Goal: Task Accomplishment & Management: Manage account settings

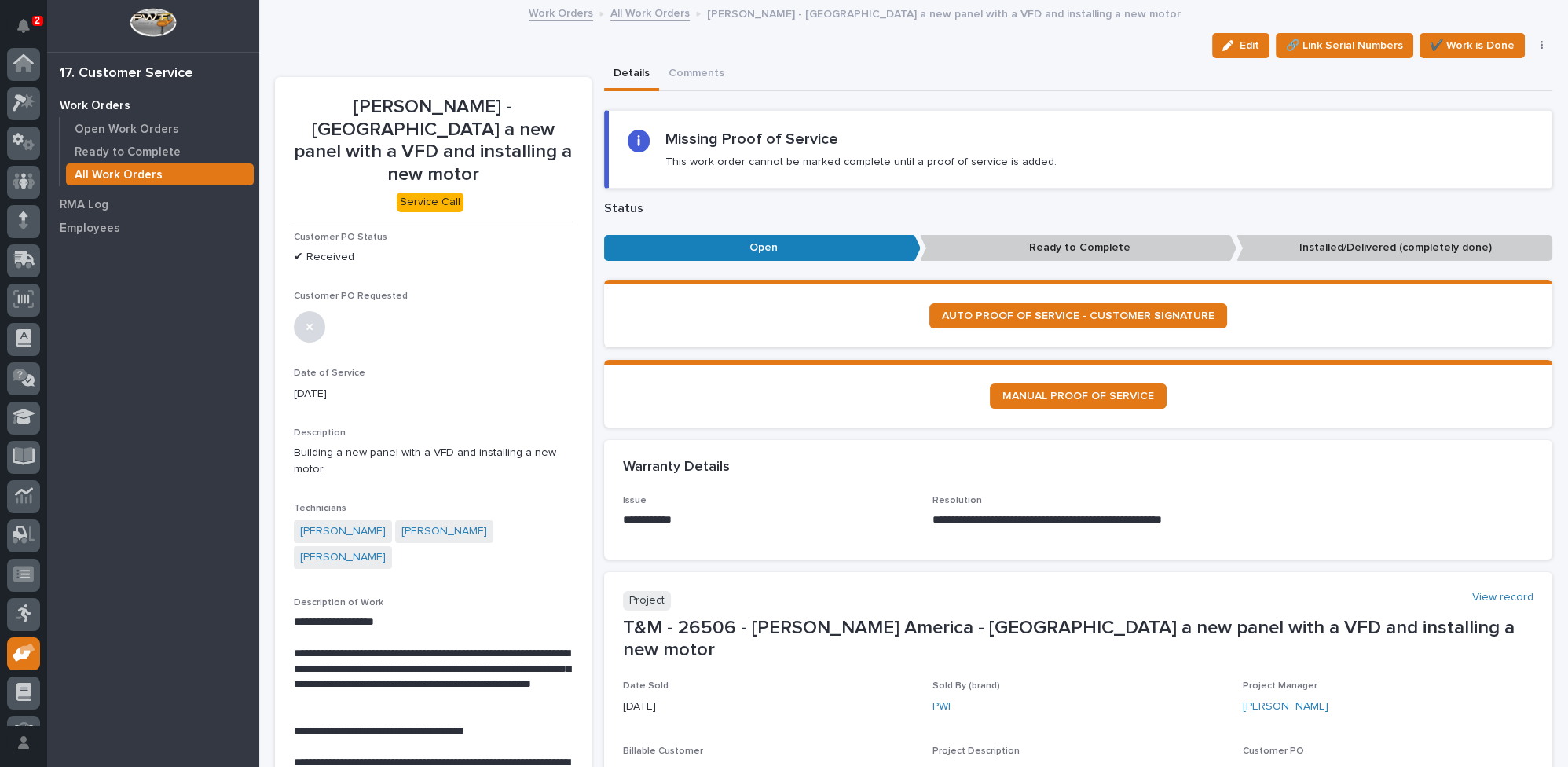
scroll to position [67, 0]
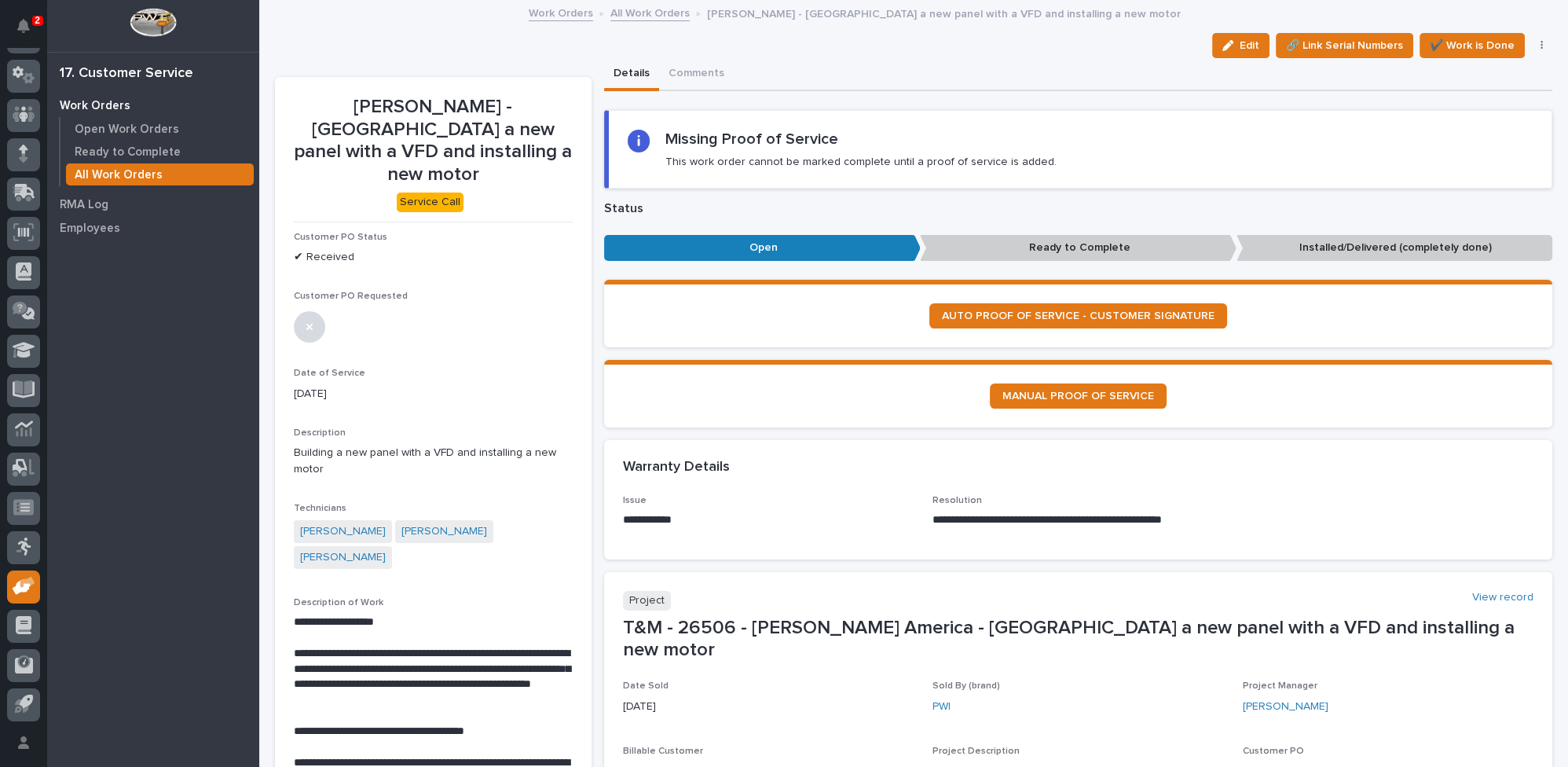
click at [630, 12] on link "All Work Orders" at bounding box center [650, 12] width 79 height 18
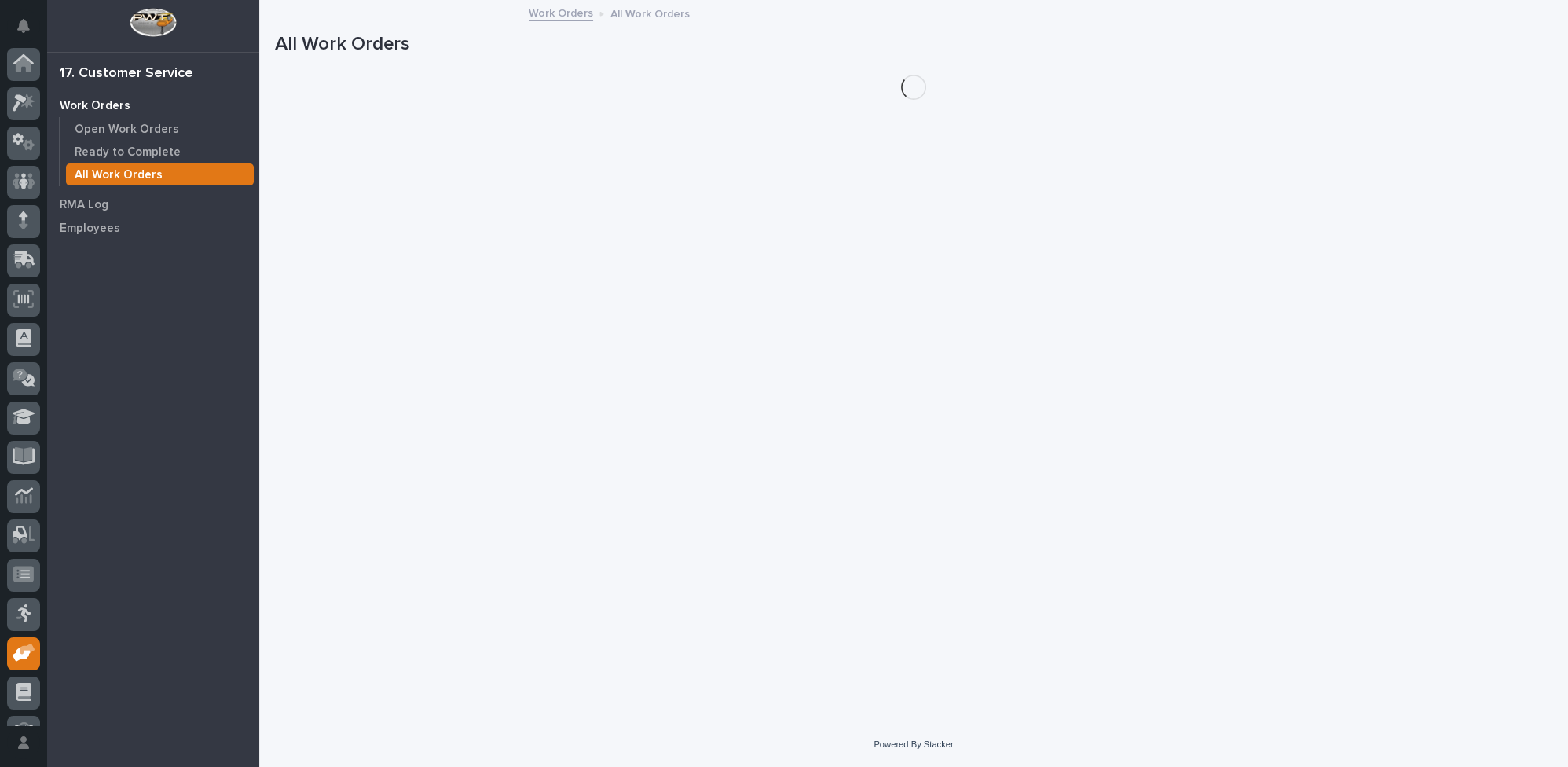
scroll to position [67, 0]
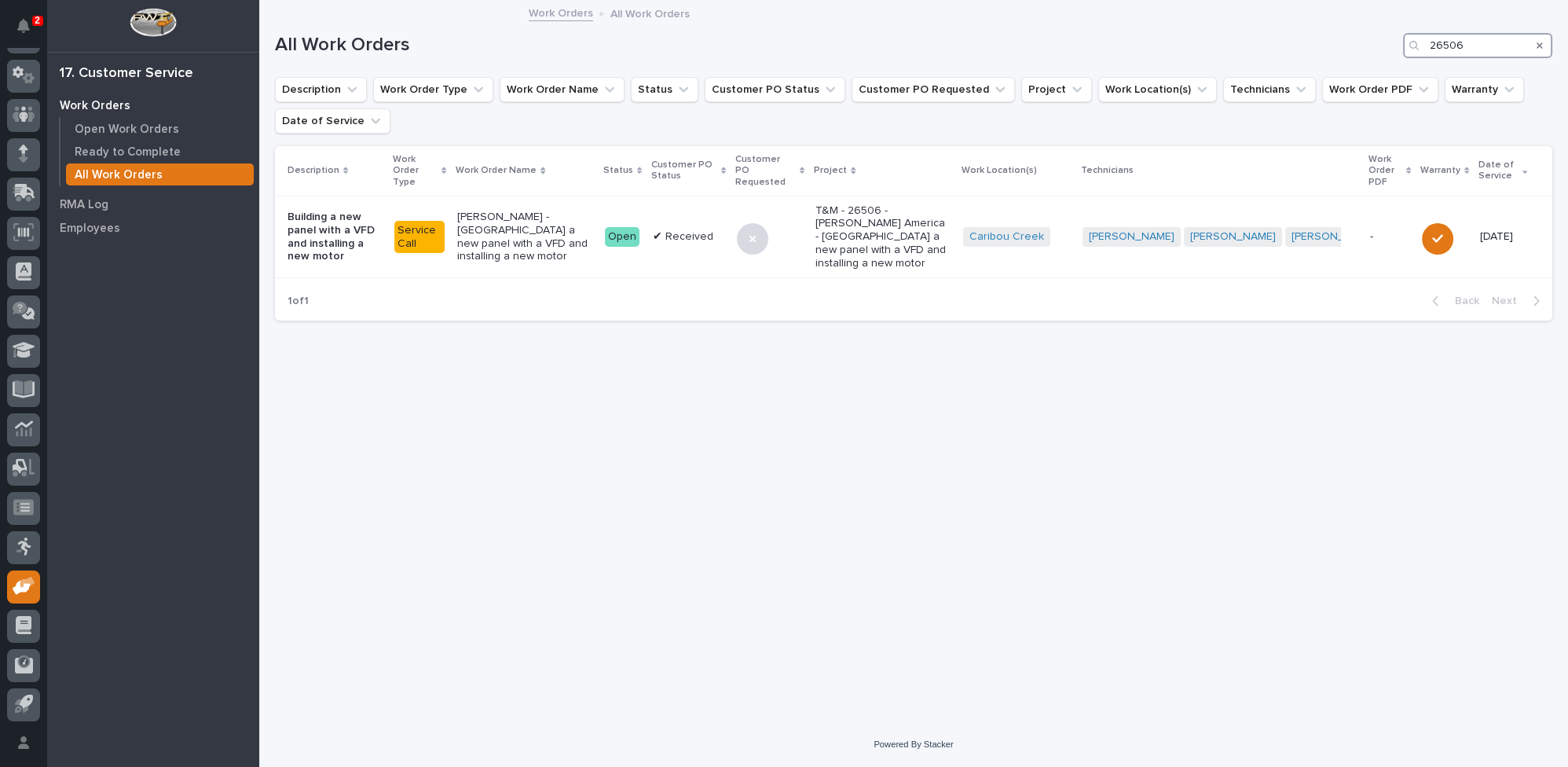
drag, startPoint x: 1463, startPoint y: 44, endPoint x: 1364, endPoint y: 34, distance: 99.5
click at [1364, 34] on div "All Work Orders 26506" at bounding box center [914, 45] width 1277 height 25
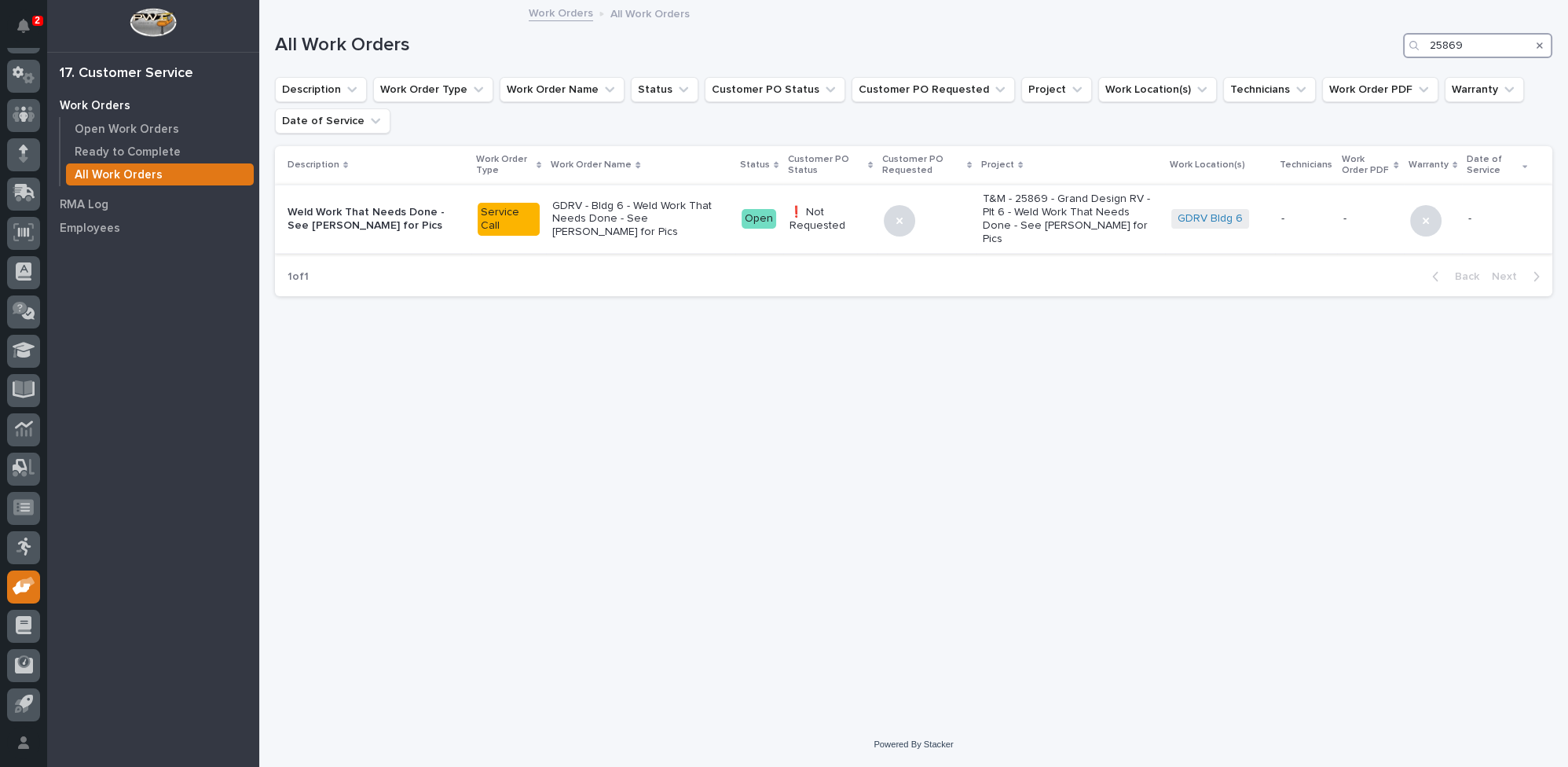
type input "25869"
click at [582, 218] on p "GDRV - Bldg 6 - Weld Work That Needs Done - See Josh for Pics" at bounding box center [640, 219] width 176 height 39
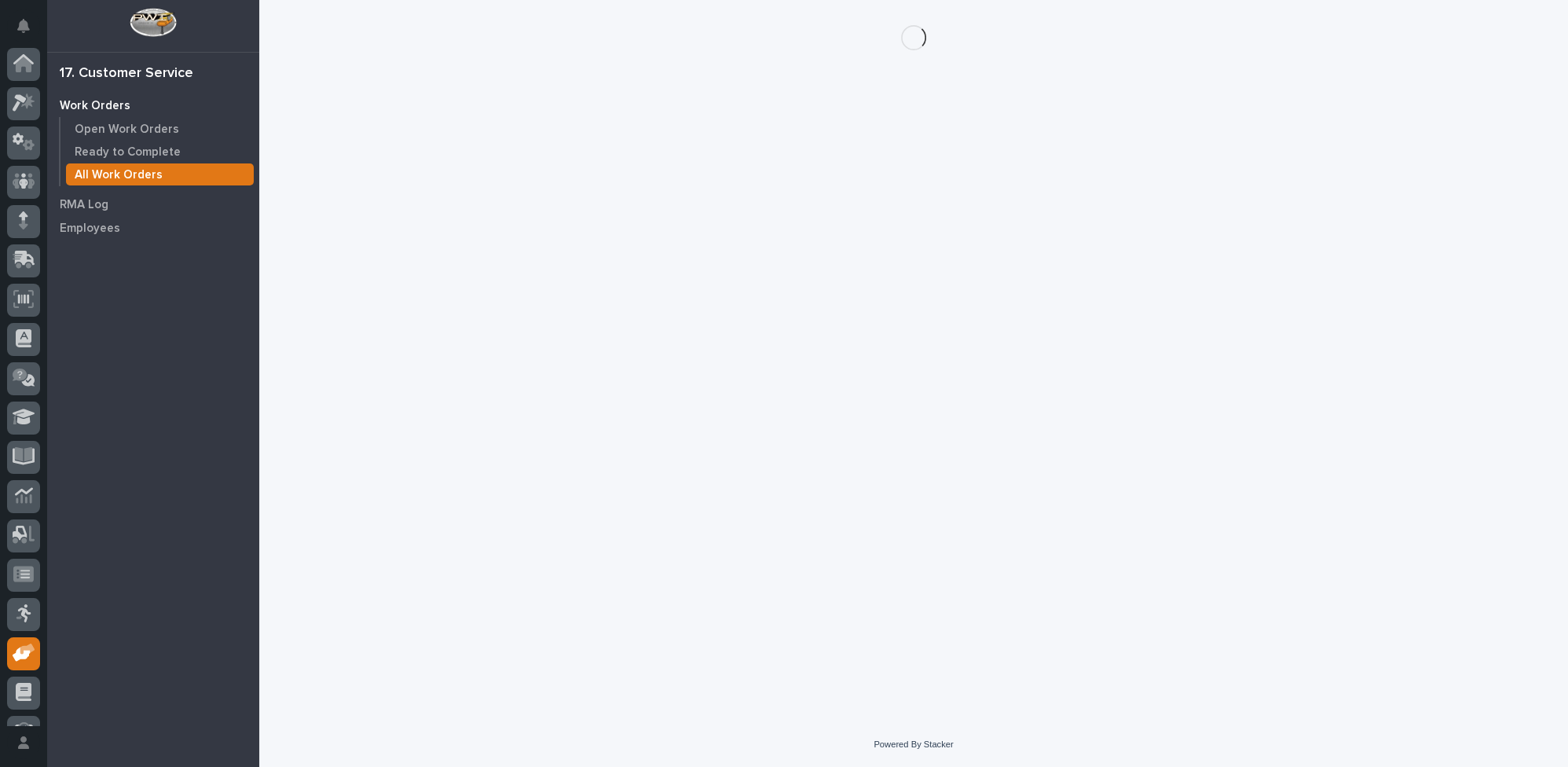
scroll to position [67, 0]
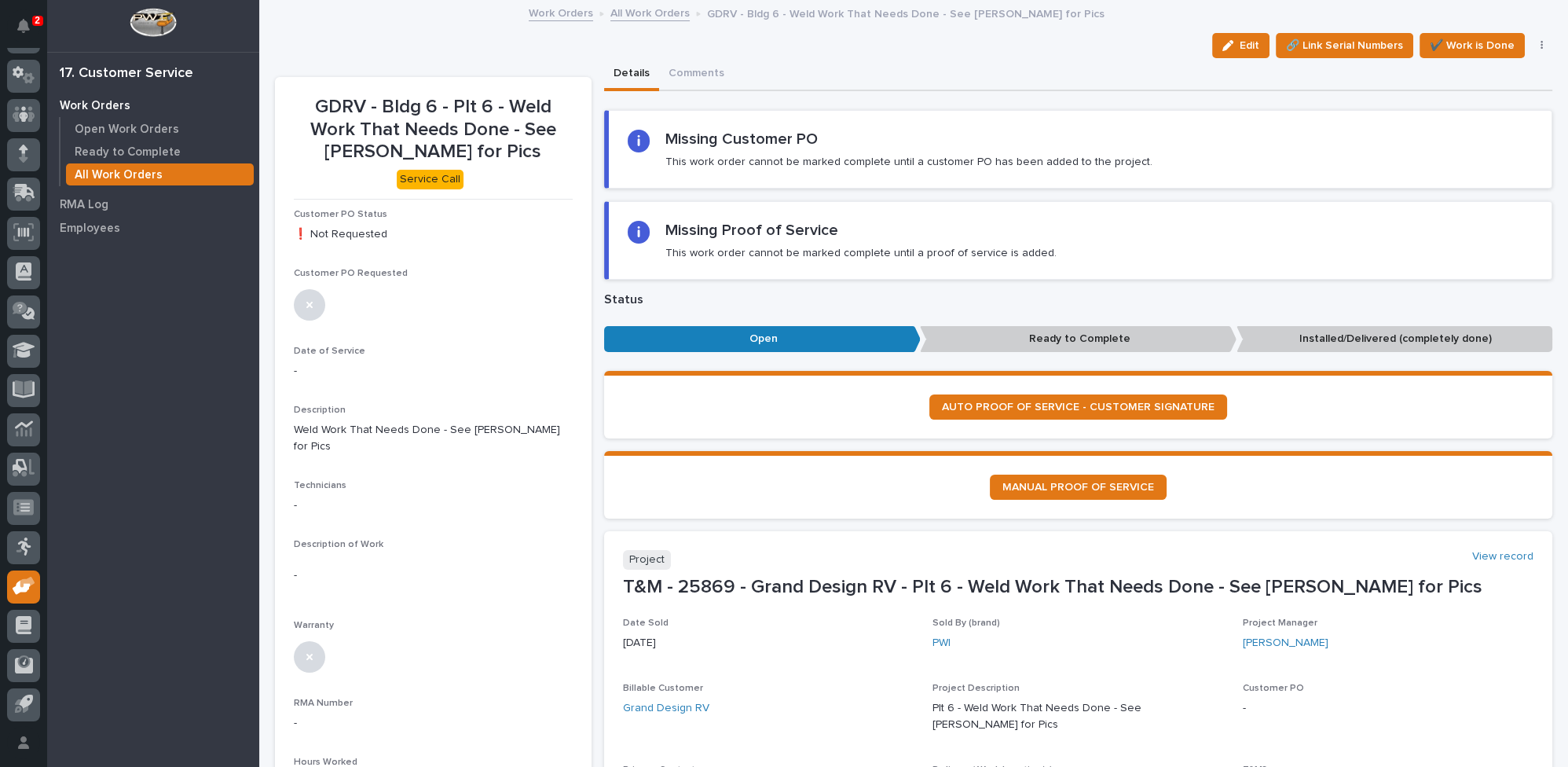
click at [644, 16] on link "All Work Orders" at bounding box center [650, 12] width 79 height 18
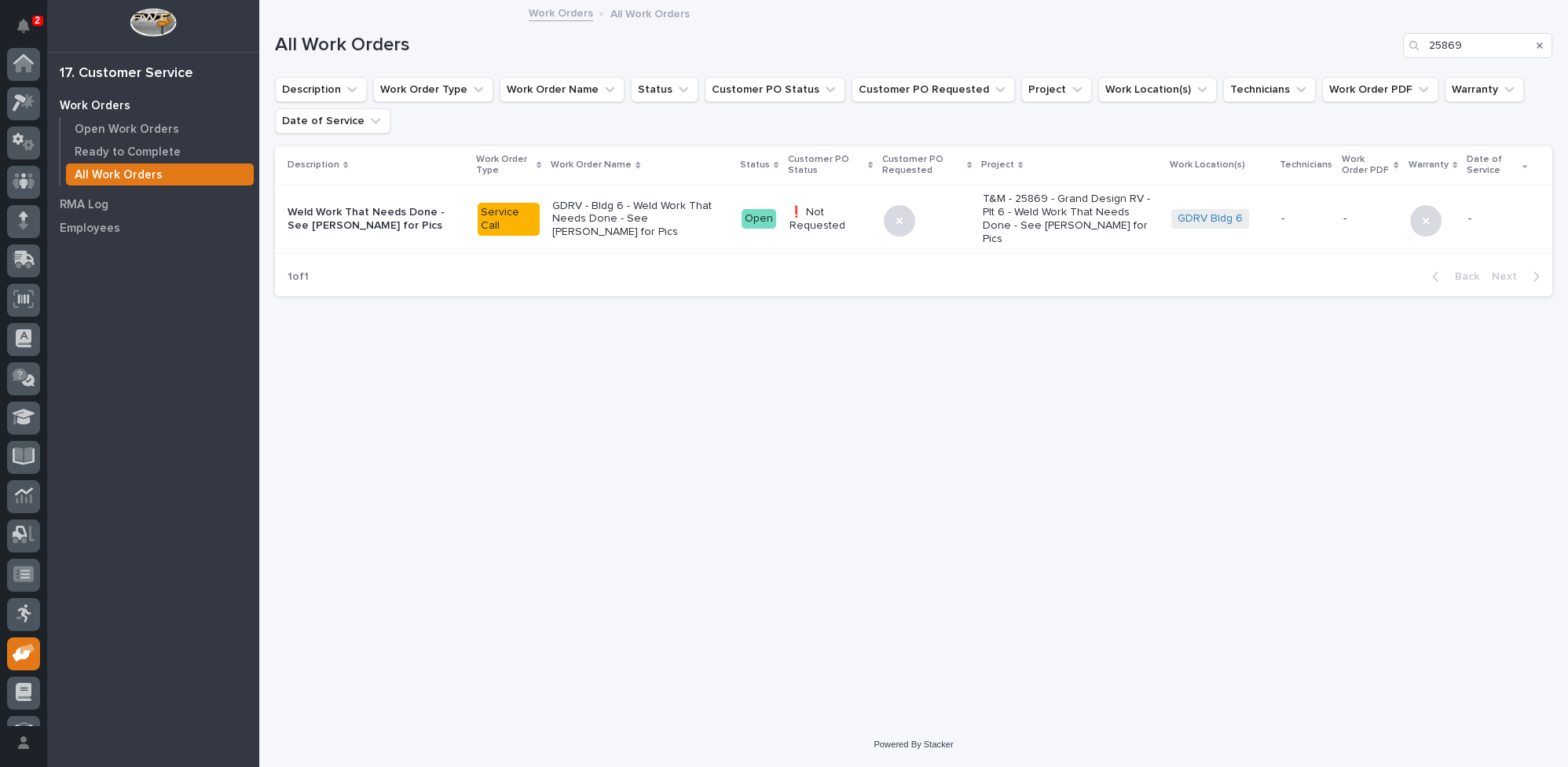
scroll to position [67, 0]
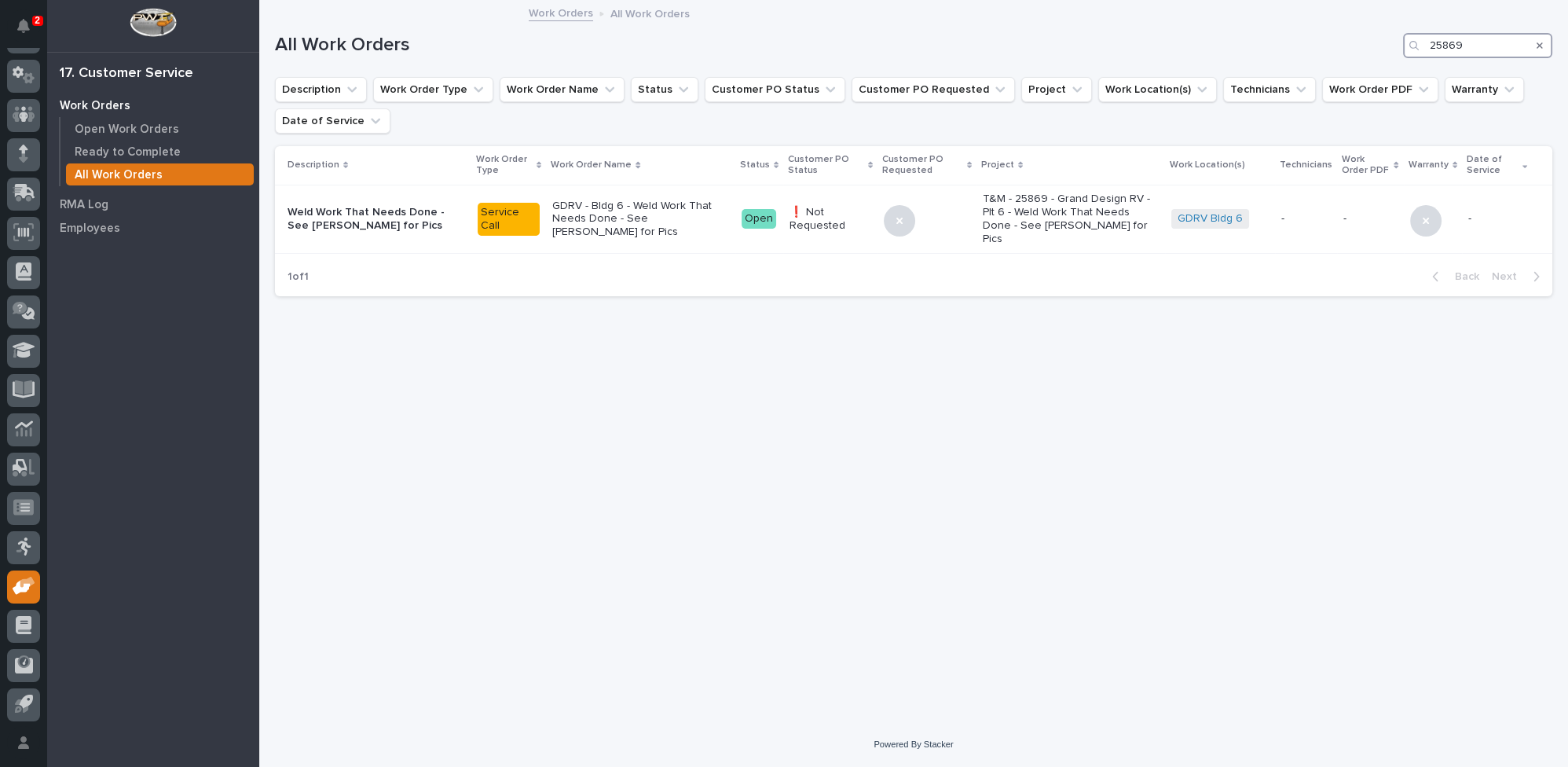
drag, startPoint x: 1469, startPoint y: 44, endPoint x: 1396, endPoint y: 20, distance: 76.8
click at [1397, 20] on div "2 My Settings Log Out 17. Customer Service Work Orders Open Work Orders Ready t…" at bounding box center [913, 384] width 1309 height 767
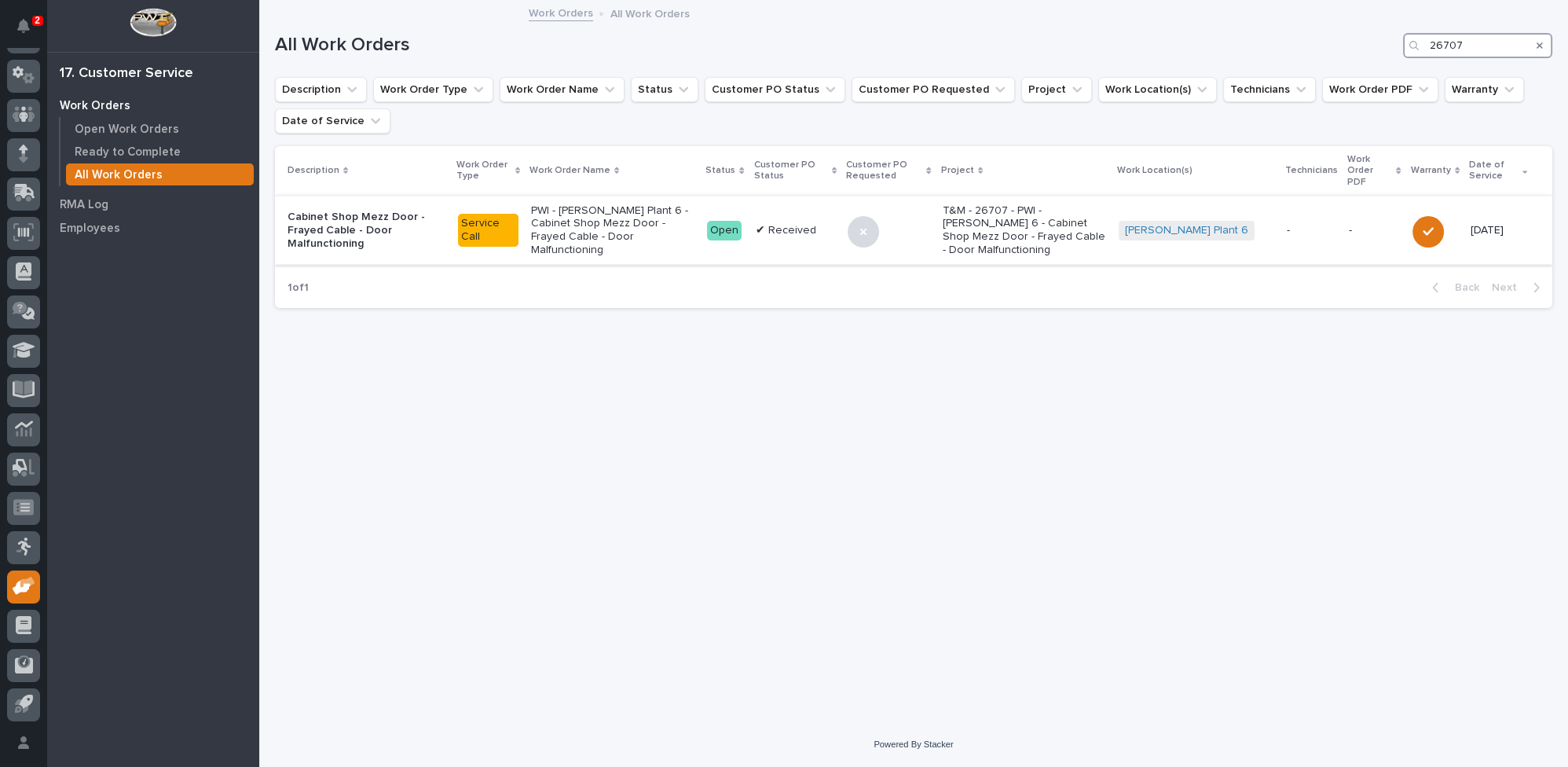
type input "26707"
click at [606, 213] on p "PWI - Brinkley Plant 6 - Cabinet Shop Mezz Door - Frayed Cable - Door Malfuncti…" at bounding box center [613, 231] width 164 height 53
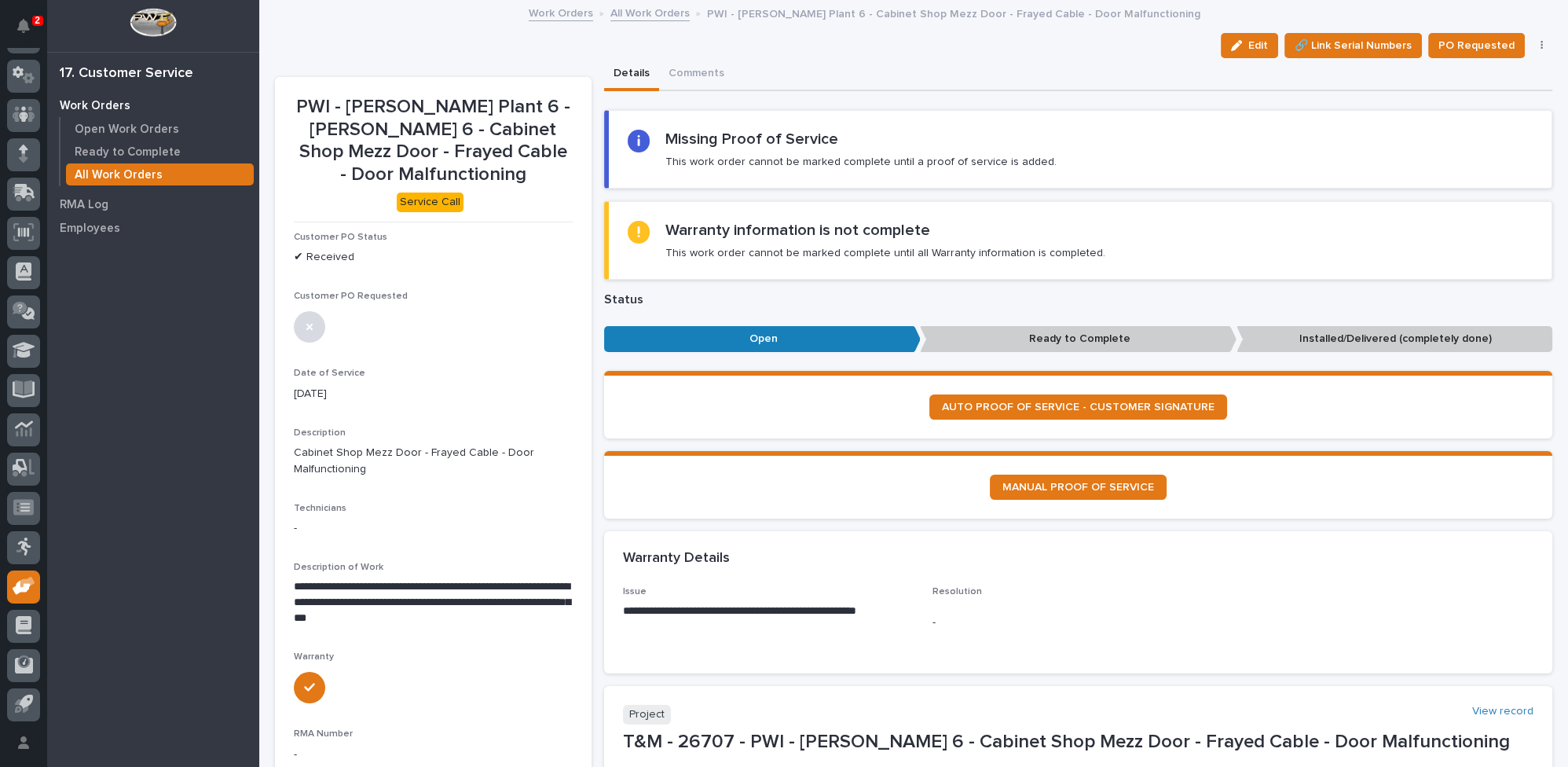
click at [622, 12] on link "All Work Orders" at bounding box center [650, 12] width 79 height 18
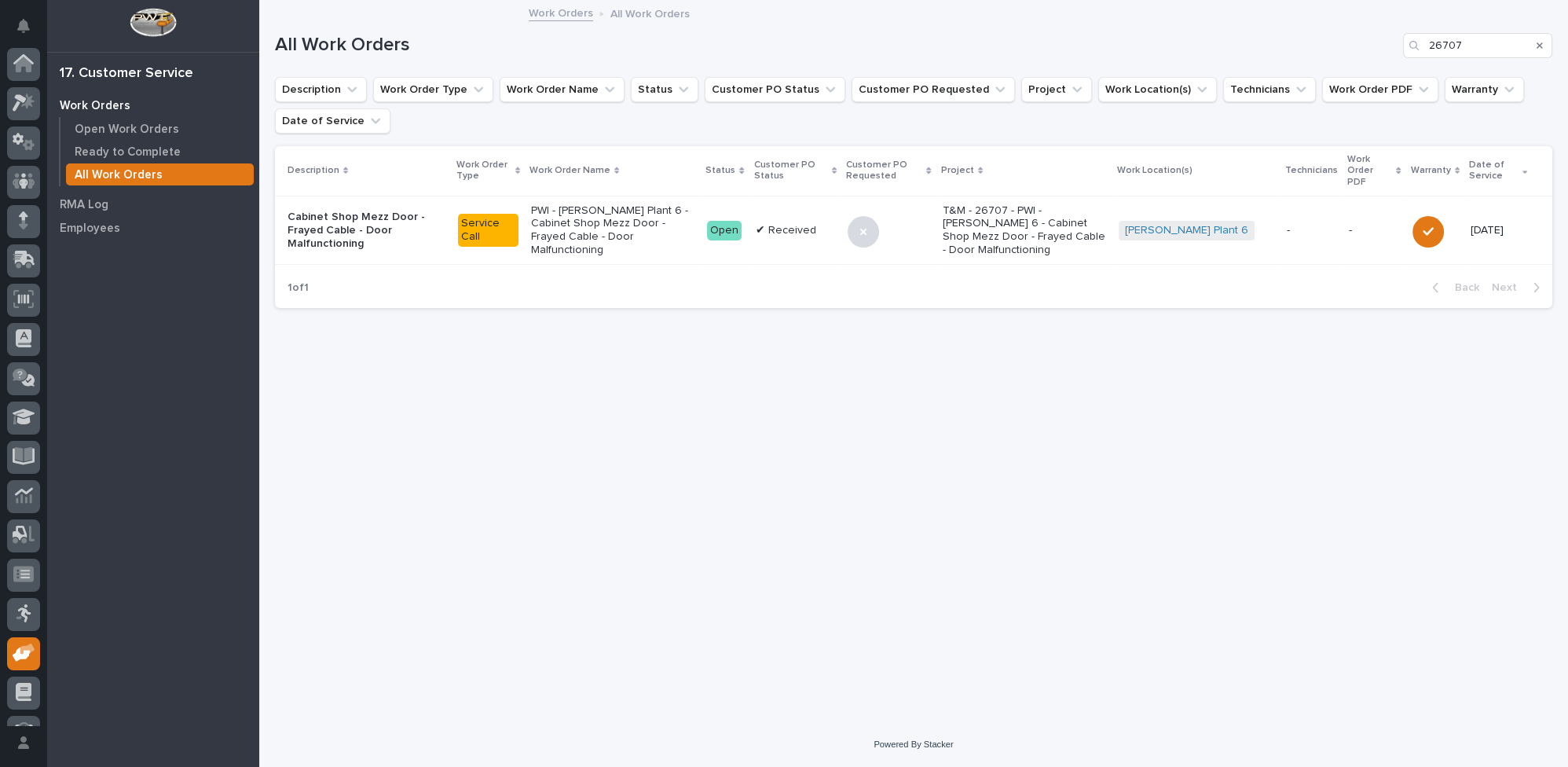
scroll to position [67, 0]
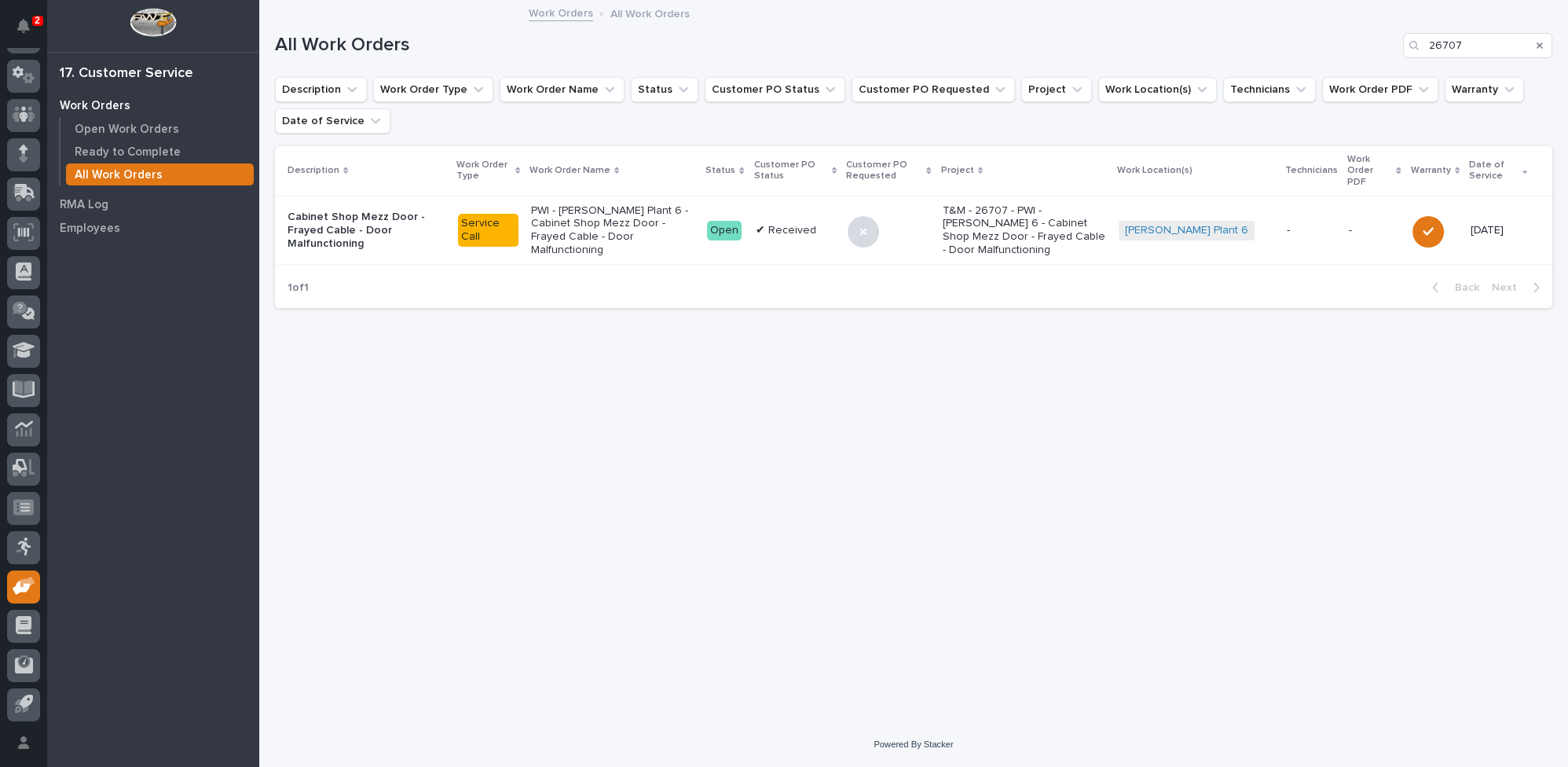
click at [1542, 44] on icon "Search" at bounding box center [1540, 45] width 6 height 6
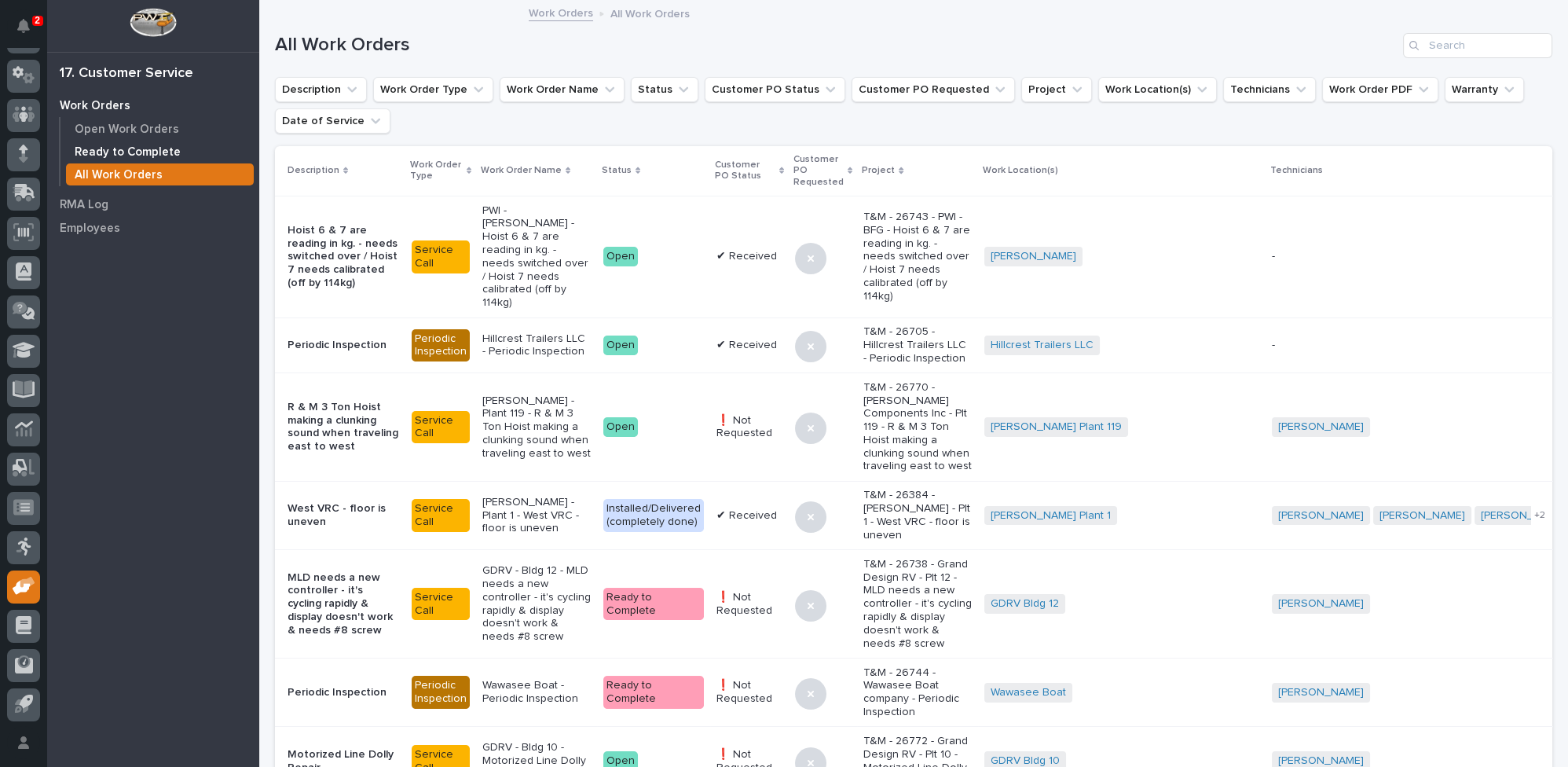
click at [130, 150] on p "Ready to Complete" at bounding box center [127, 153] width 106 height 15
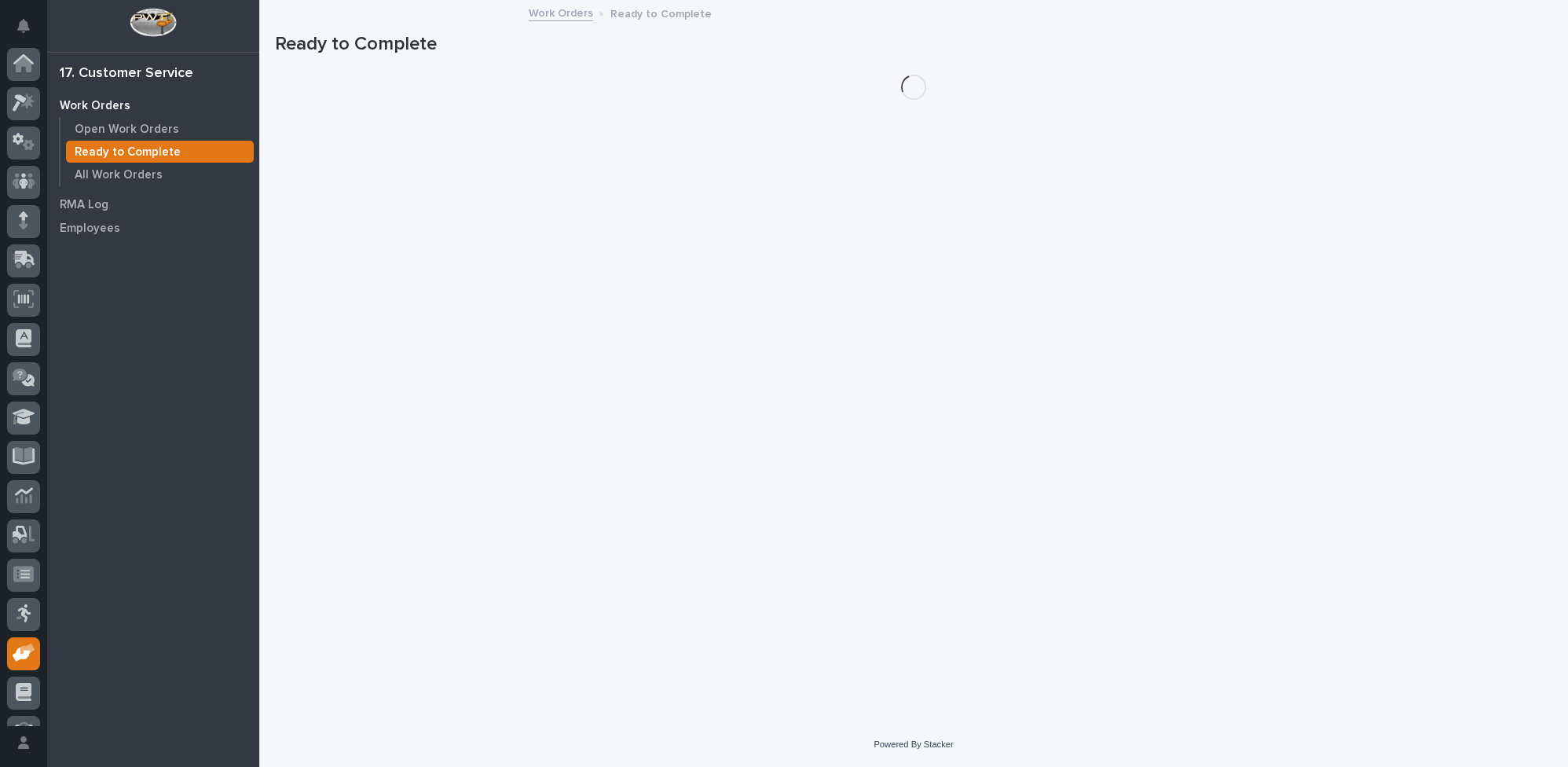
scroll to position [67, 0]
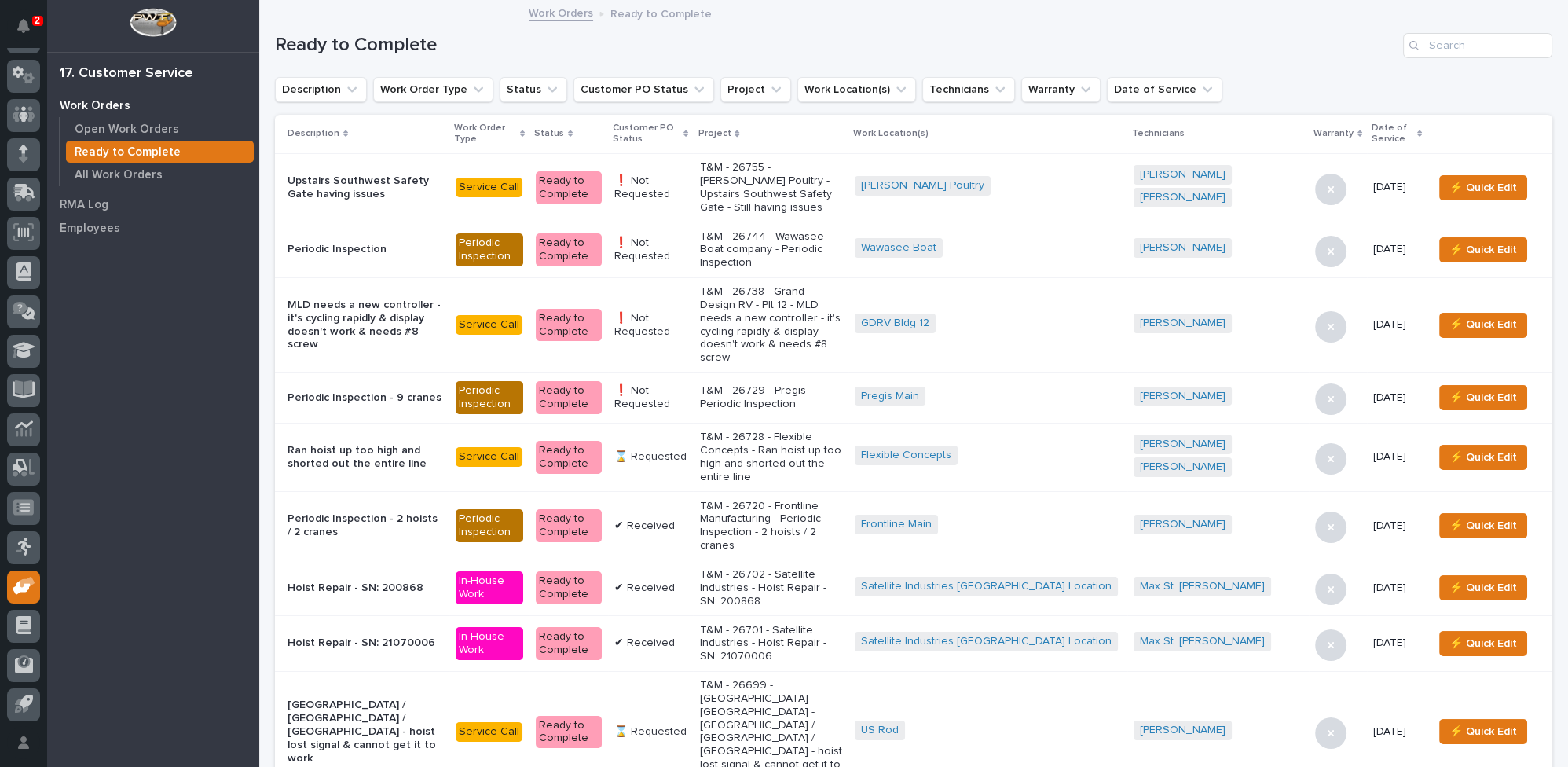
click at [689, 131] on icon at bounding box center [685, 134] width 5 height 7
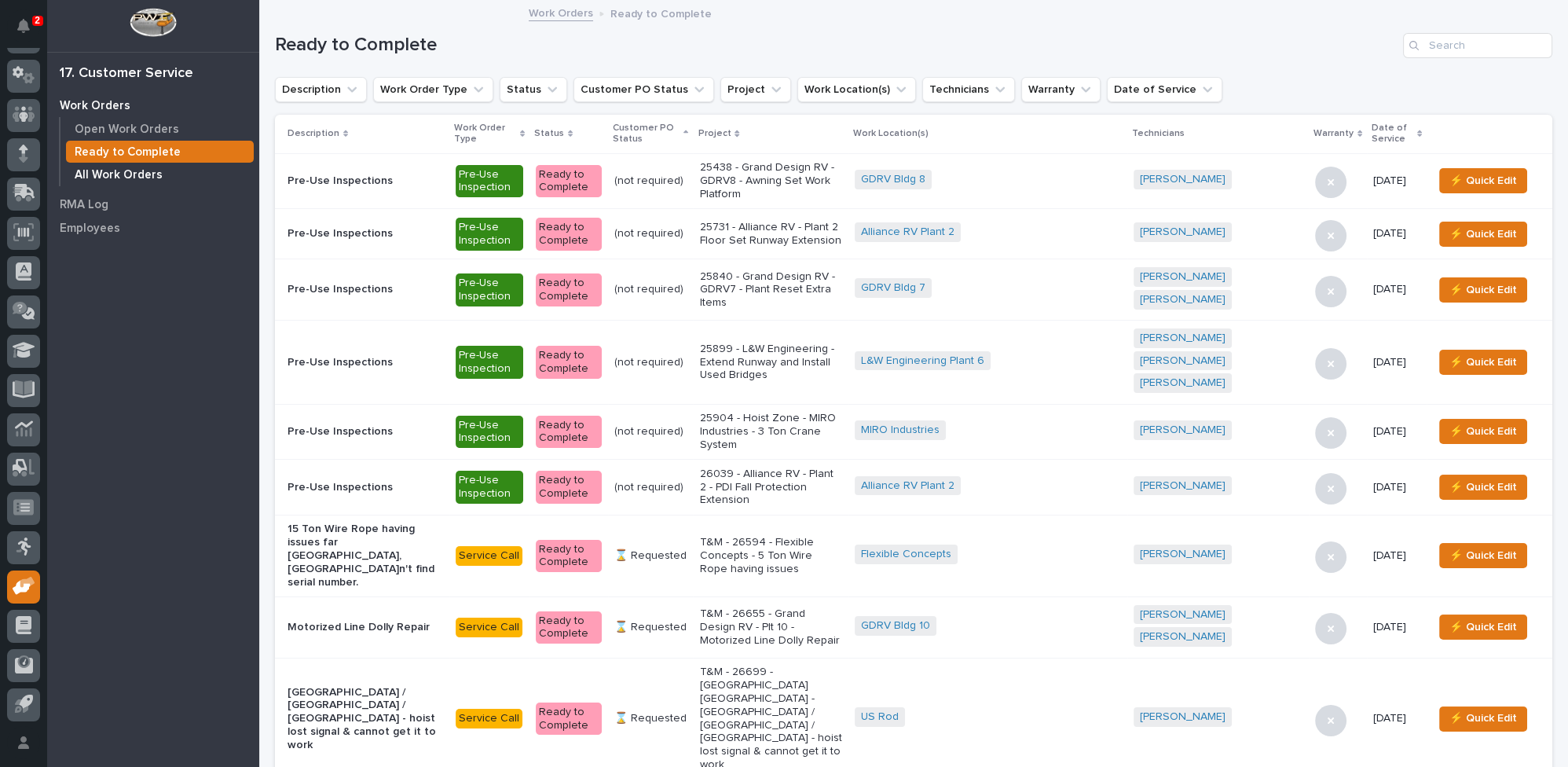
click at [144, 174] on p "All Work Orders" at bounding box center [118, 175] width 88 height 15
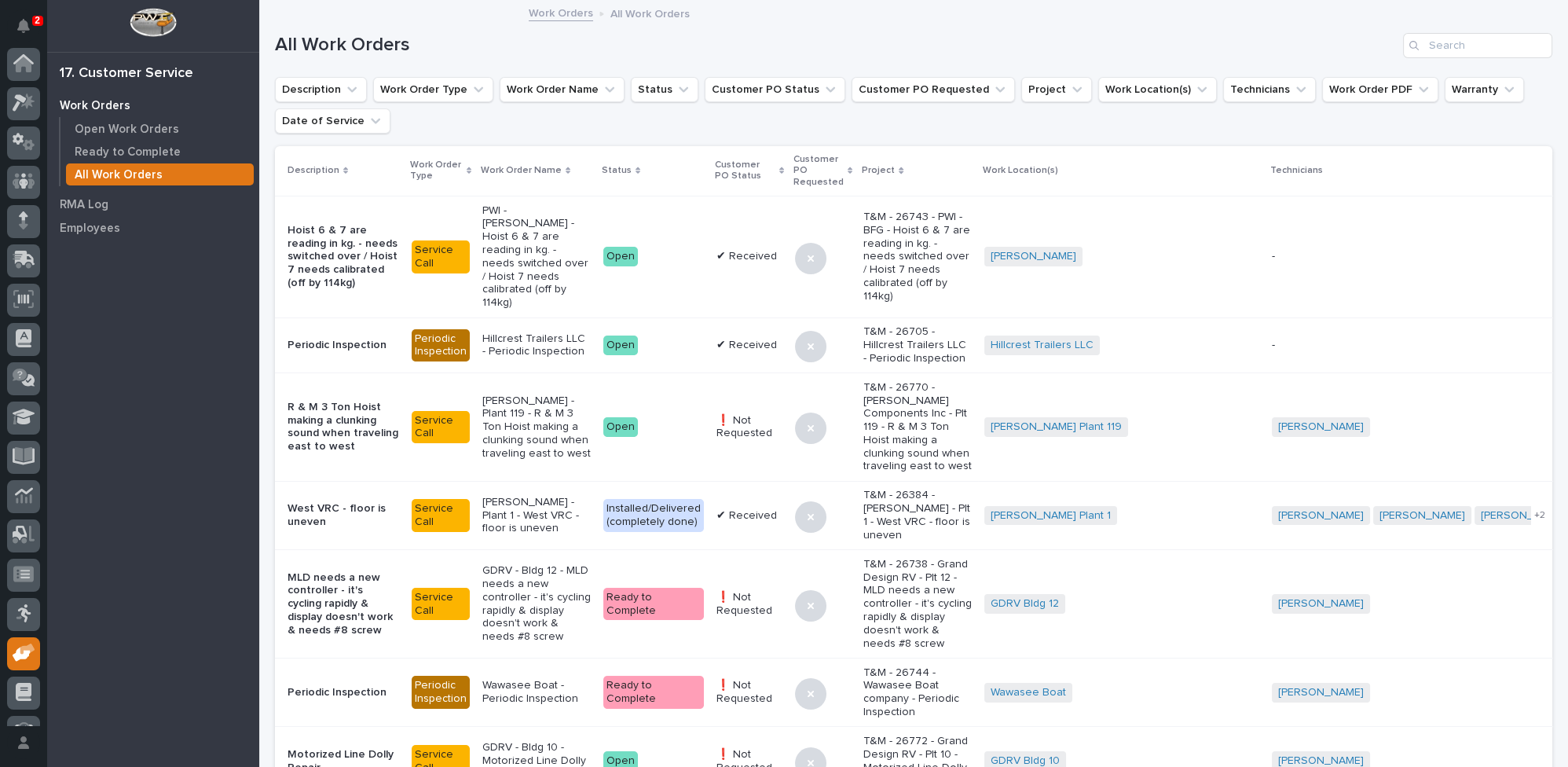
scroll to position [67, 0]
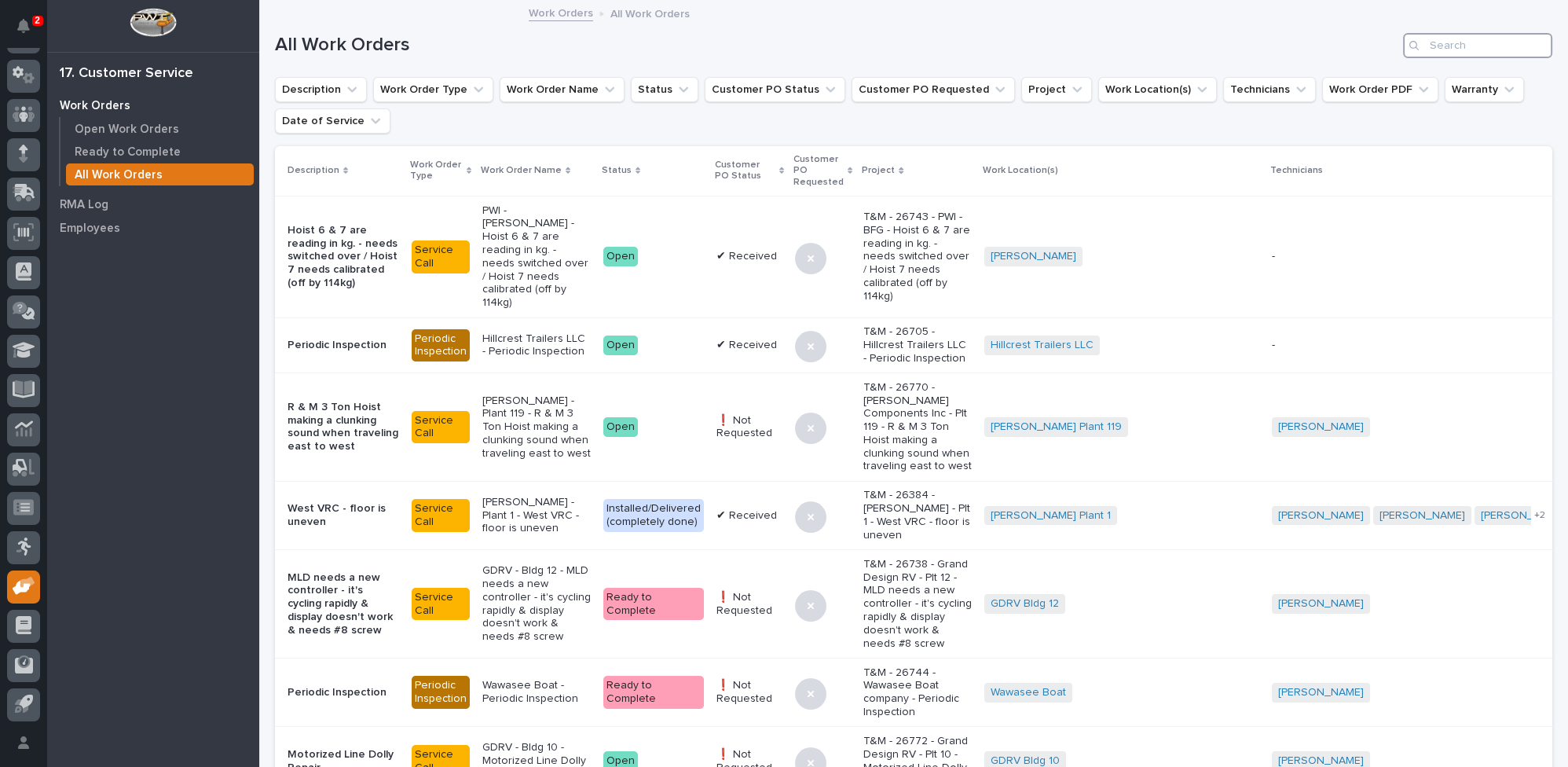
click at [1431, 45] on input "Search" at bounding box center [1478, 45] width 149 height 25
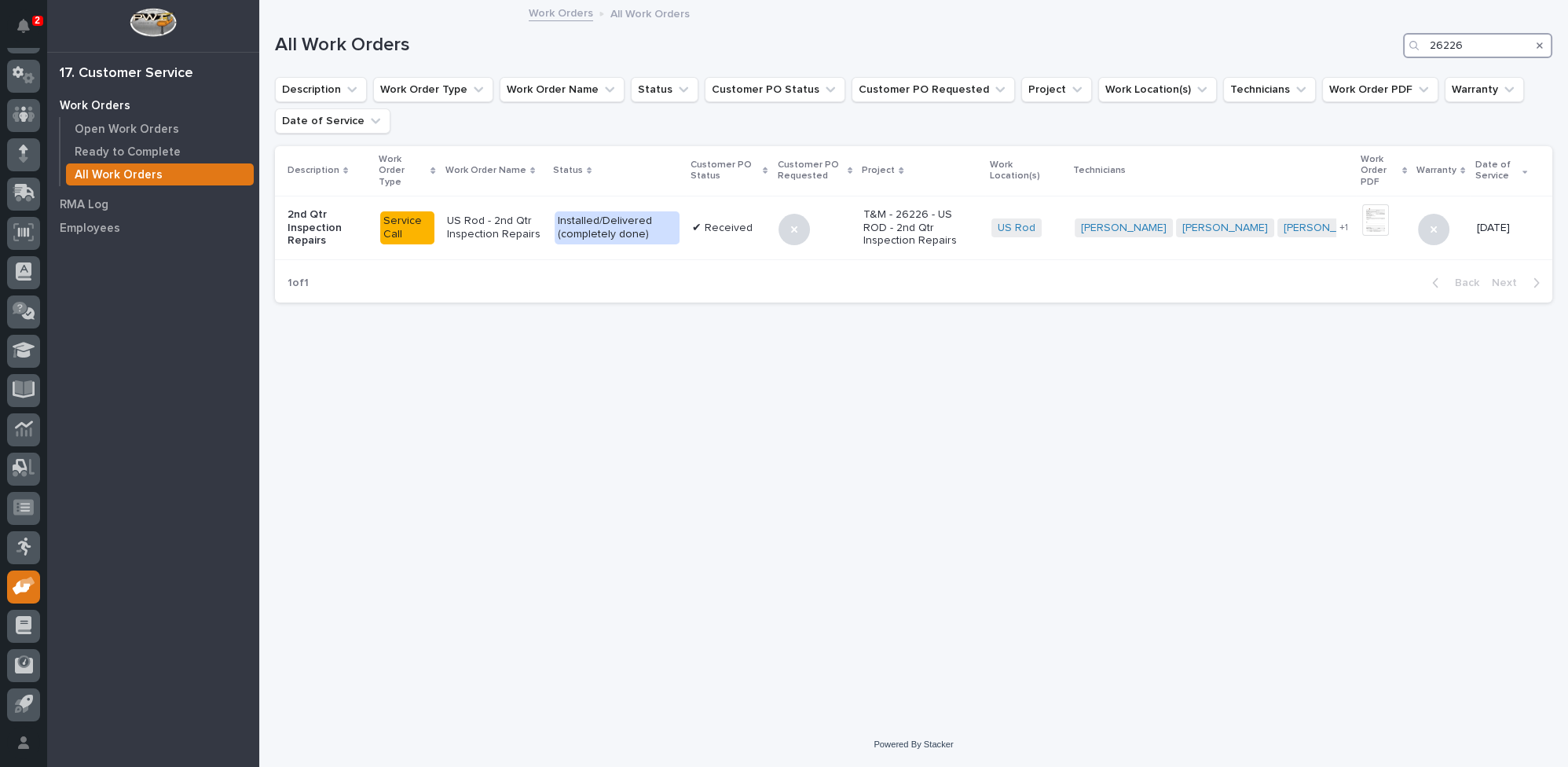
drag, startPoint x: 1444, startPoint y: 41, endPoint x: 1543, endPoint y: 45, distance: 99.1
click at [1538, 45] on div "26226" at bounding box center [1478, 45] width 149 height 25
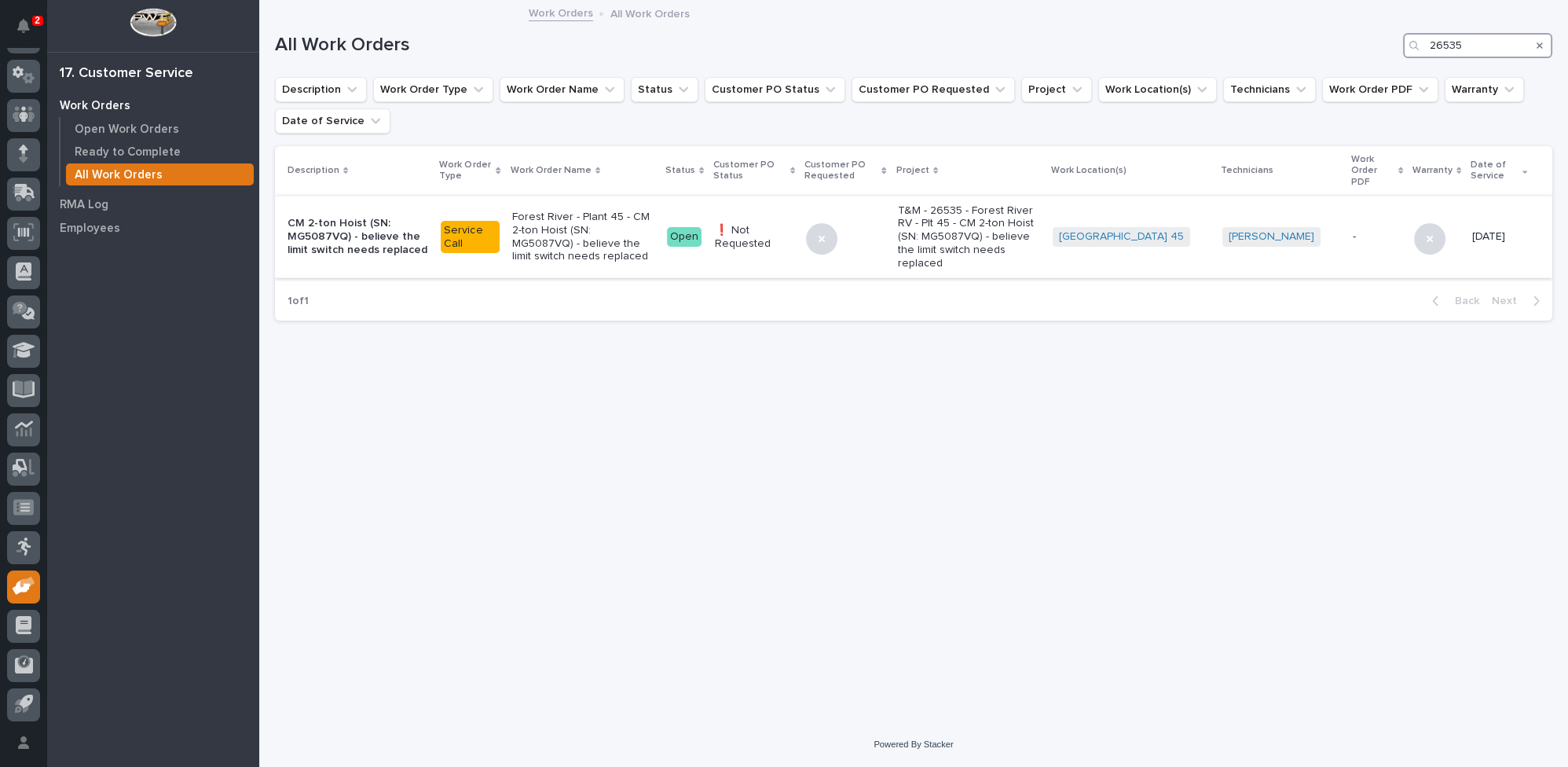
type input "26535"
click at [938, 231] on p "T&M - 26535 - Forest River RV - Plt 45 - CM 2-ton Hoist (SN: MG5087VQ) - believ…" at bounding box center [969, 237] width 143 height 66
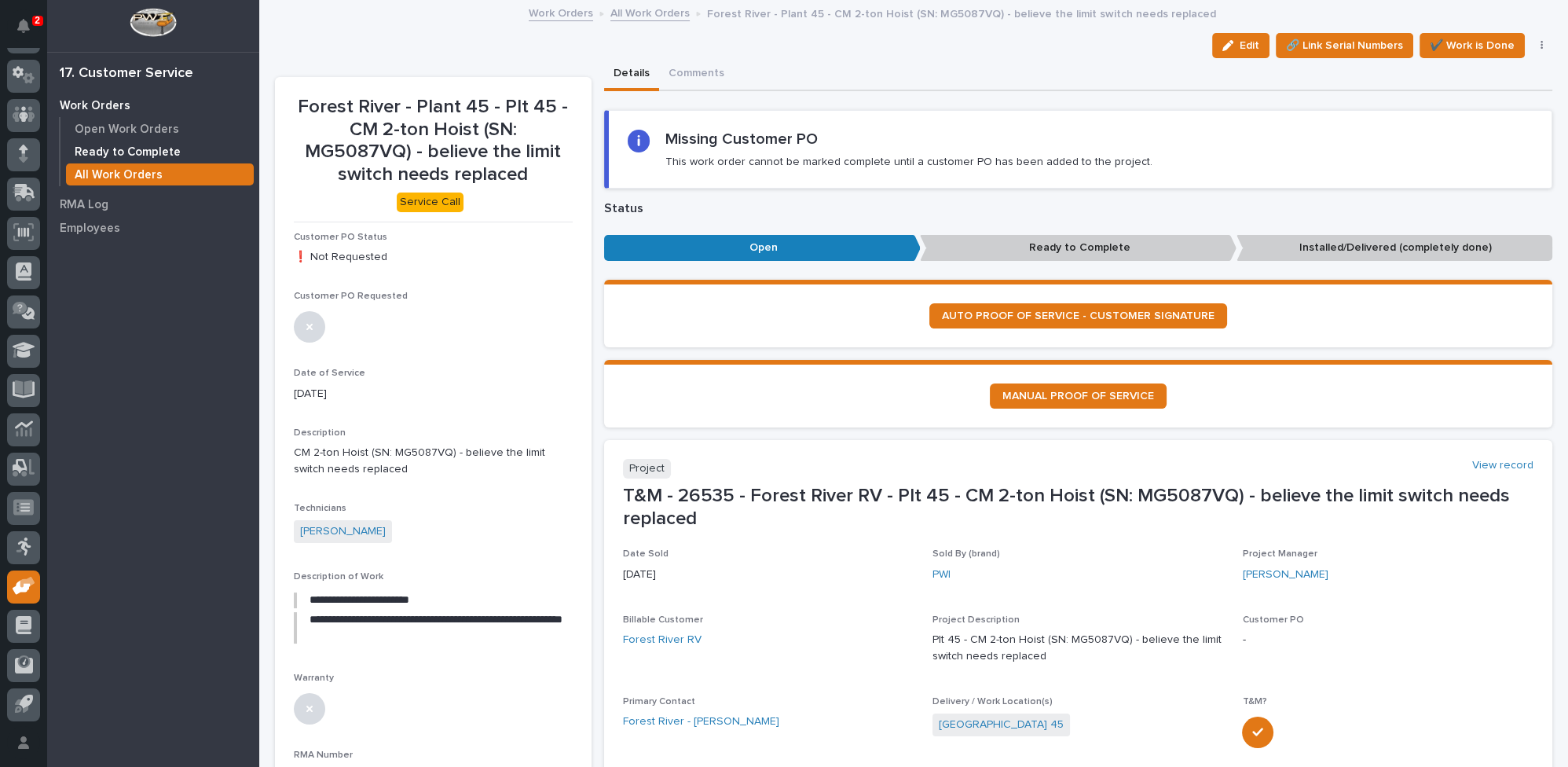
click at [144, 150] on p "Ready to Complete" at bounding box center [127, 153] width 106 height 15
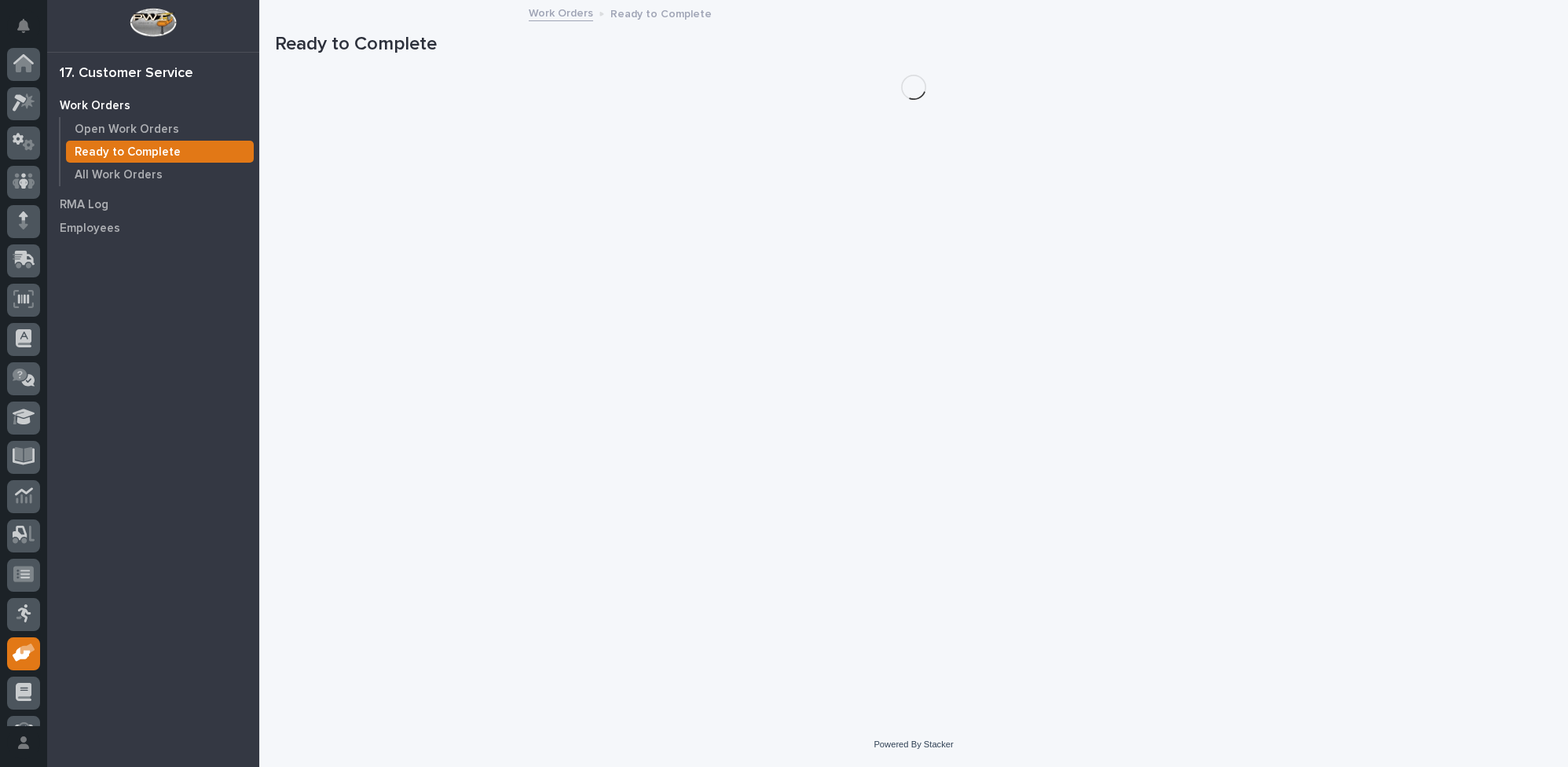
scroll to position [67, 0]
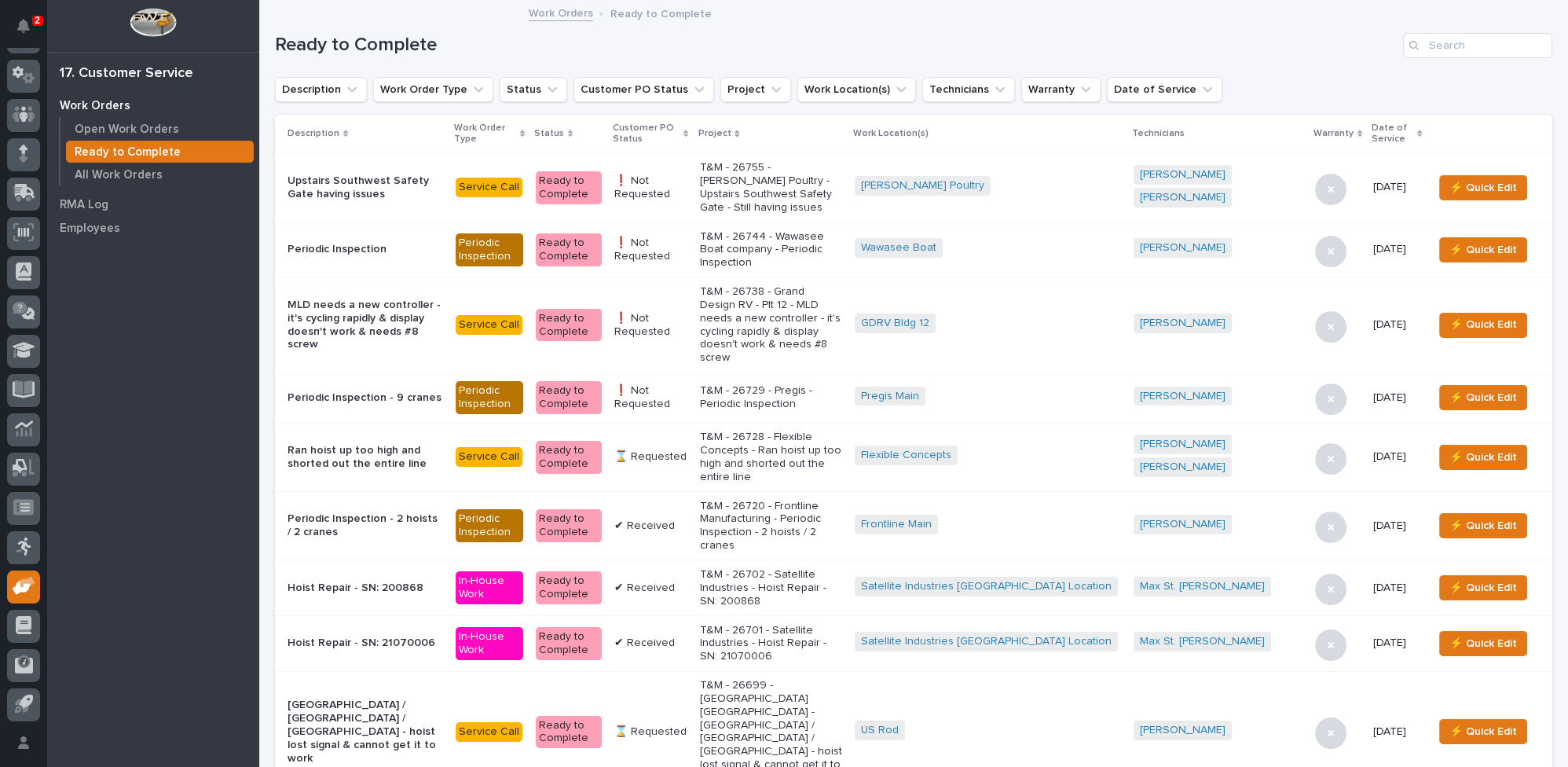
click at [689, 130] on icon at bounding box center [685, 134] width 5 height 8
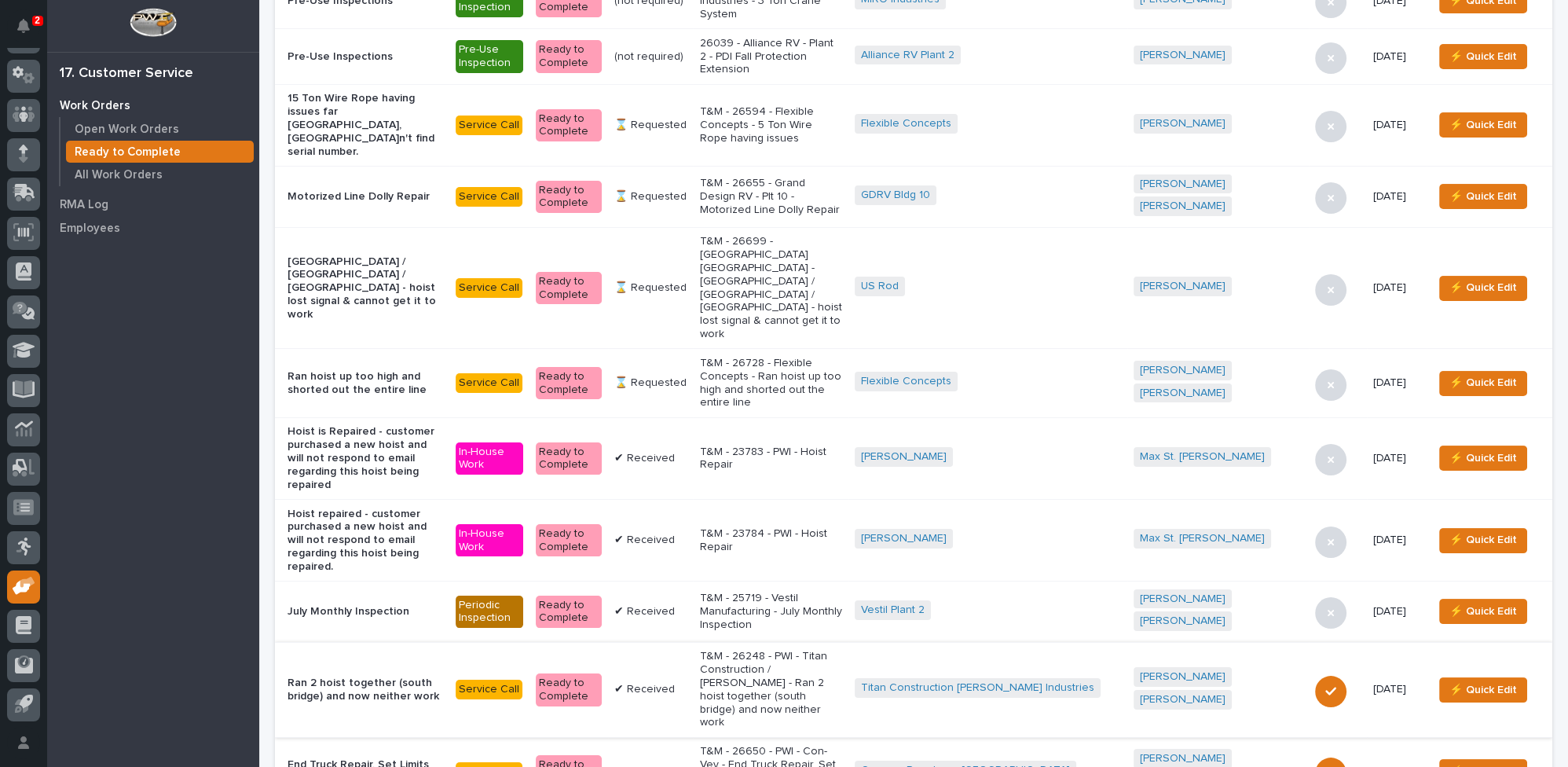
scroll to position [572, 0]
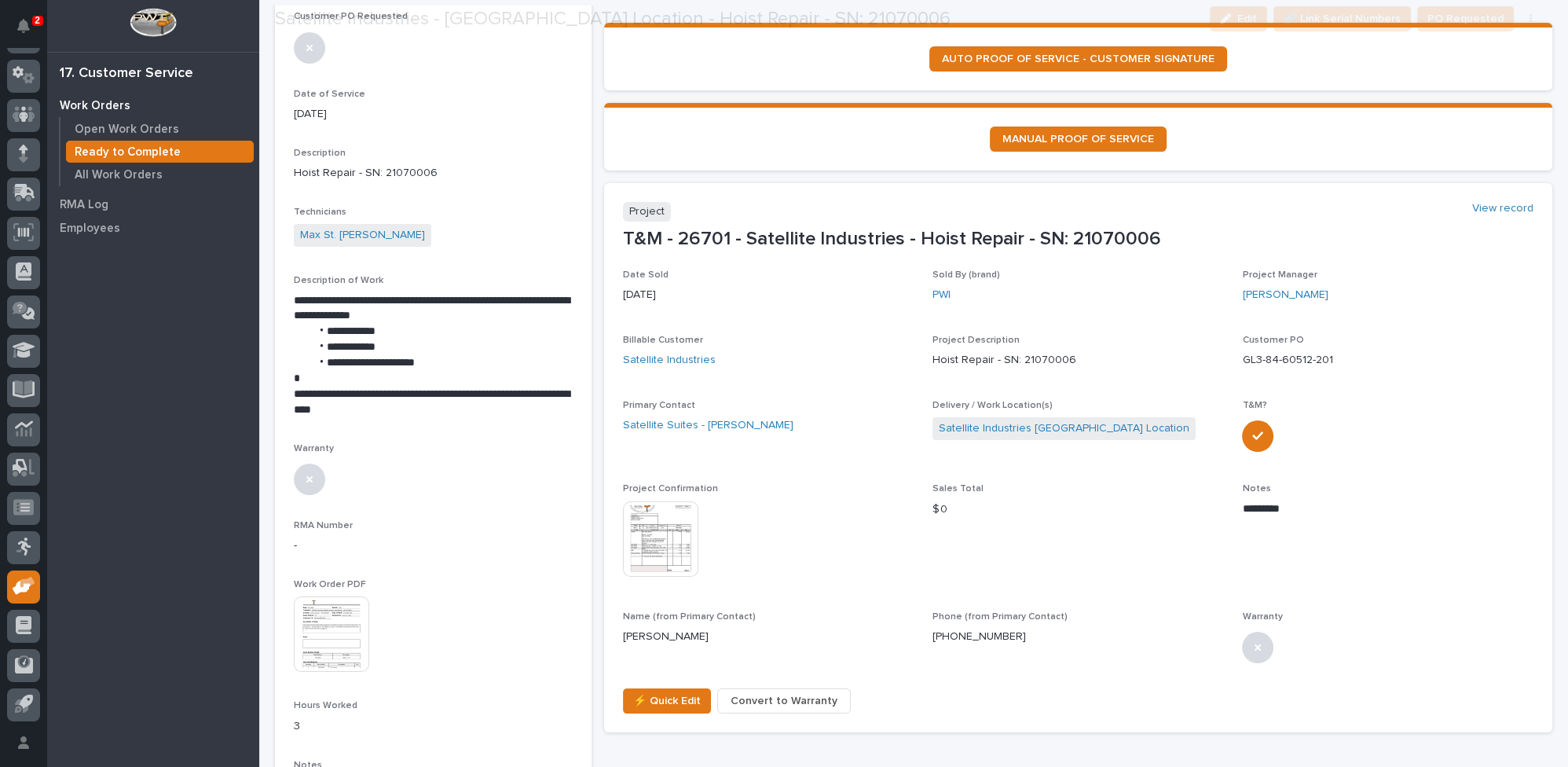
scroll to position [285, 0]
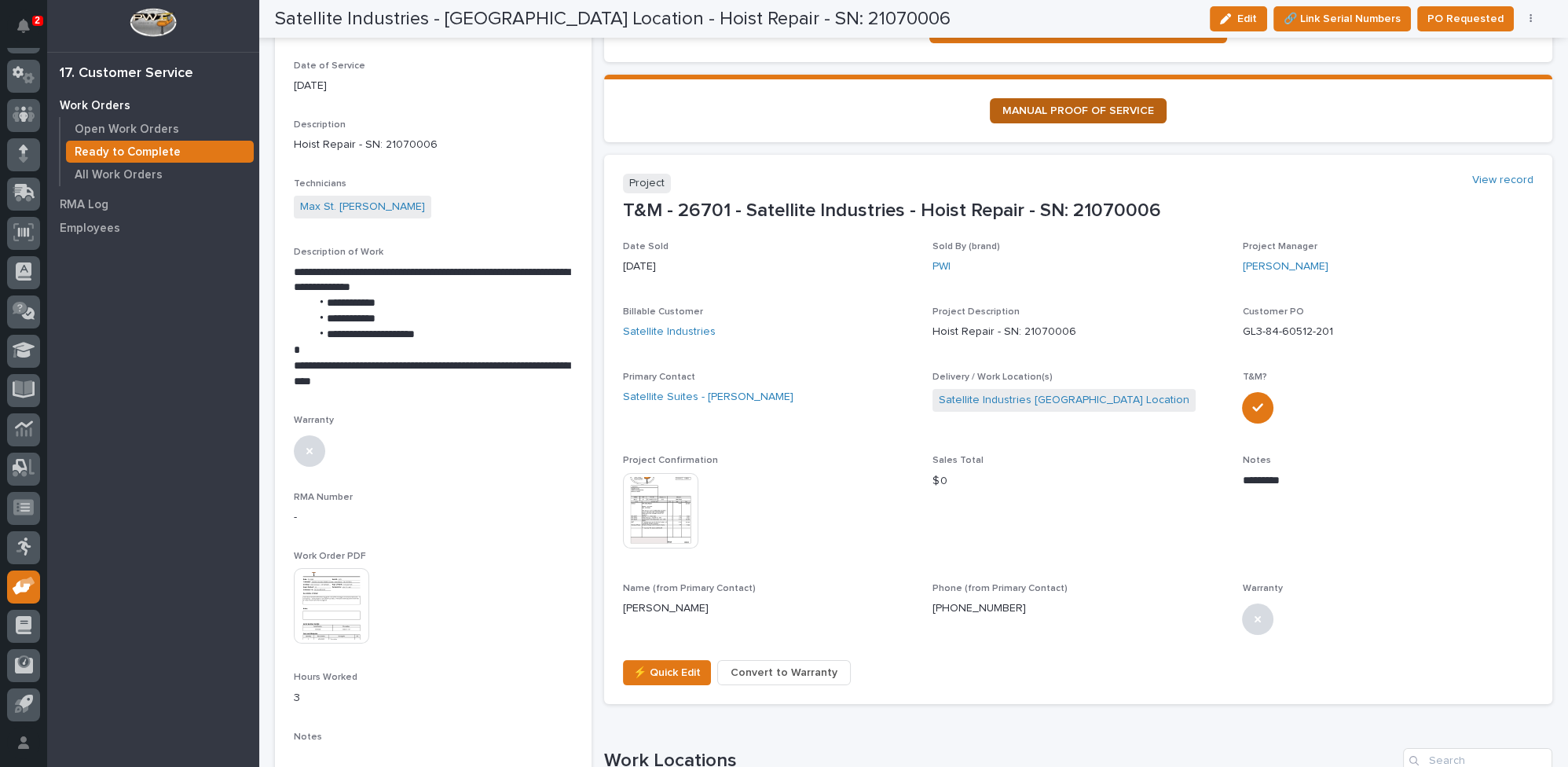
click at [1037, 107] on span "MANUAL PROOF OF SERVICE" at bounding box center [1078, 111] width 152 height 11
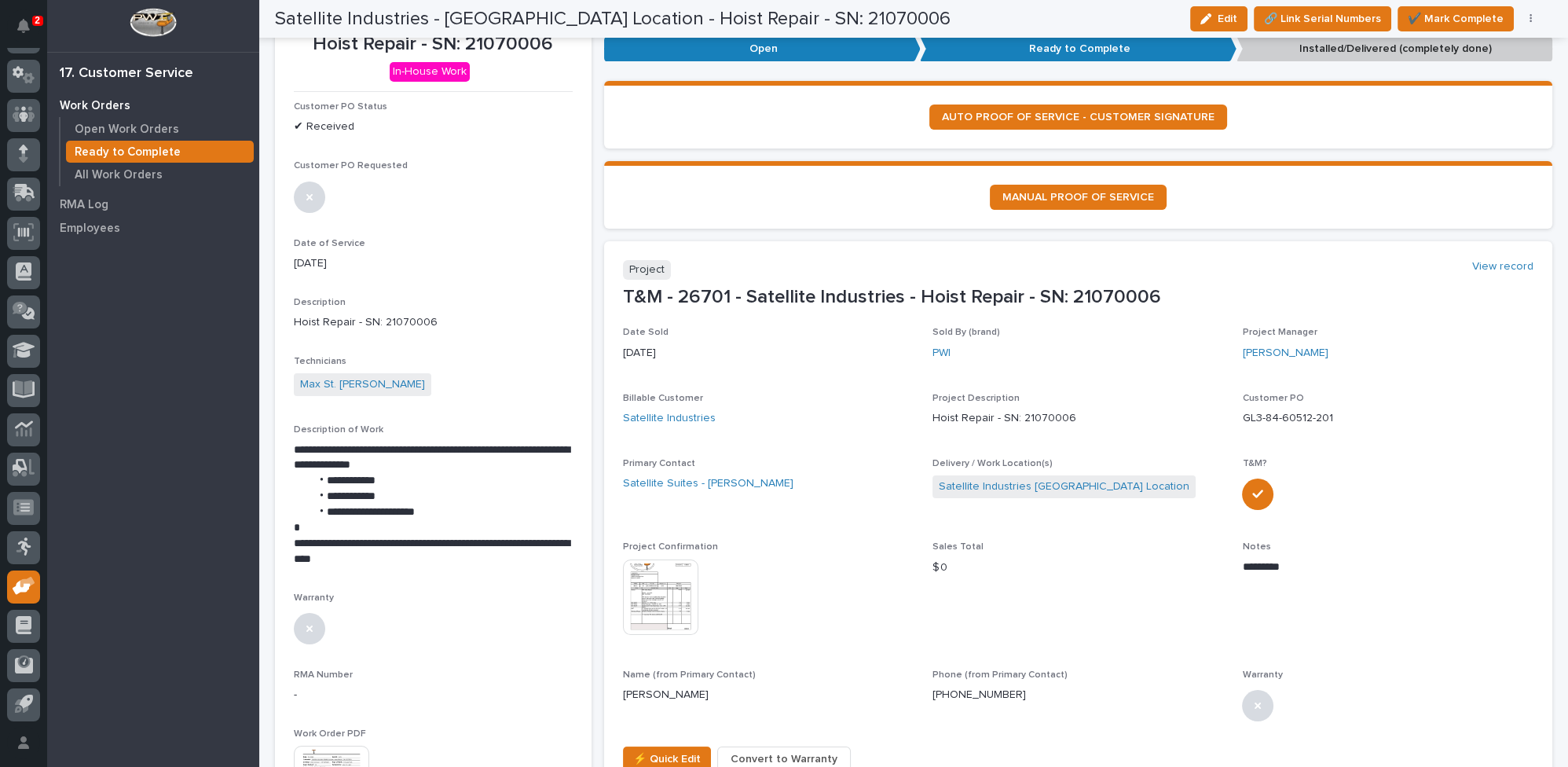
scroll to position [0, 0]
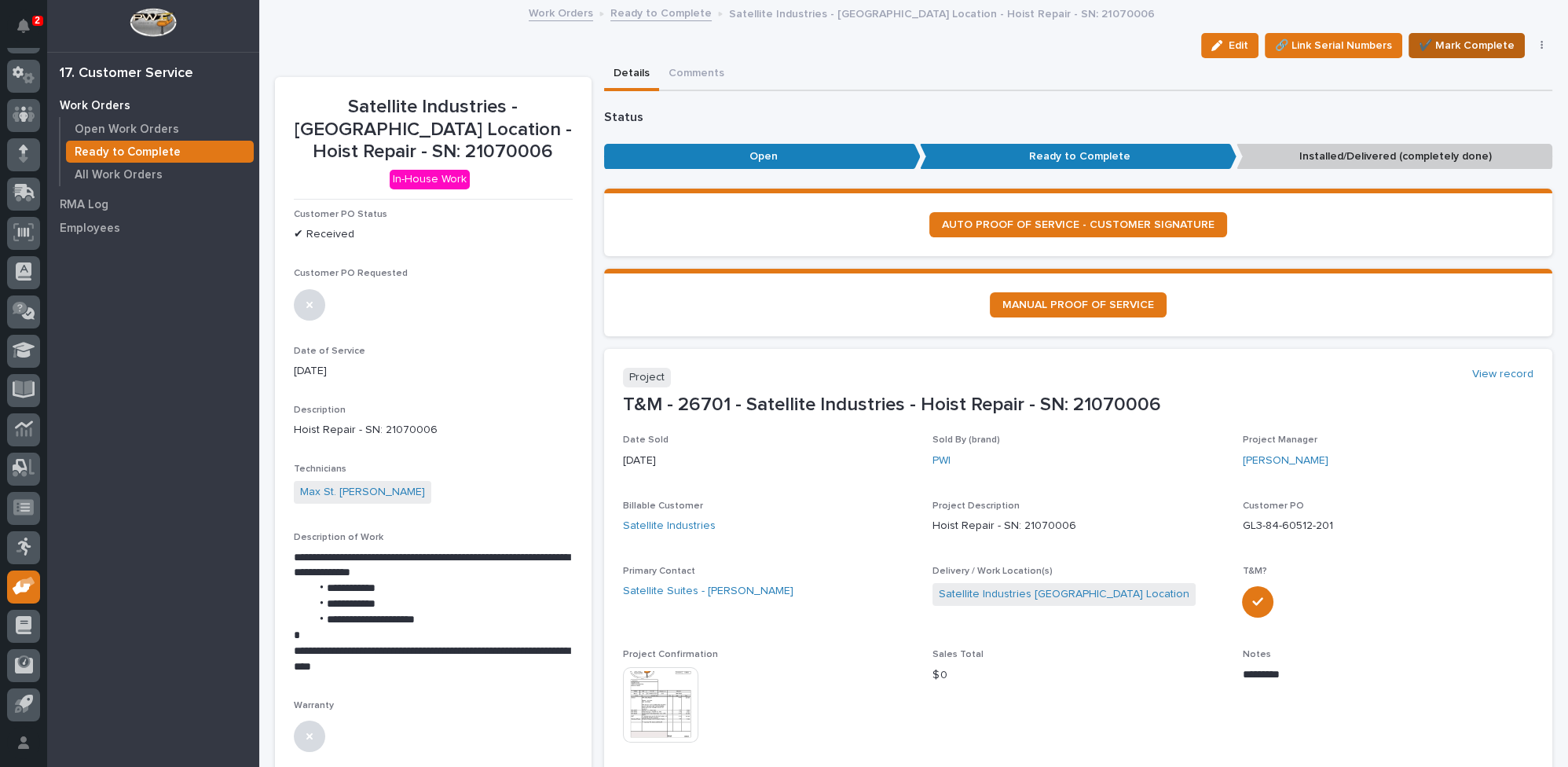
click at [1479, 48] on span "✔️ Mark Complete" at bounding box center [1467, 45] width 96 height 19
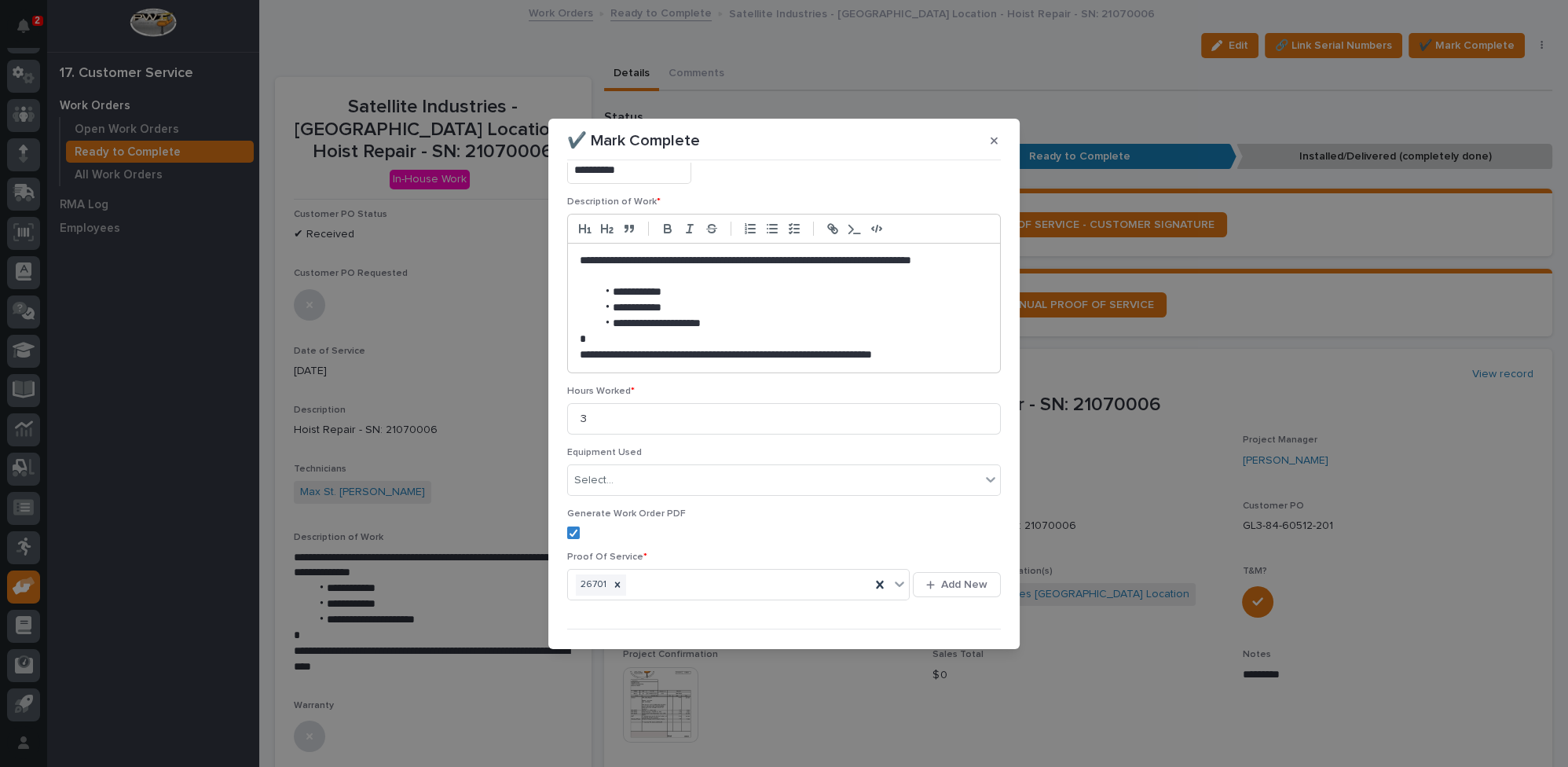
scroll to position [131, 0]
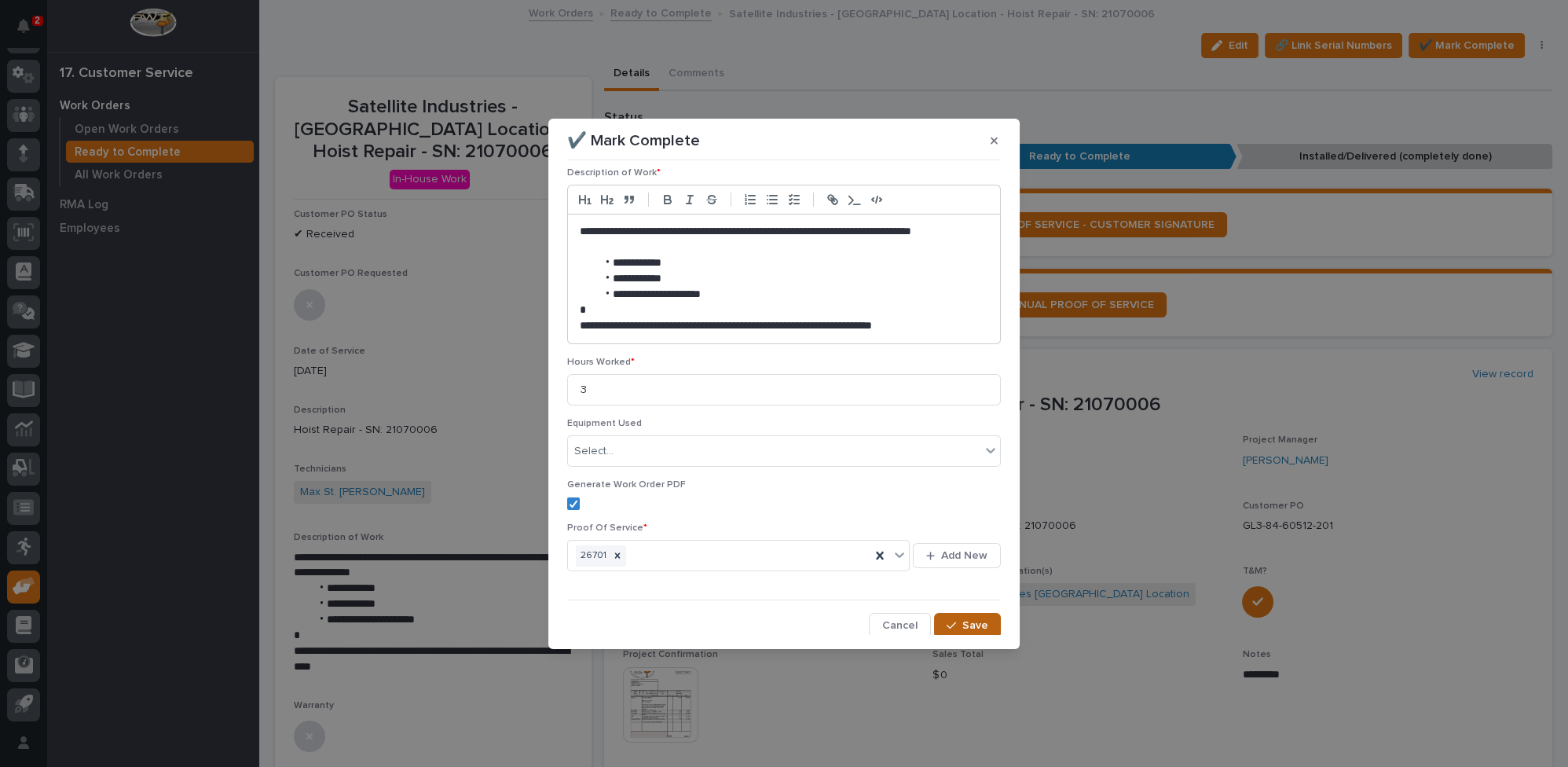
click at [947, 620] on icon "button" at bounding box center [951, 625] width 9 height 11
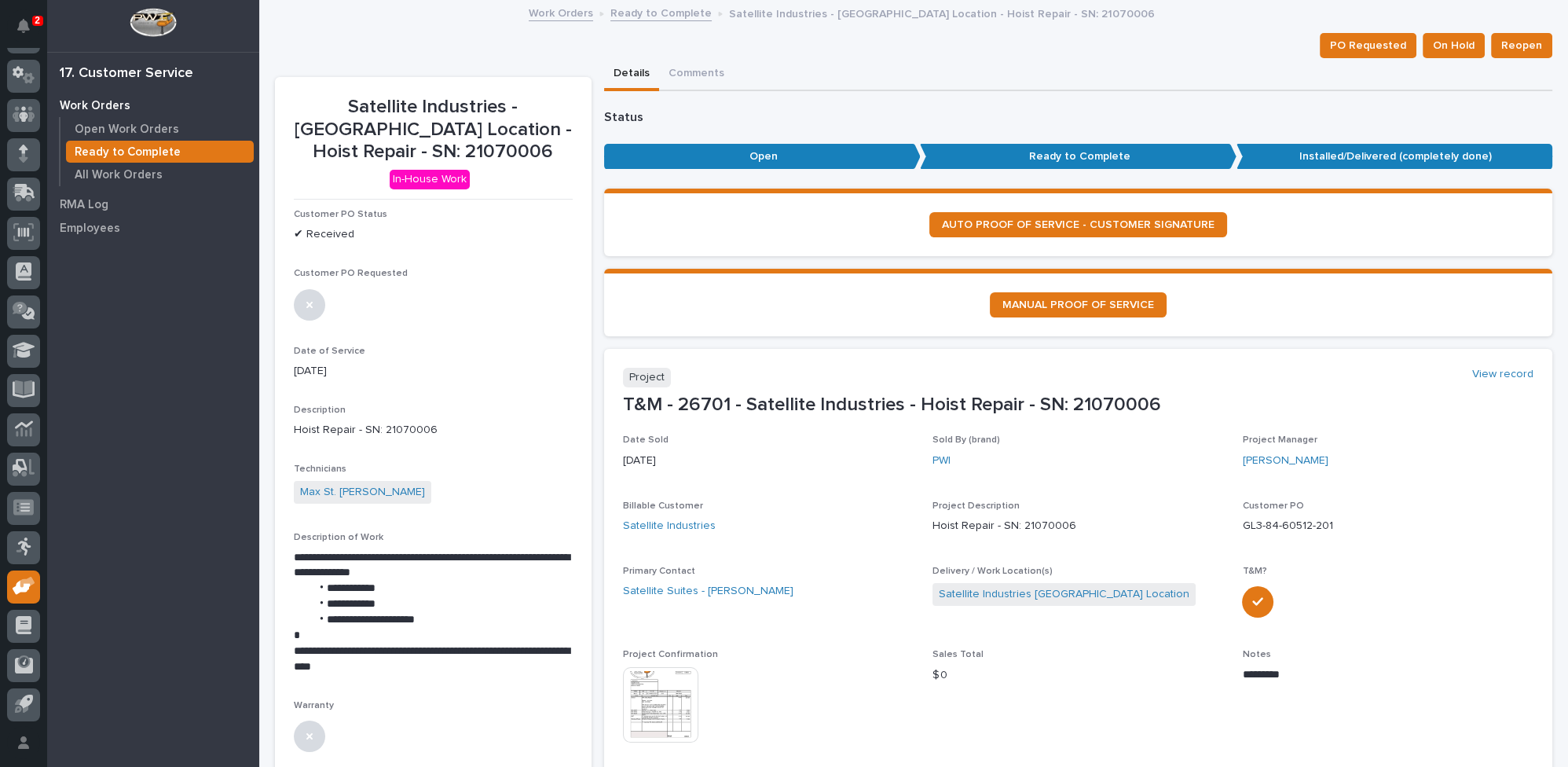
click at [620, 9] on link "Ready to Complete" at bounding box center [661, 12] width 102 height 18
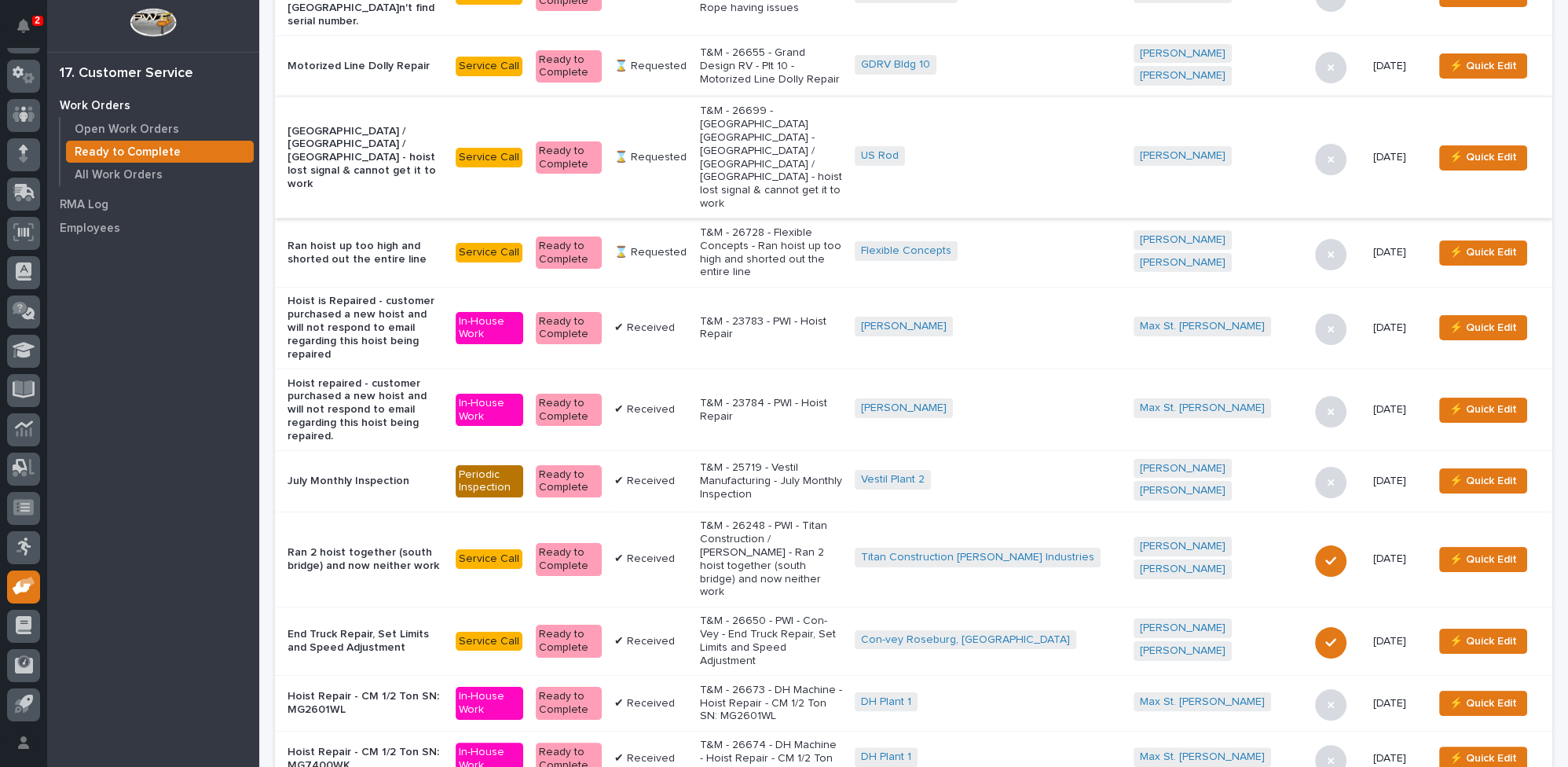
scroll to position [572, 0]
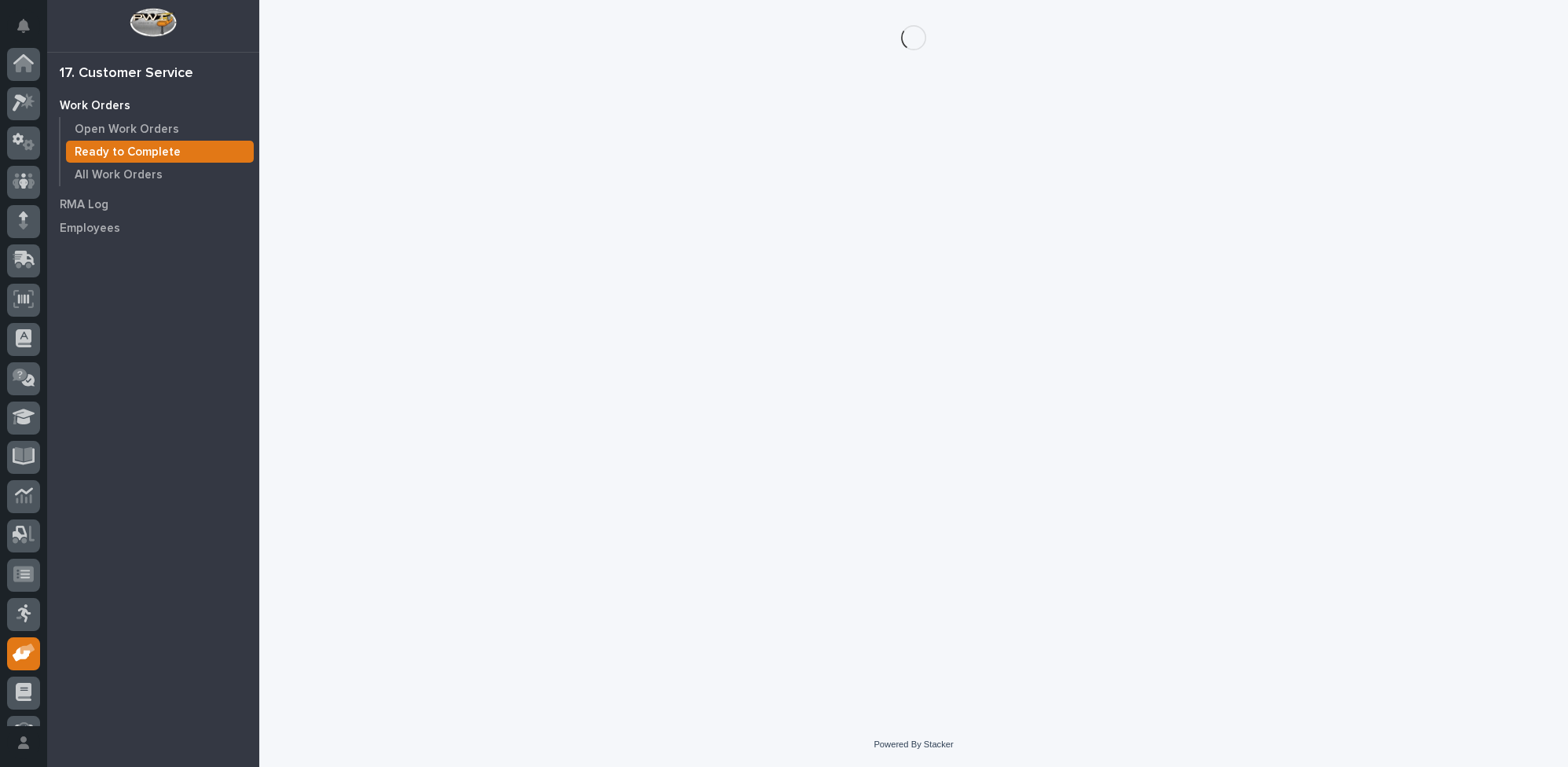
scroll to position [67, 0]
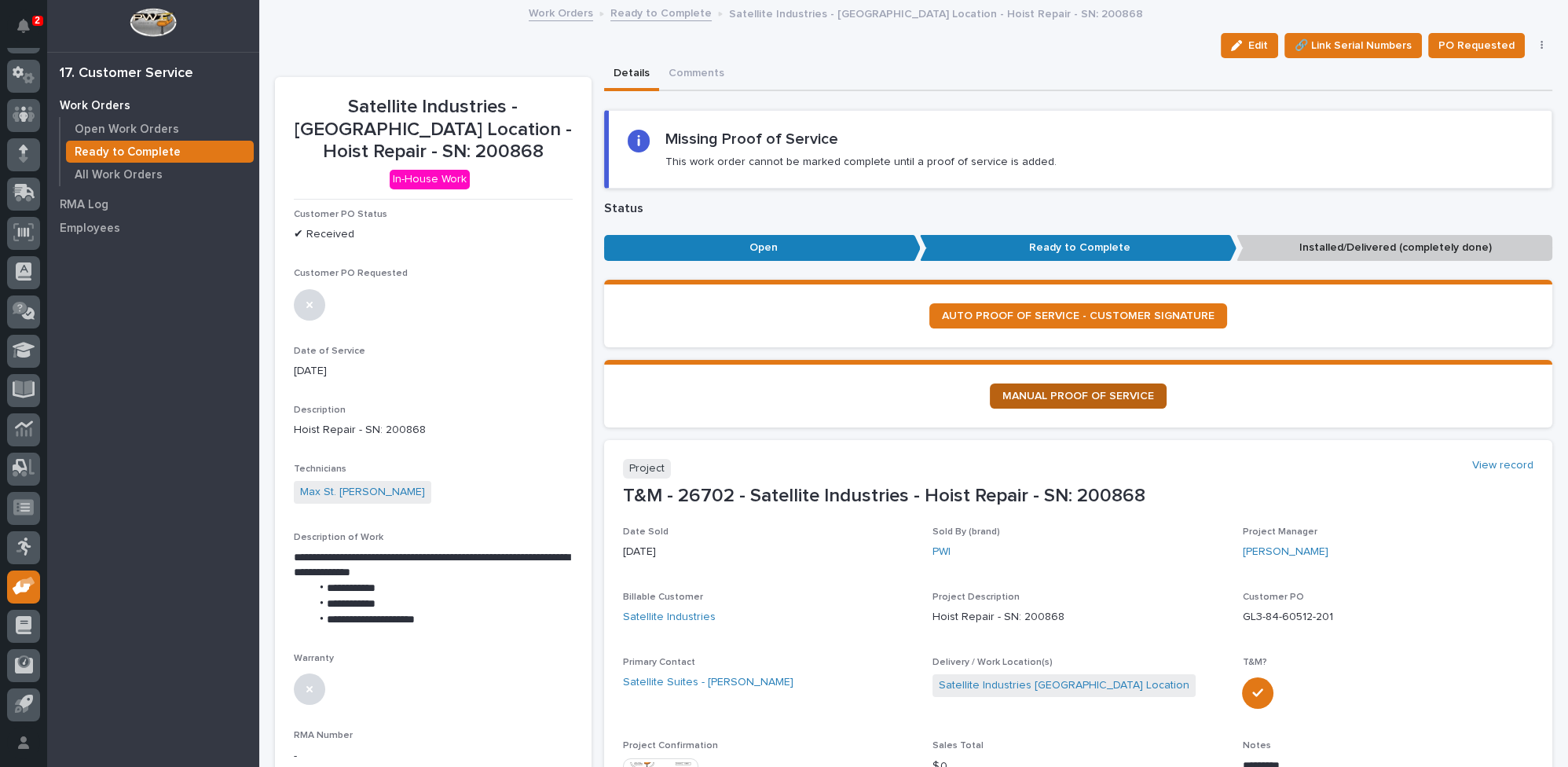
click at [1061, 393] on span "MANUAL PROOF OF SERVICE" at bounding box center [1078, 396] width 152 height 11
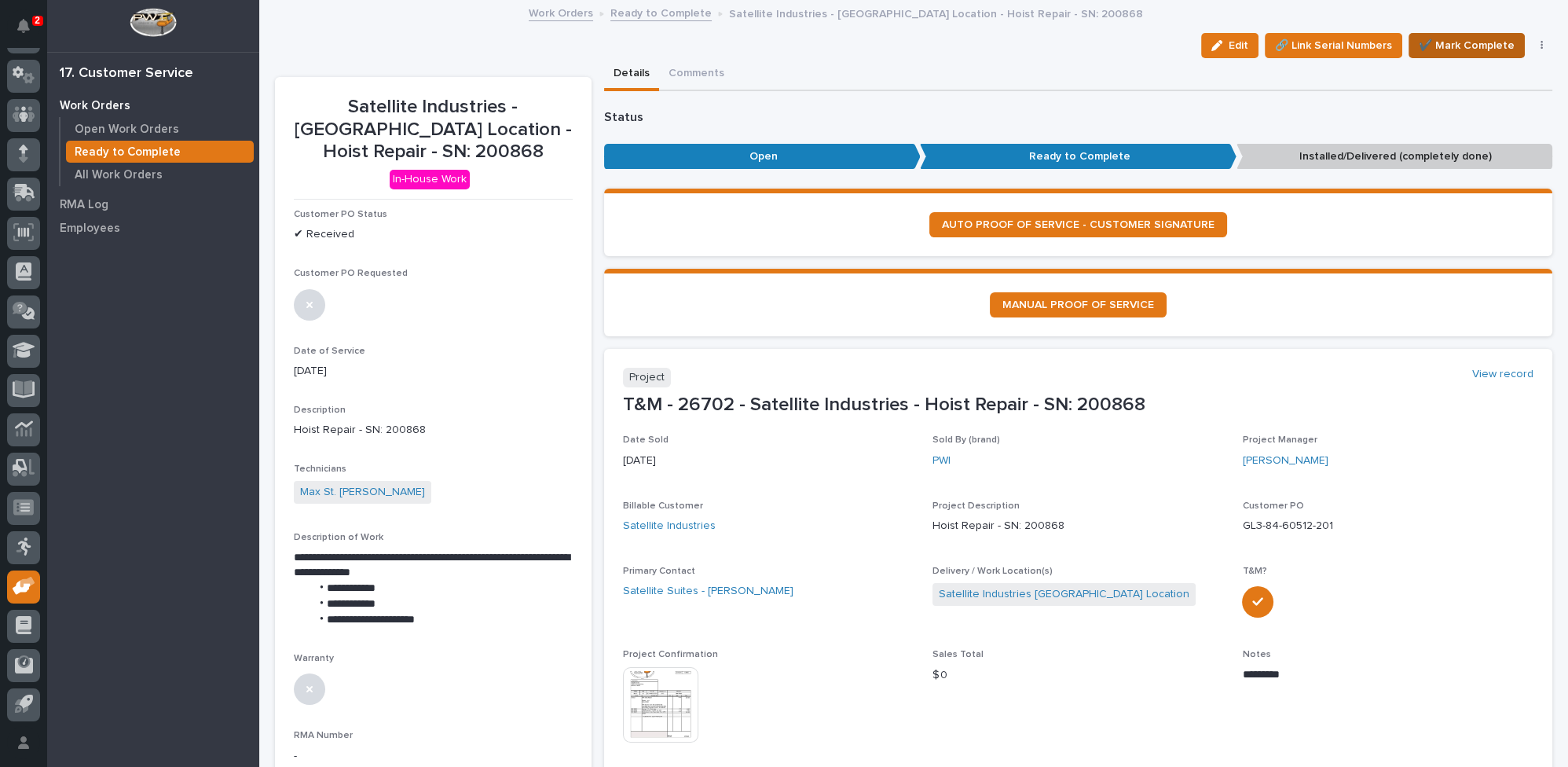
click at [1455, 46] on span "✔️ Mark Complete" at bounding box center [1467, 45] width 96 height 19
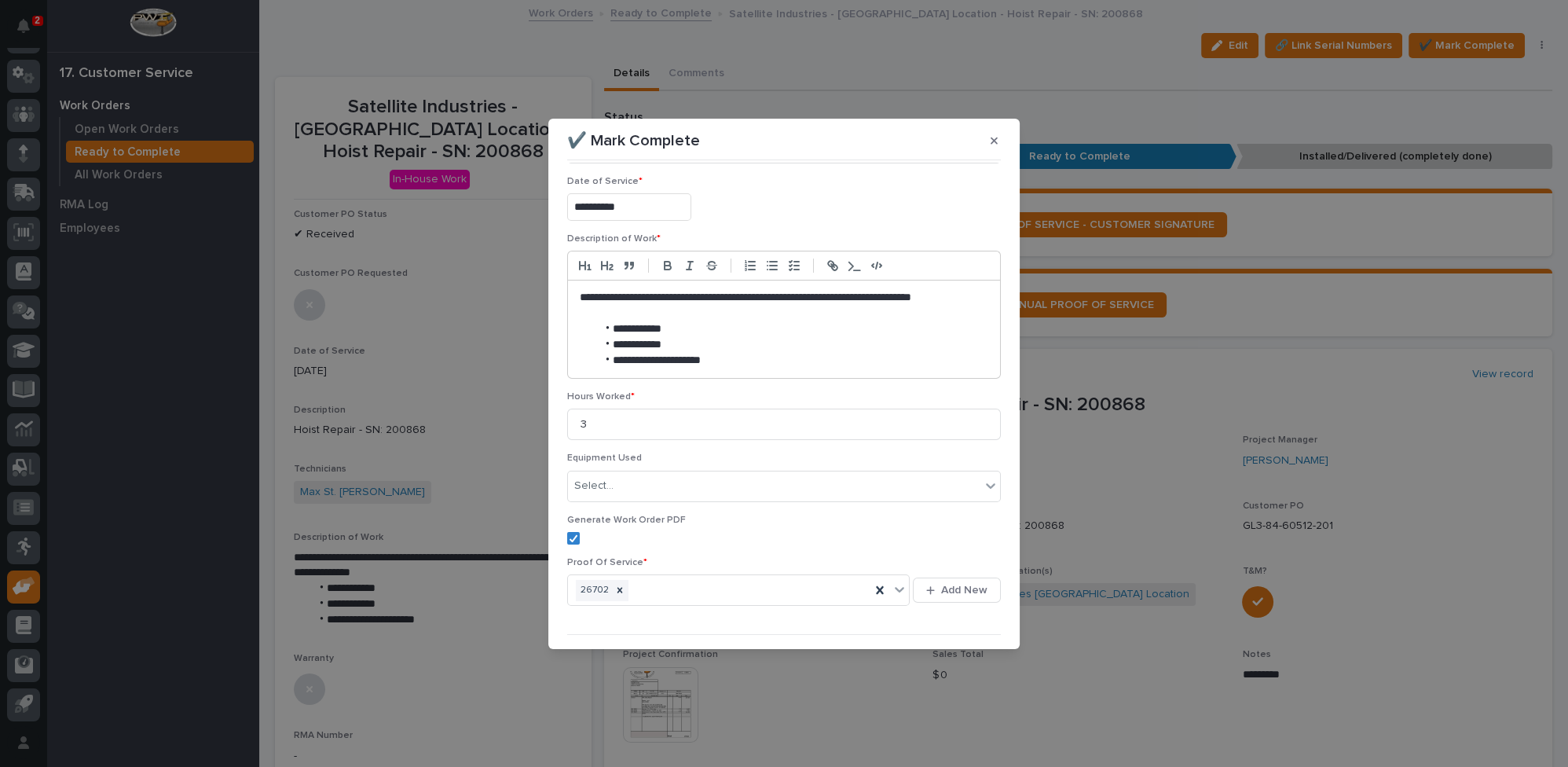
scroll to position [99, 0]
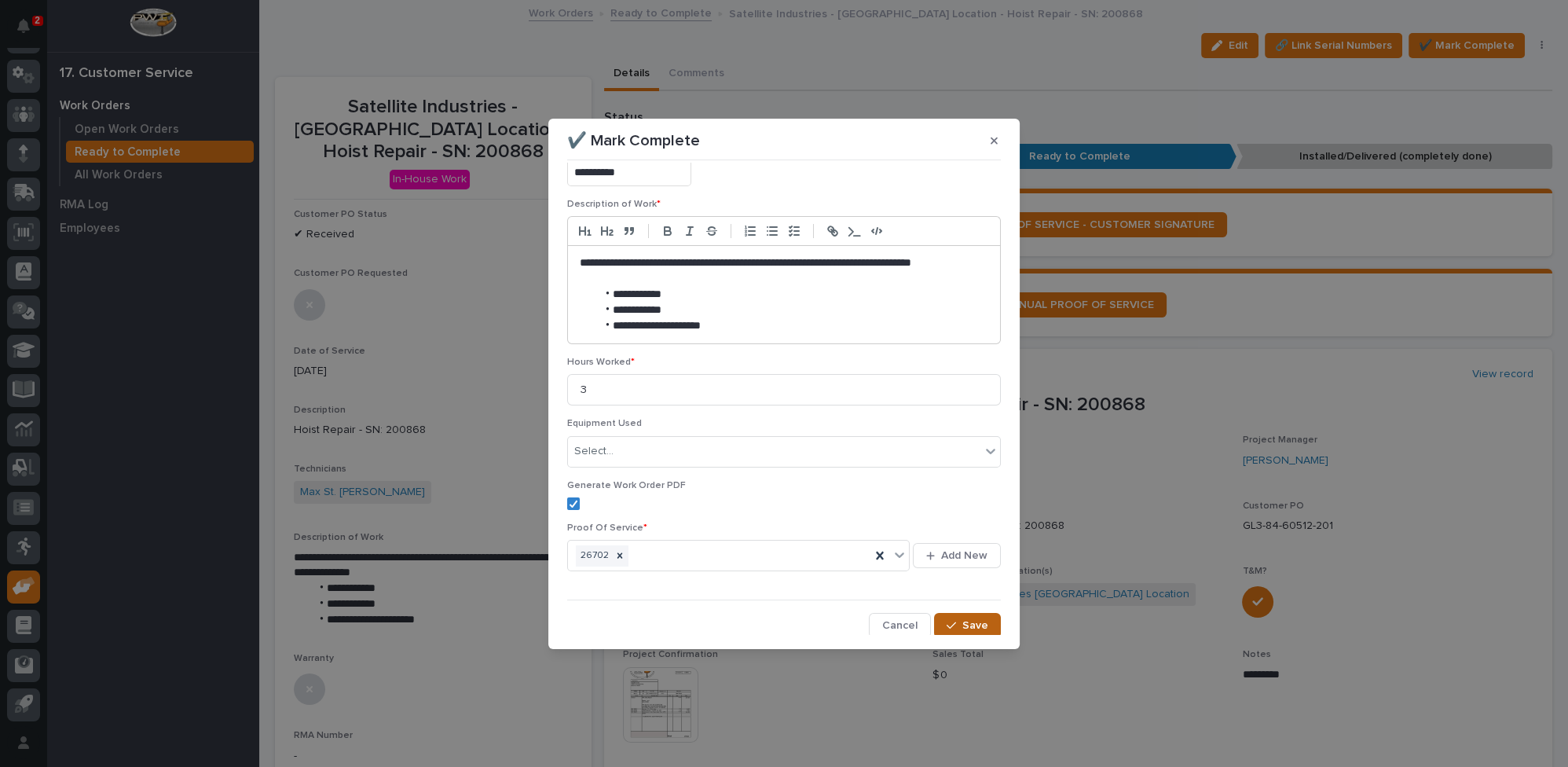
click at [947, 620] on icon "button" at bounding box center [951, 625] width 9 height 11
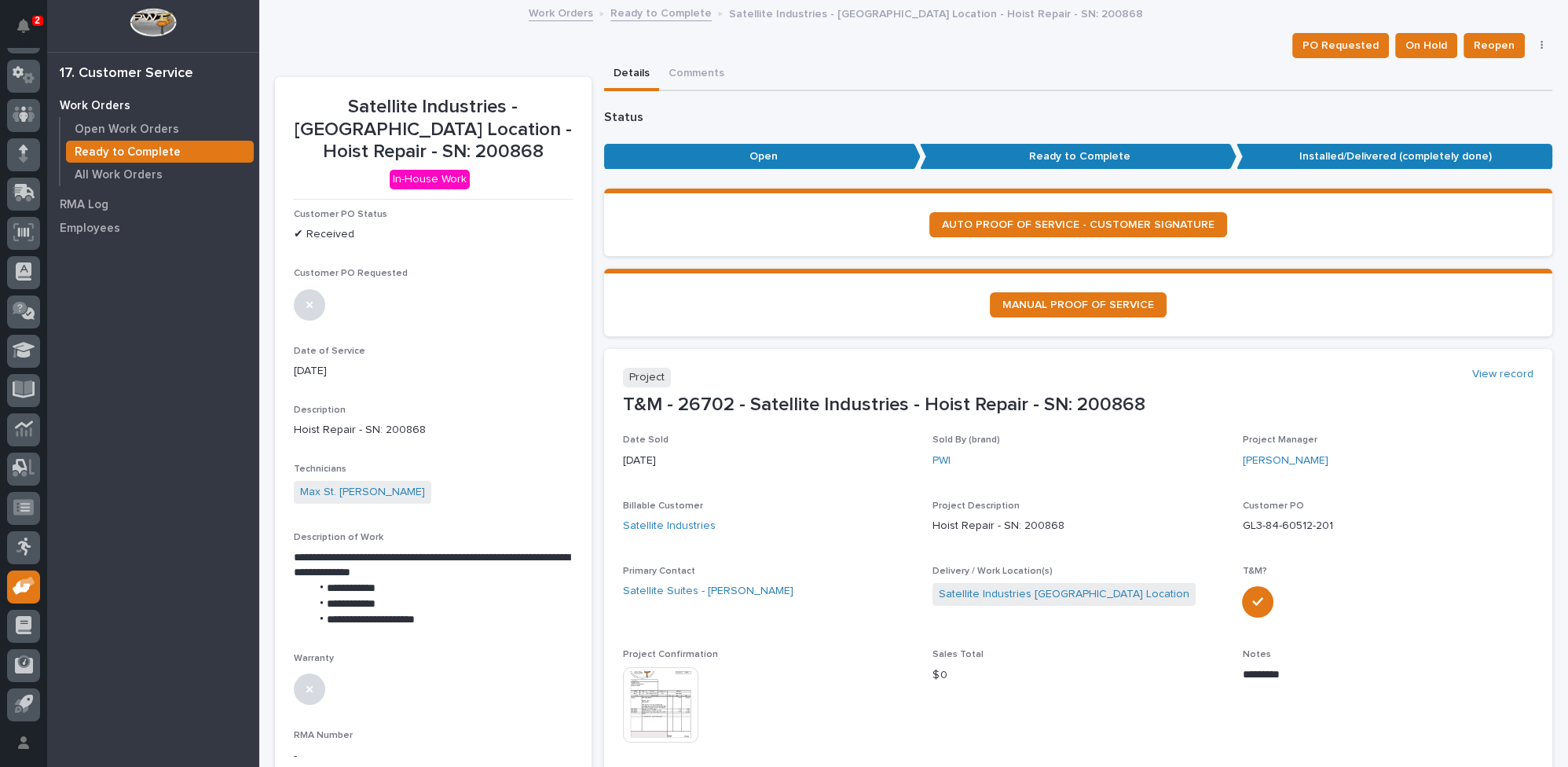
click at [633, 14] on link "Ready to Complete" at bounding box center [661, 12] width 102 height 18
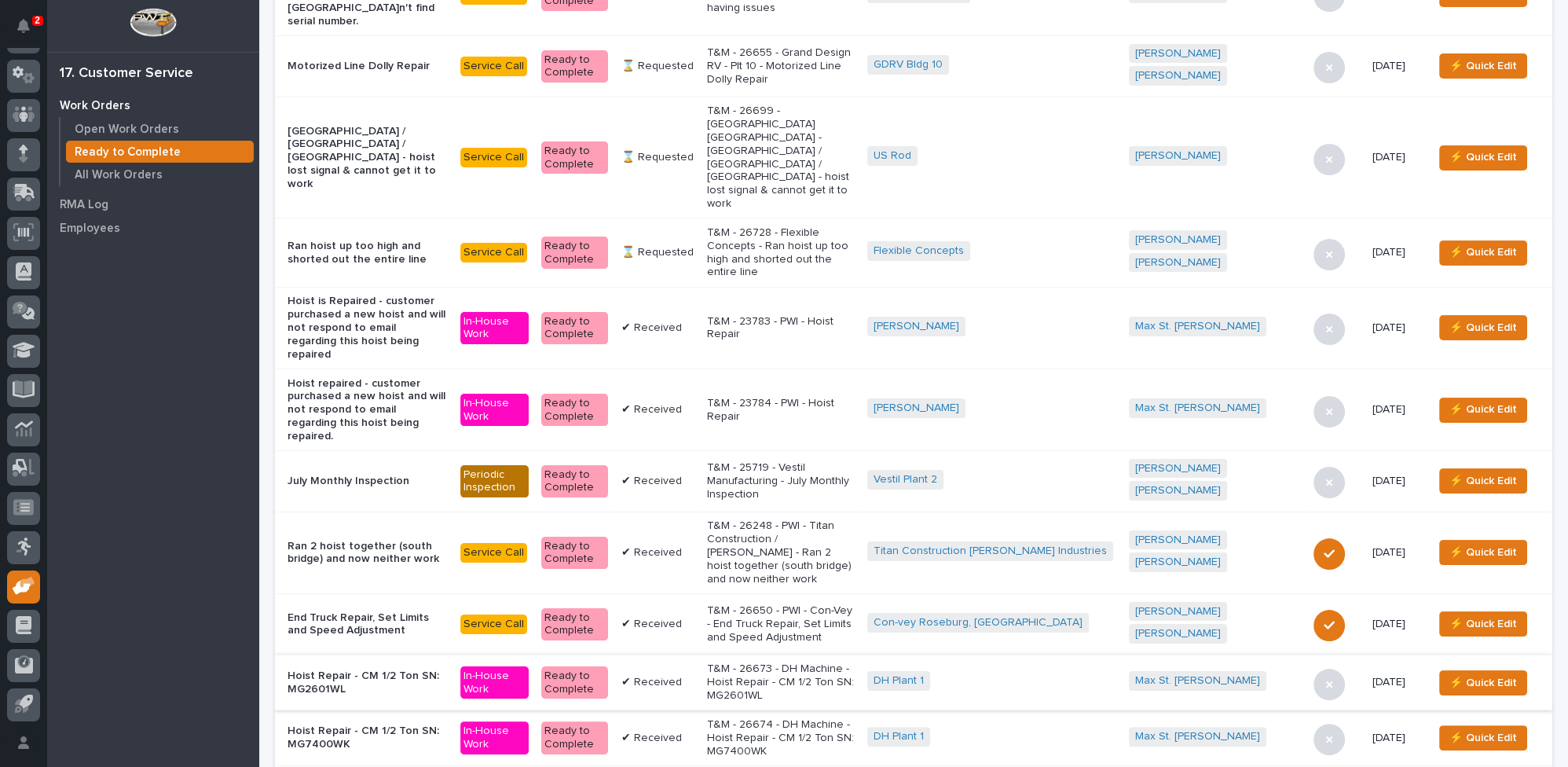
scroll to position [572, 0]
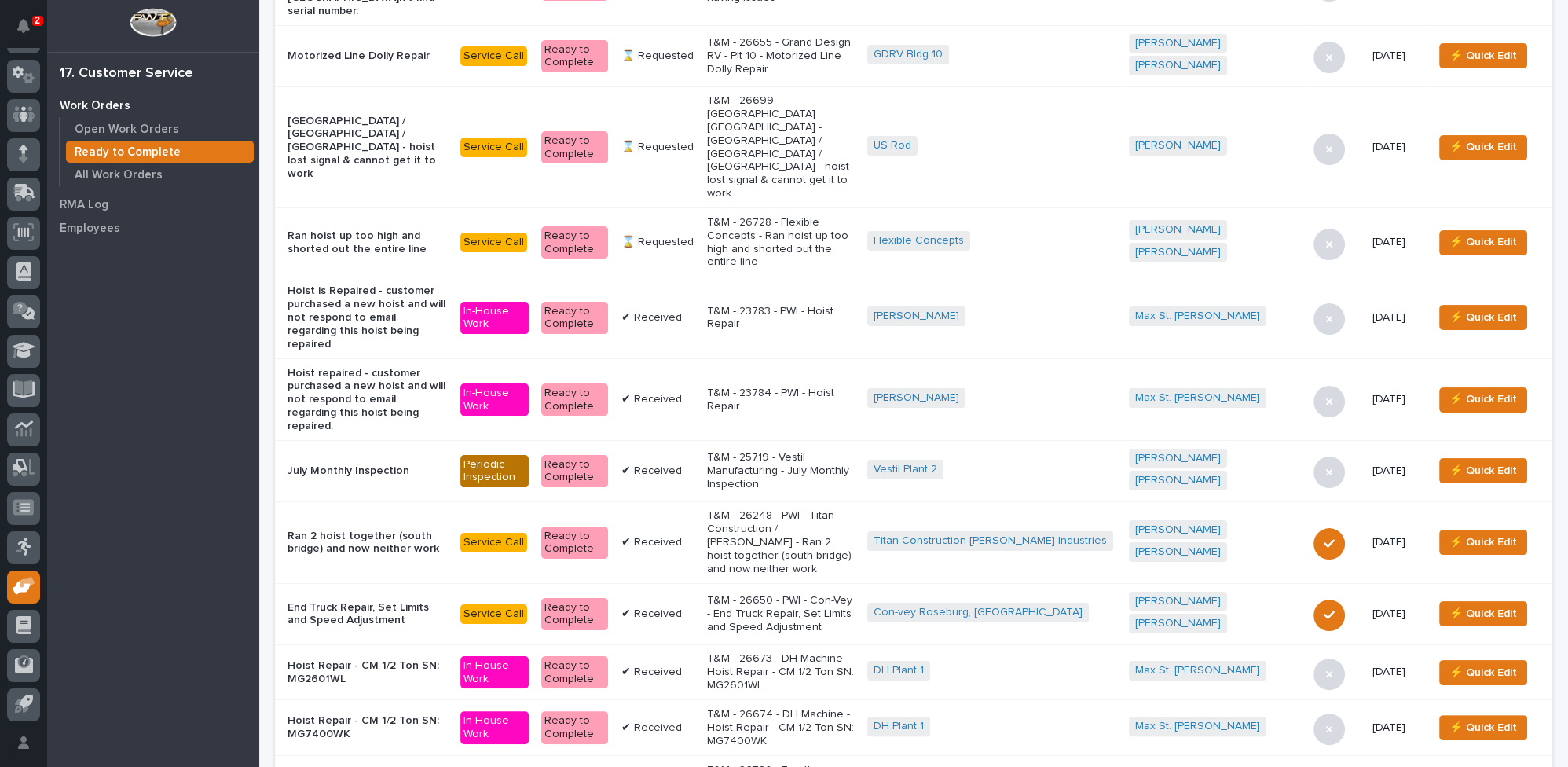
click at [833, 594] on p "T&M - 26650 - PWI - Con-Vey - End Truck Repair, Set Limits and Speed Adjustment" at bounding box center [780, 613] width 148 height 39
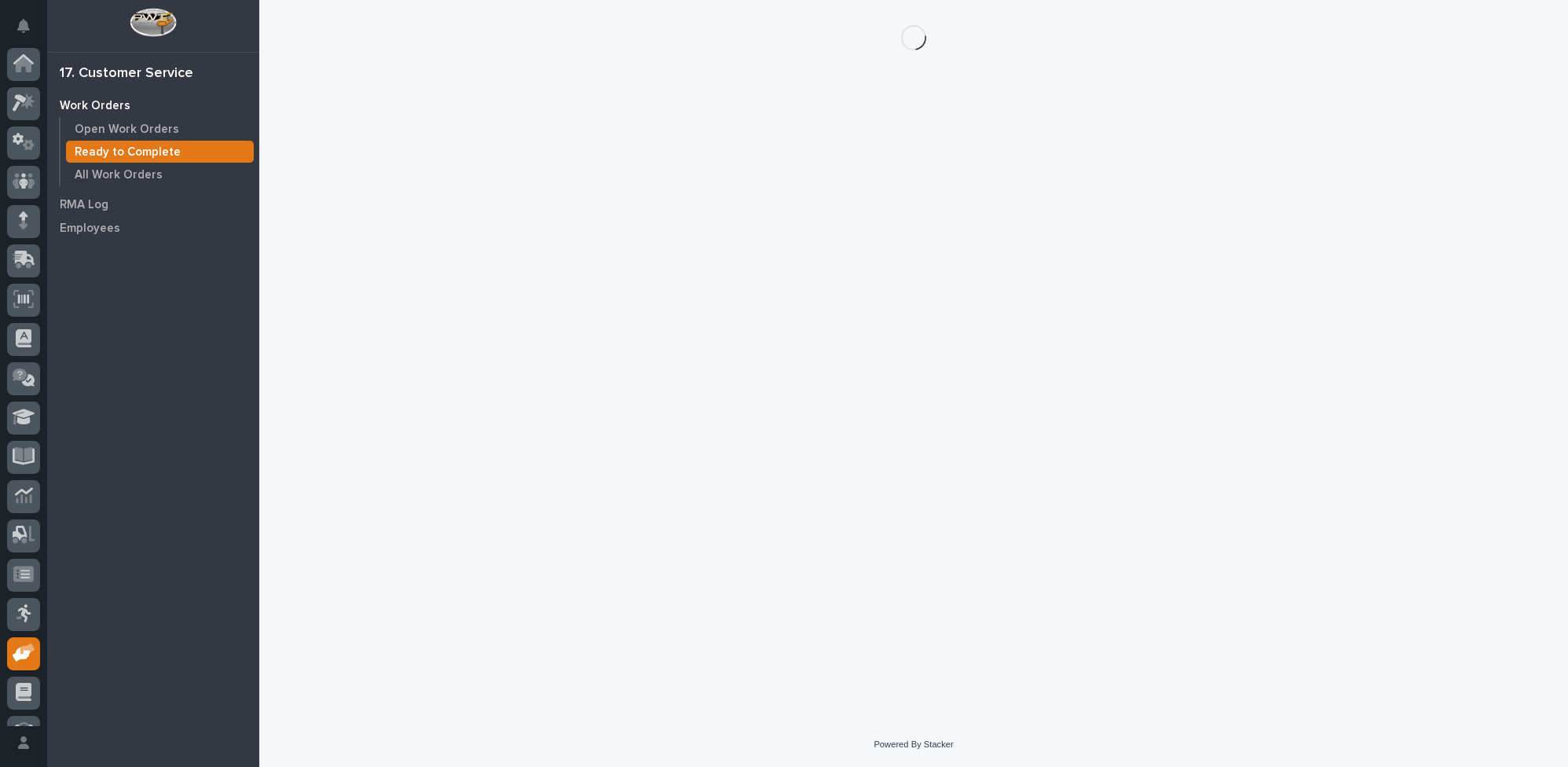
scroll to position [67, 0]
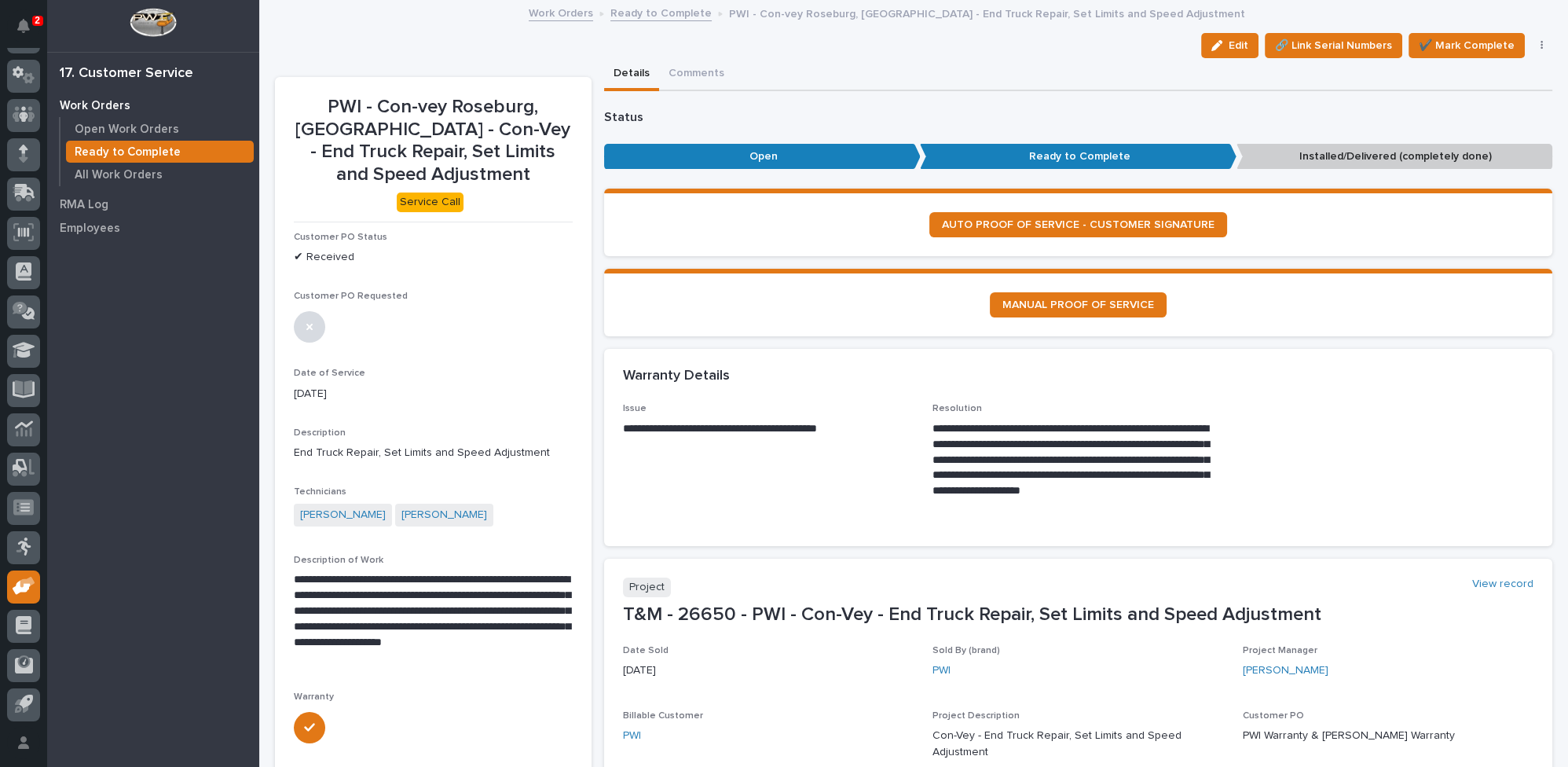
drag, startPoint x: 1230, startPoint y: 35, endPoint x: 856, endPoint y: 334, distance: 478.8
click at [1230, 35] on button "Edit" at bounding box center [1229, 45] width 57 height 25
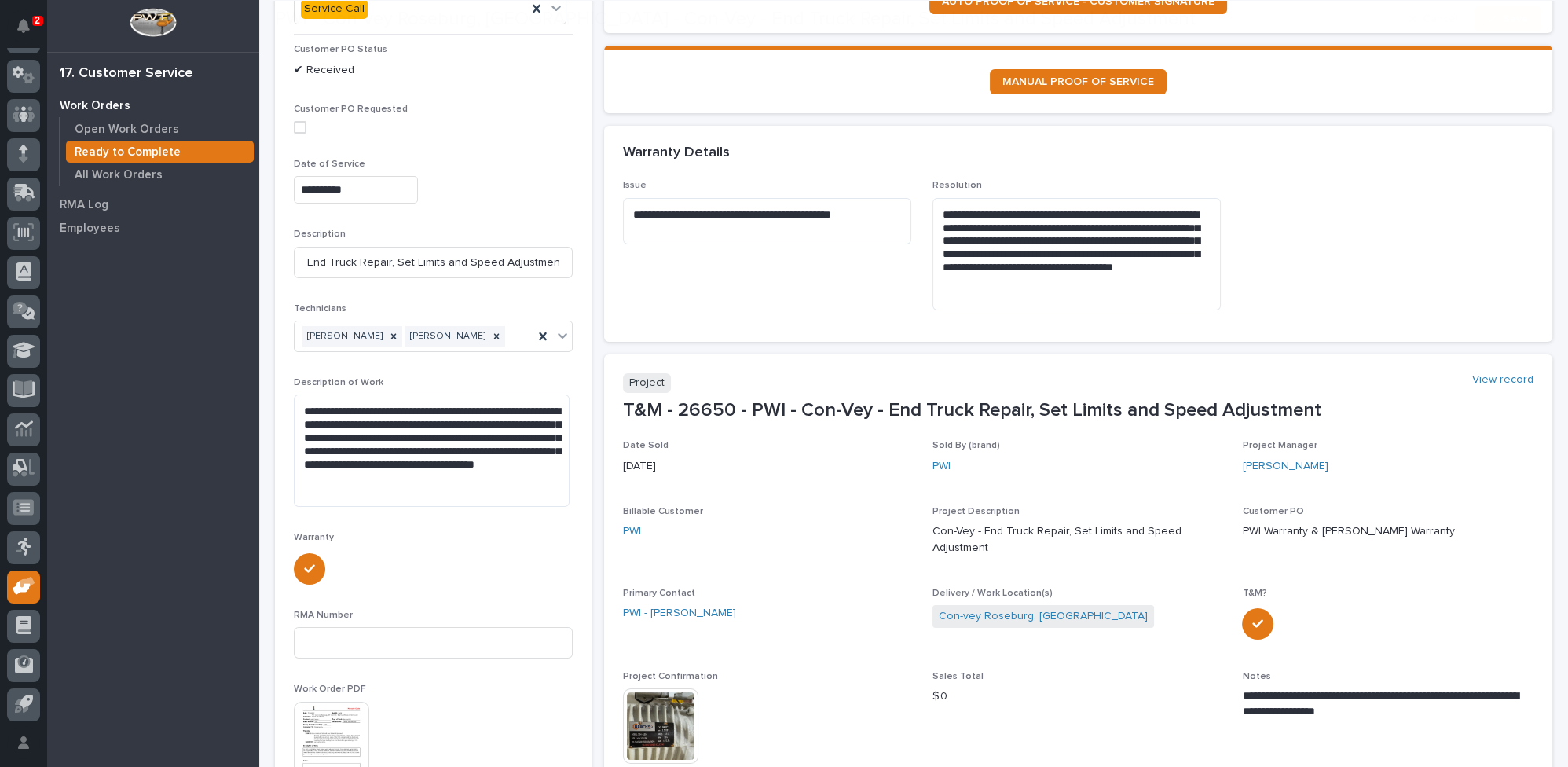
scroll to position [285, 0]
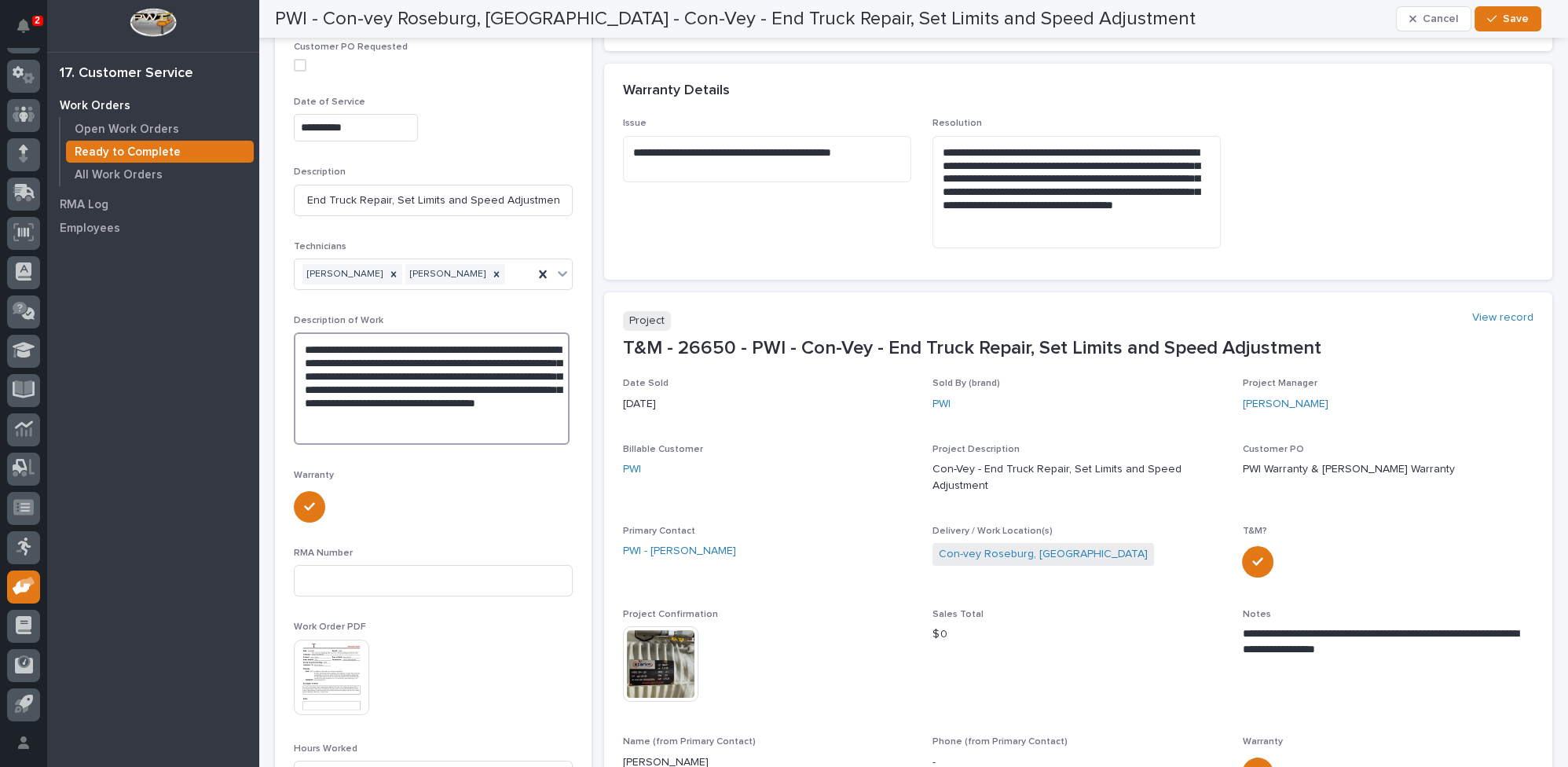
click at [516, 393] on textarea "**********" at bounding box center [432, 389] width 276 height 113
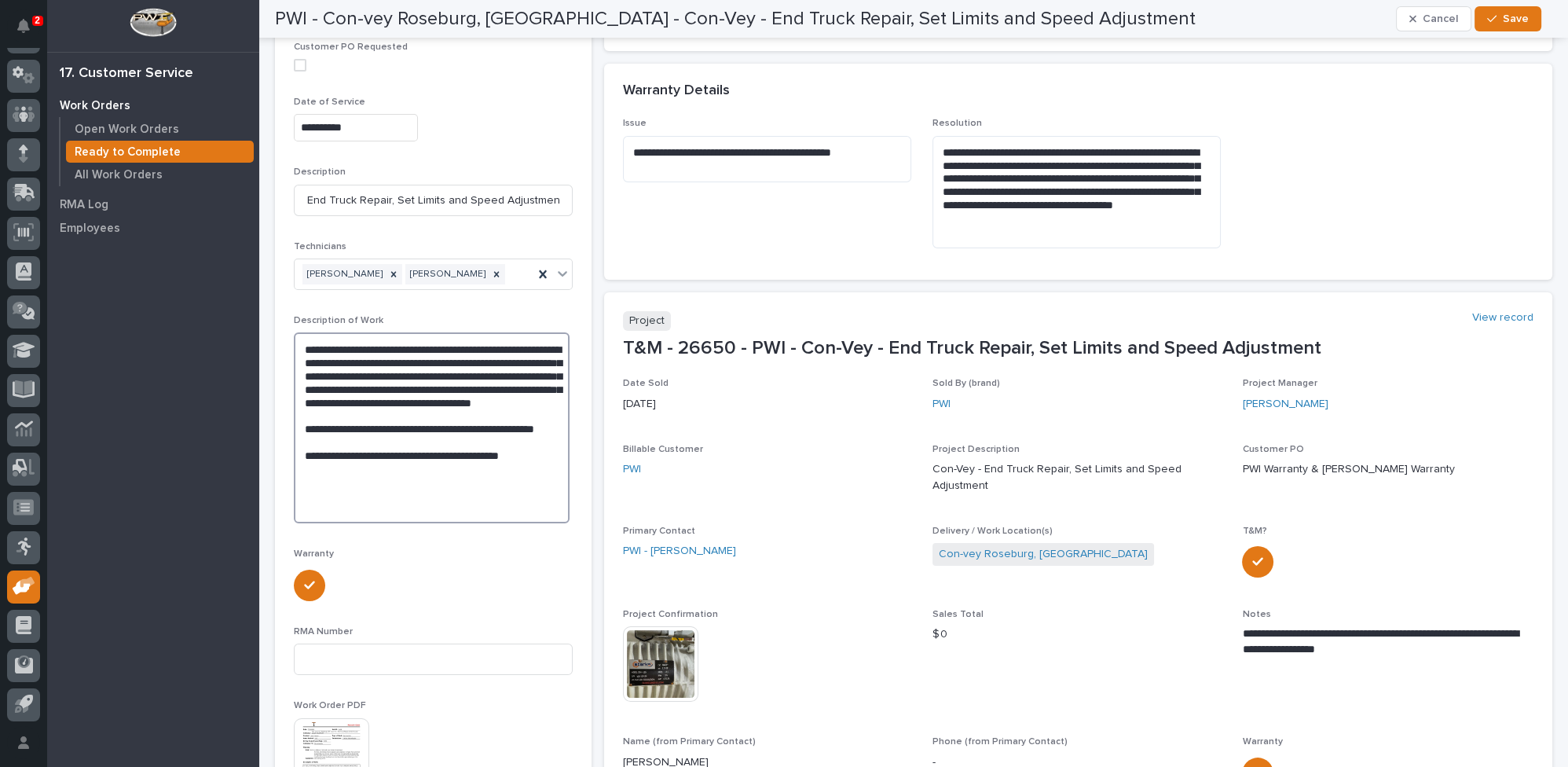
click at [457, 453] on textarea "**********" at bounding box center [432, 428] width 276 height 191
click at [425, 471] on textarea "**********" at bounding box center [432, 428] width 276 height 191
type textarea "**********"
click at [461, 549] on p "Warranty" at bounding box center [432, 554] width 279 height 11
drag, startPoint x: 302, startPoint y: 412, endPoint x: 556, endPoint y: 478, distance: 262.4
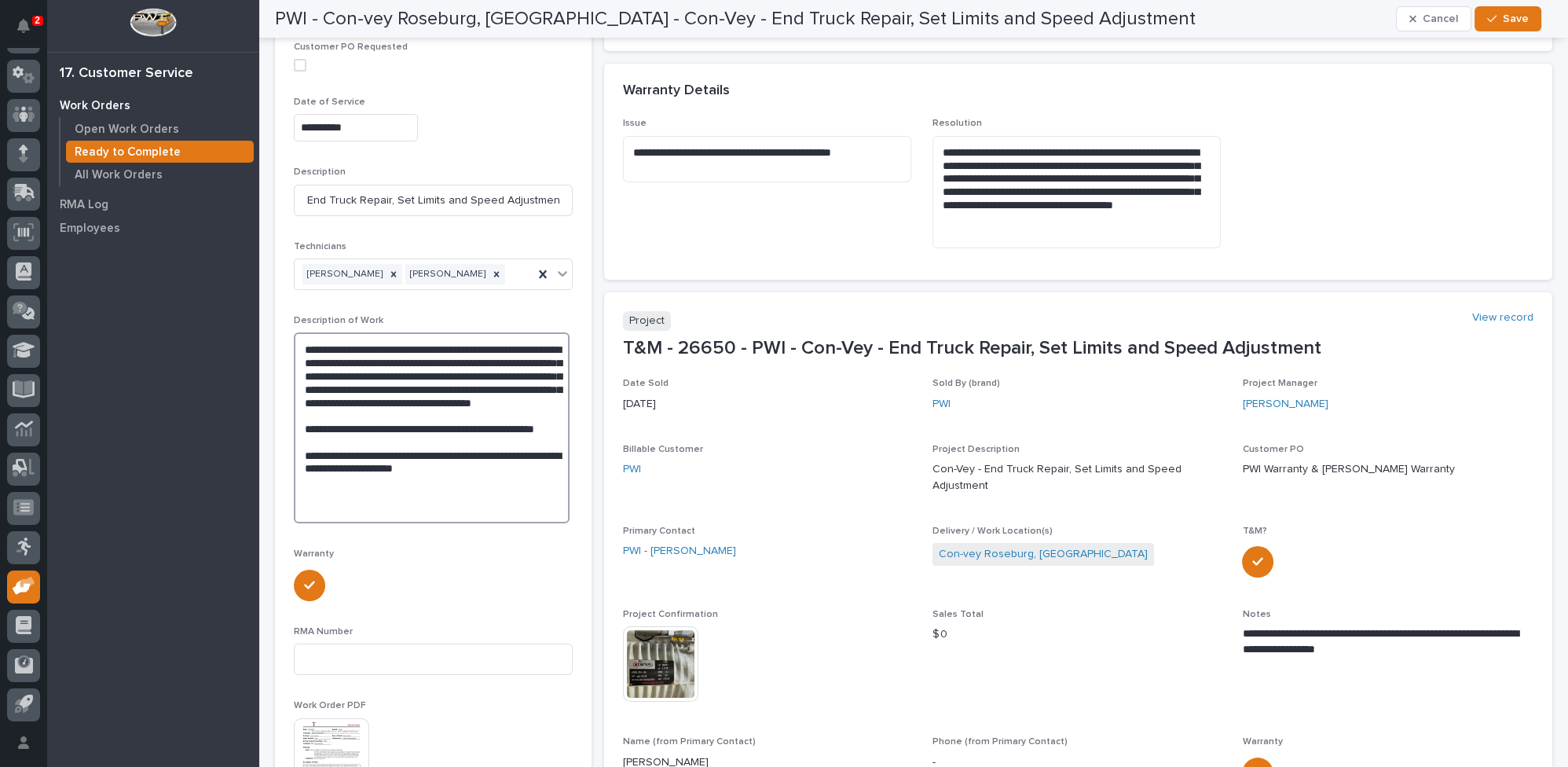
click at [556, 478] on textarea "**********" at bounding box center [432, 428] width 276 height 191
click at [1117, 218] on textarea "**********" at bounding box center [1077, 193] width 288 height 113
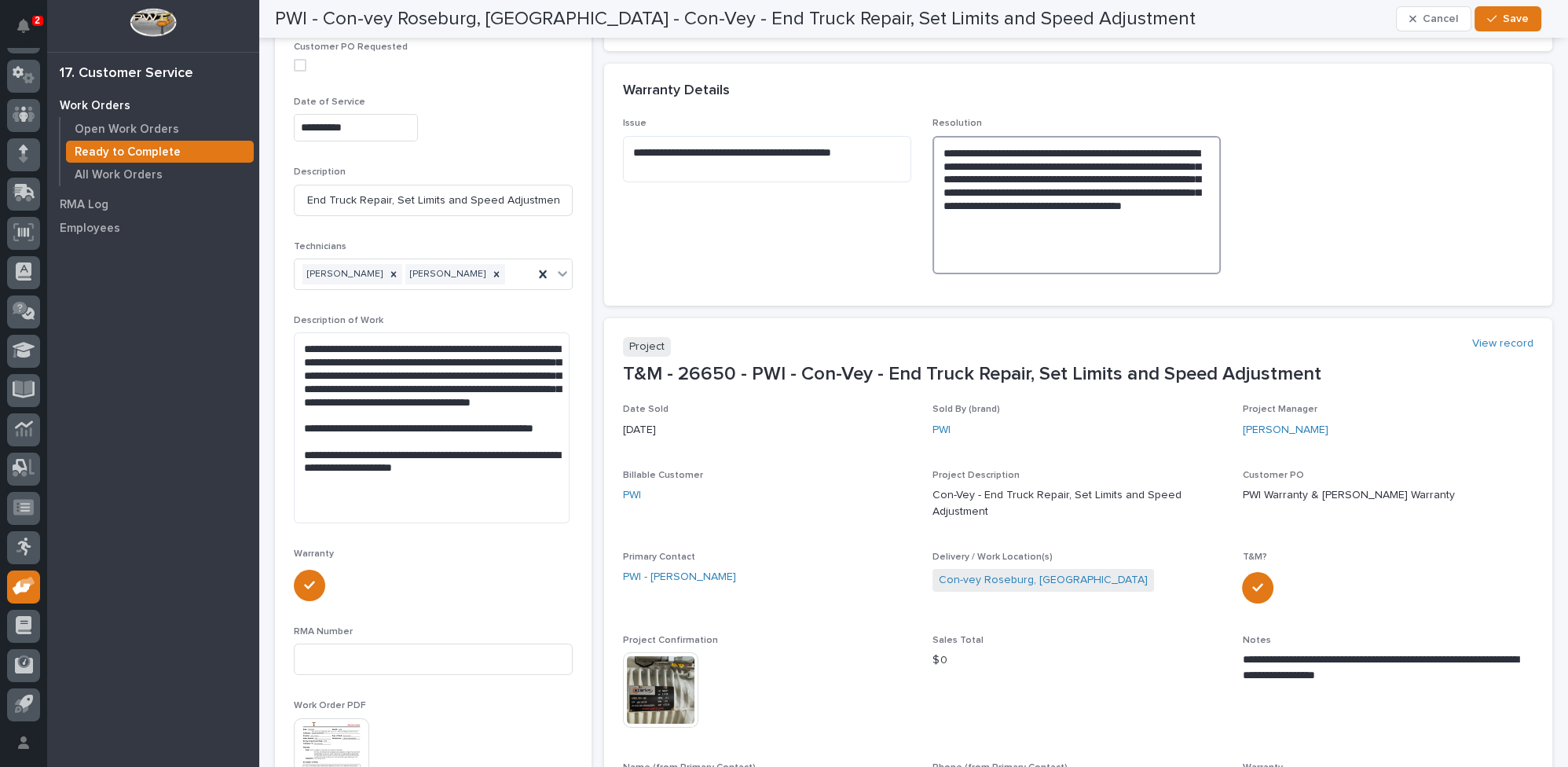
paste textarea "**********"
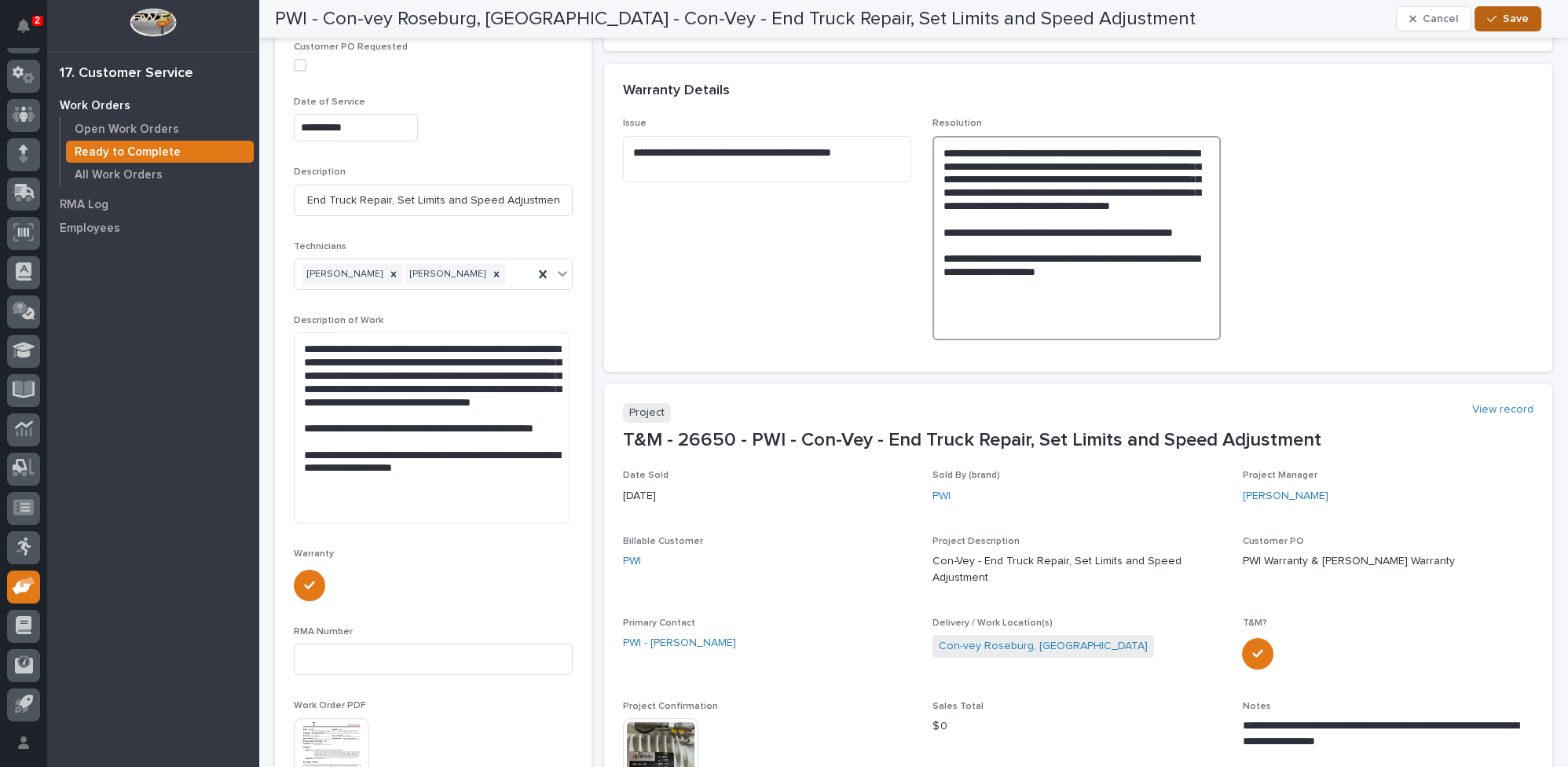
type textarea "**********"
click at [1505, 14] on span "Save" at bounding box center [1516, 19] width 26 height 15
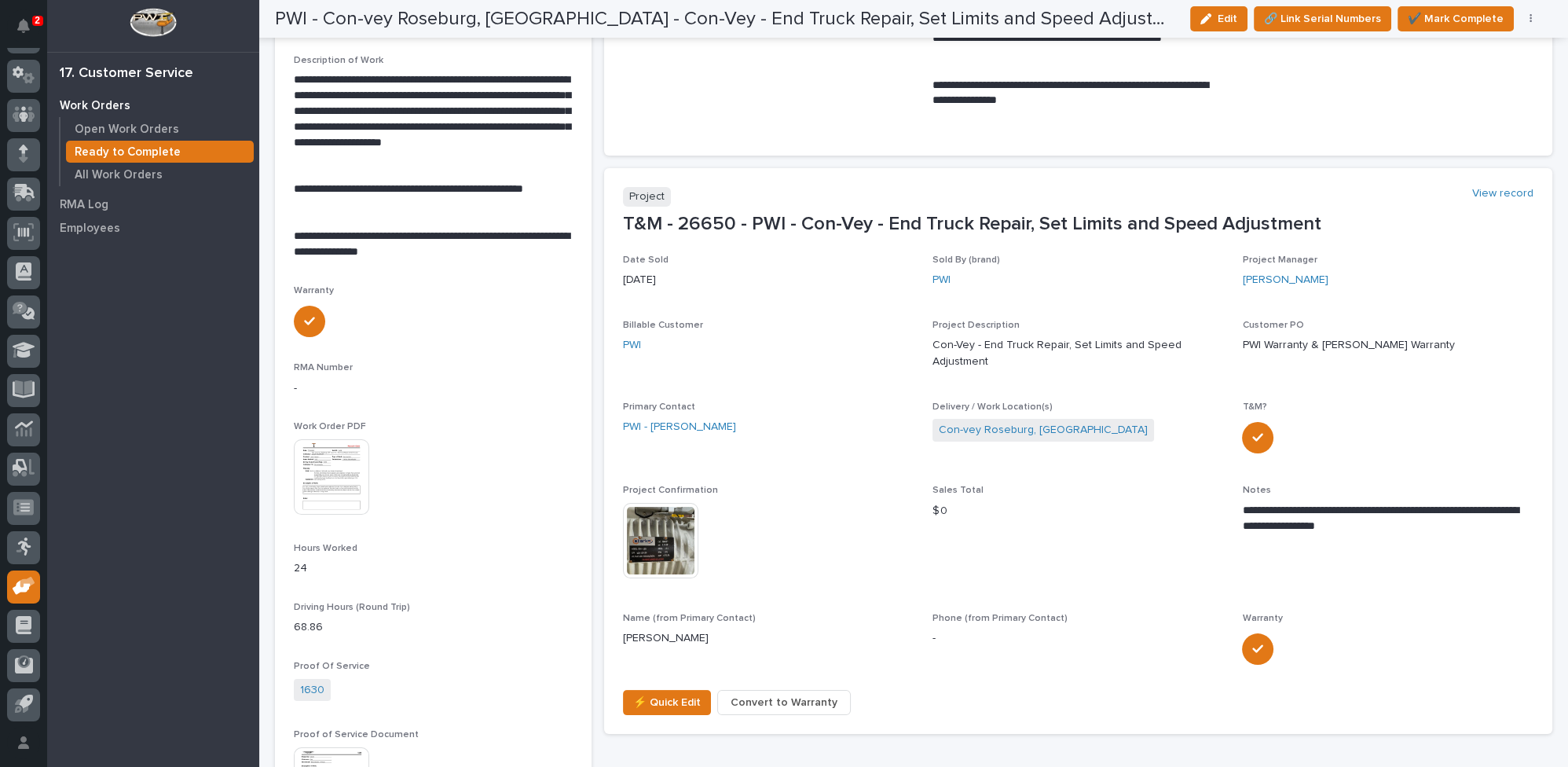
scroll to position [500, 0]
click at [1207, 19] on icon "button" at bounding box center [1206, 19] width 11 height 11
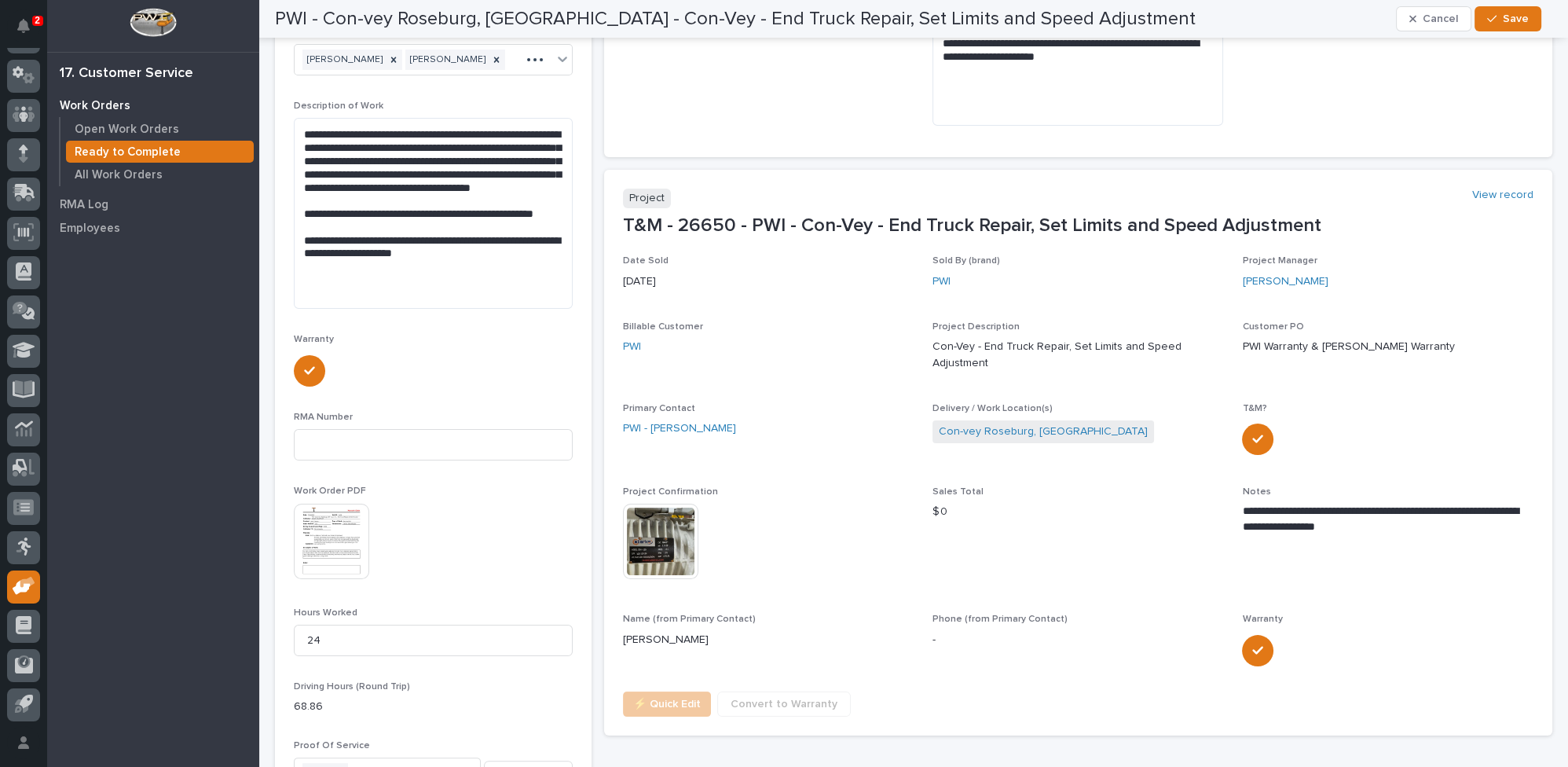
scroll to position [415, 0]
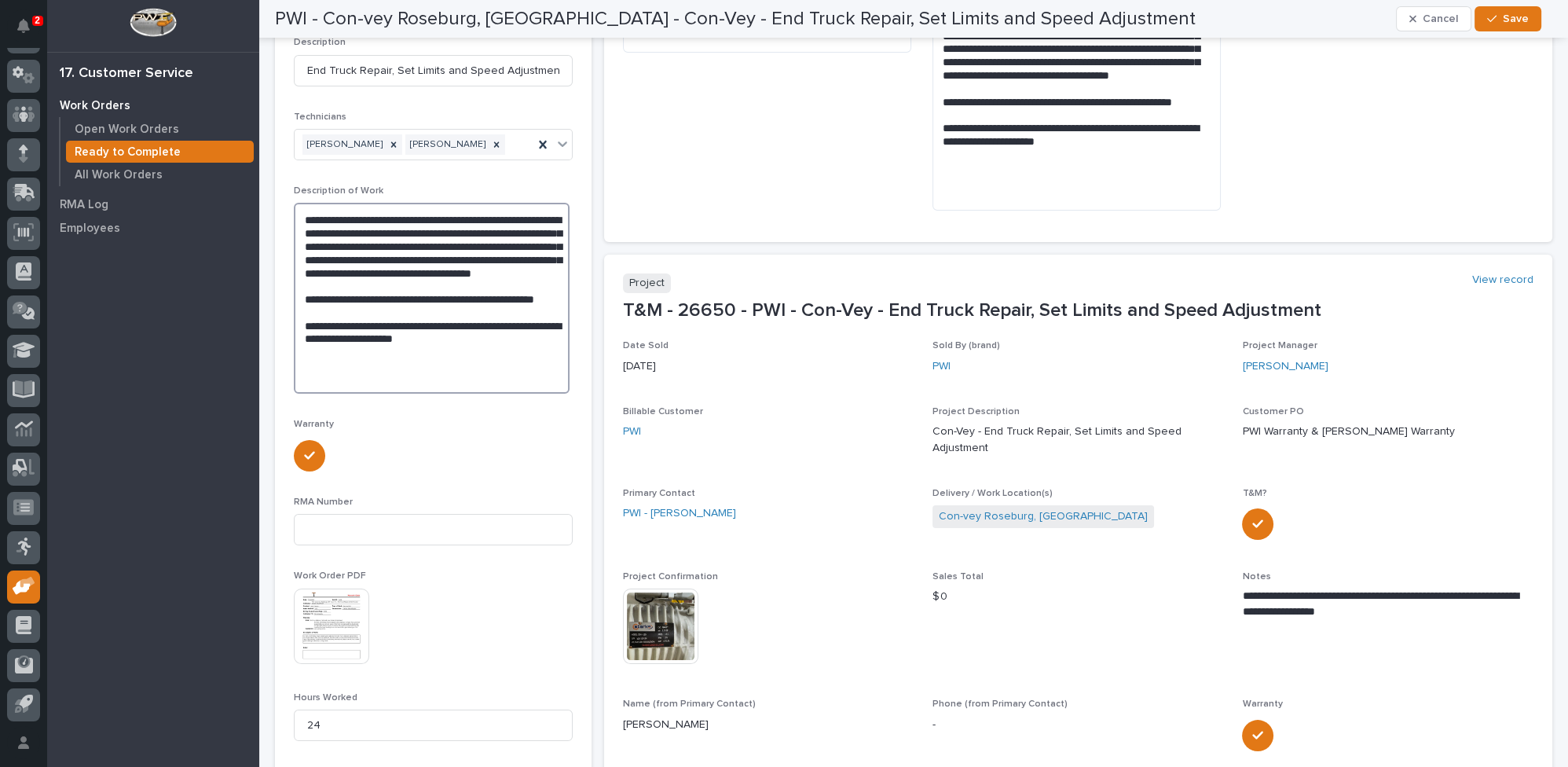
click at [466, 299] on textarea "**********" at bounding box center [432, 298] width 276 height 191
type textarea "**********"
click at [1509, 17] on span "Save" at bounding box center [1516, 19] width 26 height 15
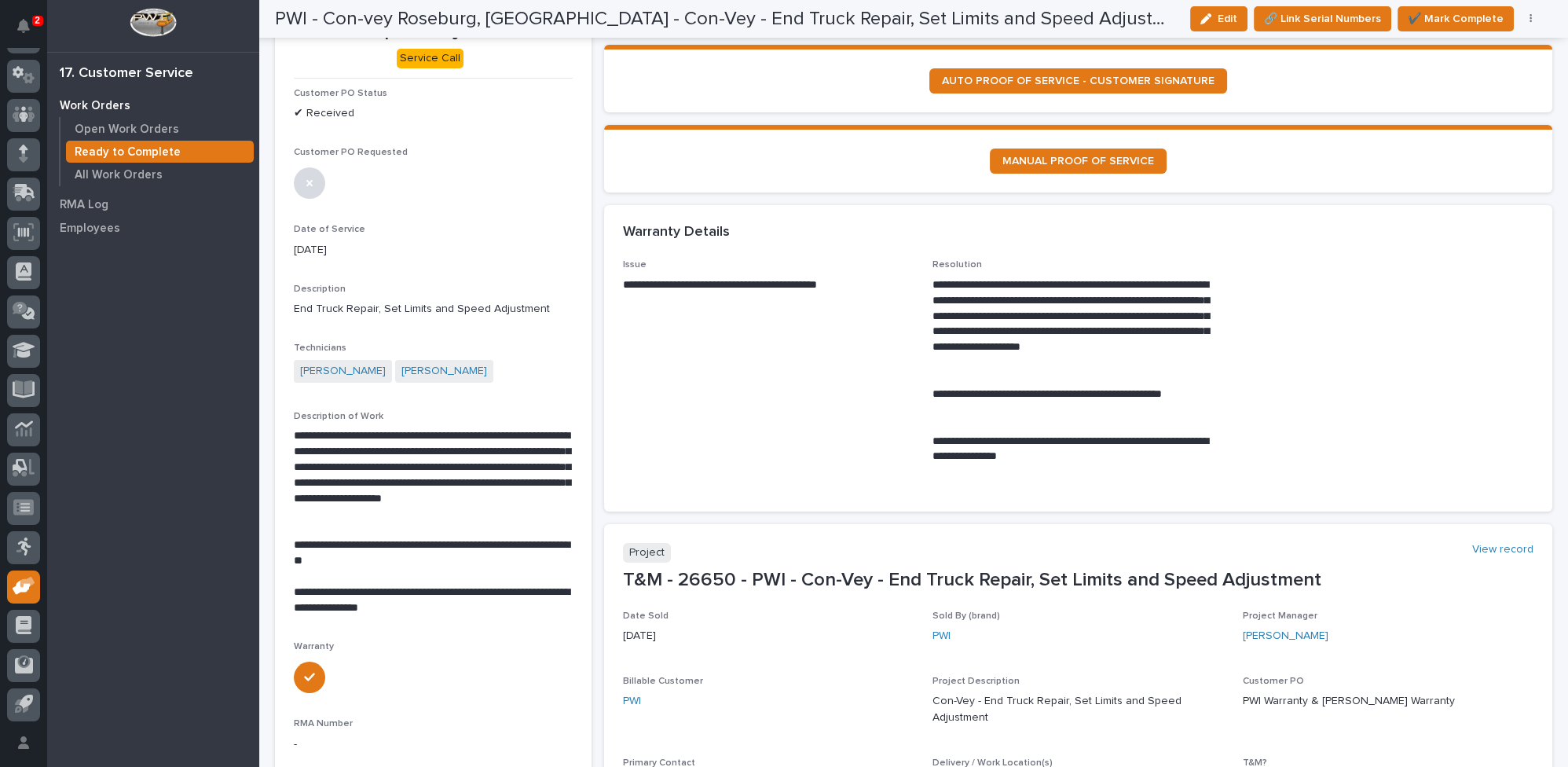
scroll to position [71, 0]
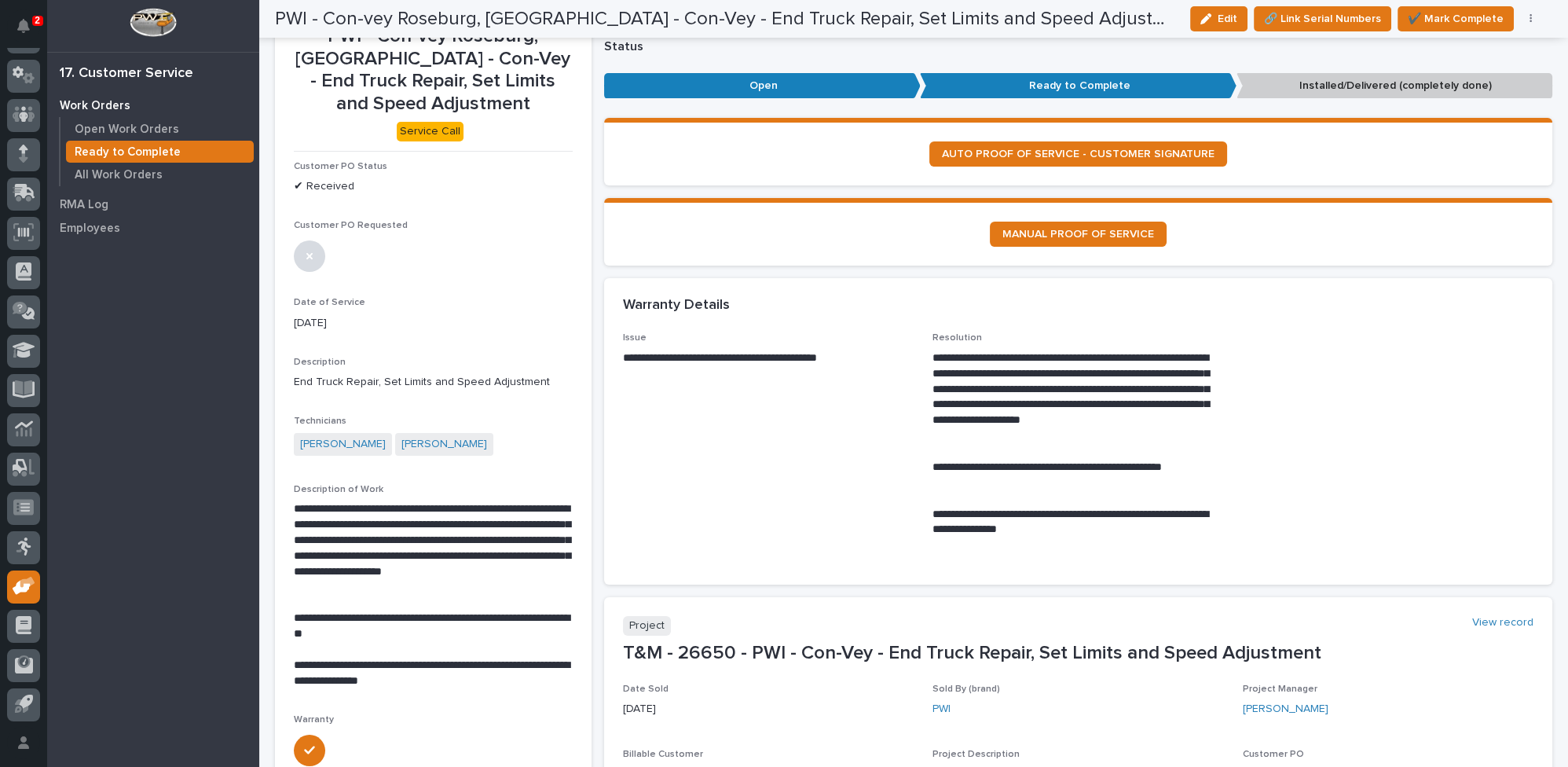
click at [1530, 19] on icon "button" at bounding box center [1531, 19] width 3 height 11
click at [1491, 125] on span "Regenerate PDF" at bounding box center [1483, 125] width 84 height 19
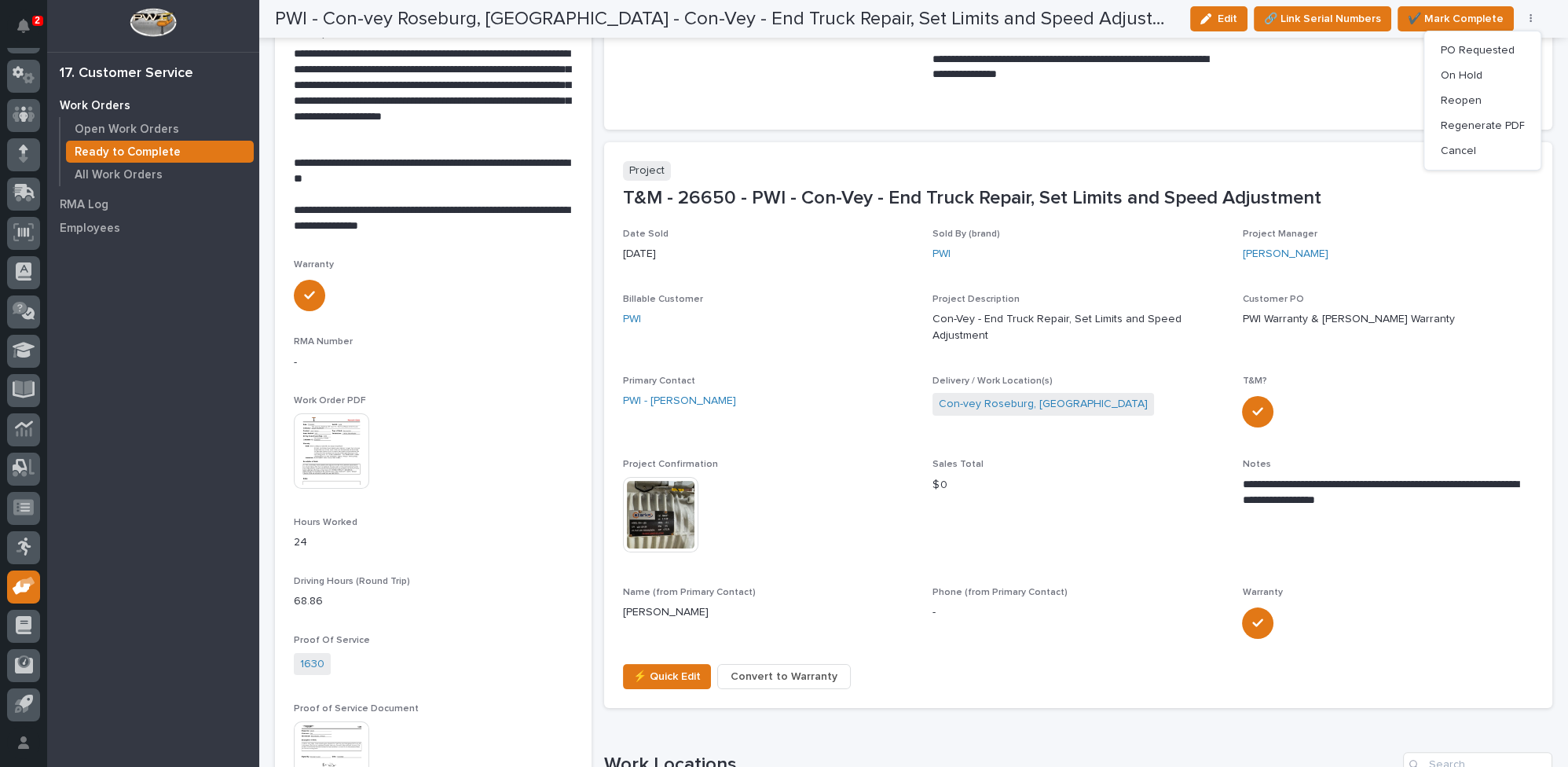
scroll to position [526, 0]
click at [342, 423] on img at bounding box center [331, 451] width 75 height 75
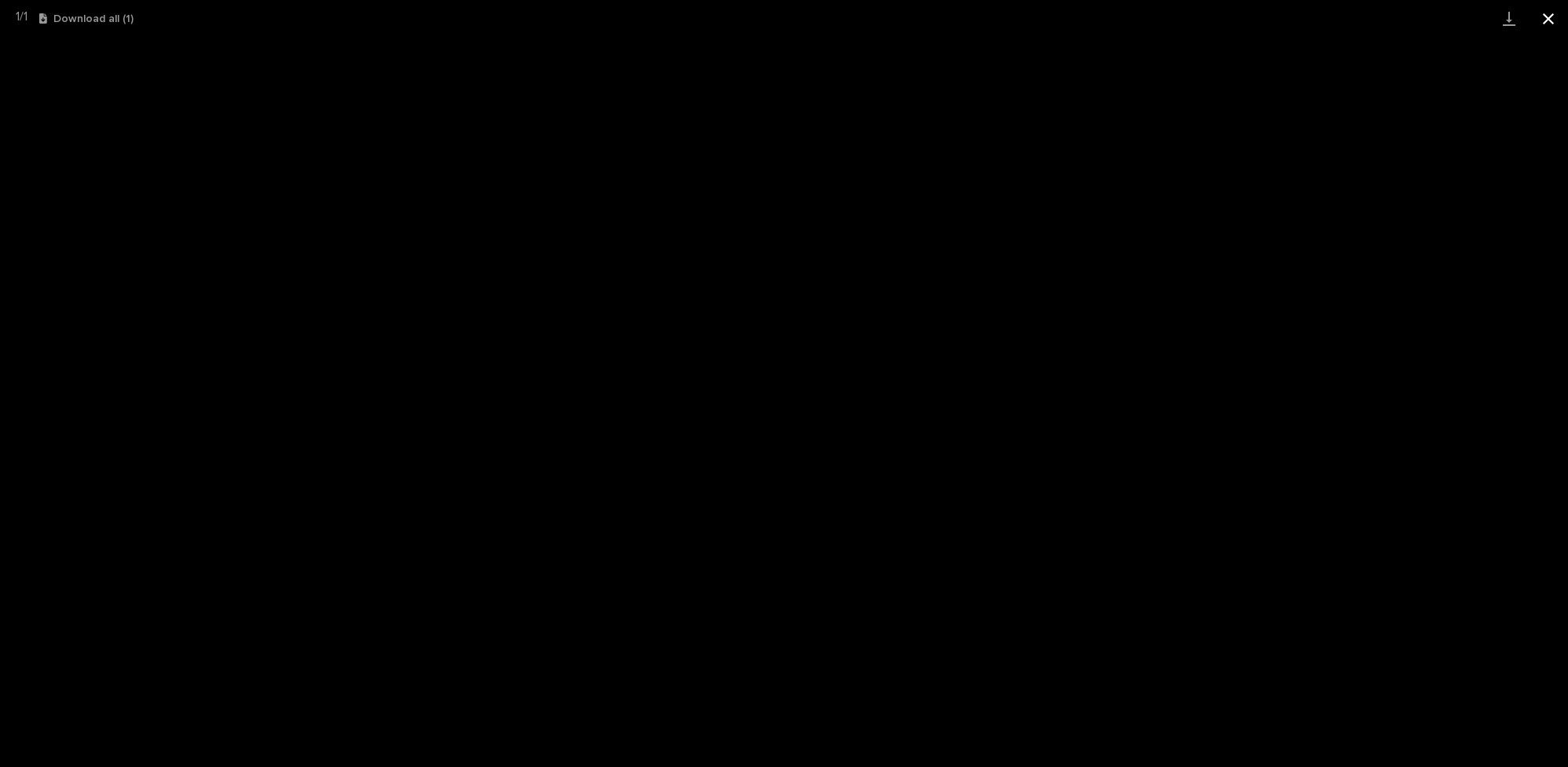
click at [1553, 16] on button "Close gallery" at bounding box center [1548, 18] width 39 height 37
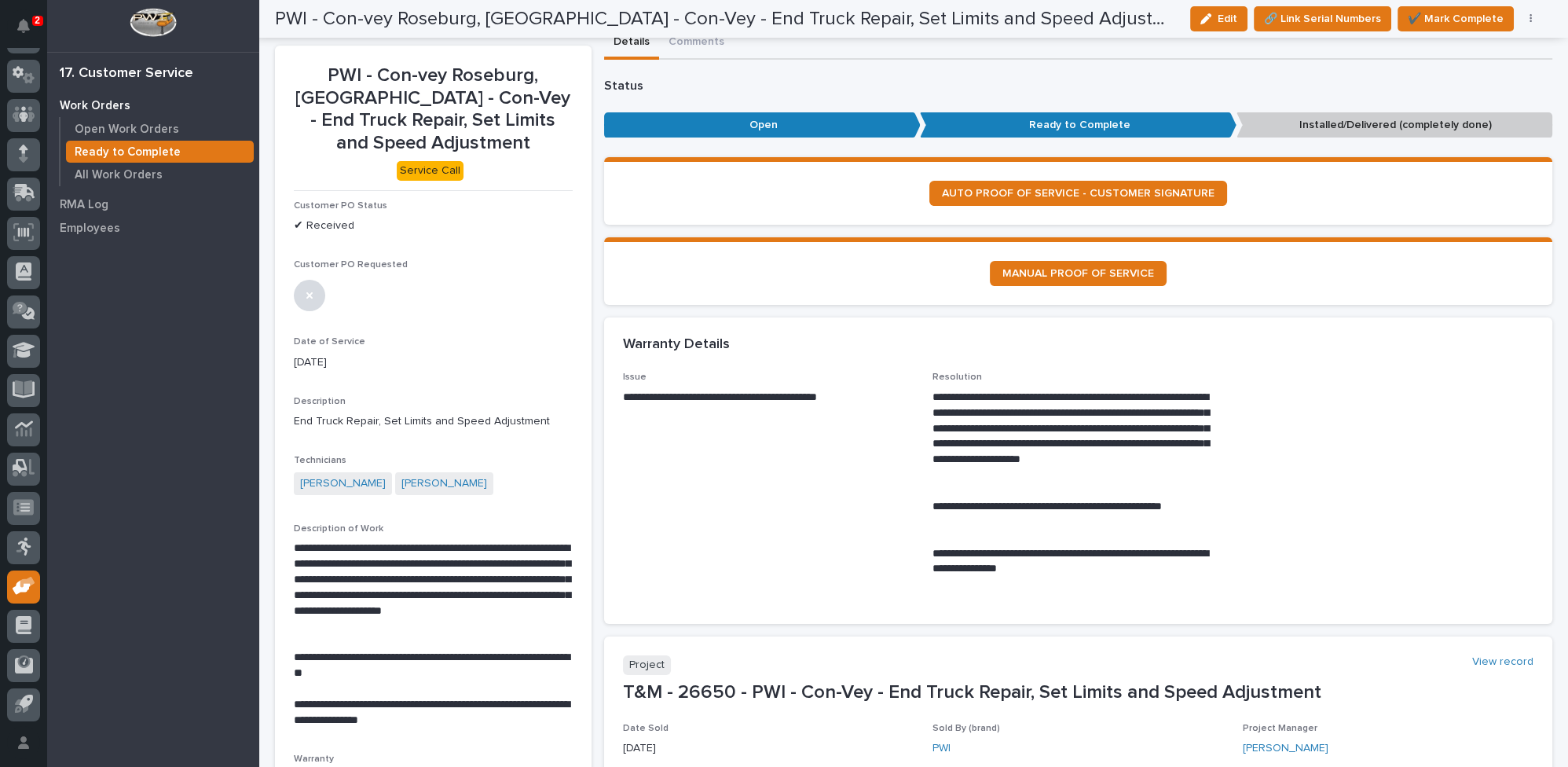
scroll to position [25, 0]
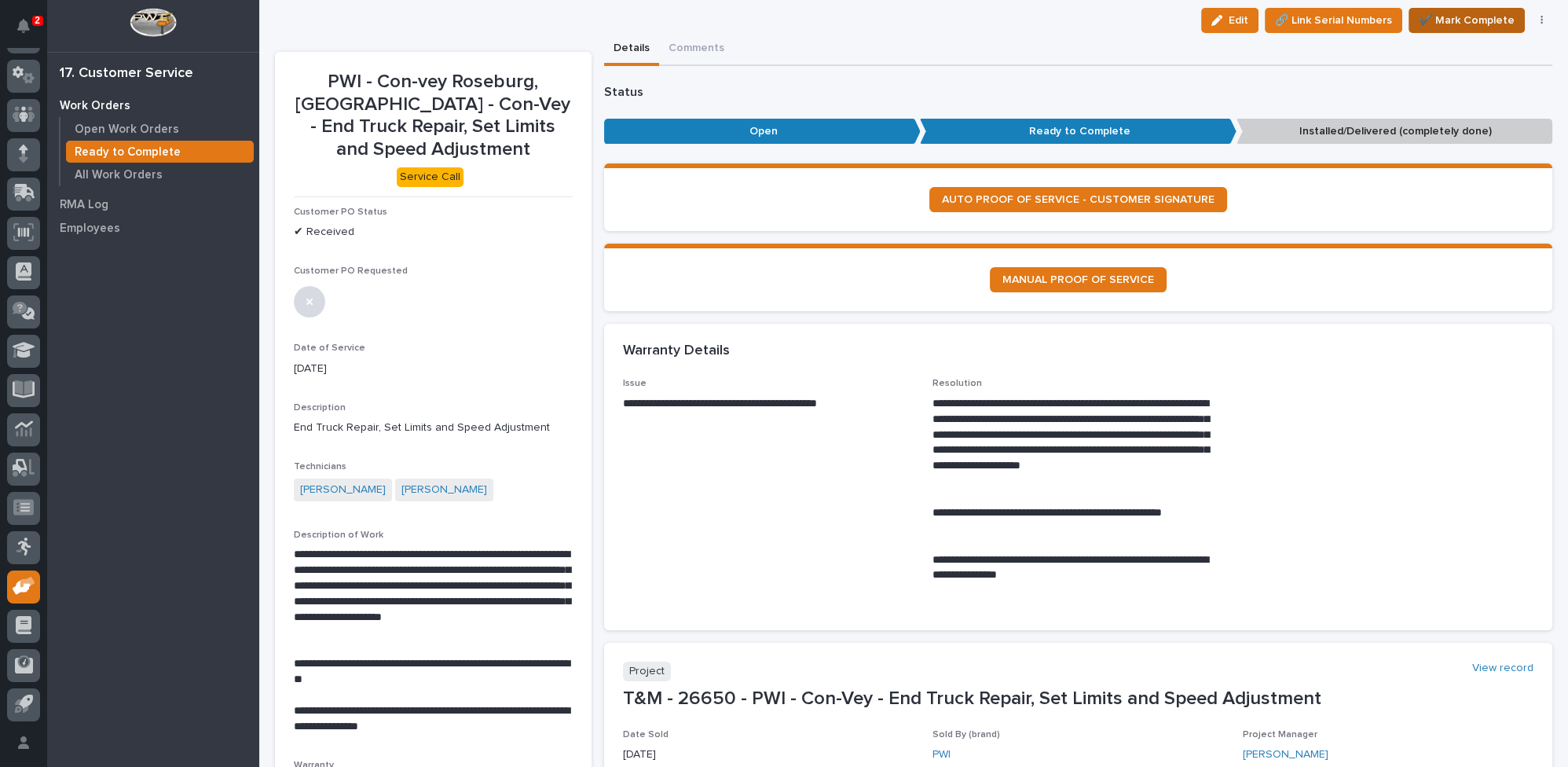
click at [1461, 22] on span "✔️ Mark Complete" at bounding box center [1467, 20] width 96 height 19
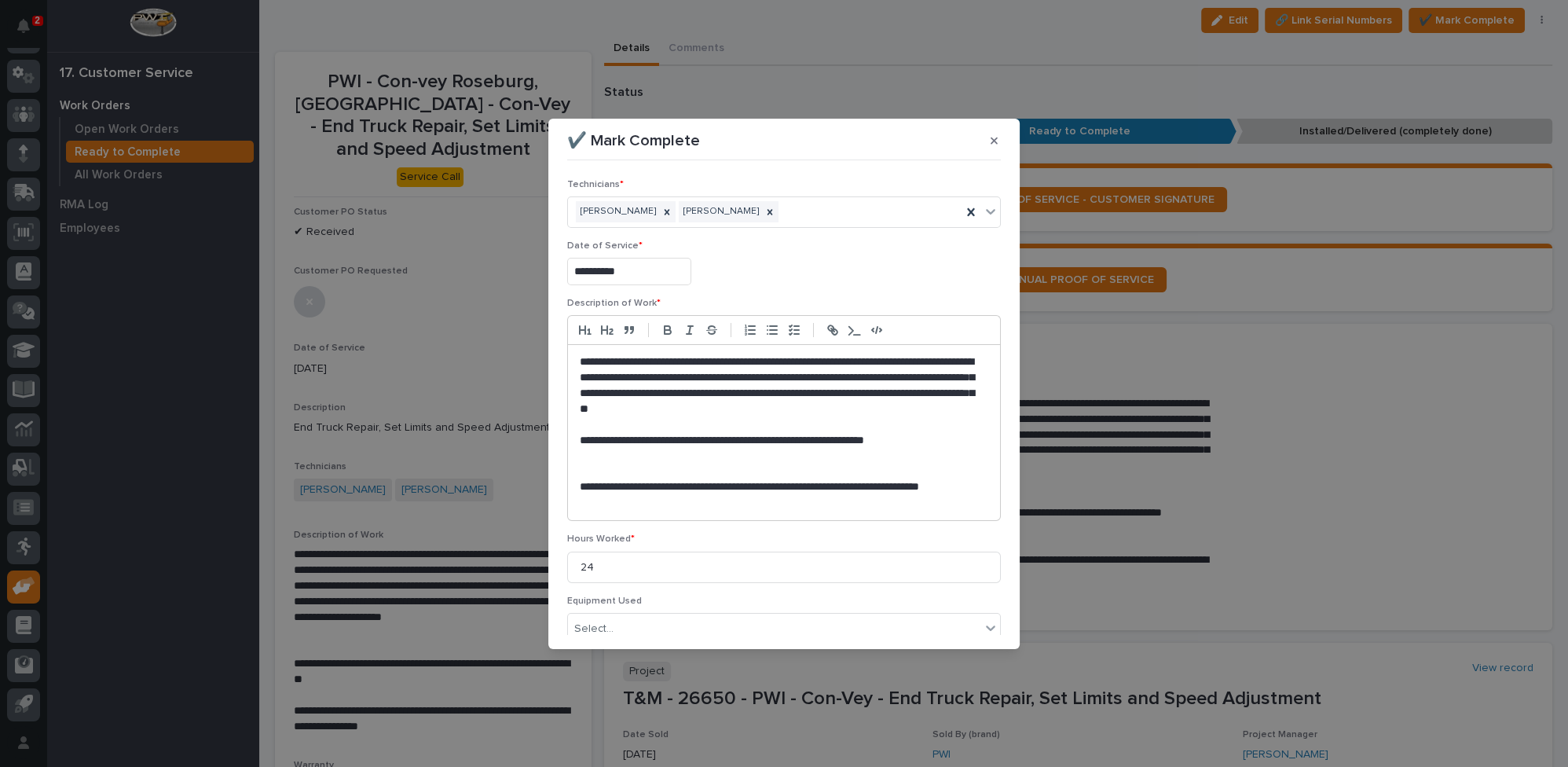
scroll to position [177, 0]
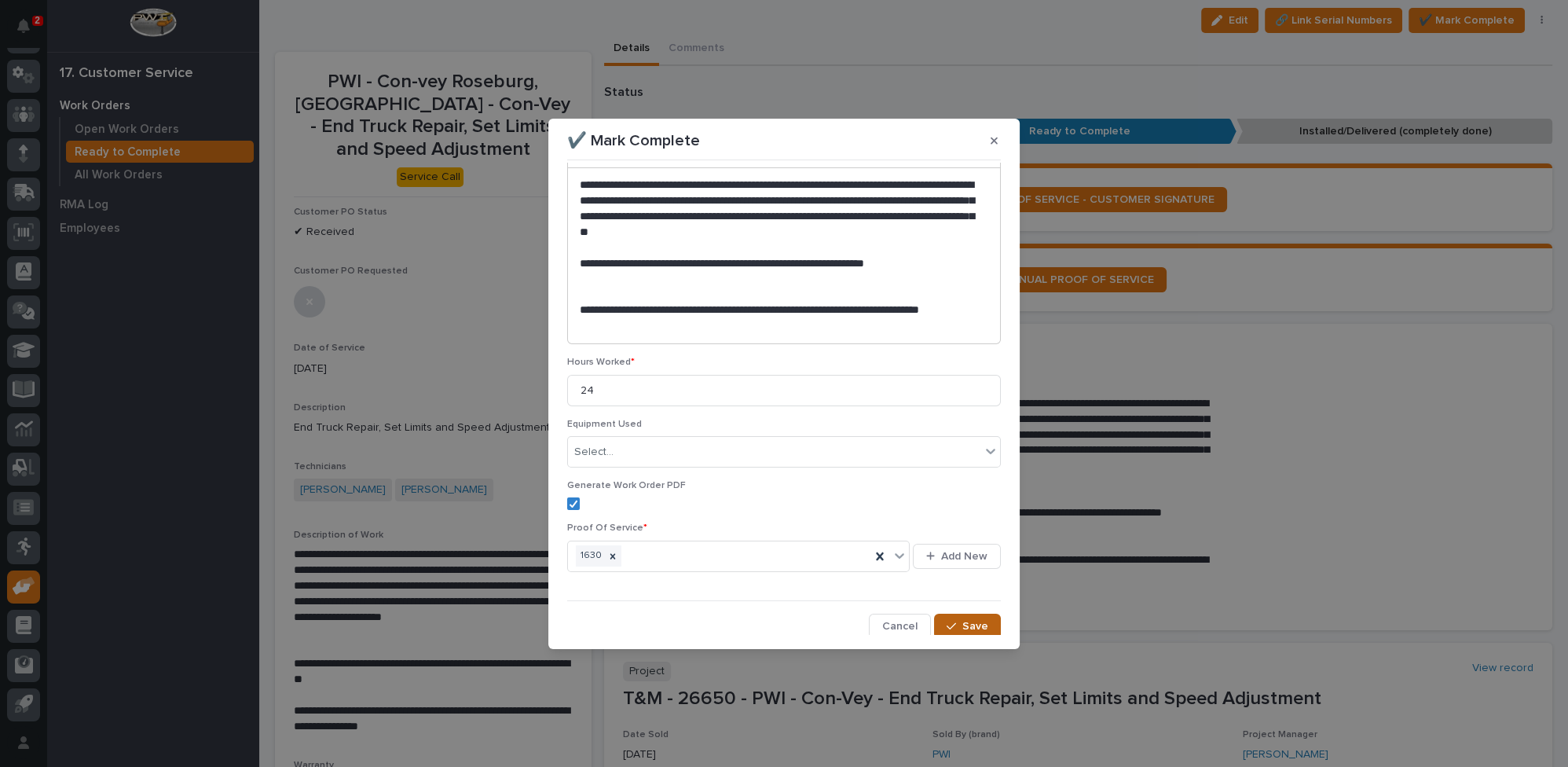
click at [958, 630] on button "Save" at bounding box center [968, 626] width 67 height 25
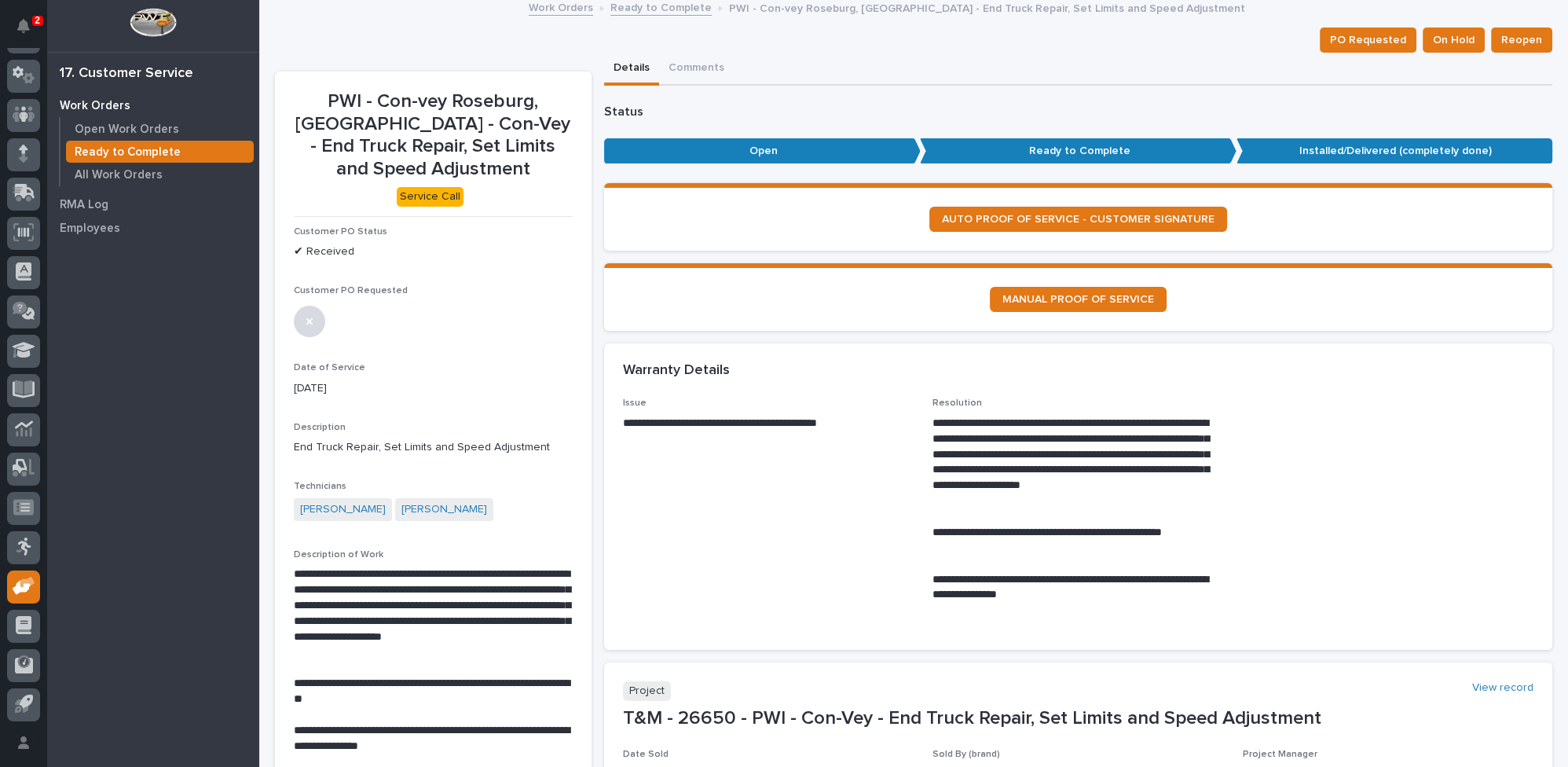
scroll to position [0, 0]
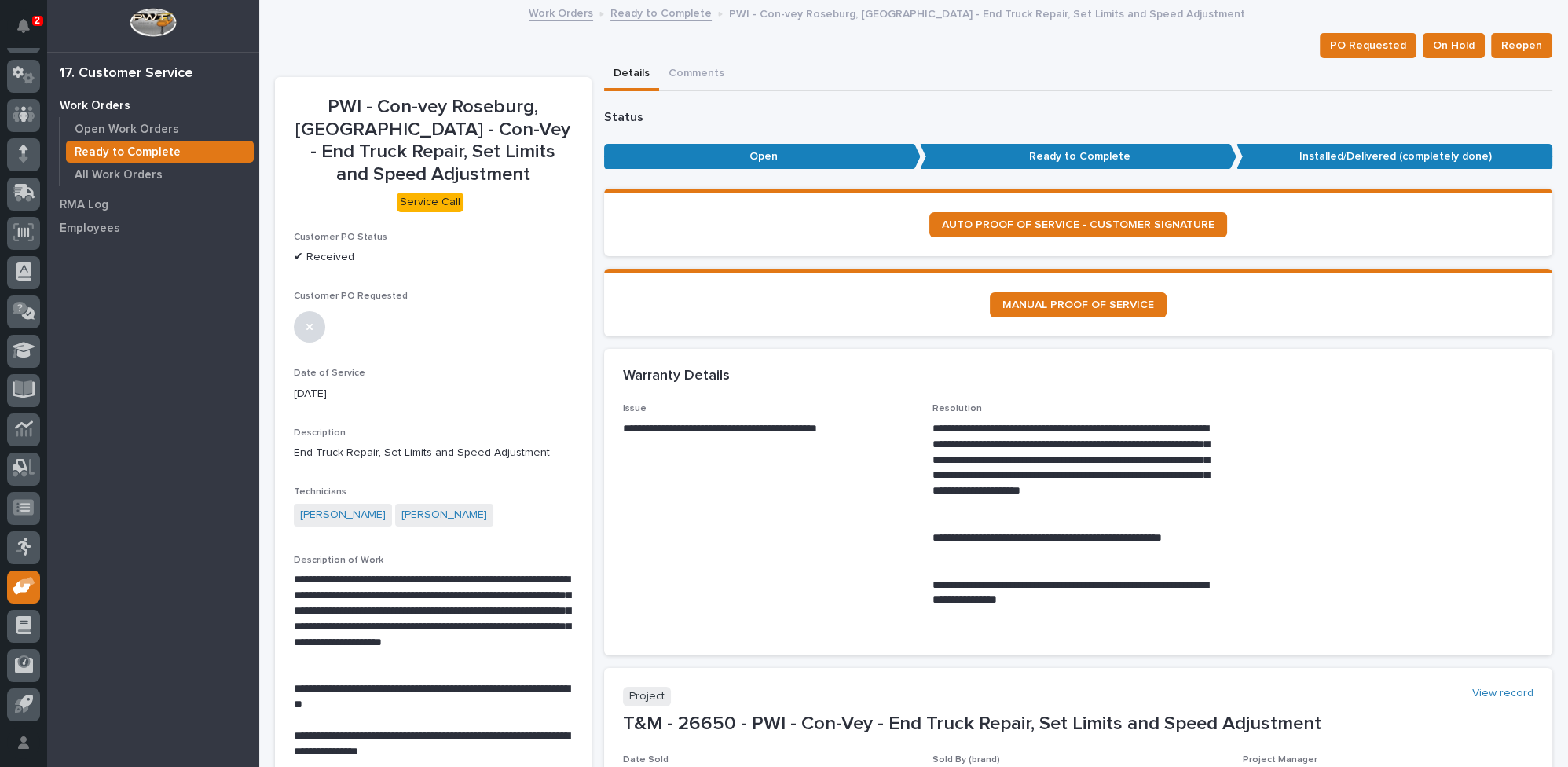
click at [631, 12] on link "Ready to Complete" at bounding box center [661, 12] width 102 height 18
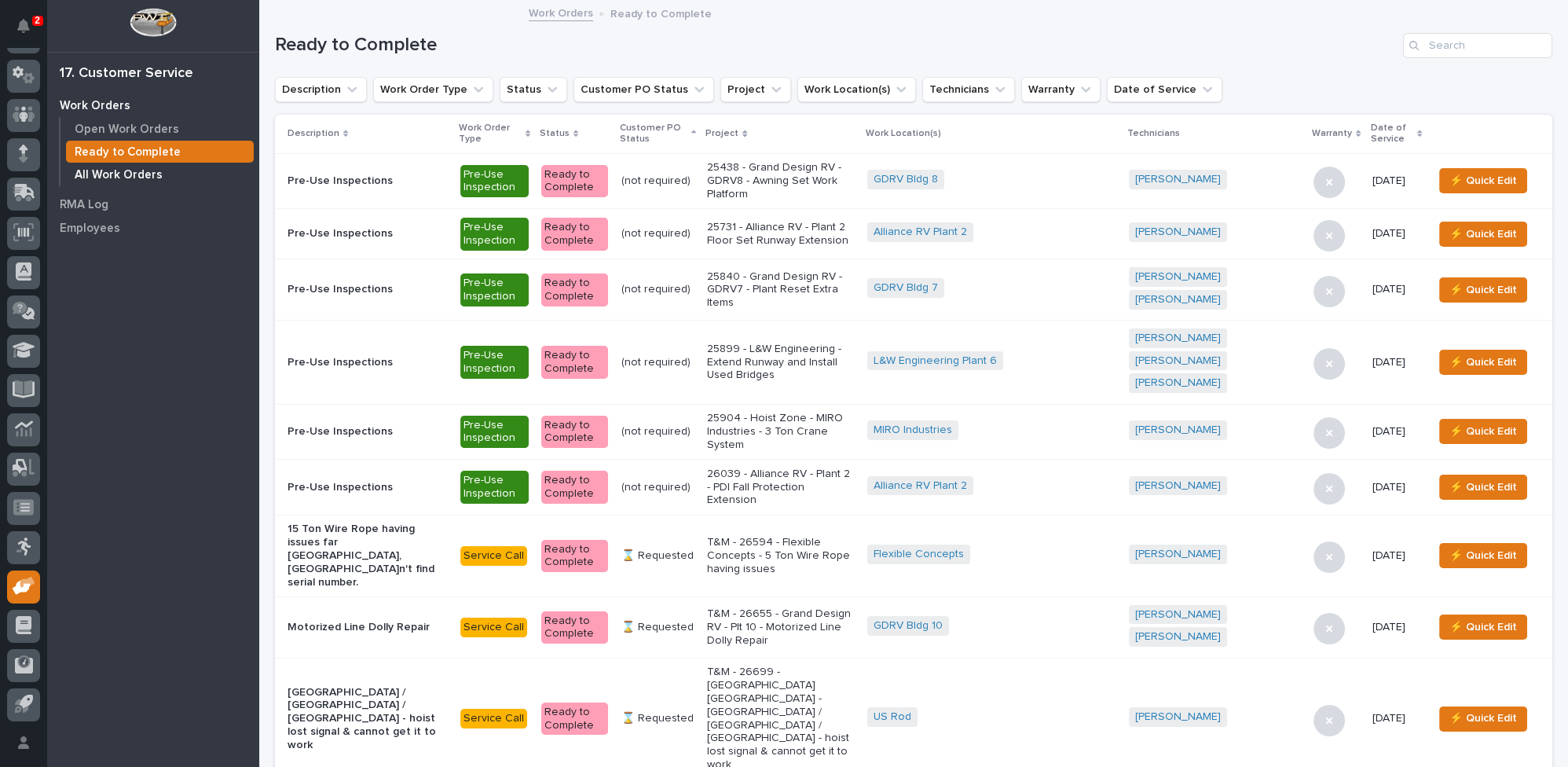
click at [140, 174] on p "All Work Orders" at bounding box center [118, 175] width 88 height 15
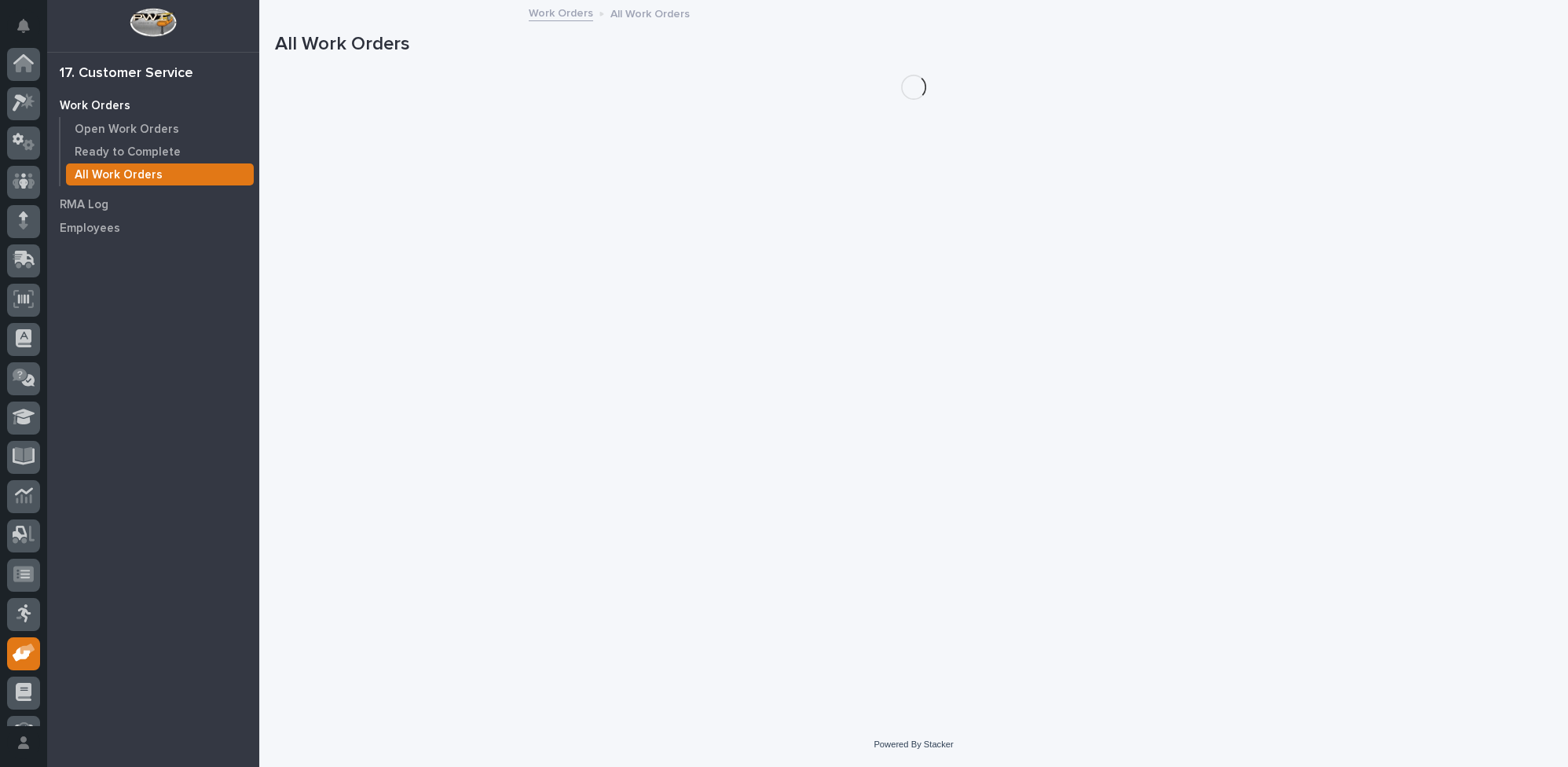
scroll to position [67, 0]
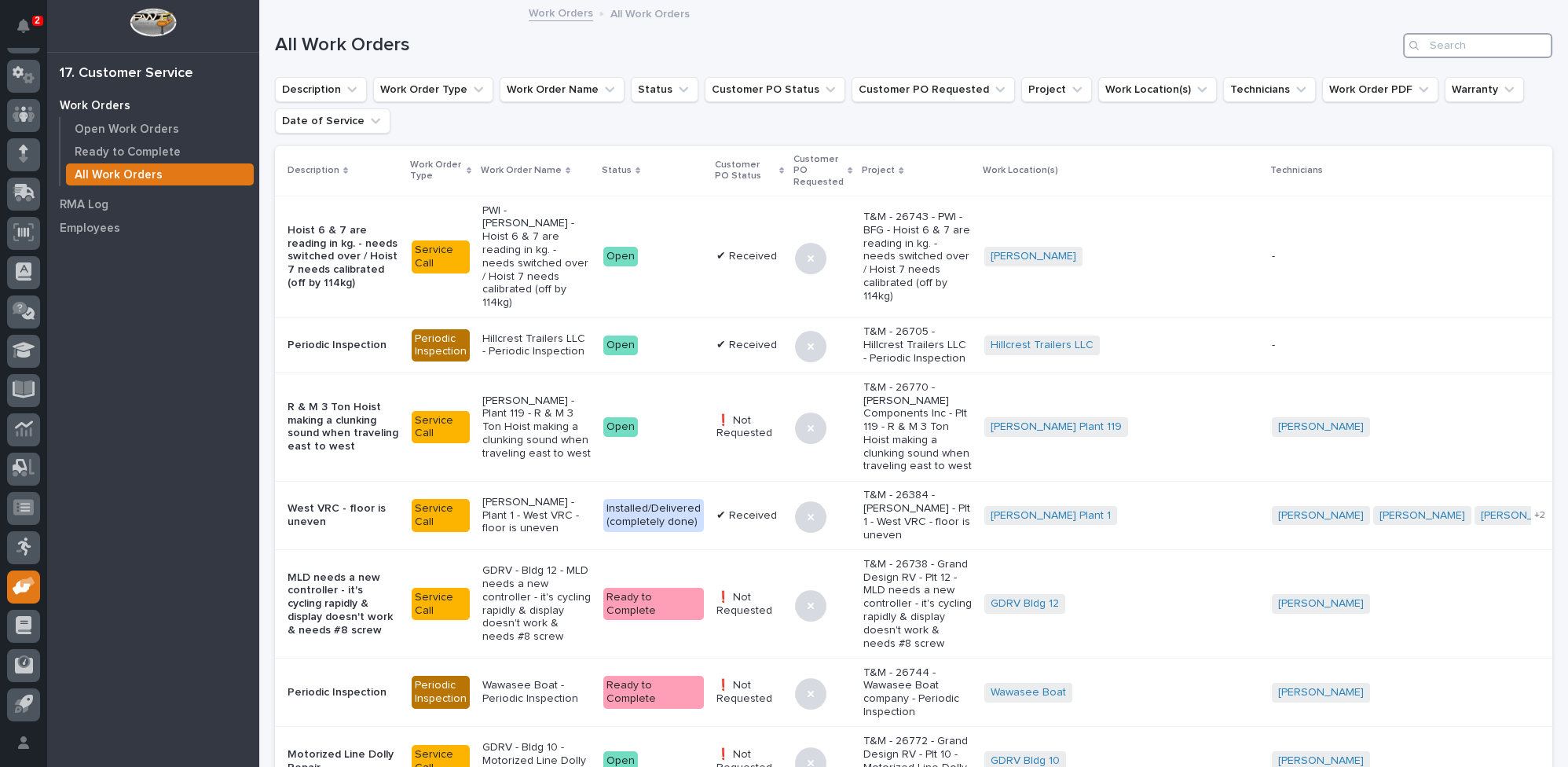
click at [1440, 49] on input "Search" at bounding box center [1478, 45] width 149 height 25
type input "26715"
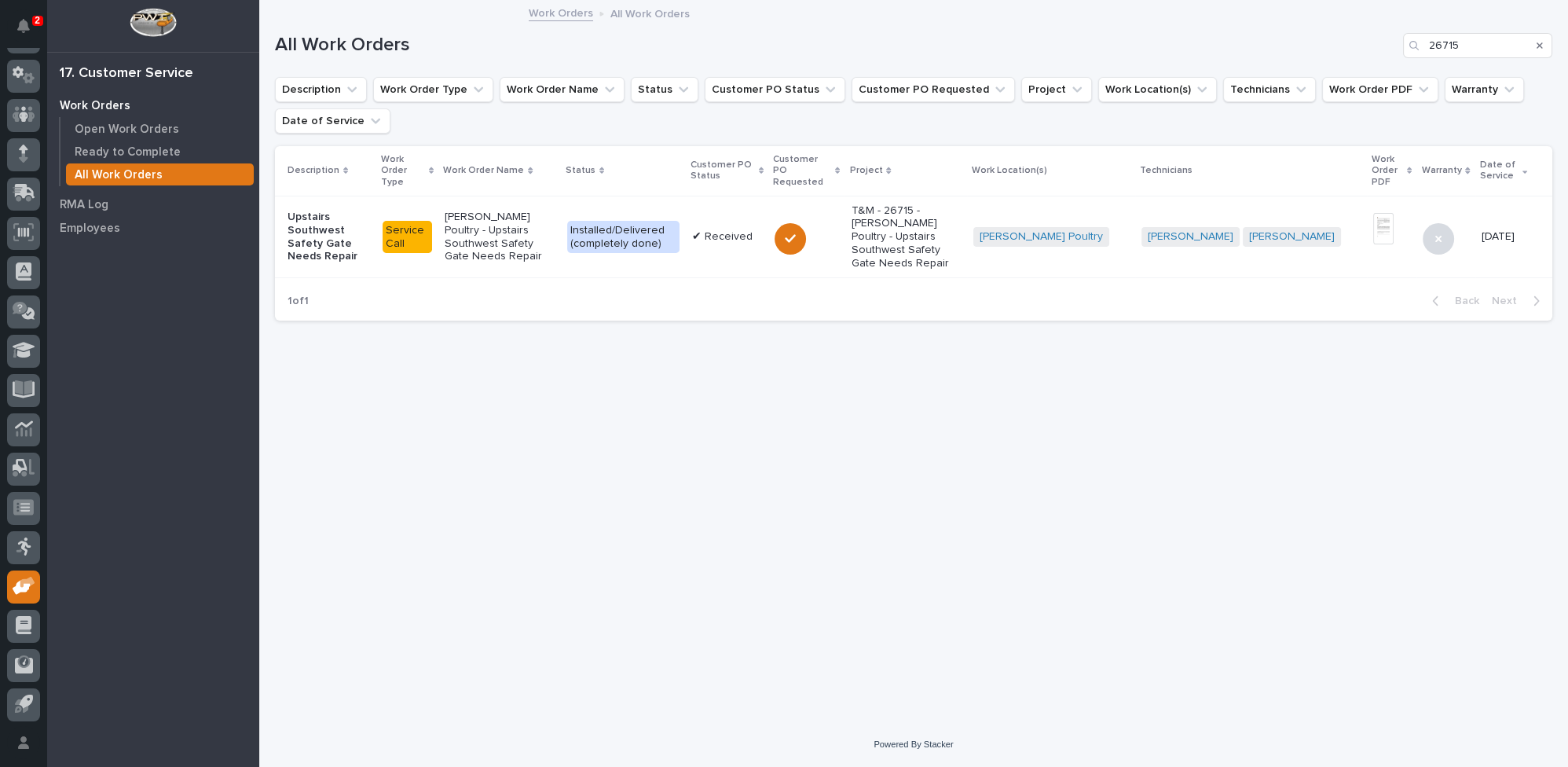
click at [960, 232] on p "T&M - 26715 - Miller Poultry - Upstairs Southwest Safety Gate Needs Repair" at bounding box center [906, 237] width 109 height 66
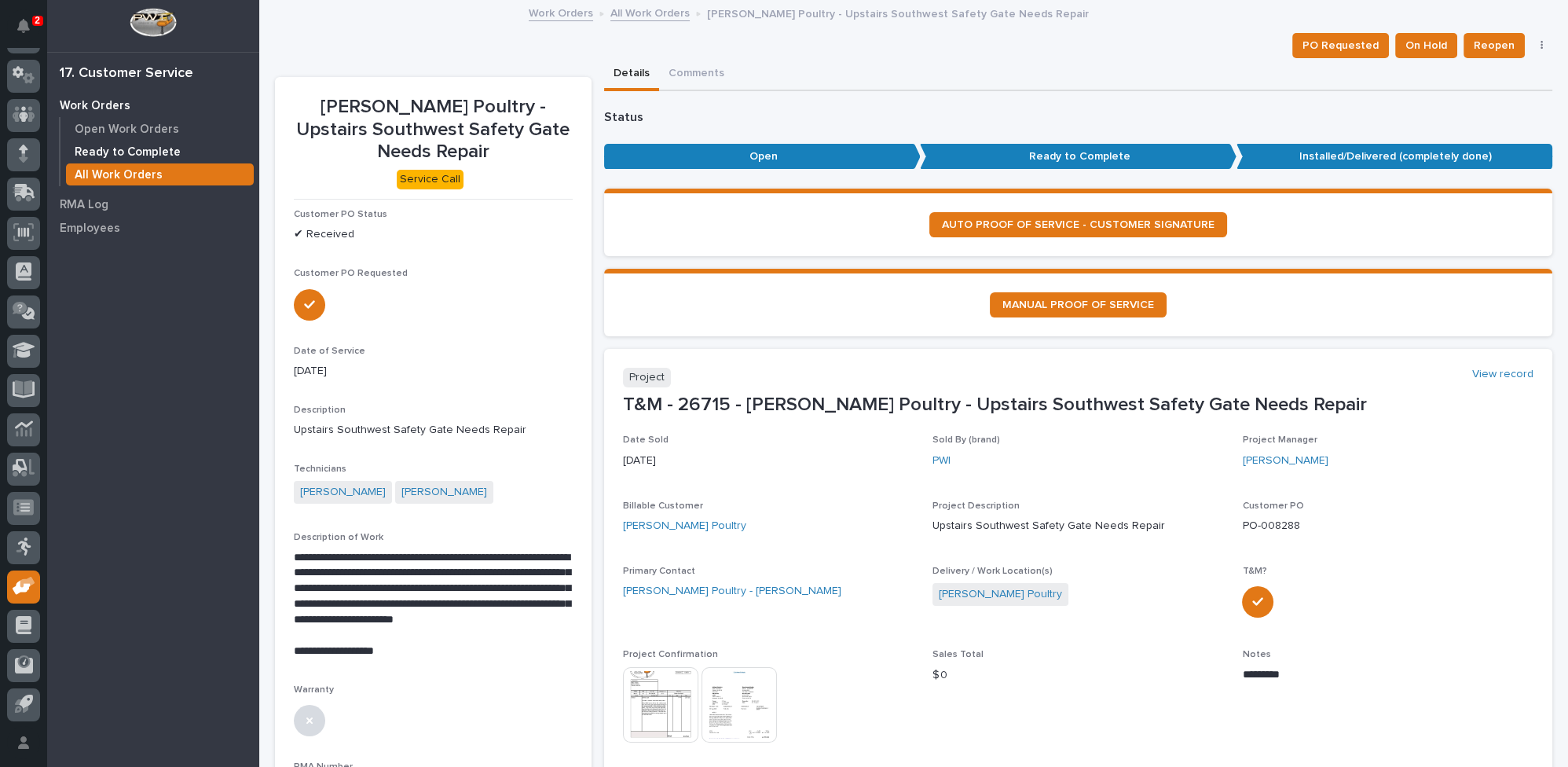
click at [153, 149] on p "Ready to Complete" at bounding box center [127, 153] width 106 height 15
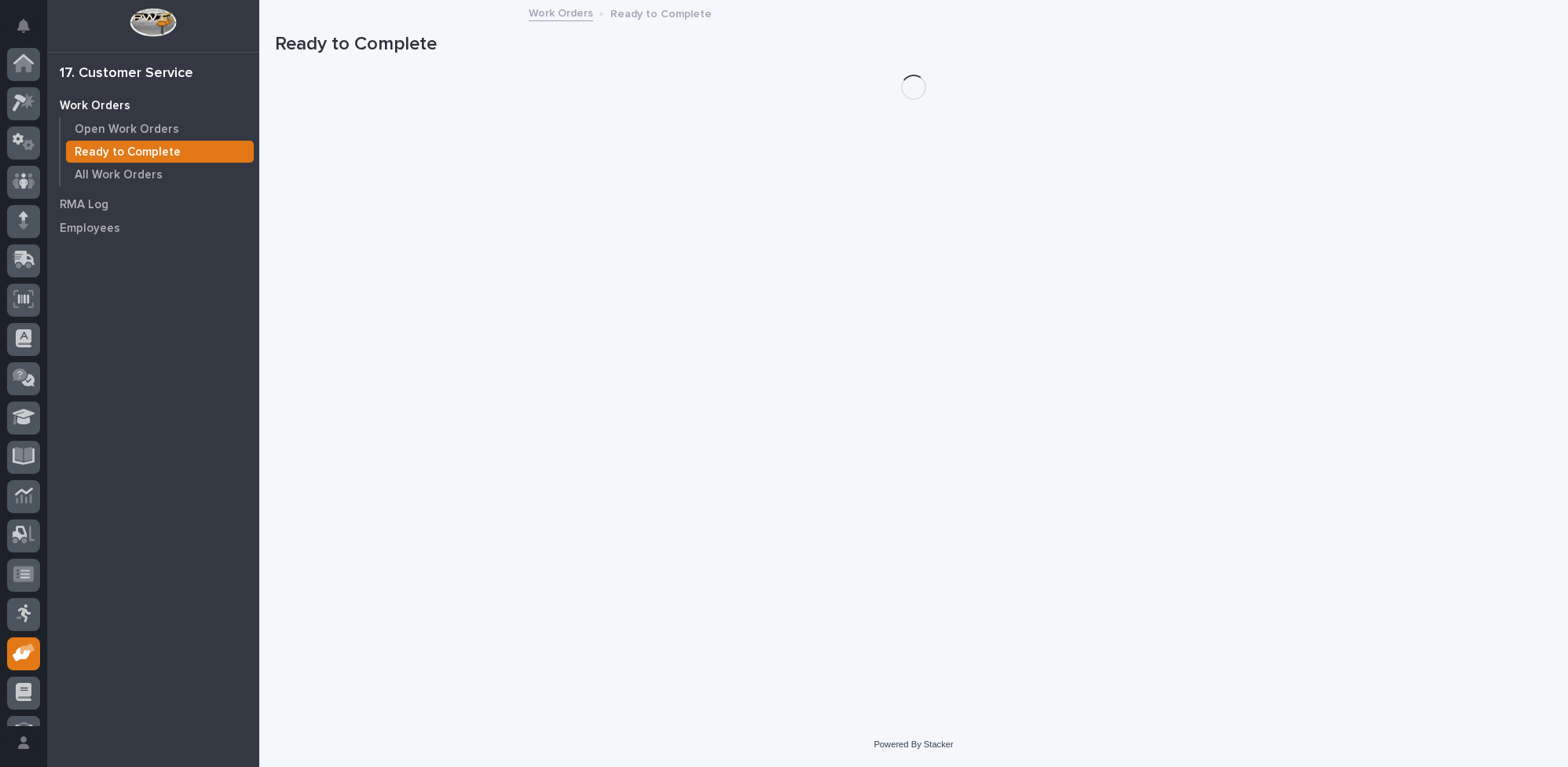
scroll to position [67, 0]
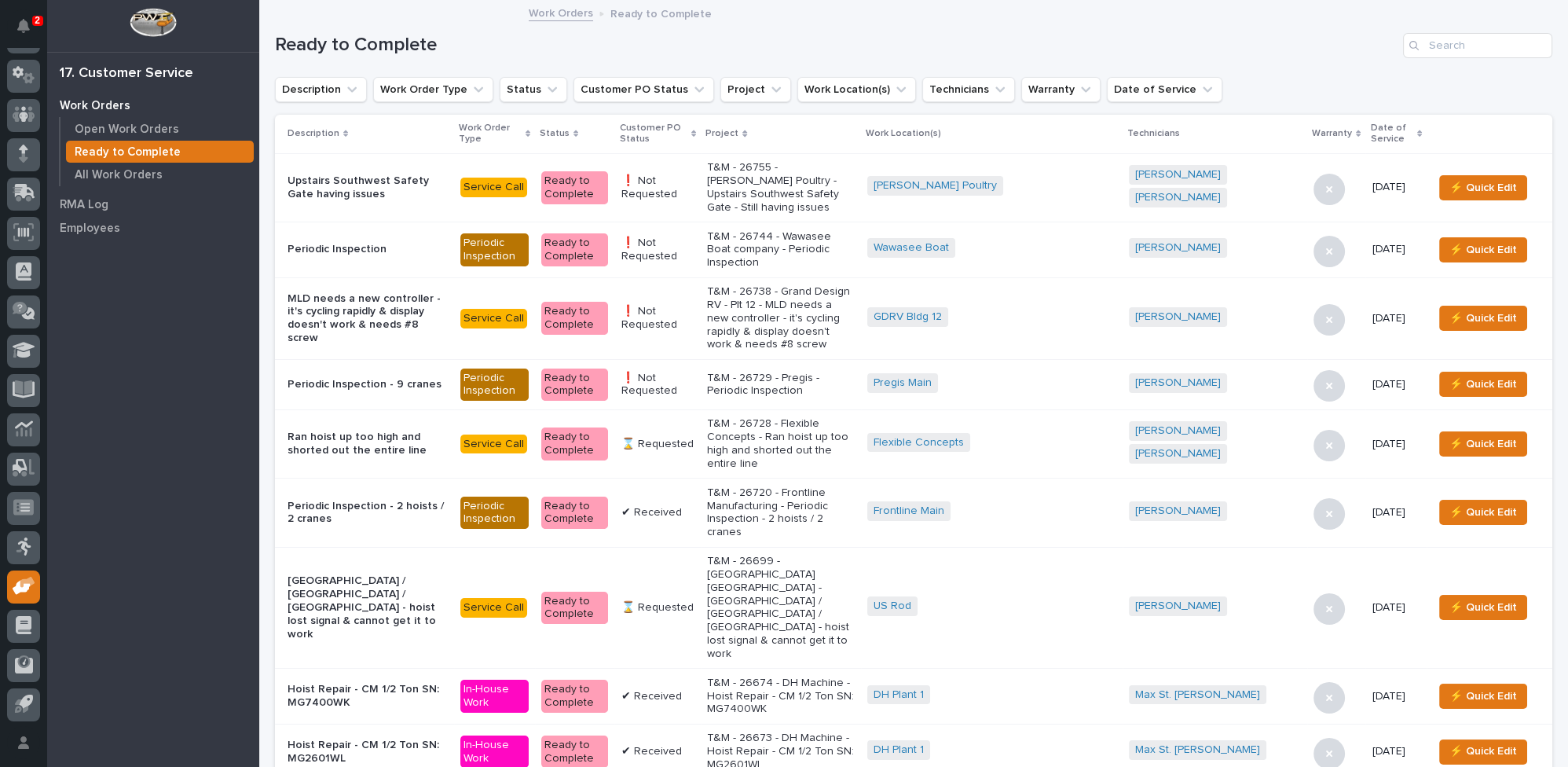
click at [696, 131] on icon at bounding box center [693, 134] width 5 height 7
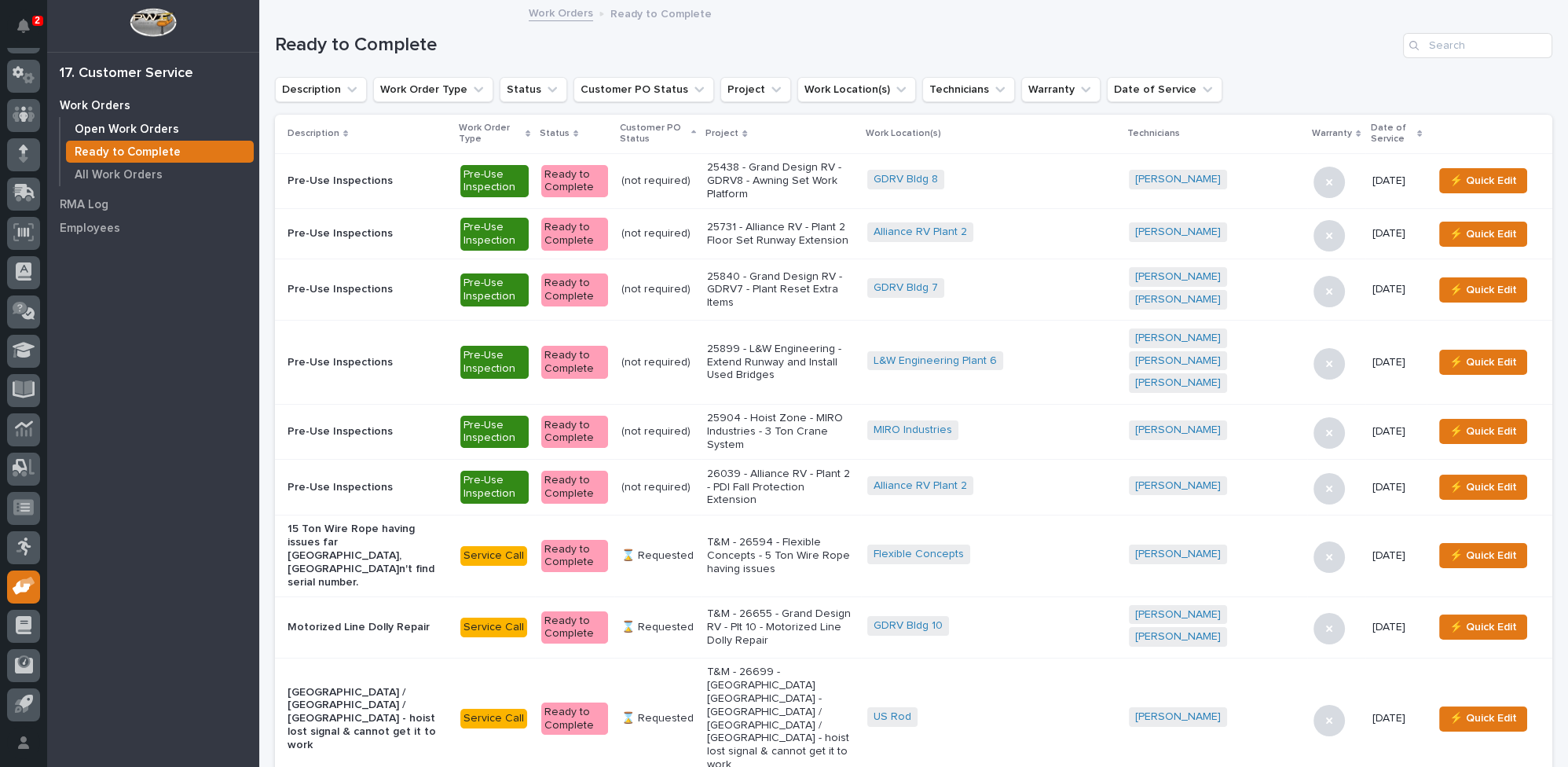
click at [105, 134] on p "Open Work Orders" at bounding box center [126, 130] width 104 height 15
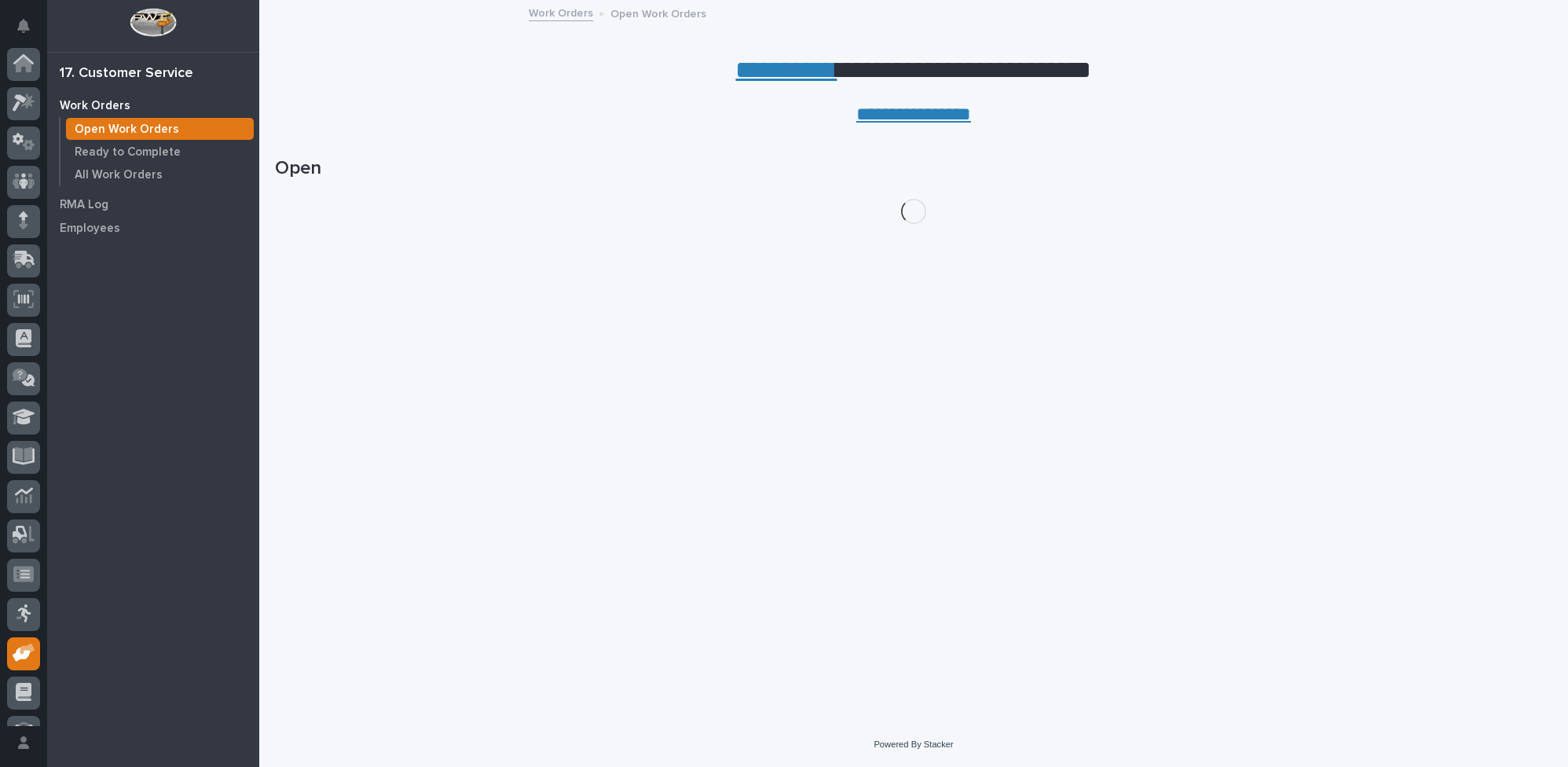
scroll to position [67, 0]
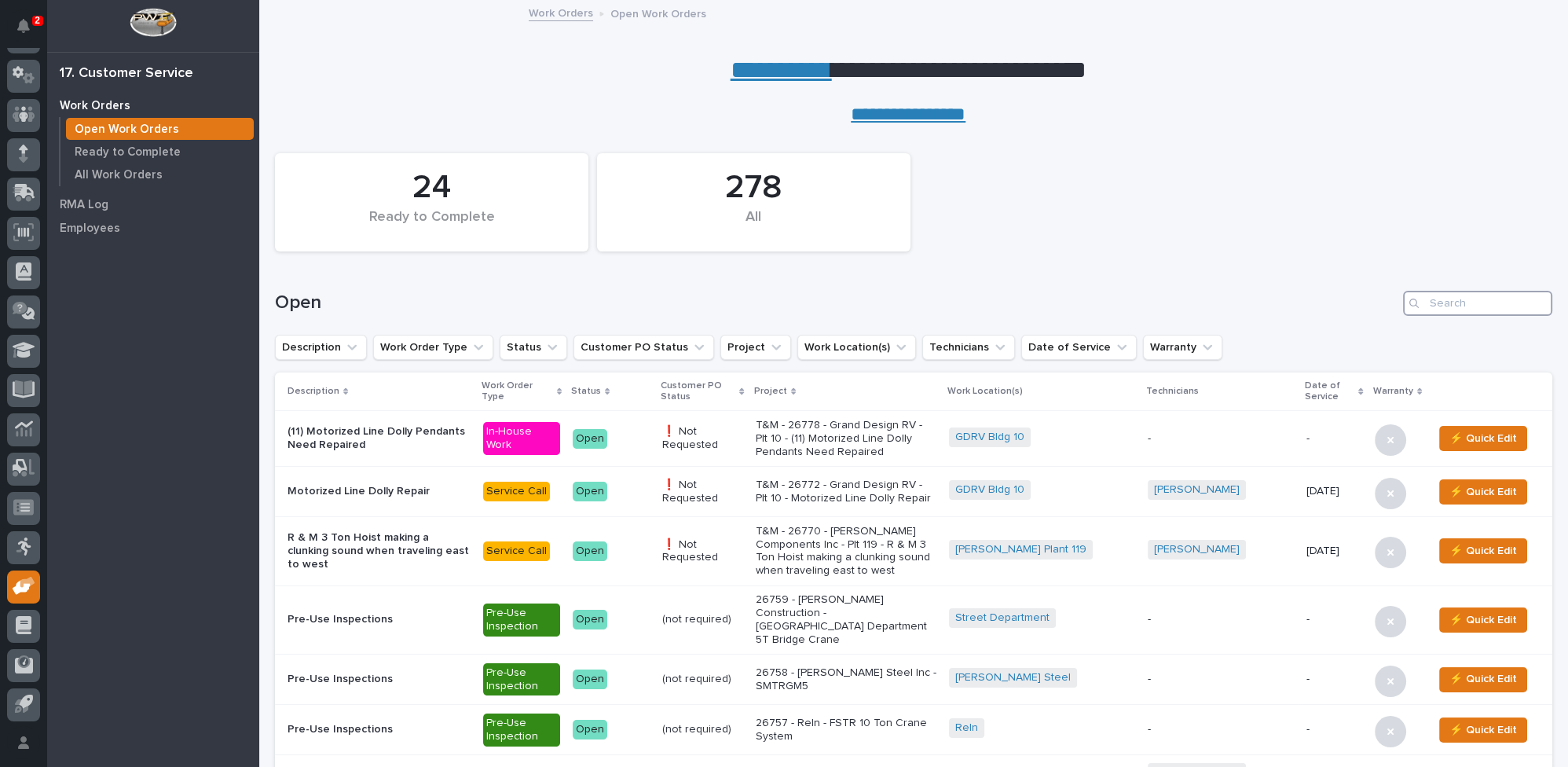
click at [1440, 303] on input "Search" at bounding box center [1478, 304] width 149 height 25
type input "26770"
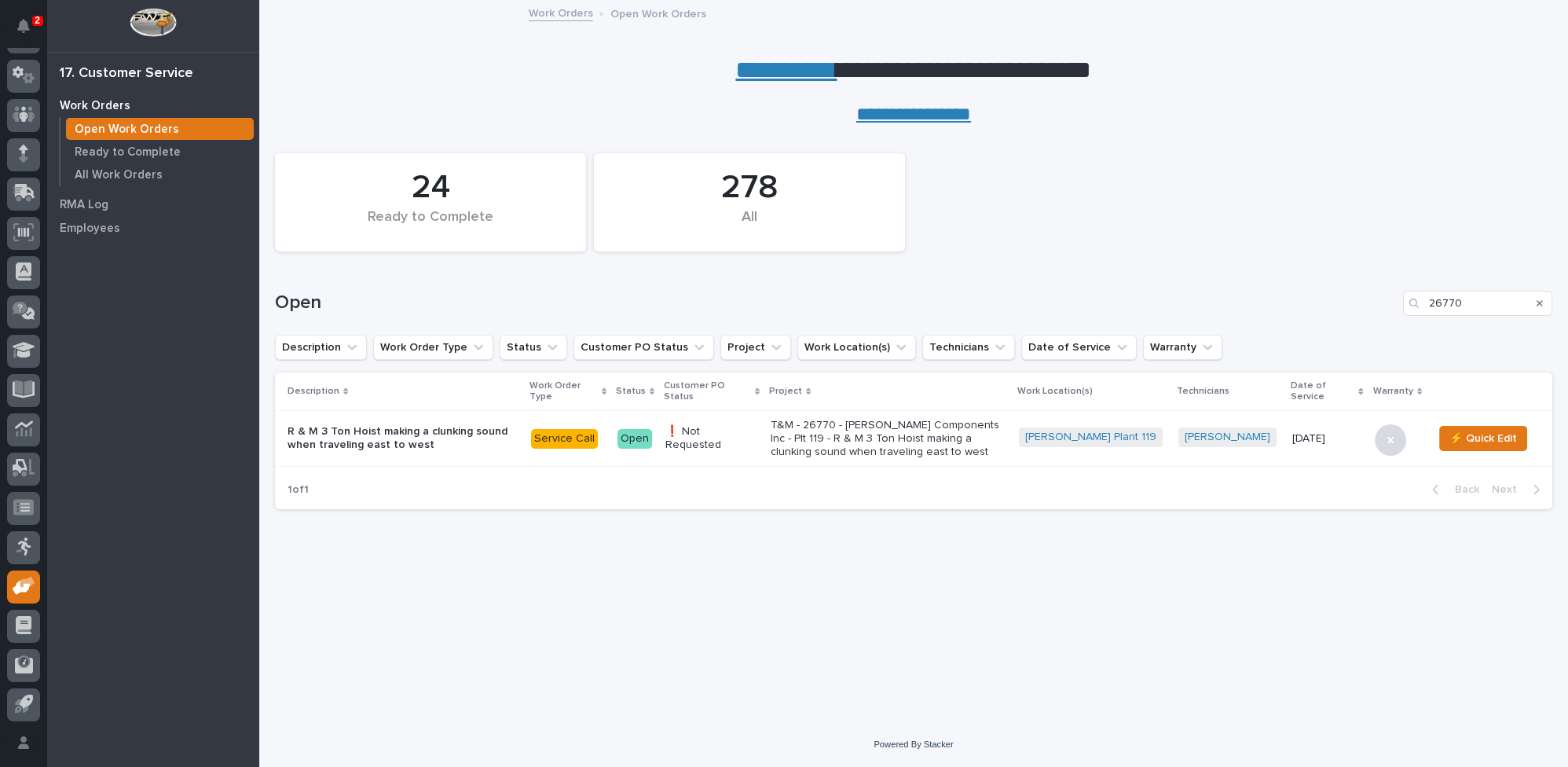
click at [1007, 446] on p "T&M - 26770 - [PERSON_NAME] Components Inc - Plt 119 - R & M 3 Ton Hoist making…" at bounding box center [888, 438] width 235 height 39
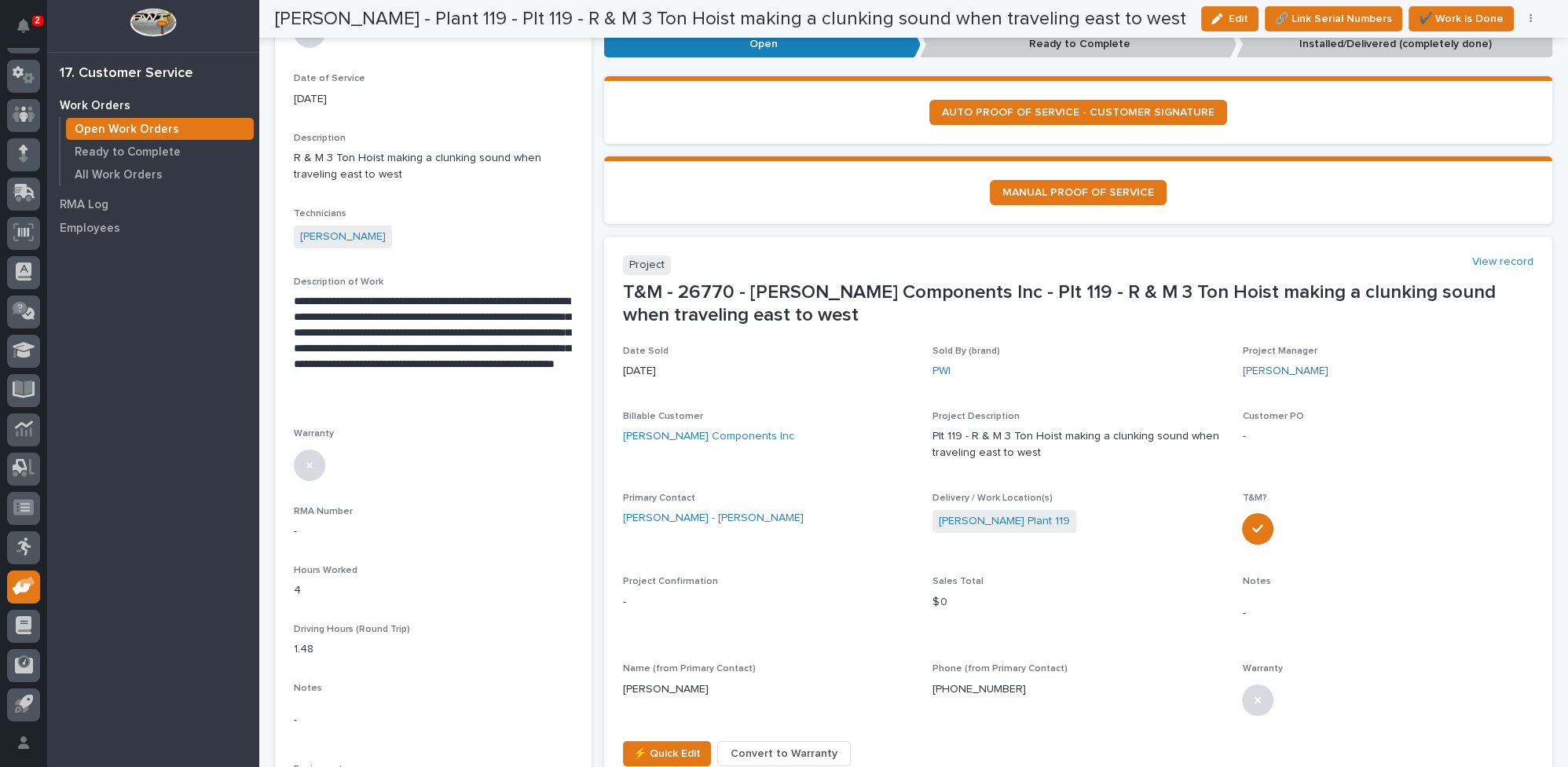
scroll to position [279, 0]
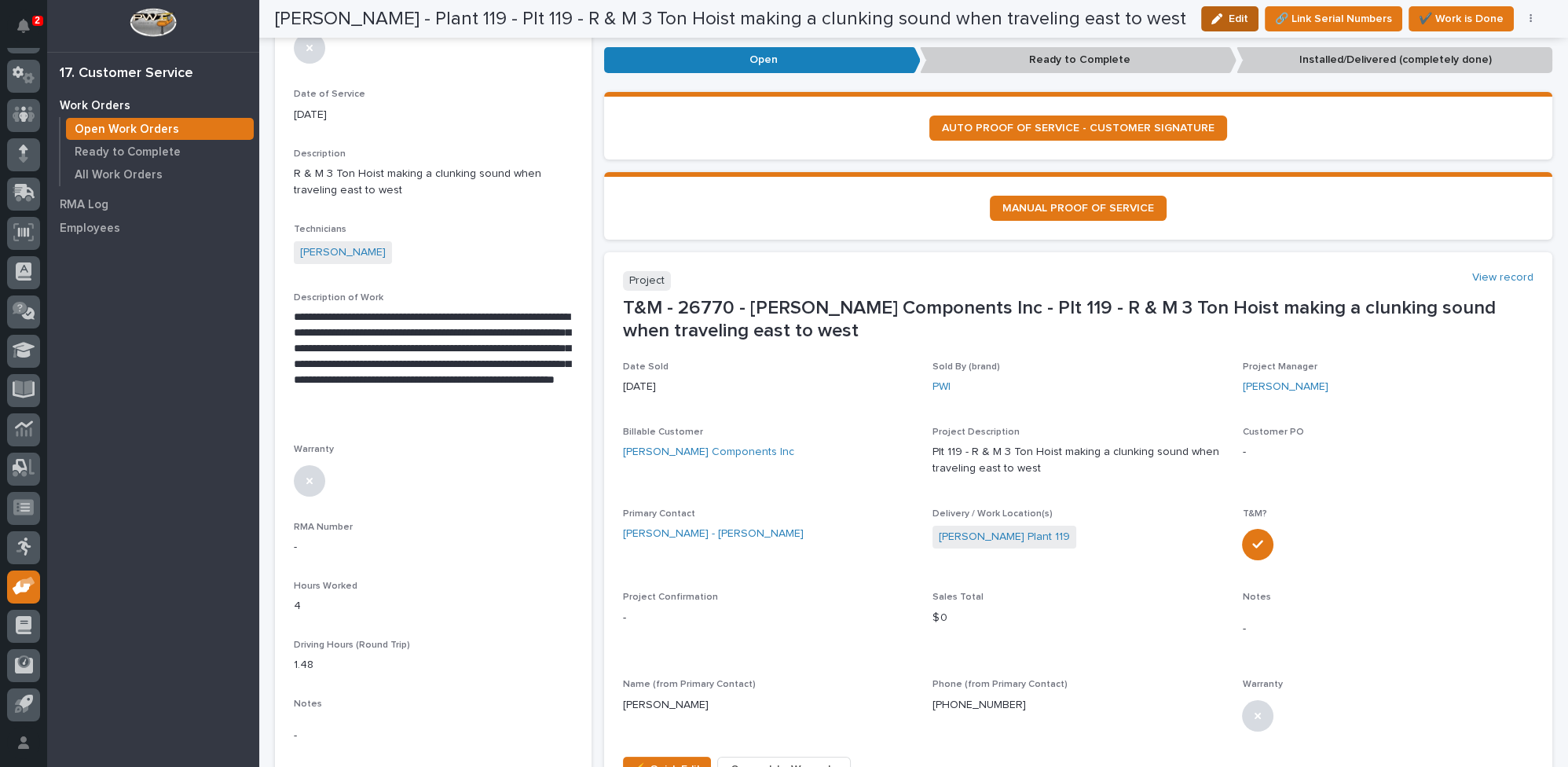
click at [1236, 17] on span "Edit" at bounding box center [1239, 19] width 20 height 15
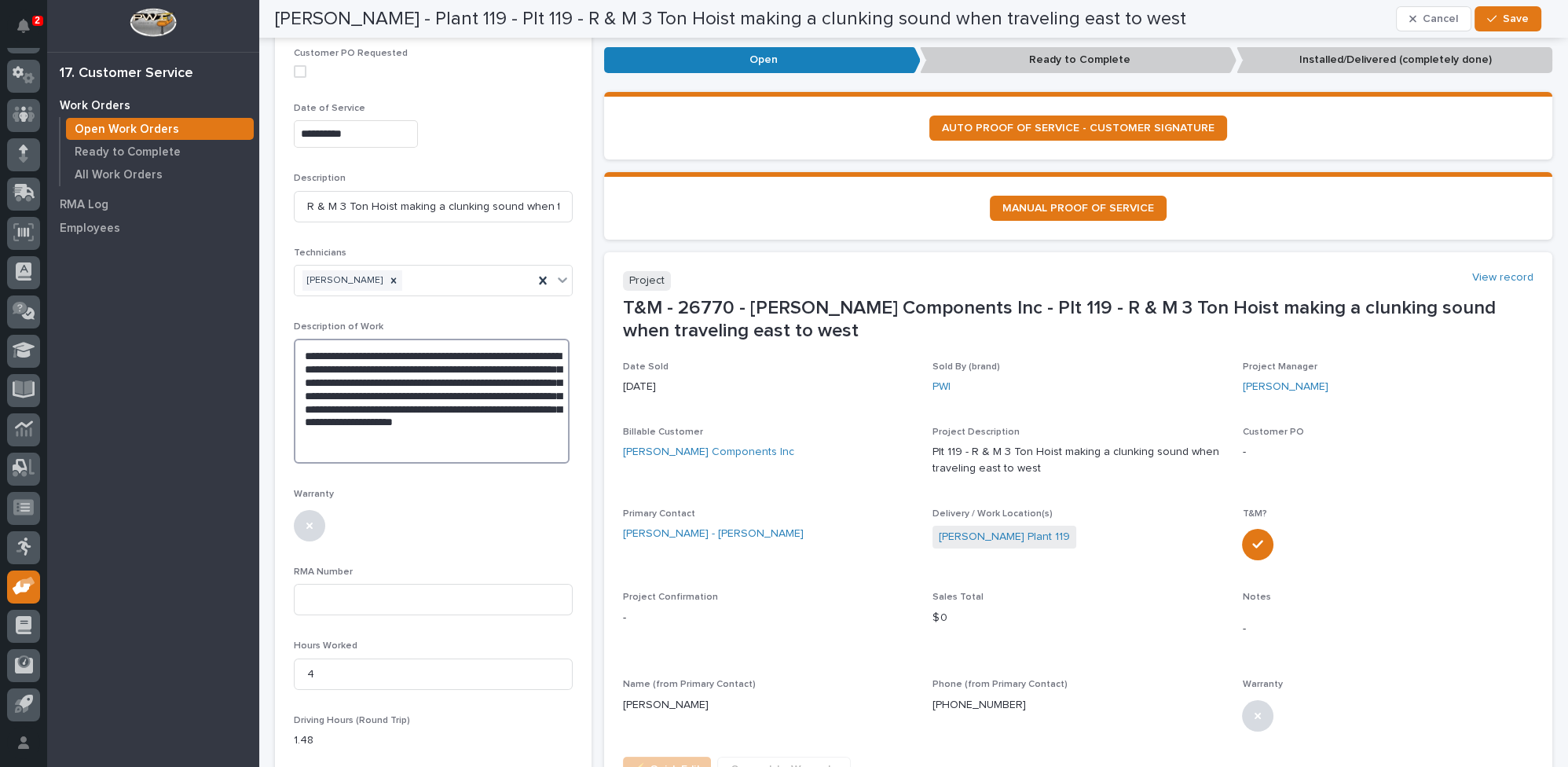
click at [295, 349] on textarea "**********" at bounding box center [432, 402] width 276 height 125
click at [359, 444] on textarea "**********" at bounding box center [432, 408] width 276 height 138
type textarea "**********"
drag, startPoint x: 320, startPoint y: 684, endPoint x: 279, endPoint y: 676, distance: 41.8
click at [279, 676] on section "**********" at bounding box center [433, 434] width 317 height 1273
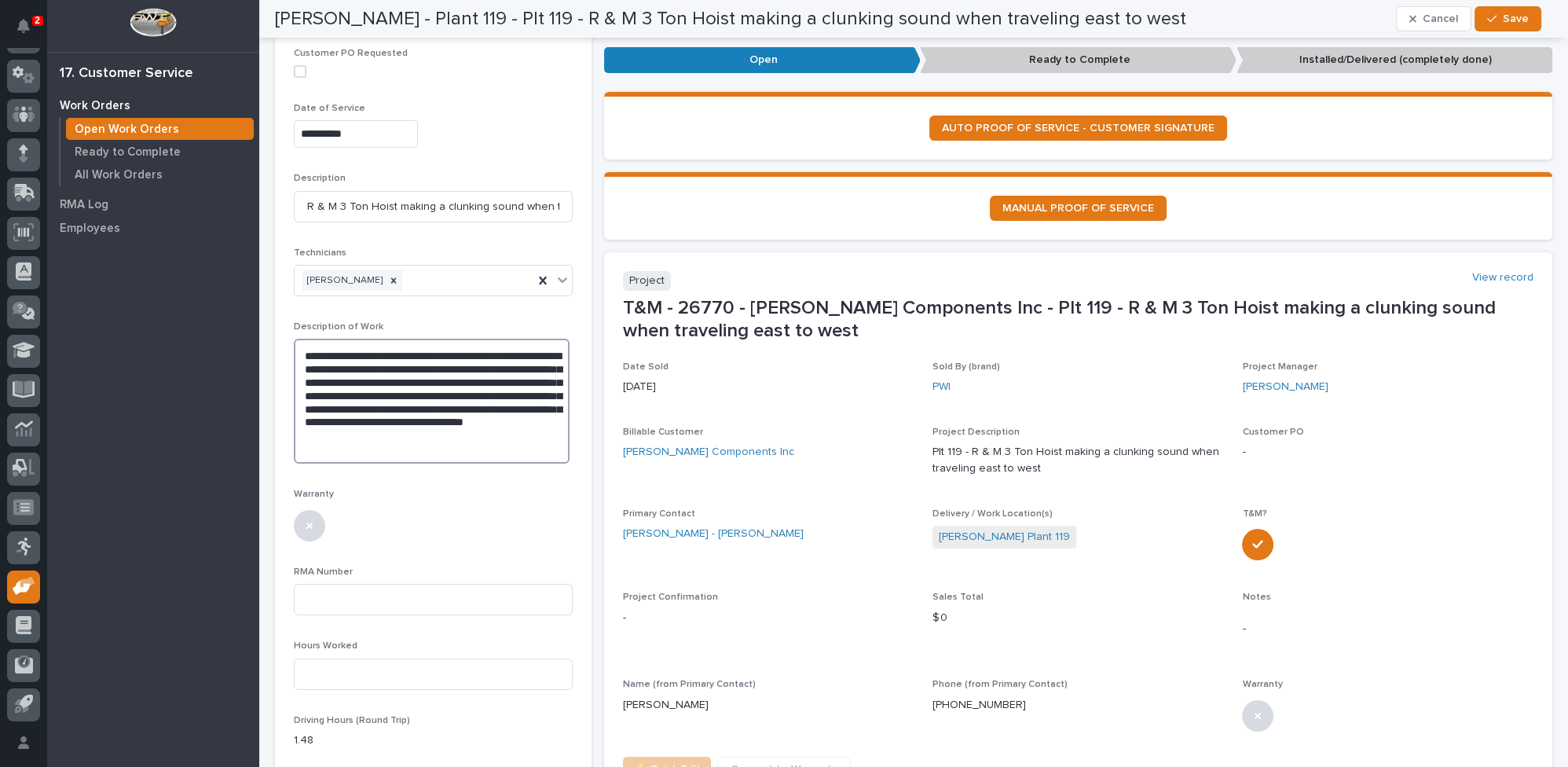
click at [561, 432] on textarea "**********" at bounding box center [432, 402] width 276 height 125
click at [439, 448] on textarea "**********" at bounding box center [432, 402] width 276 height 125
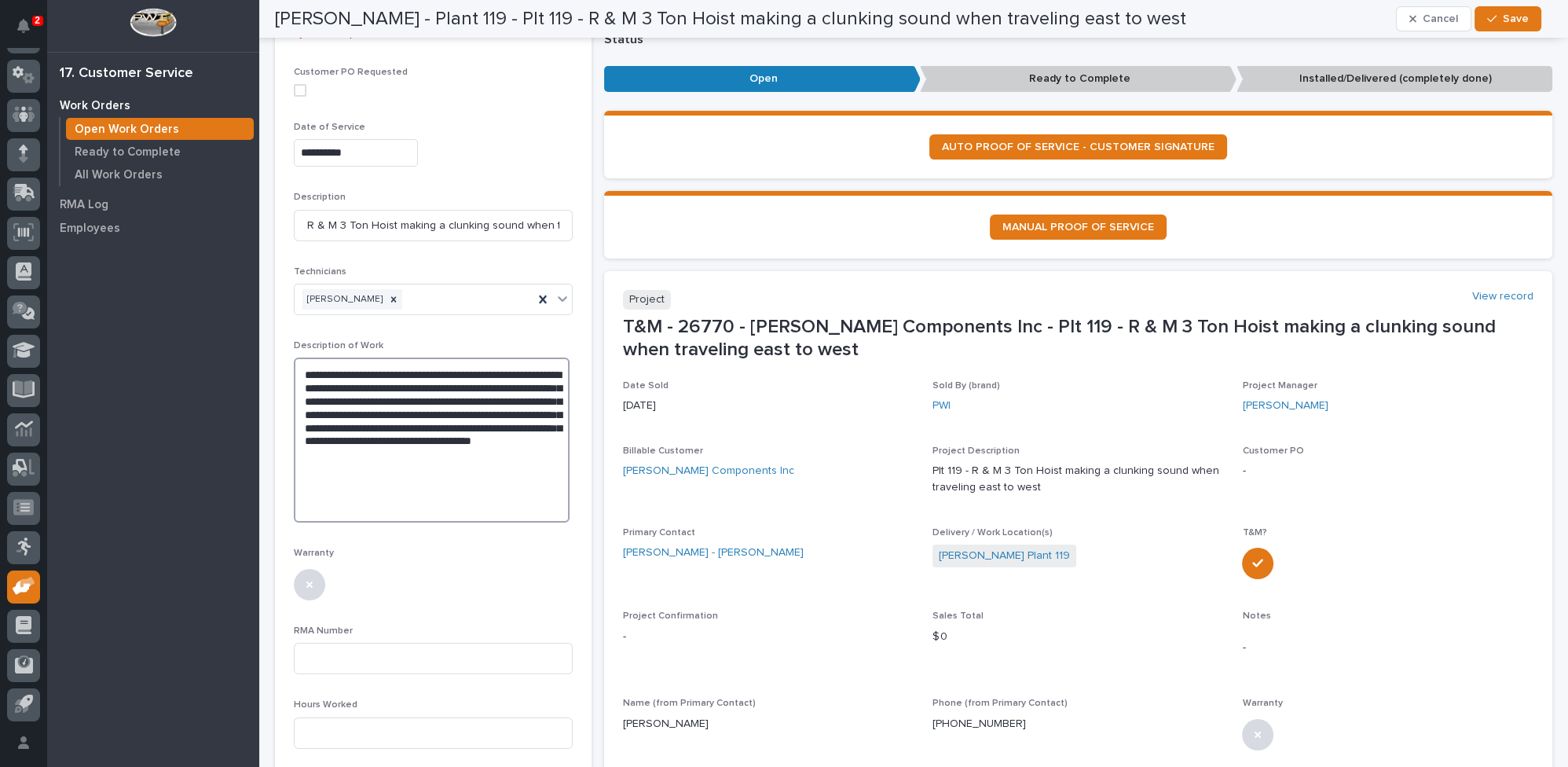
scroll to position [242, 0]
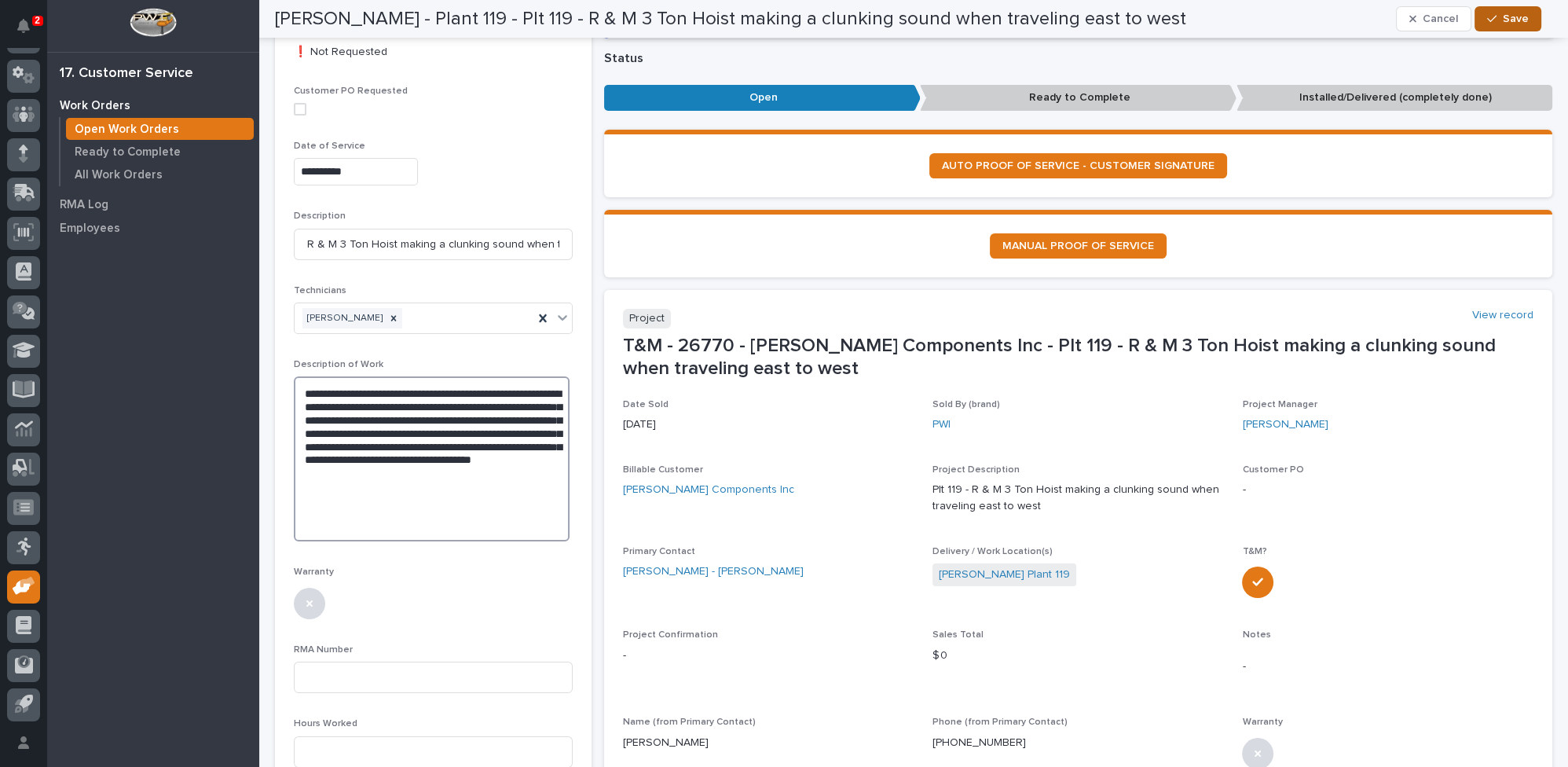
type textarea "**********"
click at [1511, 15] on span "Save" at bounding box center [1516, 19] width 26 height 15
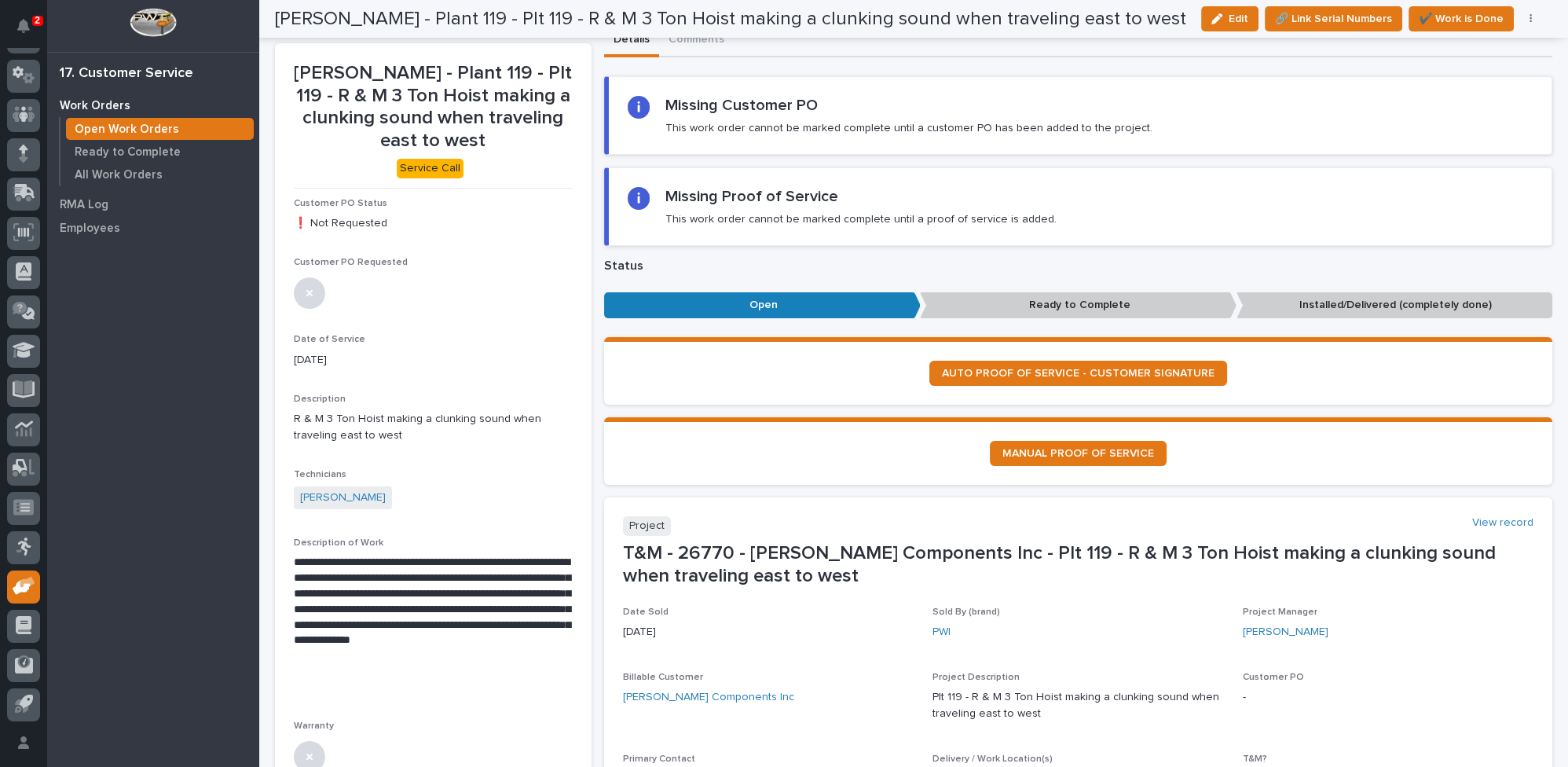
scroll to position [26, 0]
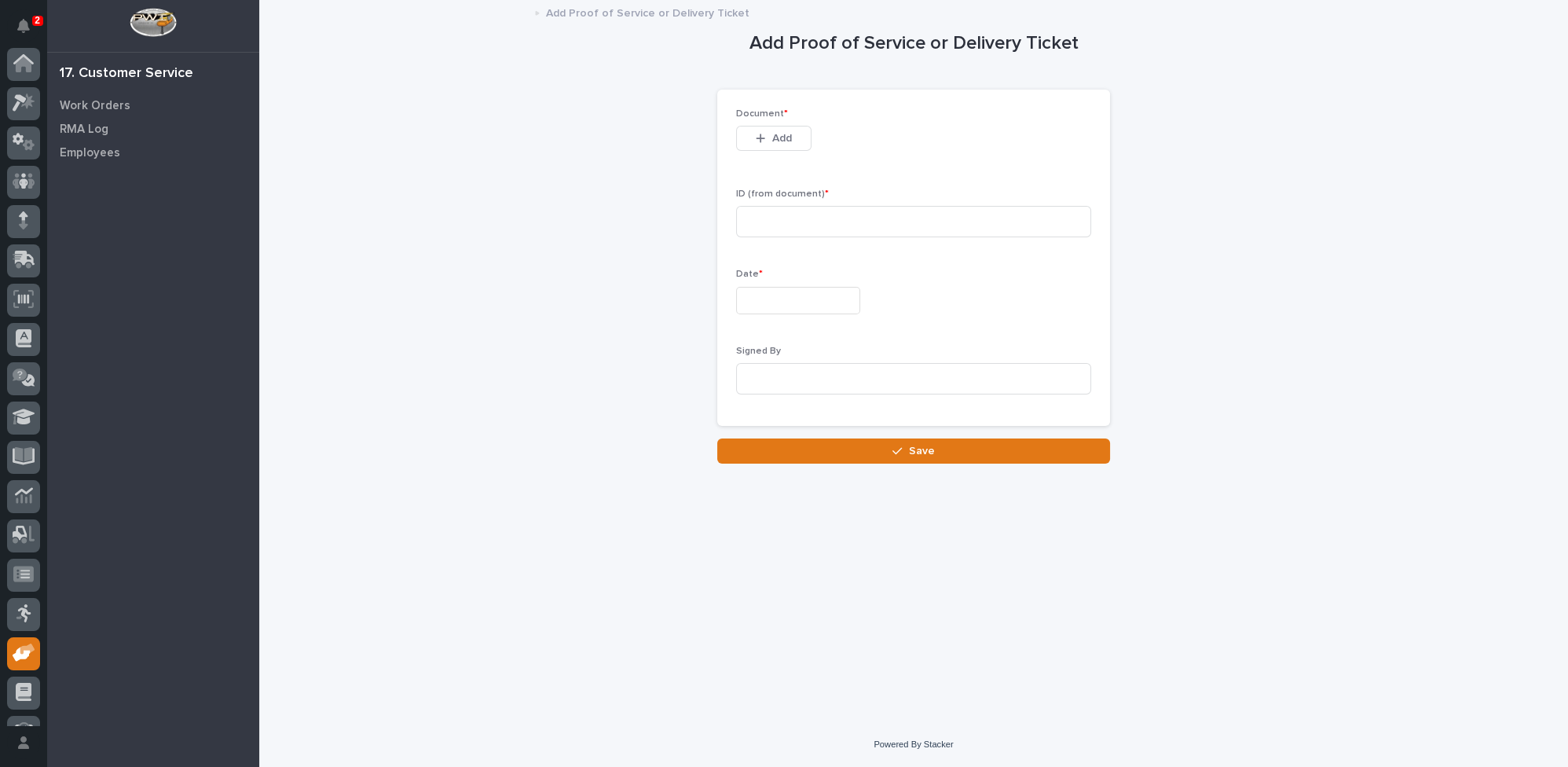
scroll to position [67, 0]
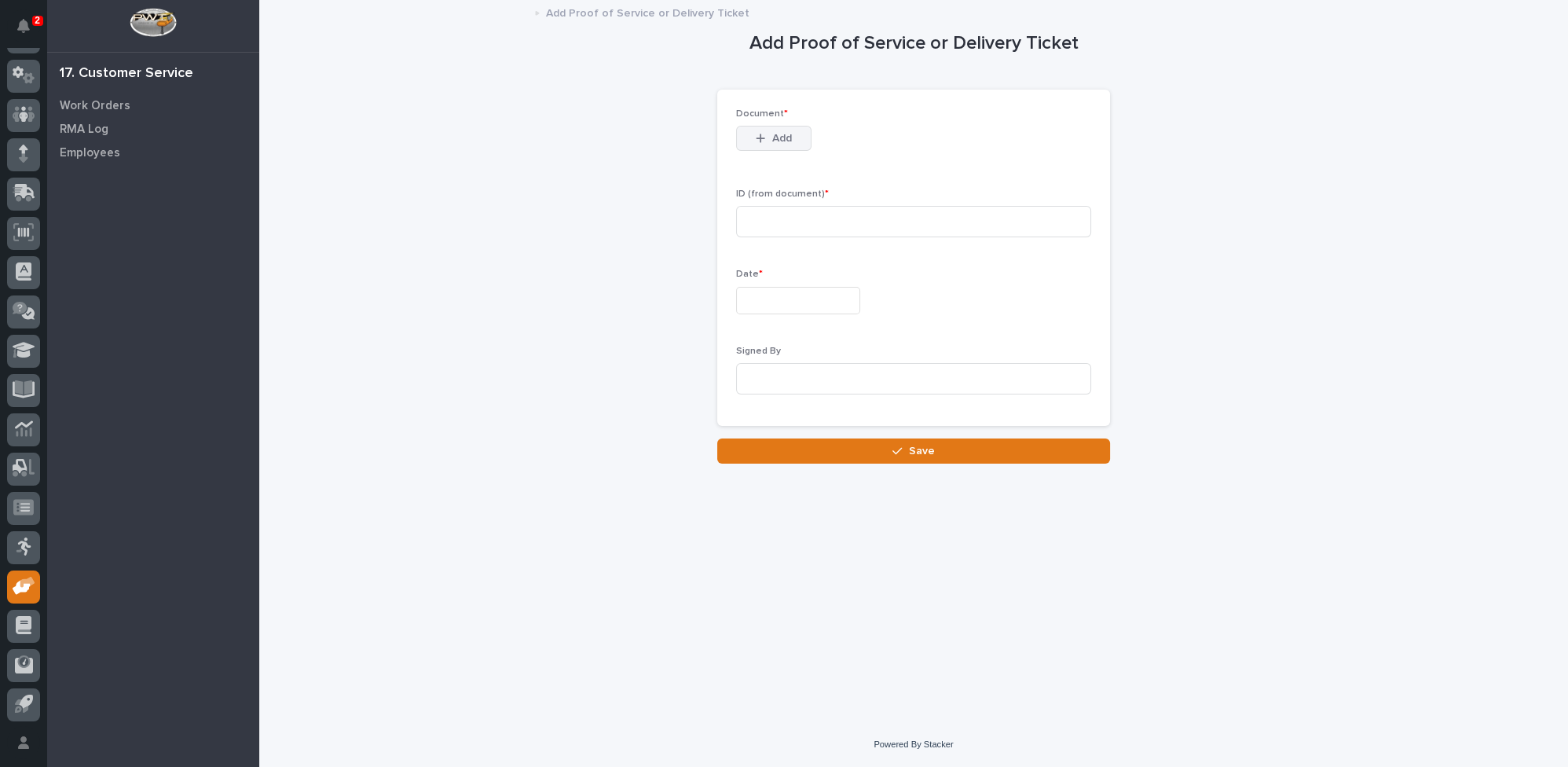
click at [776, 134] on span "Add" at bounding box center [782, 138] width 20 height 15
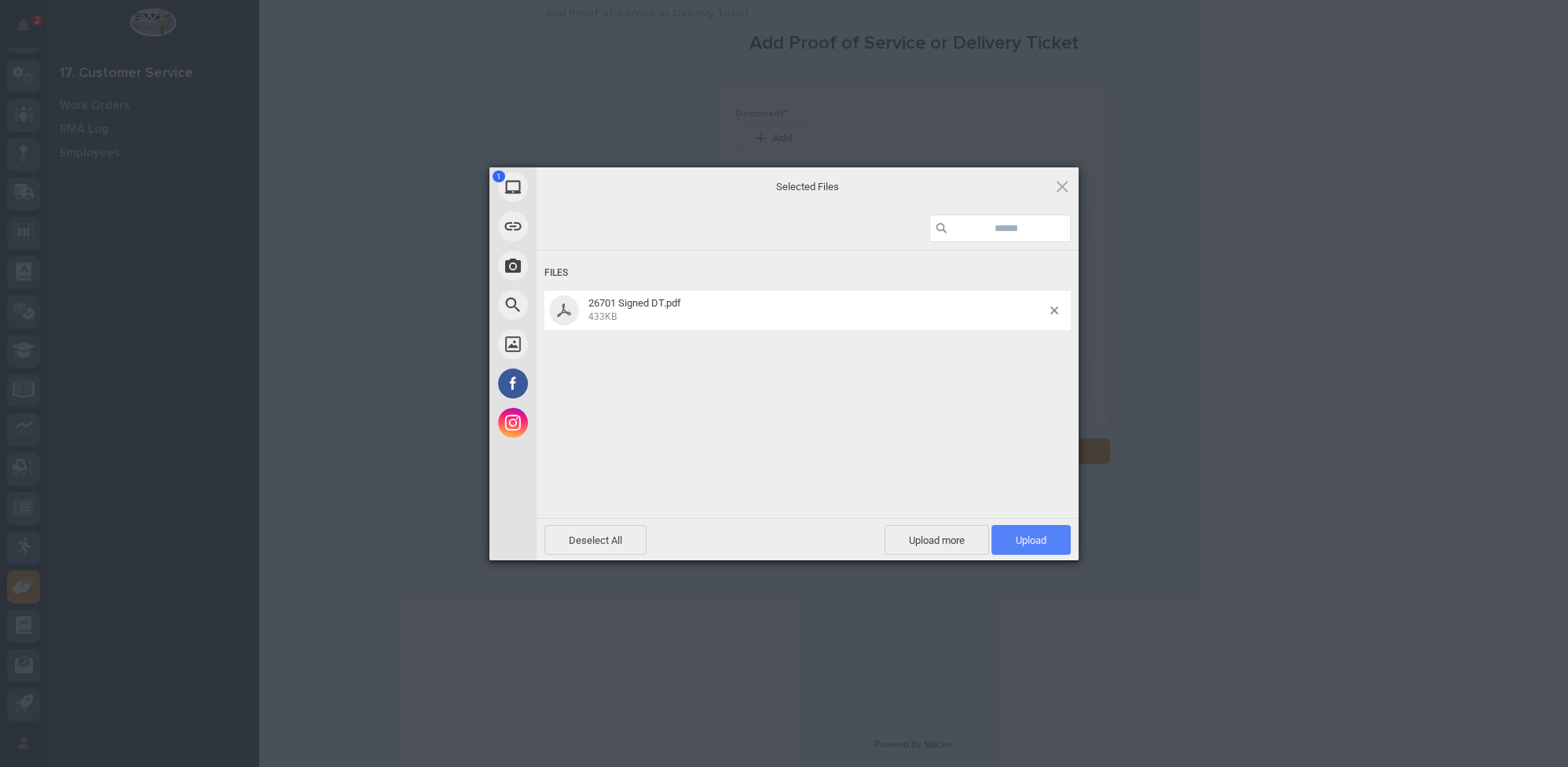
click at [1016, 537] on span "Upload 1" at bounding box center [1031, 540] width 79 height 30
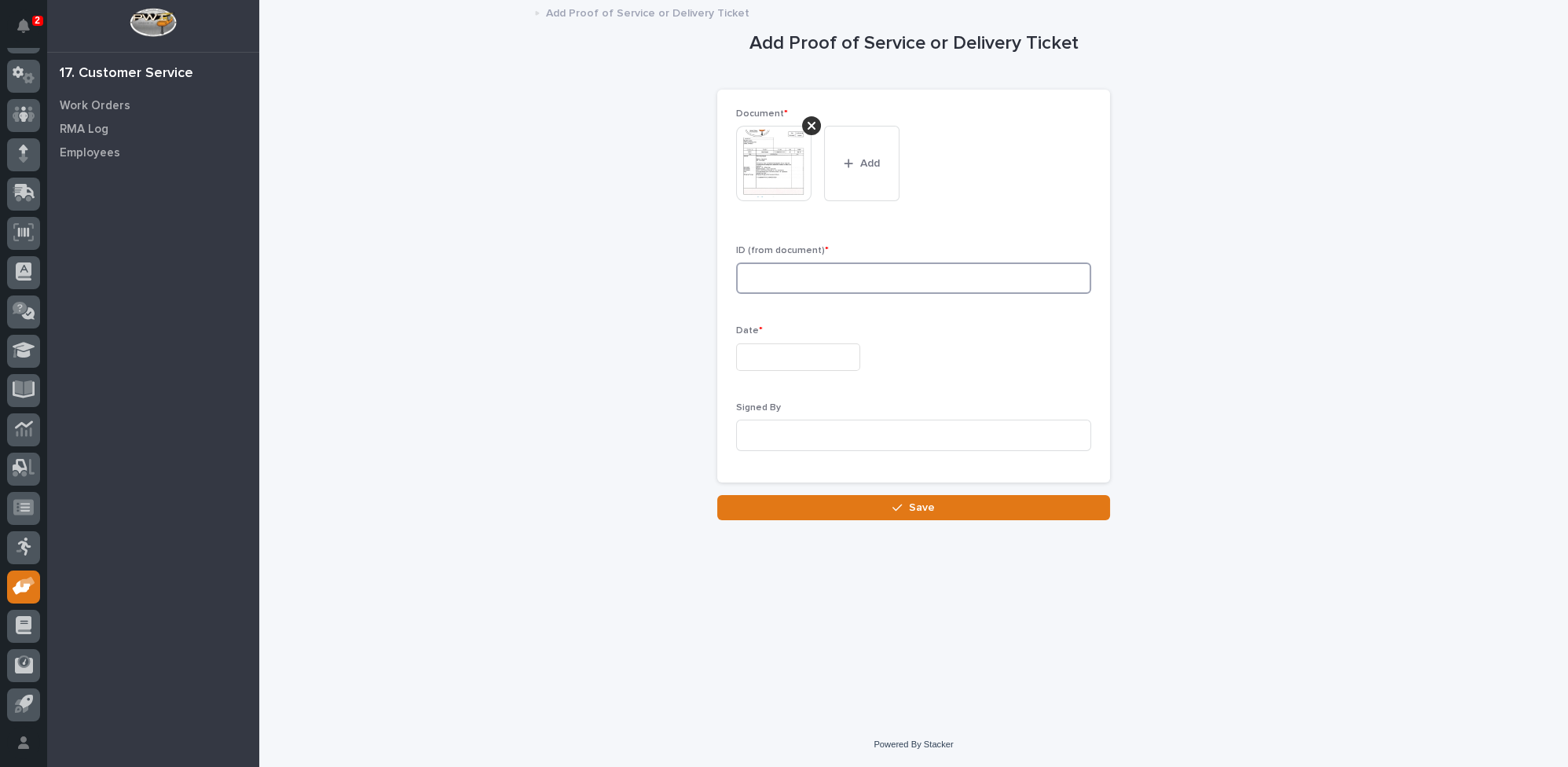
click at [839, 278] on input at bounding box center [913, 278] width 355 height 32
type input "26701"
click at [736, 228] on div "11" at bounding box center [737, 227] width 21 height 21
type input "**********"
click at [764, 434] on input at bounding box center [913, 435] width 355 height 32
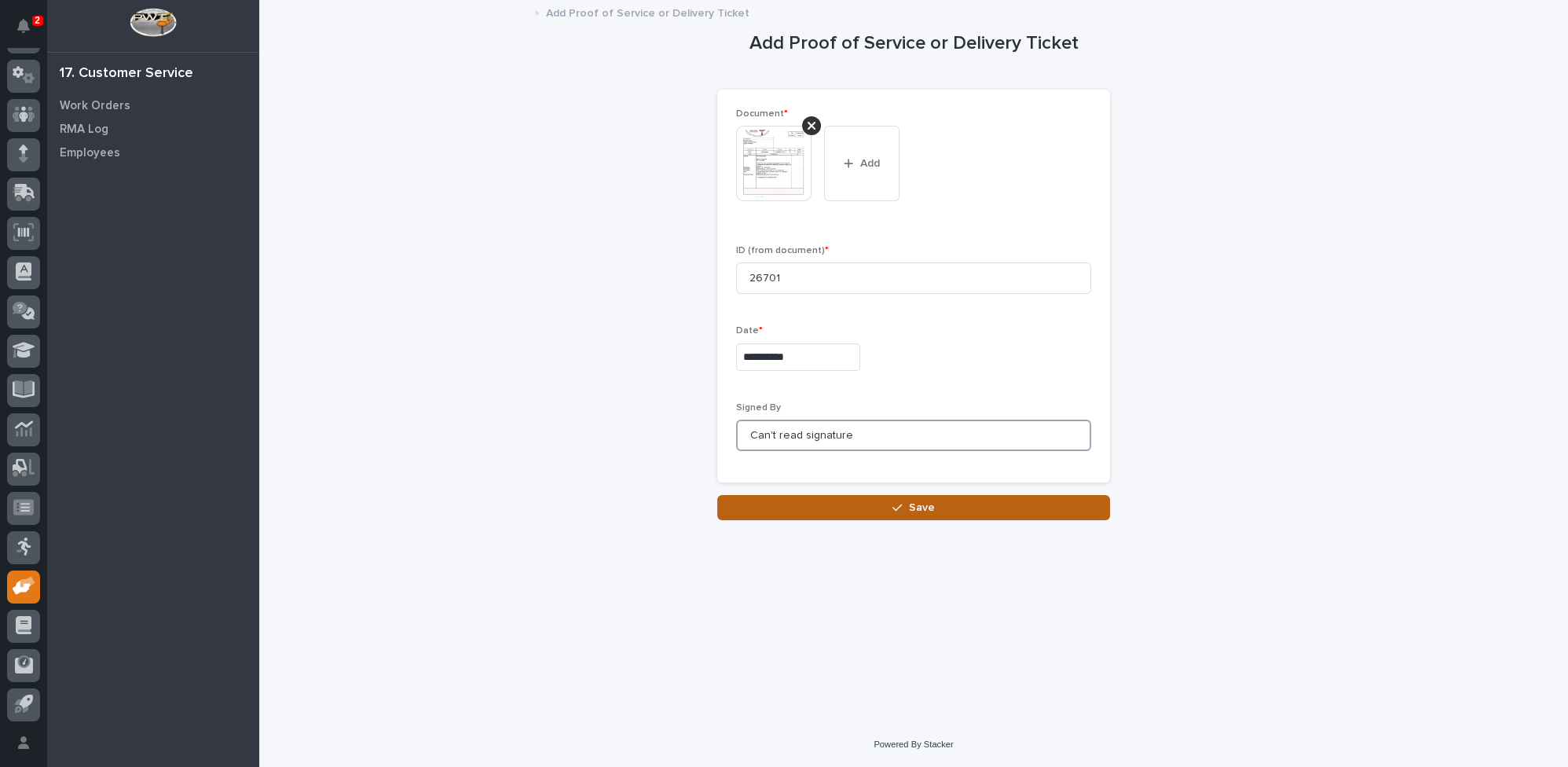
type input "Can't read signature"
click at [858, 501] on button "Save" at bounding box center [914, 508] width 392 height 25
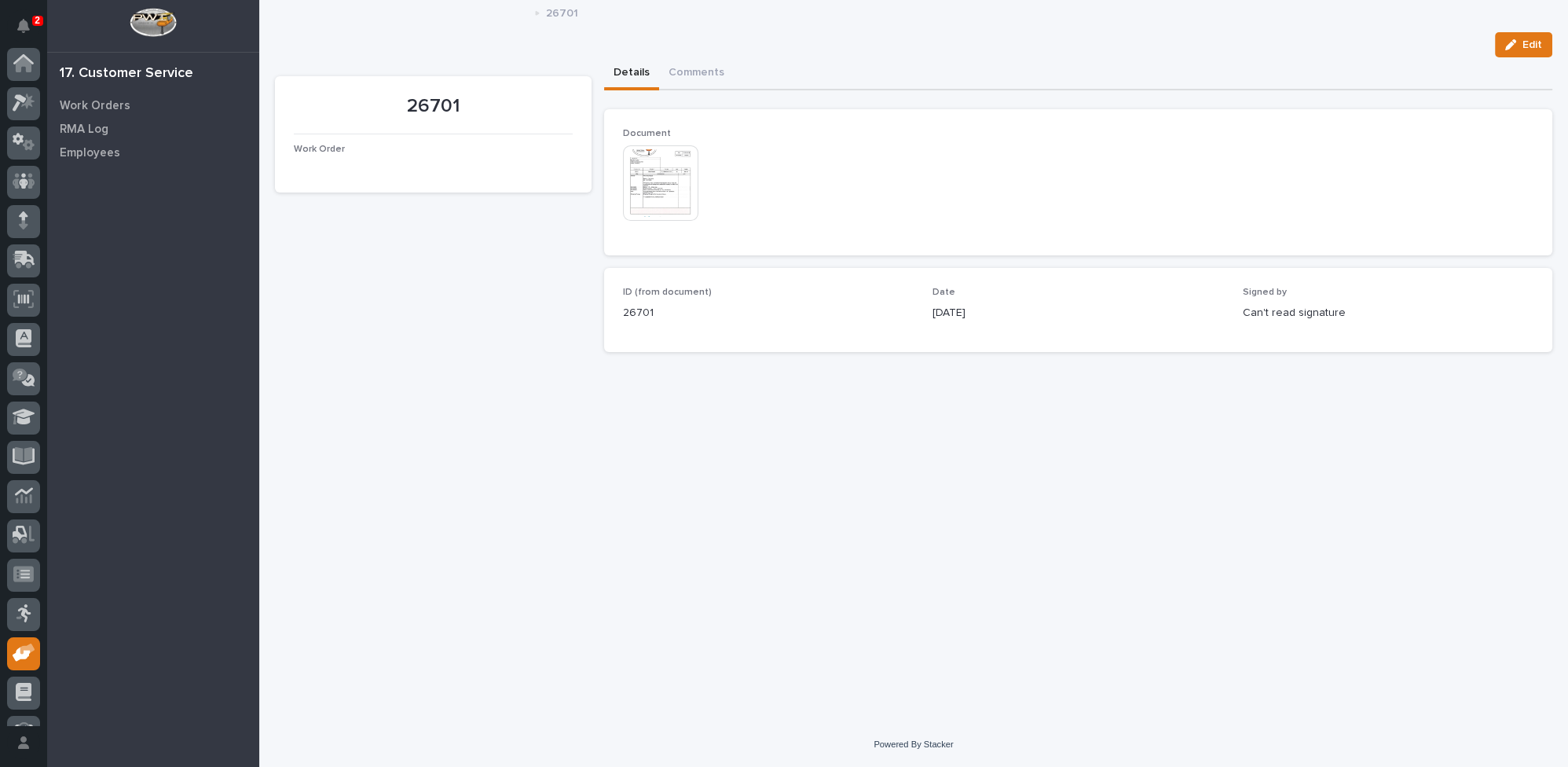
scroll to position [67, 0]
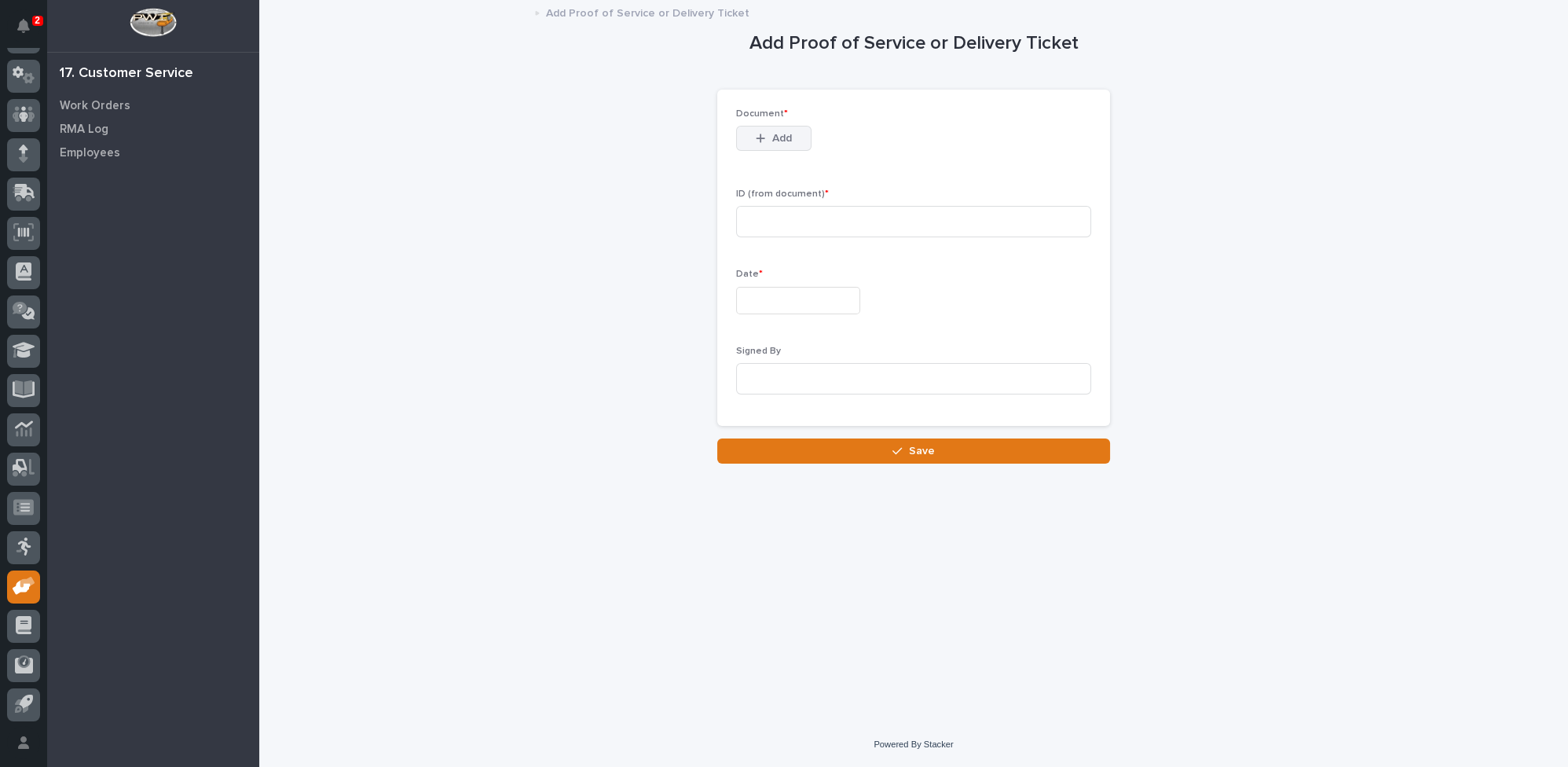
click at [779, 138] on span "Add" at bounding box center [782, 138] width 20 height 15
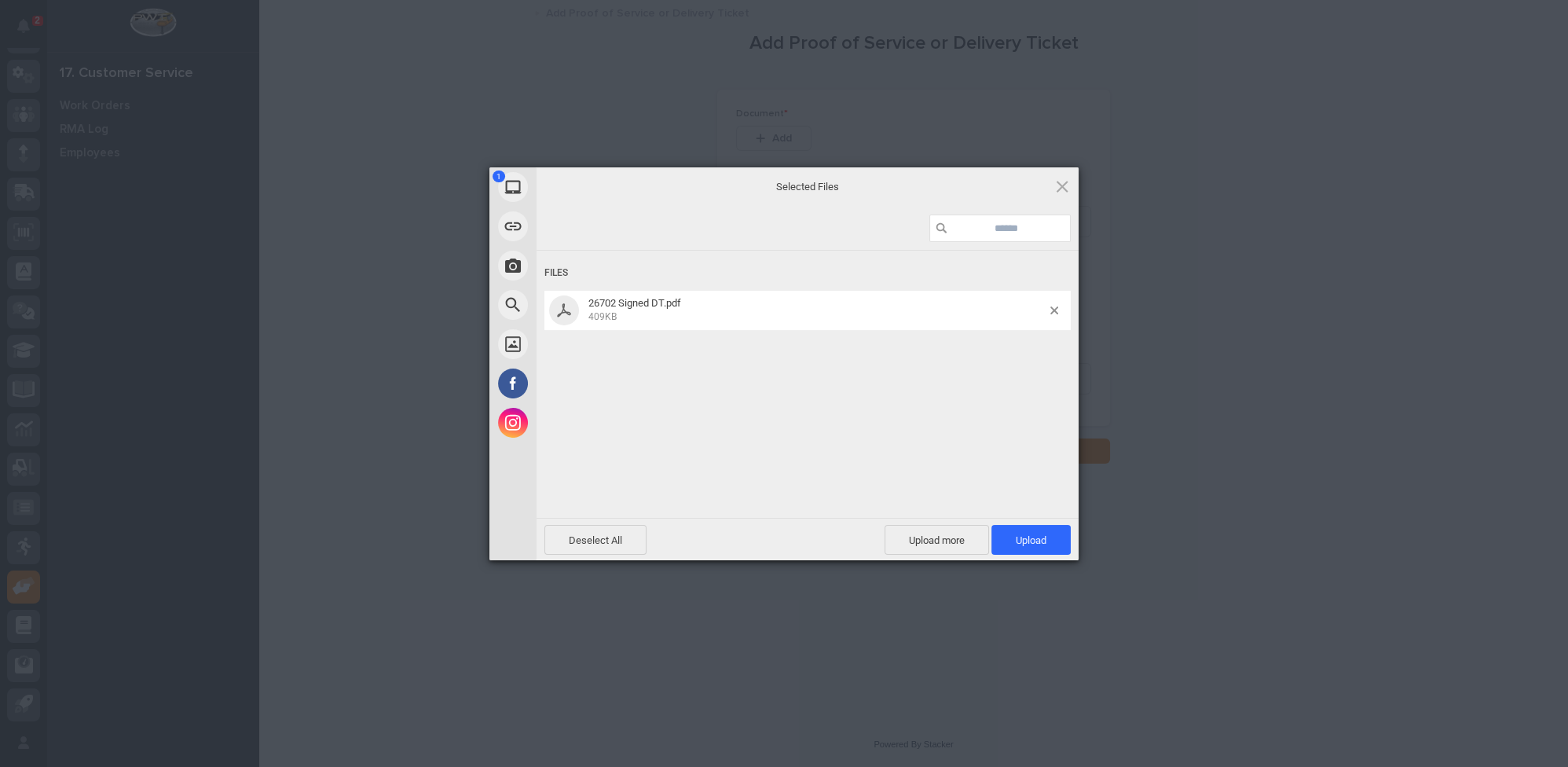
click at [875, 338] on div "Files 26702 Signed DT.pdf 409KB" at bounding box center [808, 383] width 542 height 264
click at [1007, 535] on span "Upload 1" at bounding box center [1031, 540] width 79 height 30
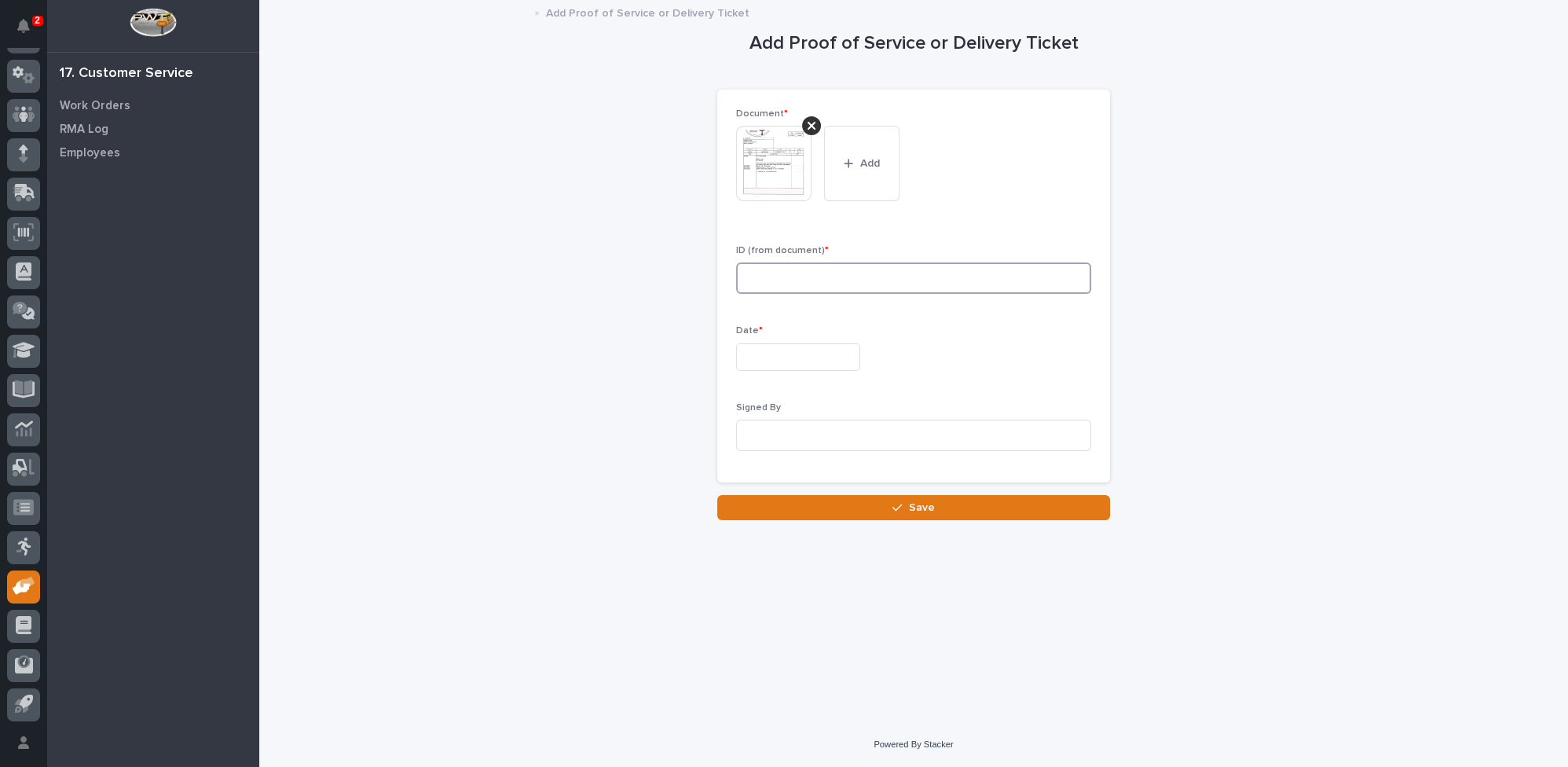
click at [774, 280] on input at bounding box center [913, 278] width 355 height 32
type input "26702"
drag, startPoint x: 777, startPoint y: 346, endPoint x: 769, endPoint y: 344, distance: 8.2
click at [777, 348] on input "text" at bounding box center [798, 357] width 124 height 27
click at [740, 224] on div "11" at bounding box center [737, 227] width 21 height 21
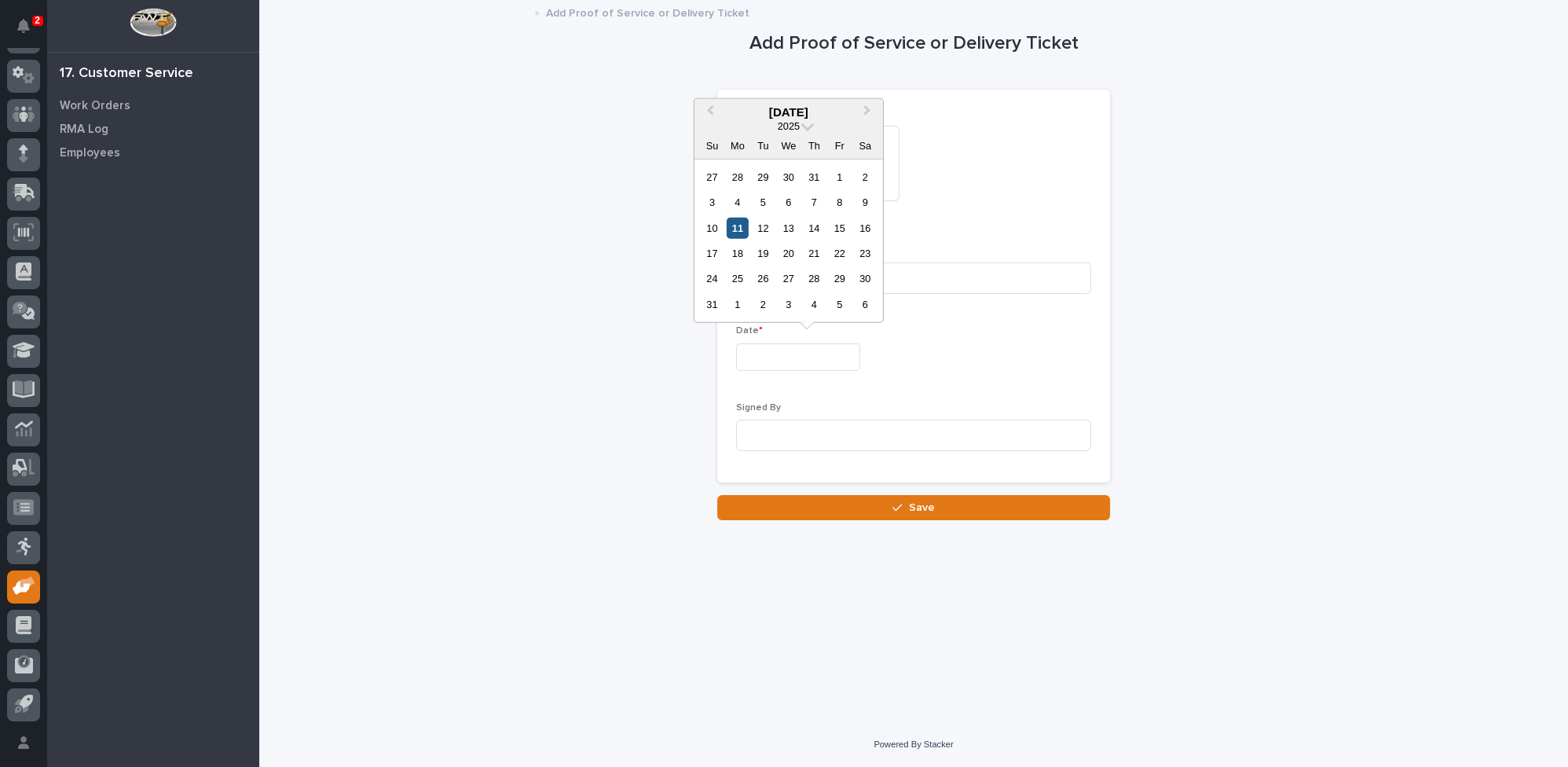
type input "**********"
click at [750, 433] on input at bounding box center [913, 435] width 355 height 32
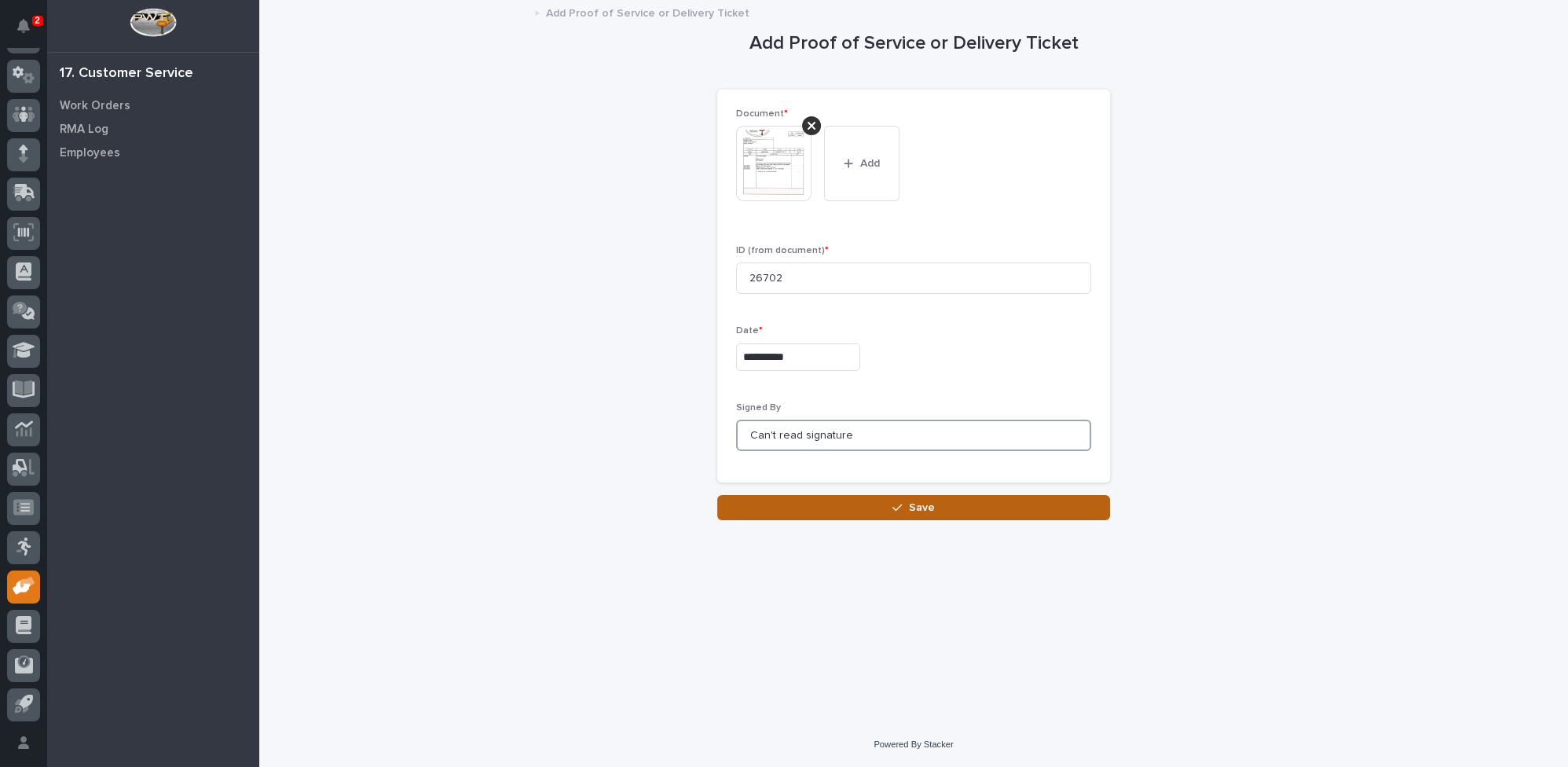
type input "Can't read signature"
click at [802, 511] on button "Save" at bounding box center [914, 508] width 392 height 25
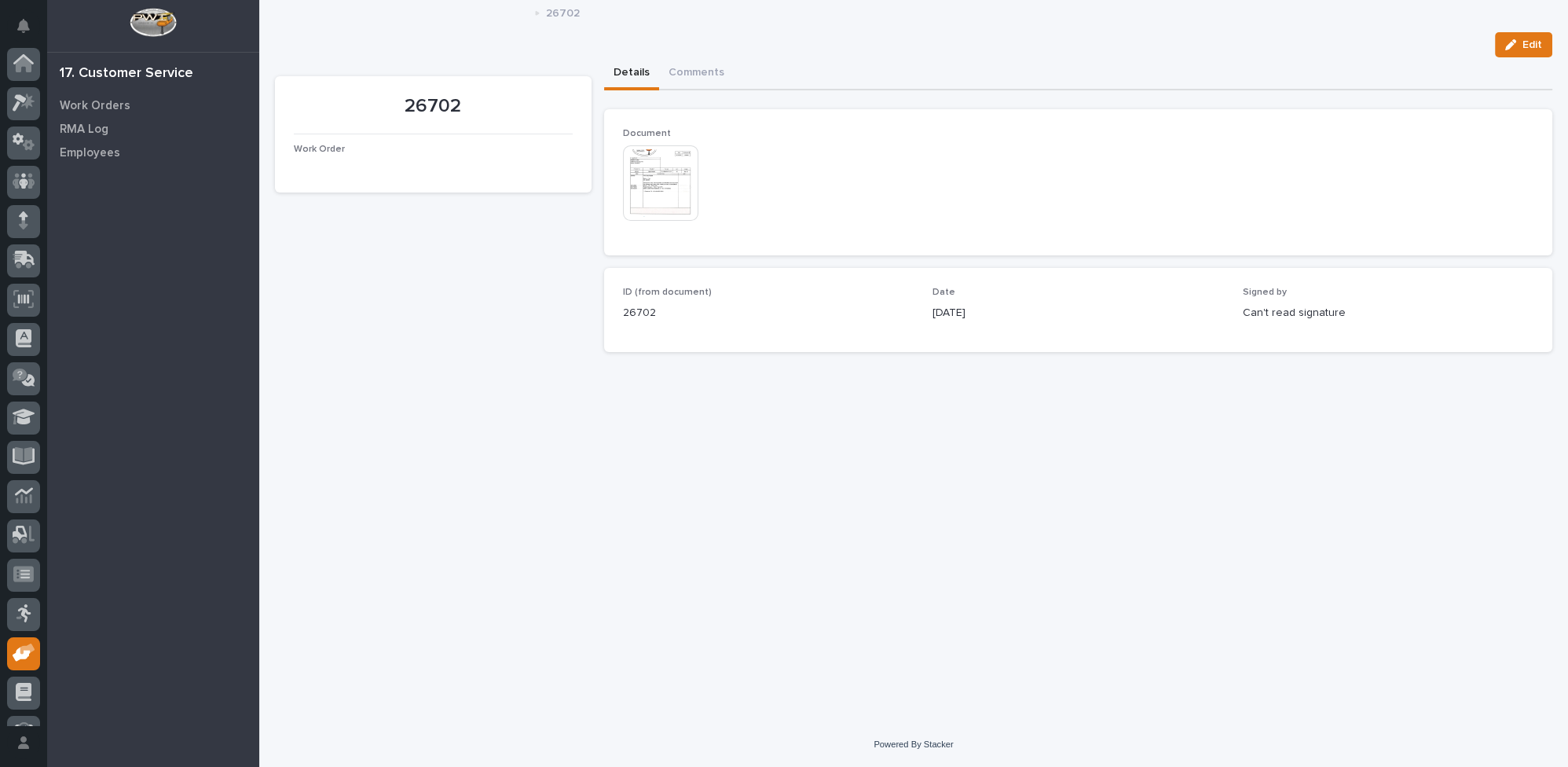
scroll to position [67, 0]
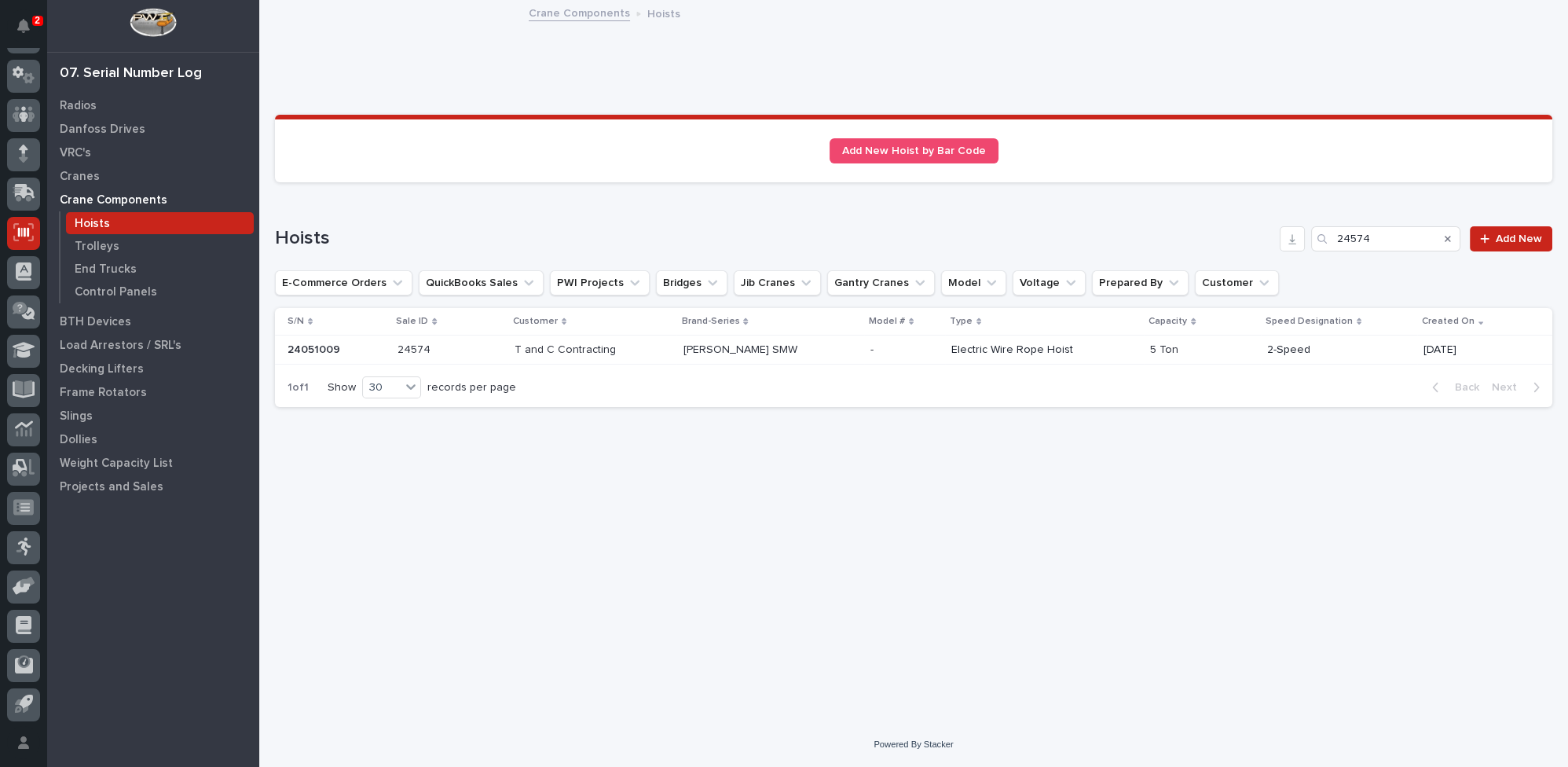
click at [1453, 239] on div "Search" at bounding box center [1448, 239] width 25 height 25
click at [1450, 242] on icon "Search" at bounding box center [1448, 239] width 6 height 9
click at [1392, 241] on input "Search" at bounding box center [1386, 239] width 149 height 25
type input "250850001"
click at [330, 345] on p "250850001" at bounding box center [319, 349] width 62 height 16
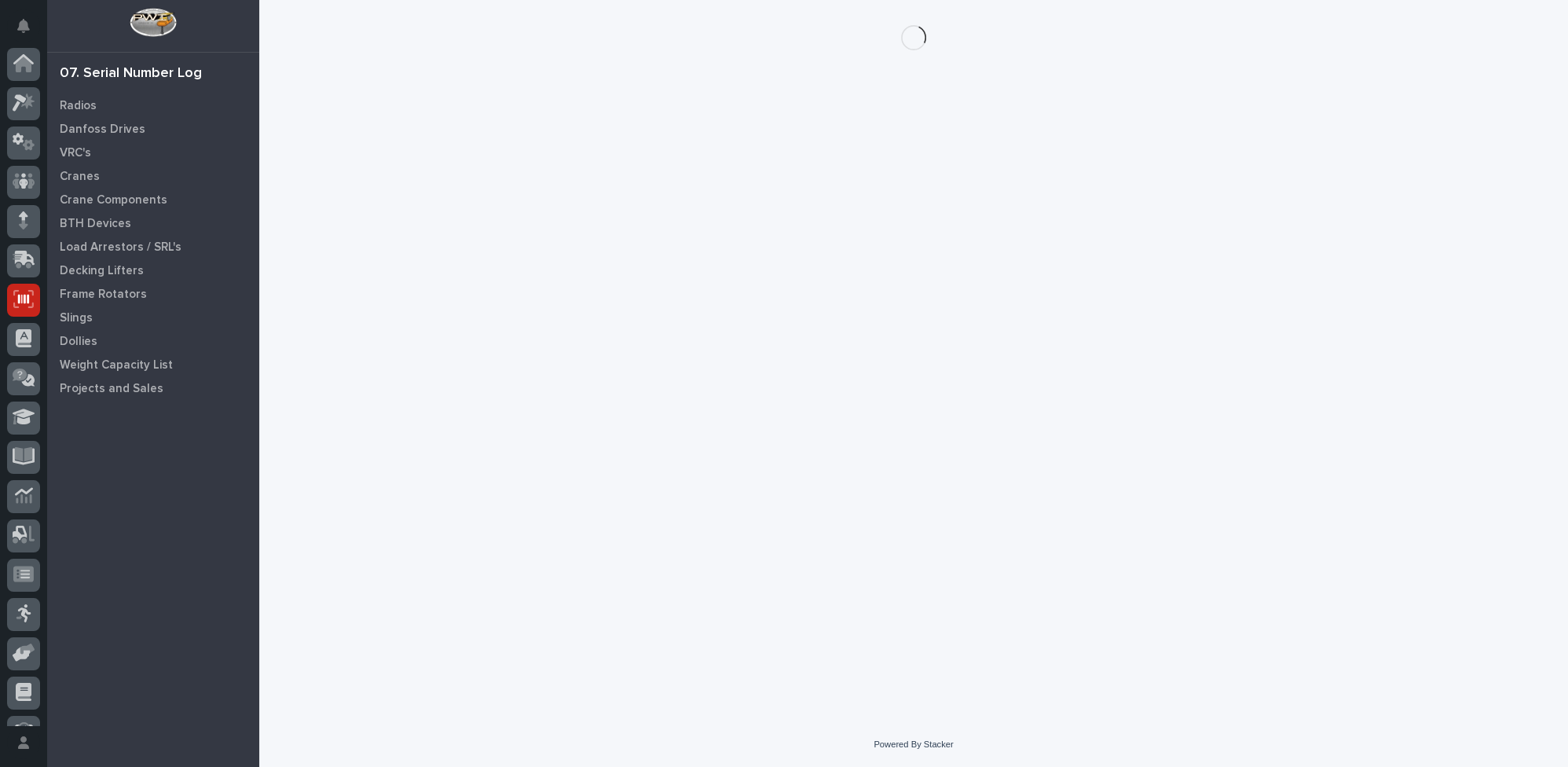
scroll to position [67, 0]
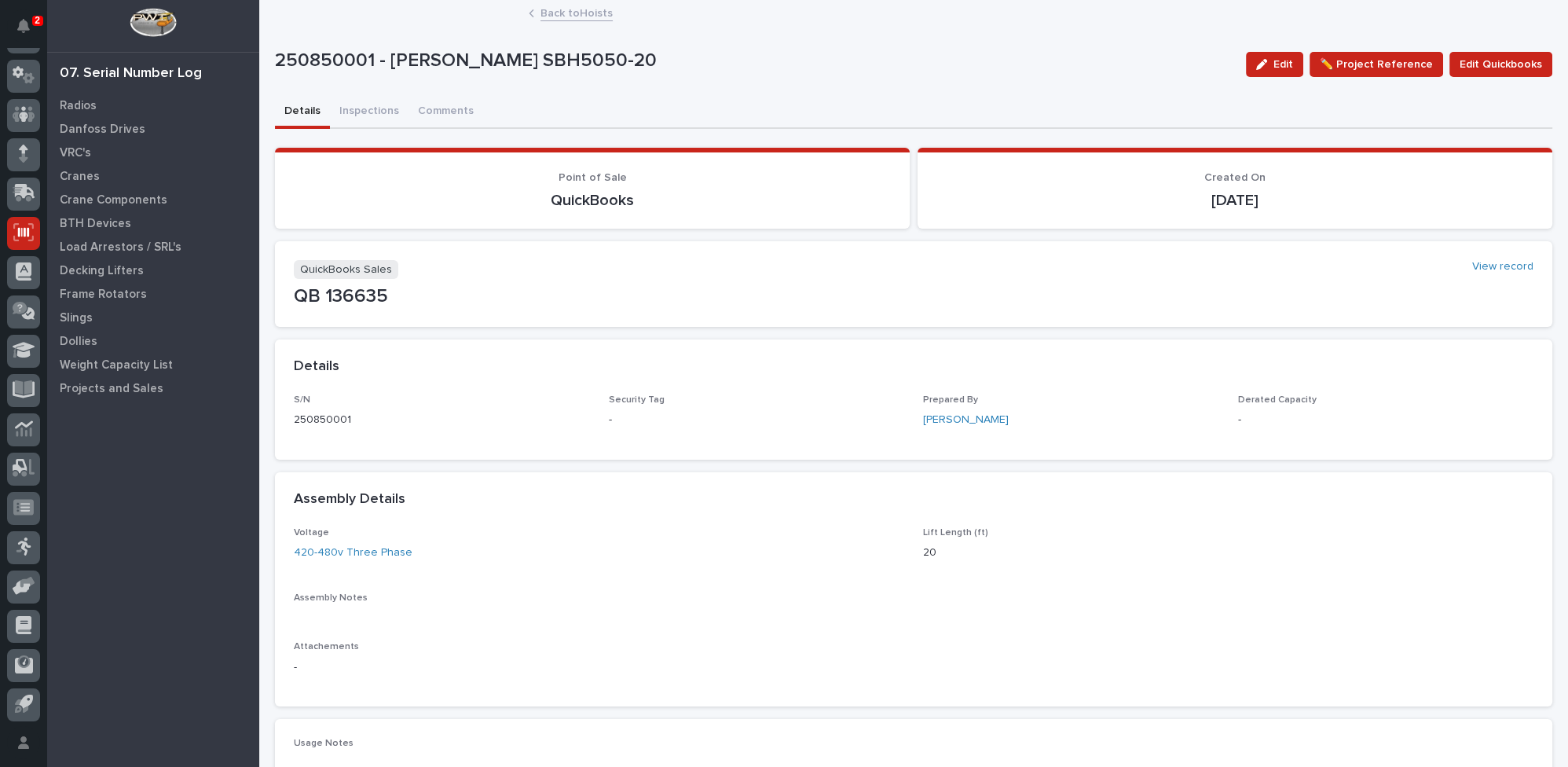
click at [1275, 72] on button "Edit" at bounding box center [1275, 65] width 57 height 25
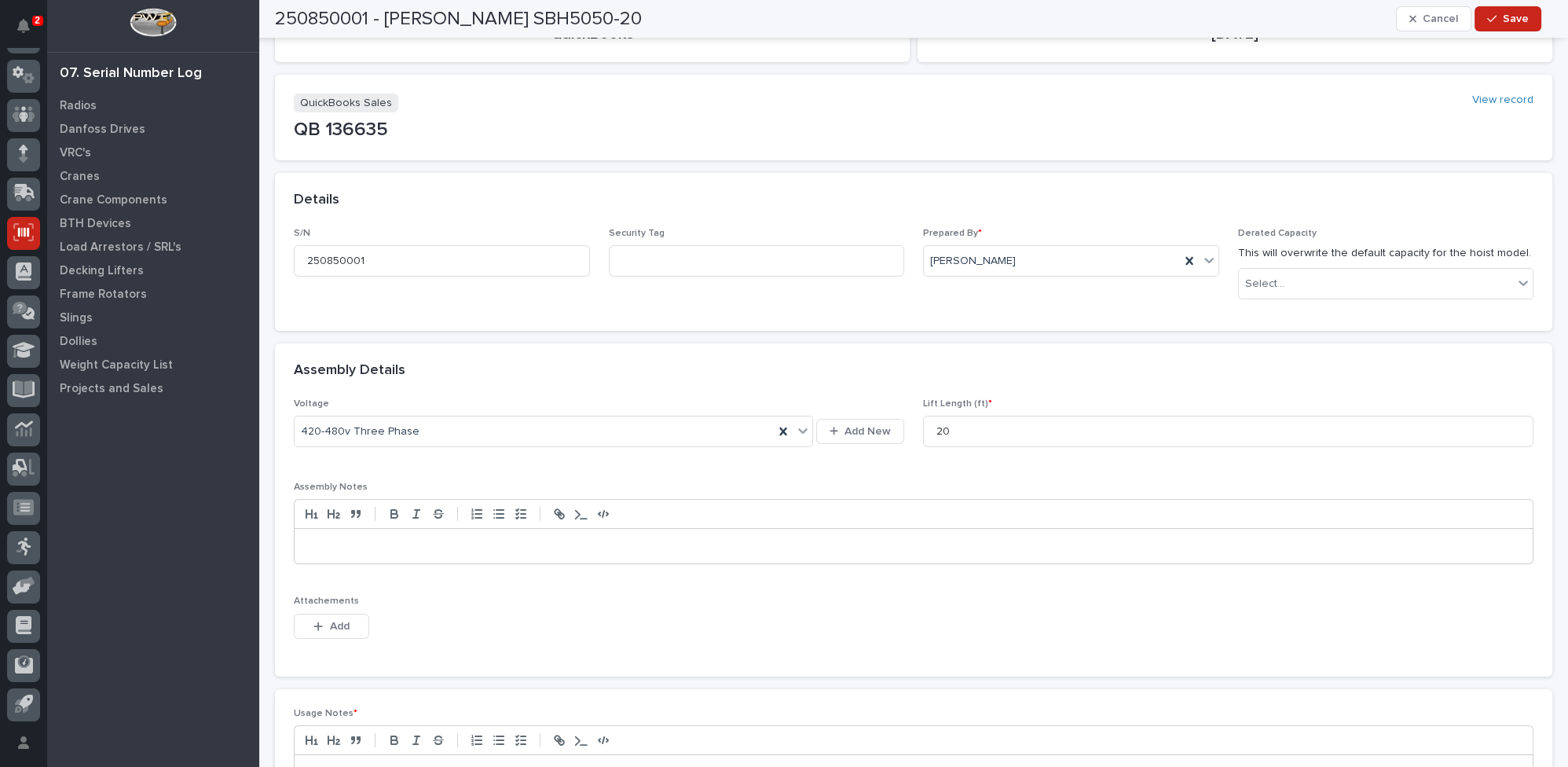
scroll to position [0, 0]
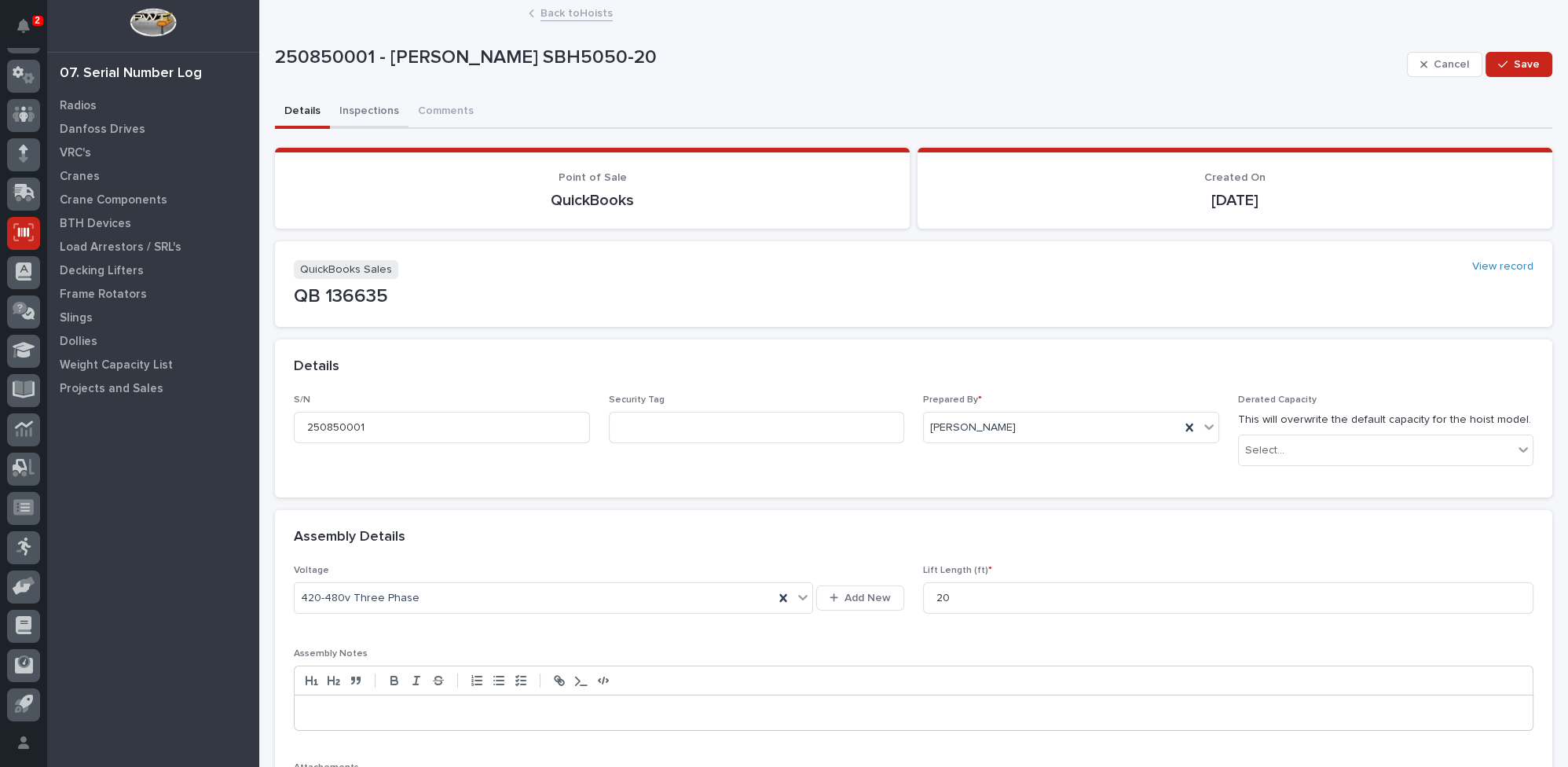
click at [375, 109] on button "Inspections" at bounding box center [369, 113] width 78 height 33
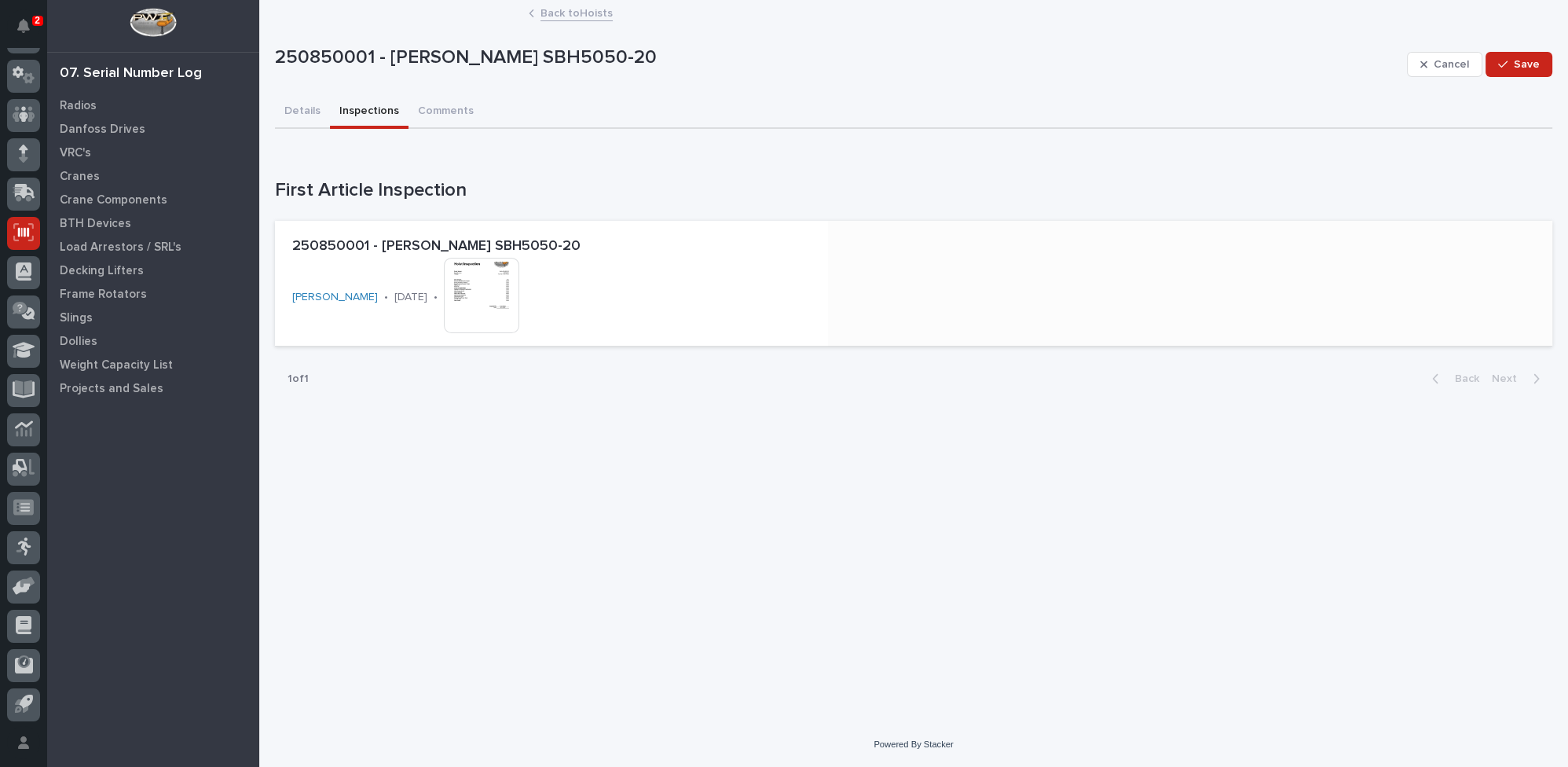
click at [475, 275] on img at bounding box center [481, 295] width 75 height 75
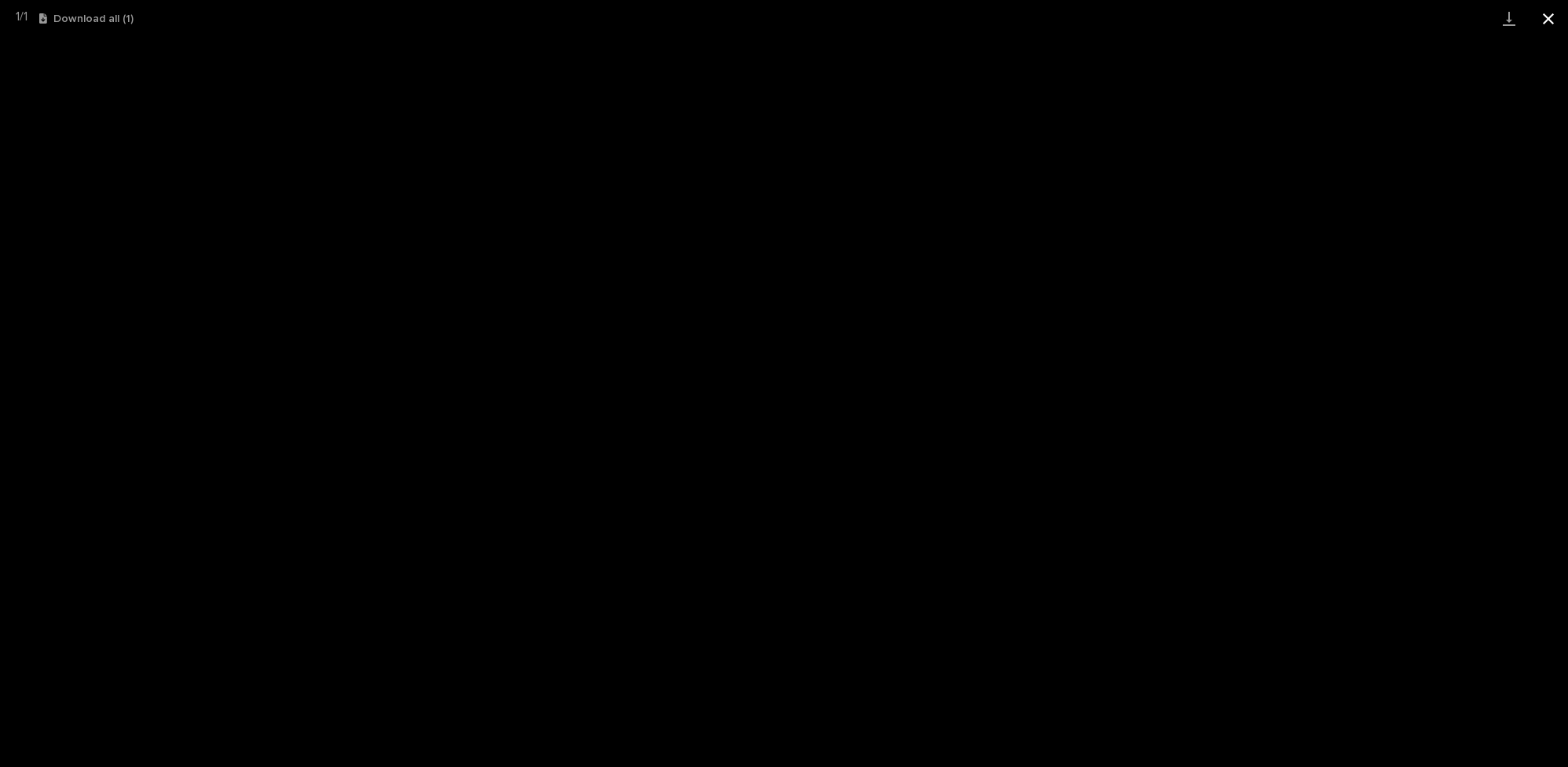
click at [1550, 15] on button "Close gallery" at bounding box center [1548, 18] width 39 height 37
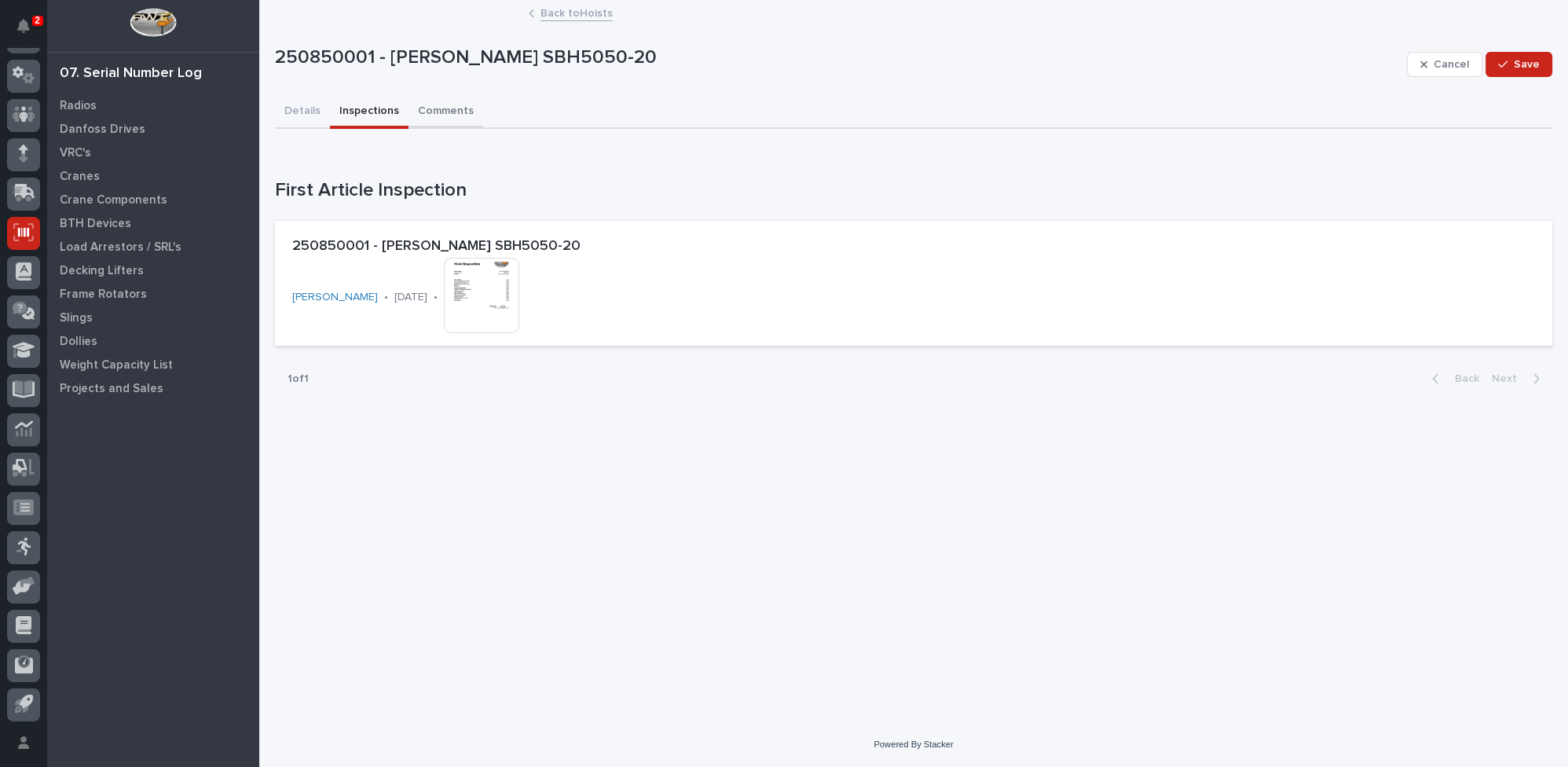
click at [437, 111] on button "Comments" at bounding box center [446, 113] width 74 height 33
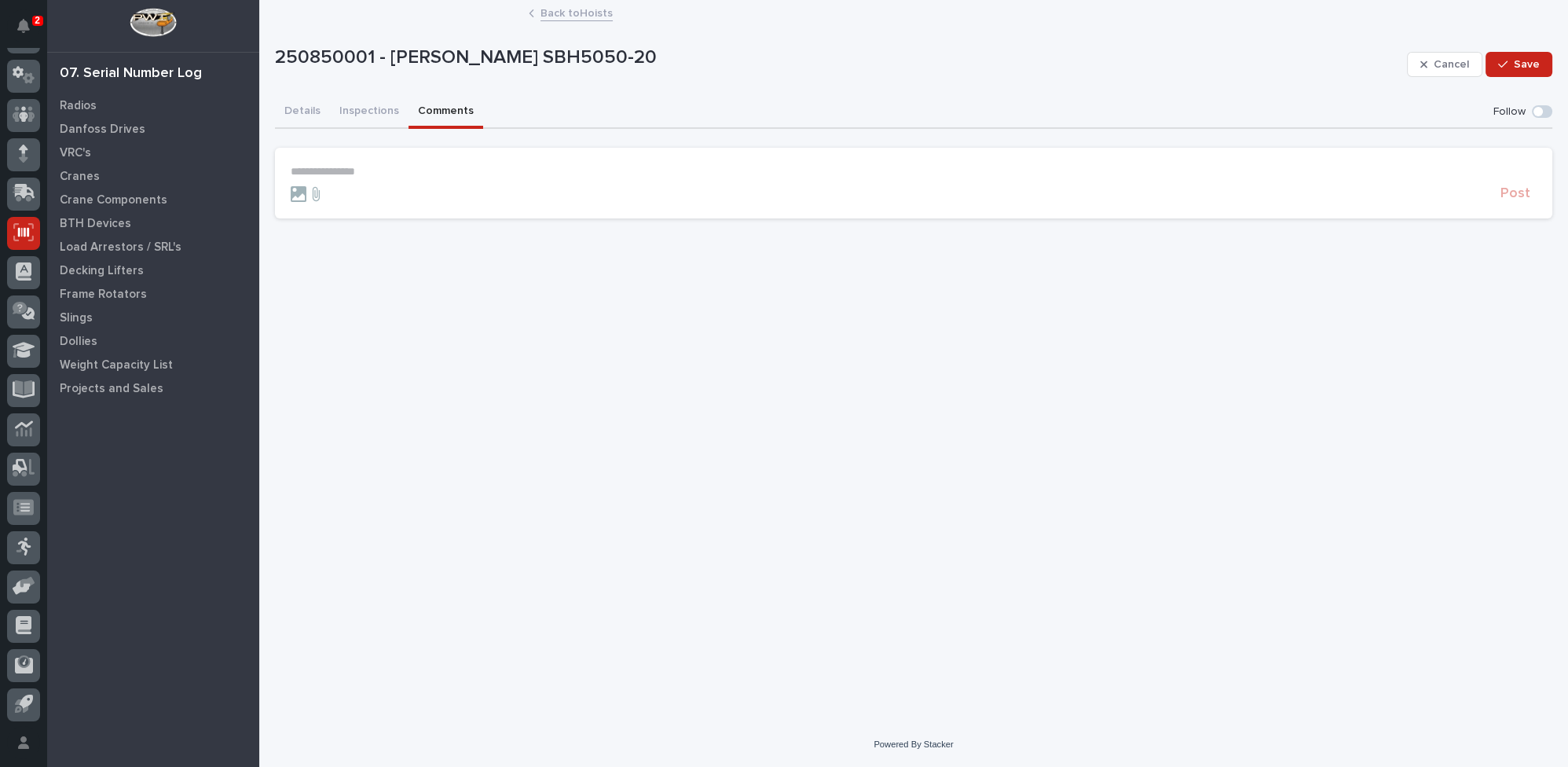
click at [586, 11] on link "Back to Hoists" at bounding box center [577, 12] width 73 height 18
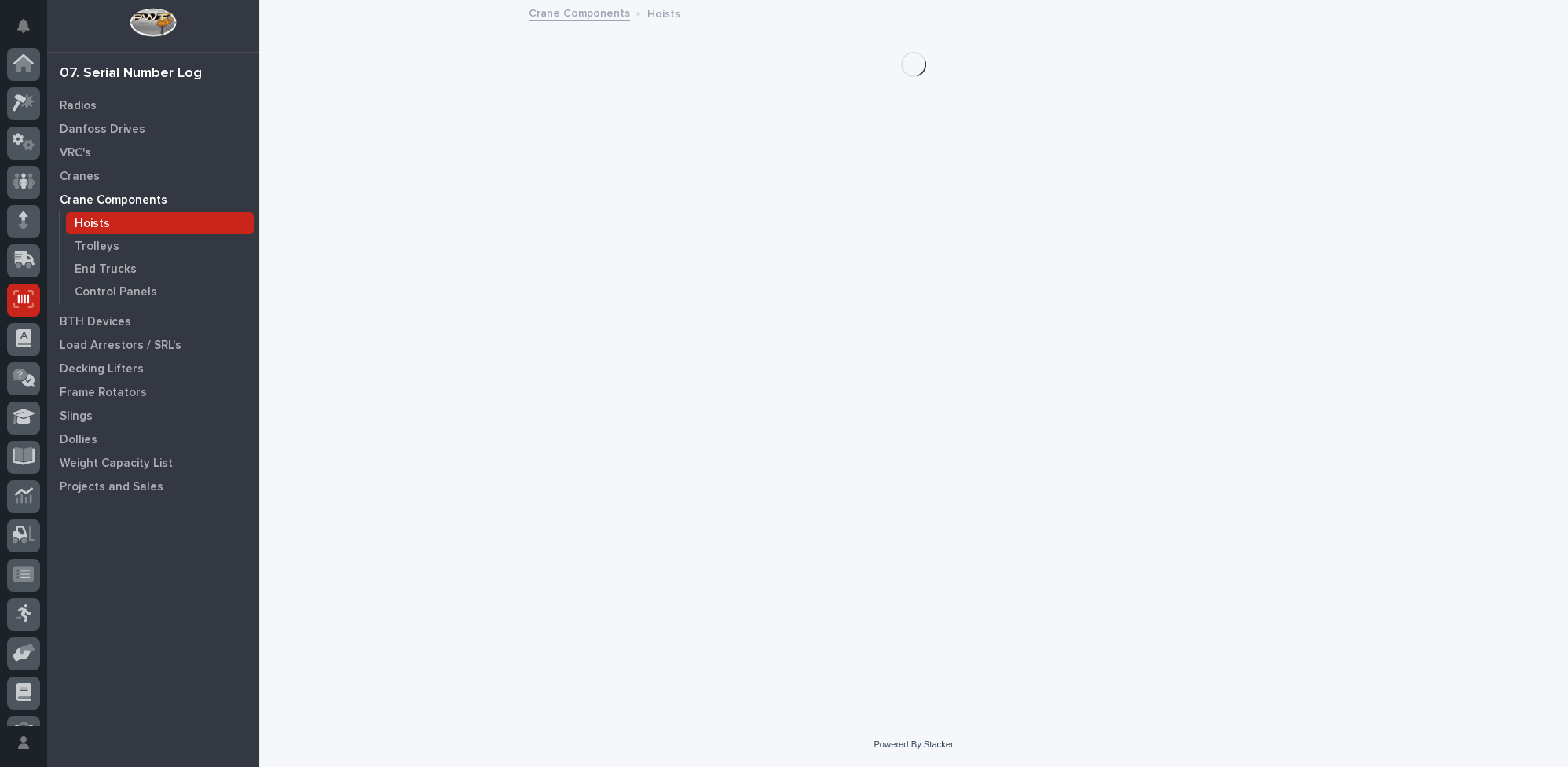
scroll to position [67, 0]
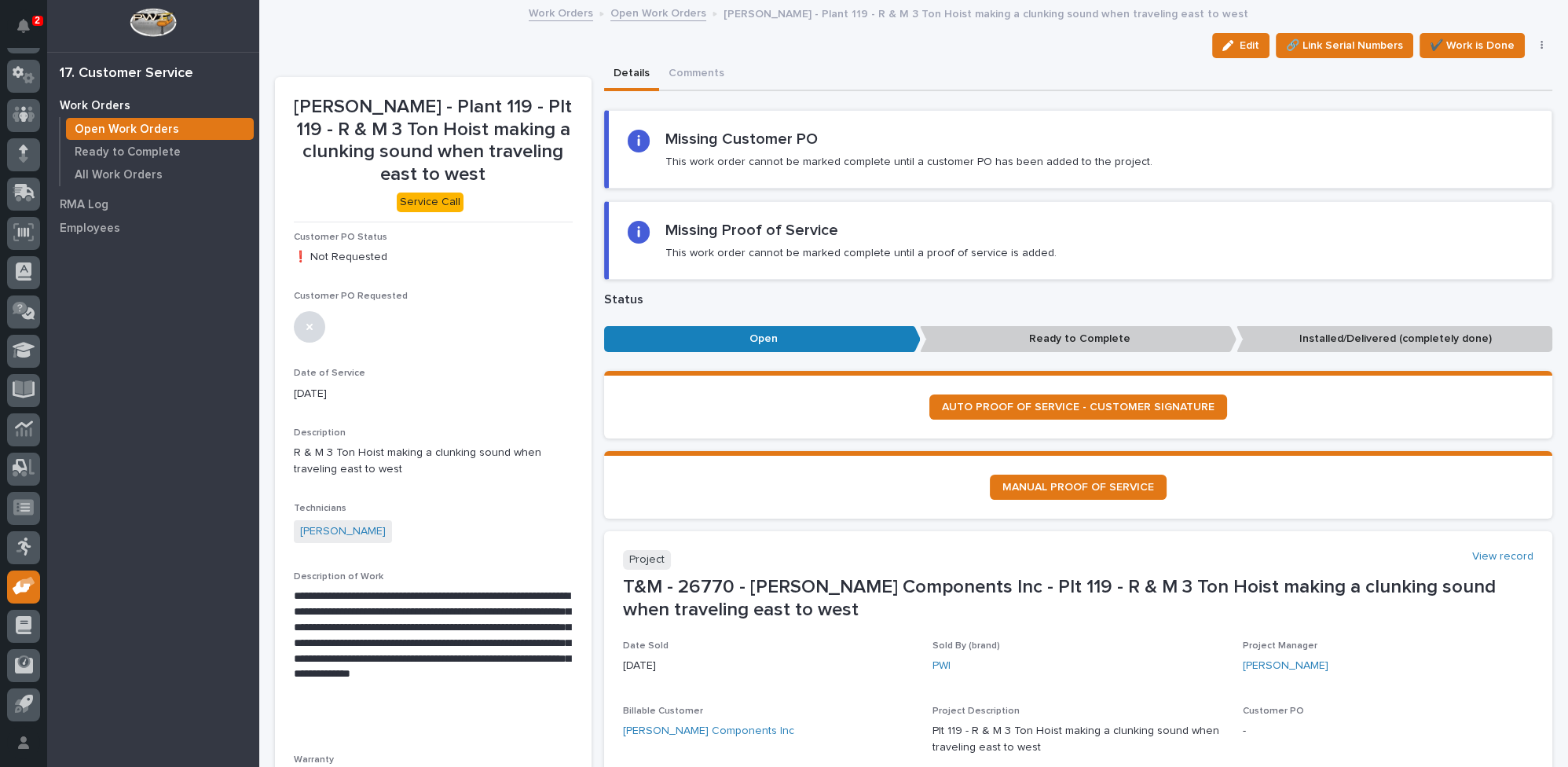
click at [637, 15] on link "Open Work Orders" at bounding box center [659, 12] width 96 height 18
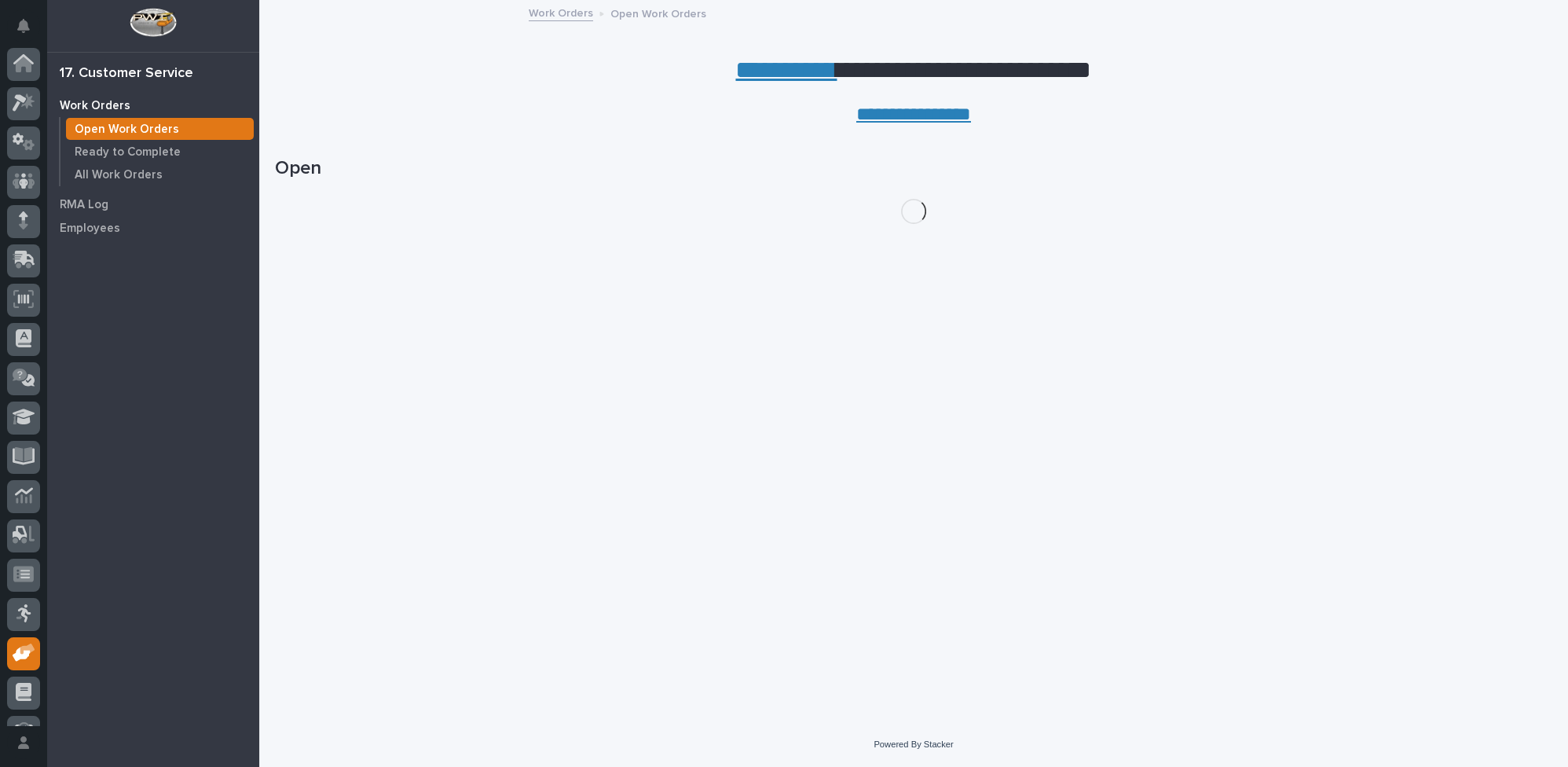
scroll to position [67, 0]
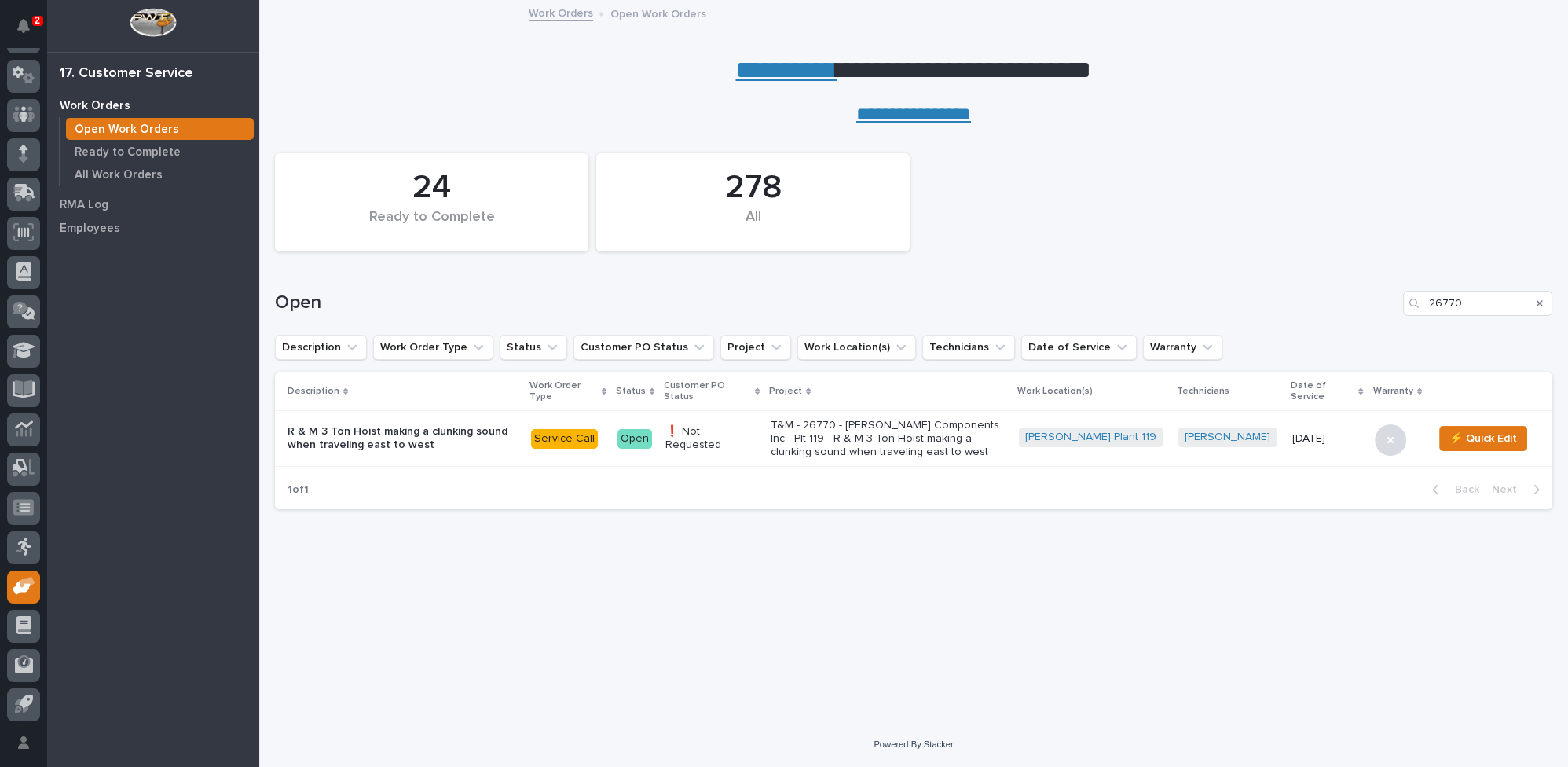
click at [1540, 302] on icon "Search" at bounding box center [1540, 303] width 6 height 6
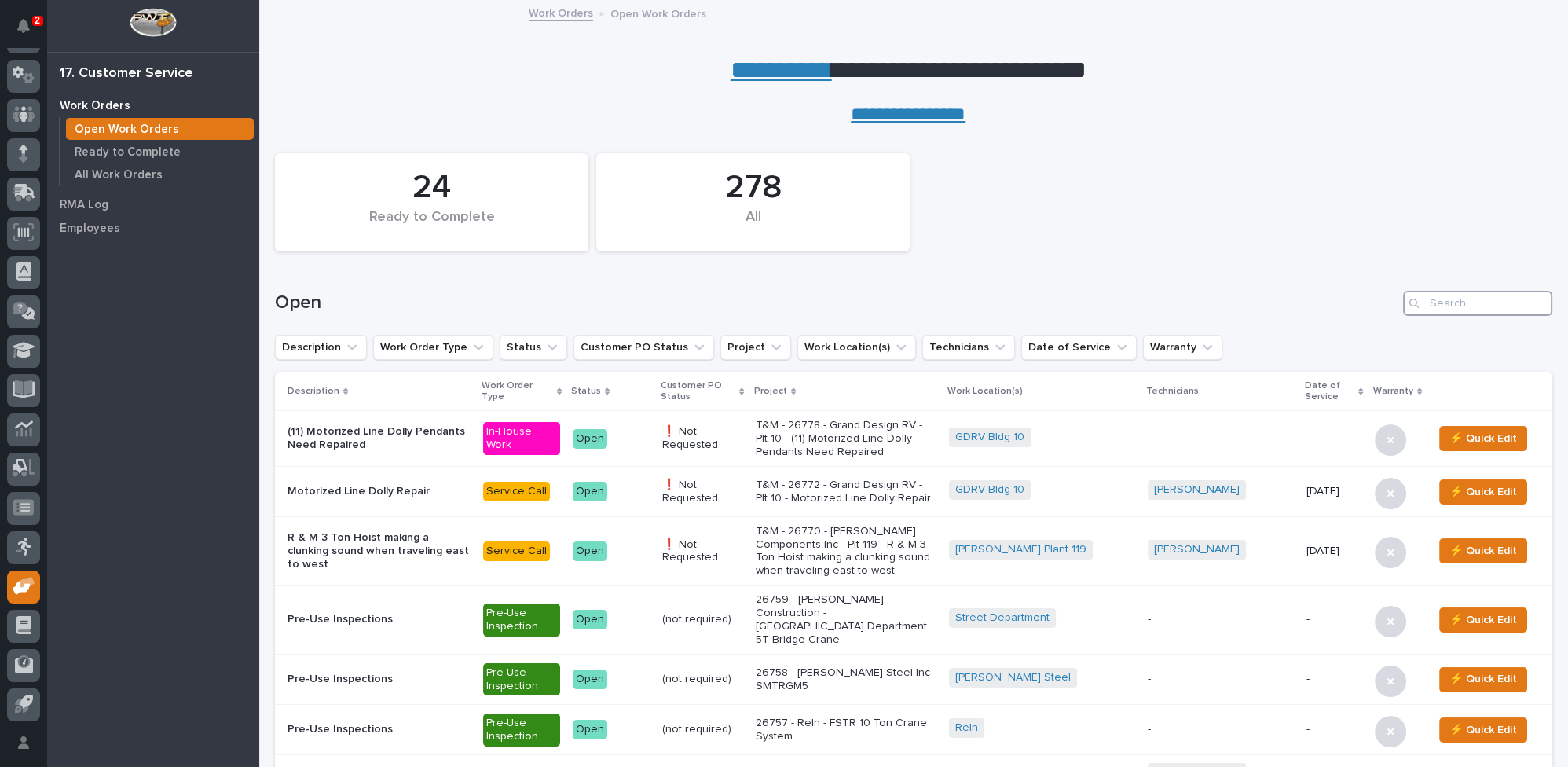
click at [1442, 301] on input "Search" at bounding box center [1478, 304] width 149 height 25
type input "26755"
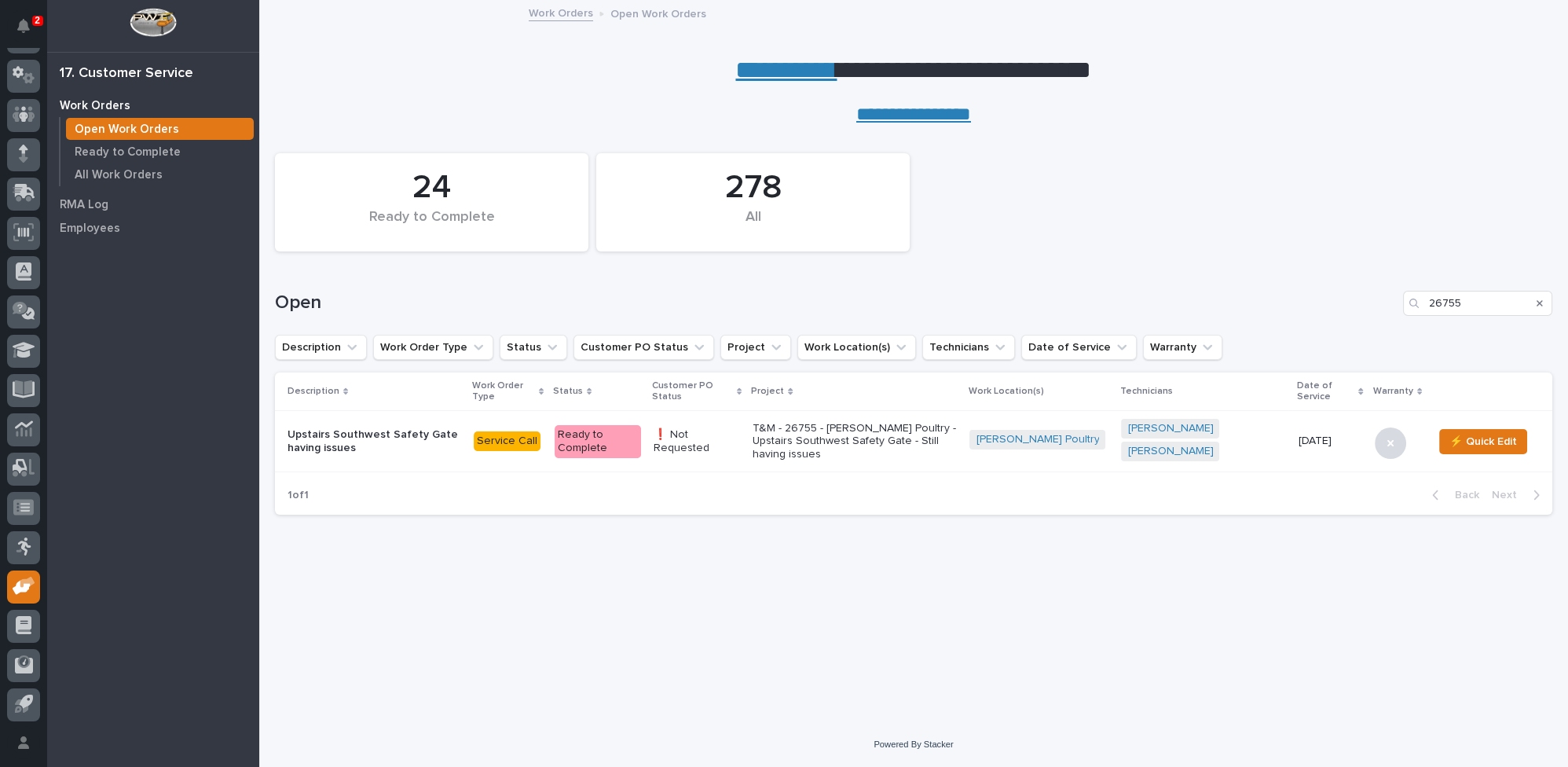
click at [887, 434] on p "T&M - 26755 - [PERSON_NAME] Poultry - Upstairs Southwest Safety Gate - Still ha…" at bounding box center [855, 441] width 204 height 39
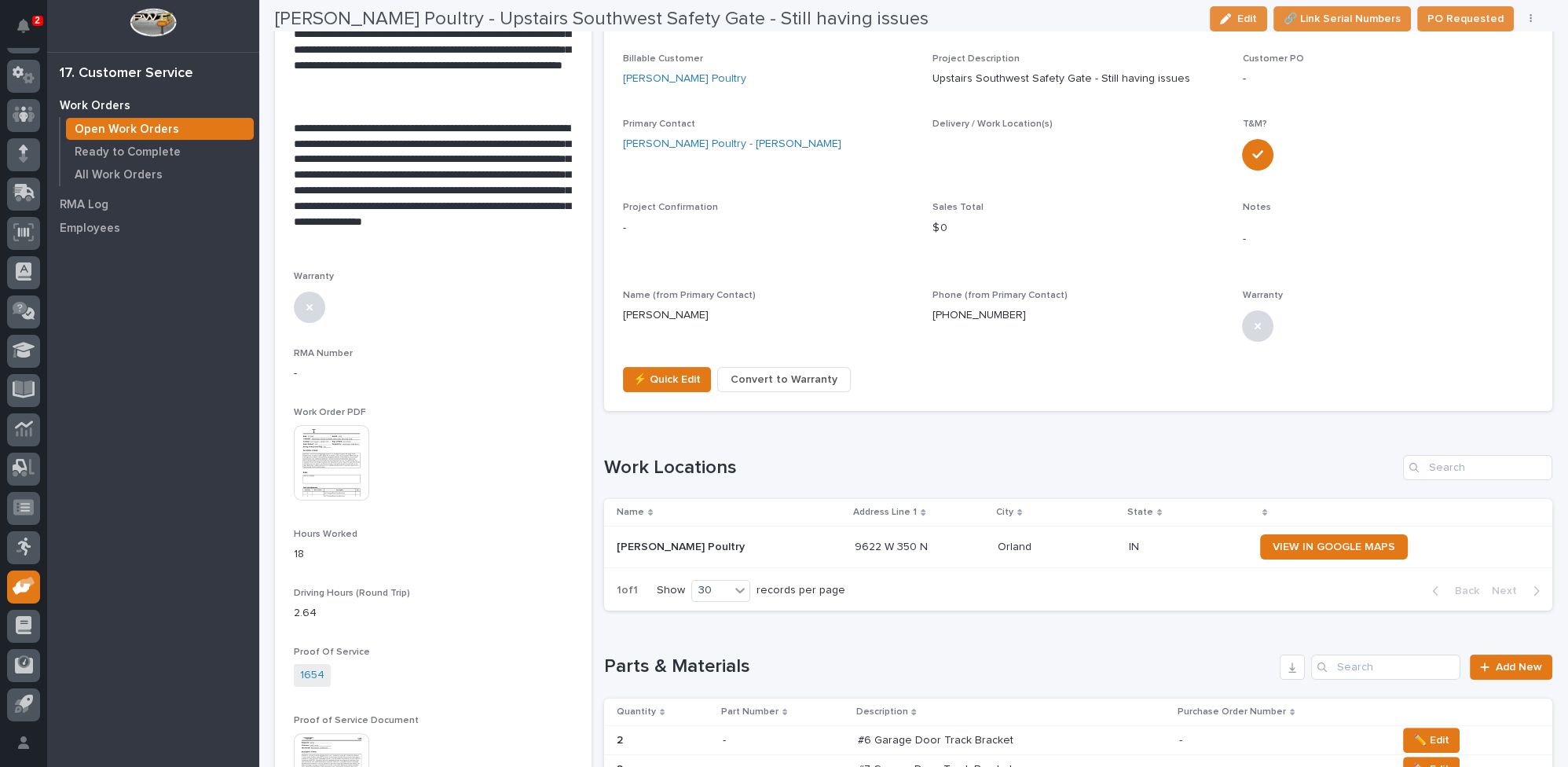
scroll to position [677, 0]
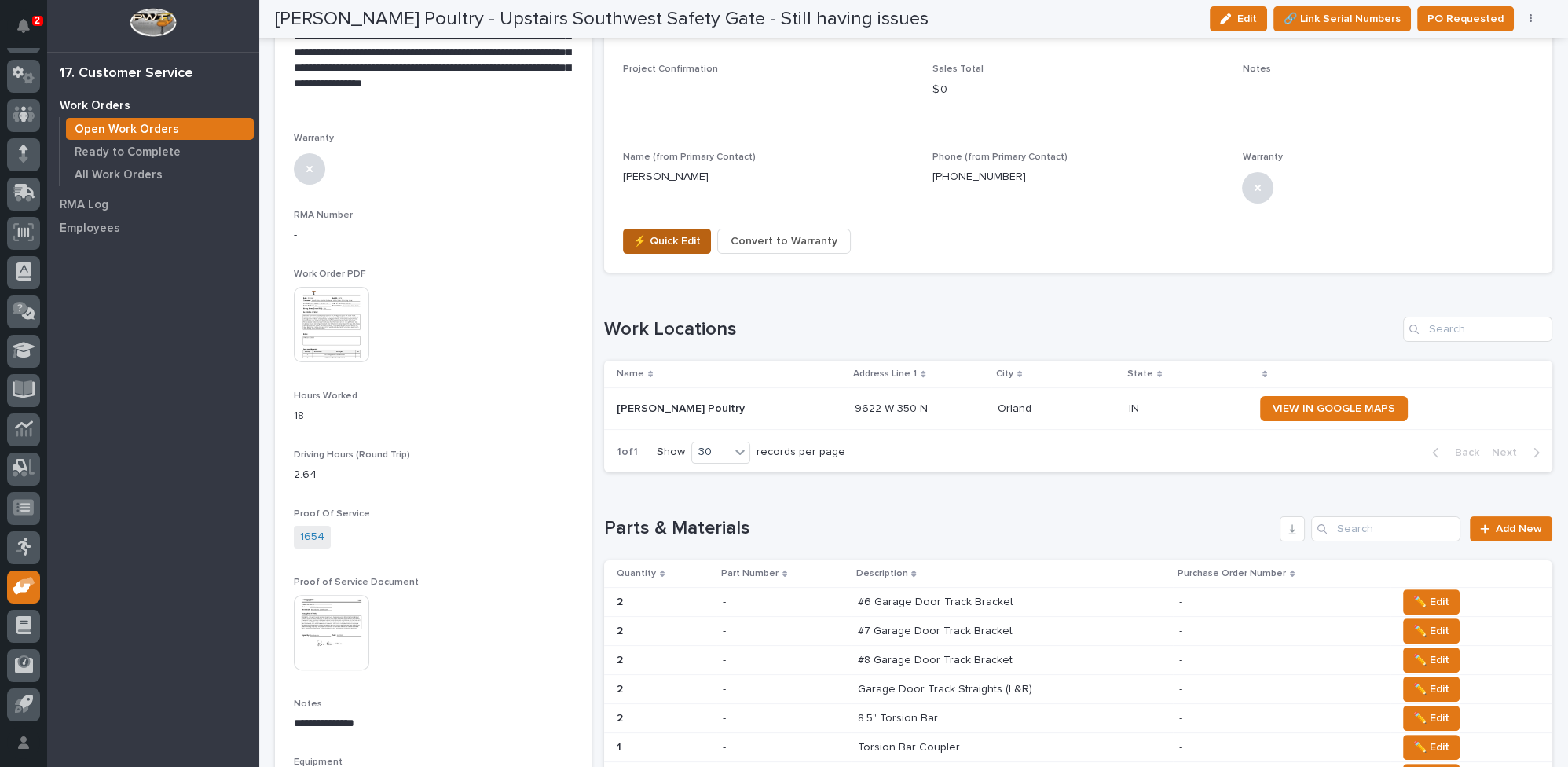
click at [672, 237] on span "⚡ Quick Edit" at bounding box center [667, 241] width 67 height 19
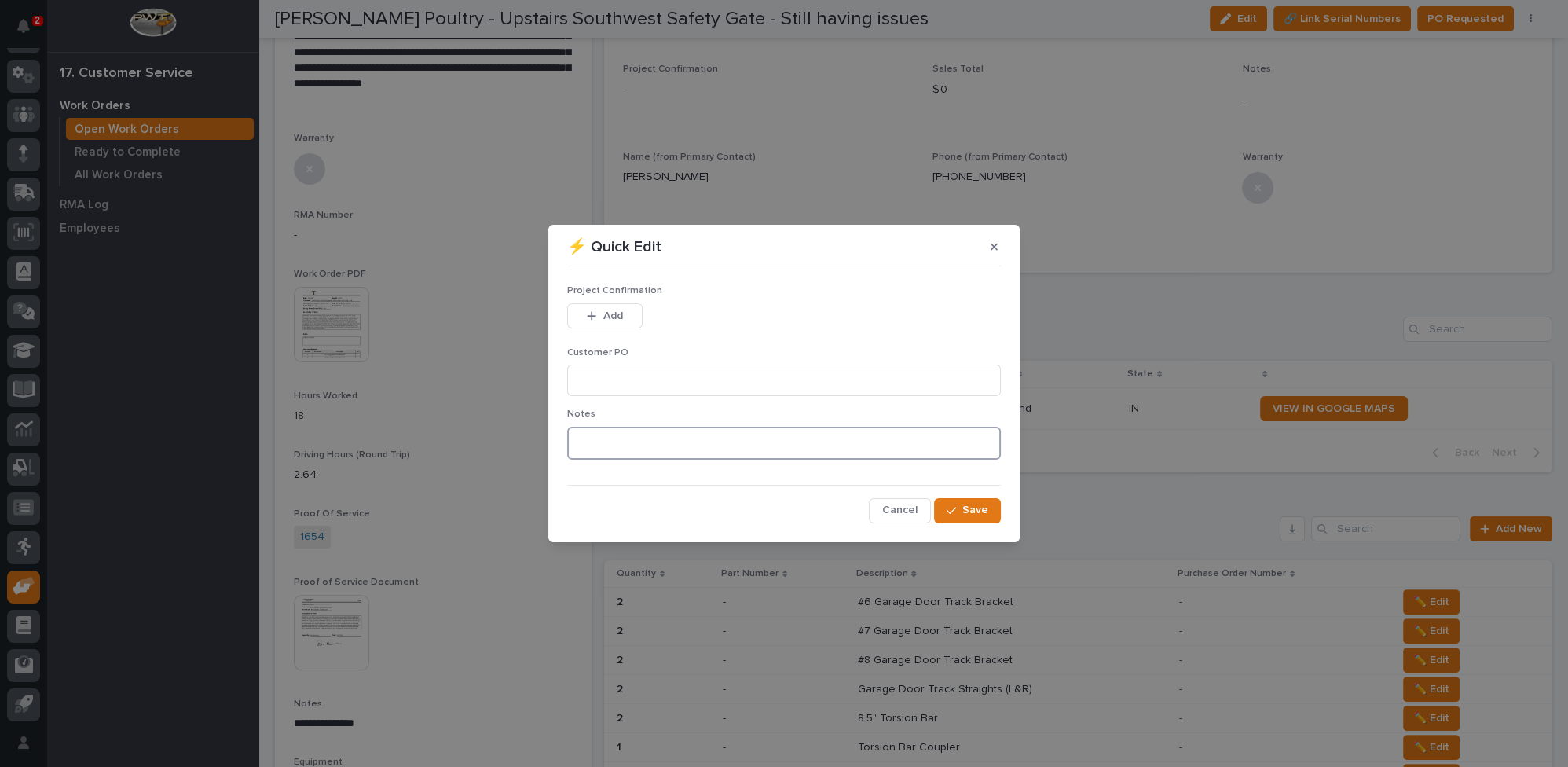
click at [656, 457] on textarea at bounding box center [783, 443] width 433 height 33
type textarea "*********"
click at [949, 509] on icon "button" at bounding box center [951, 511] width 9 height 11
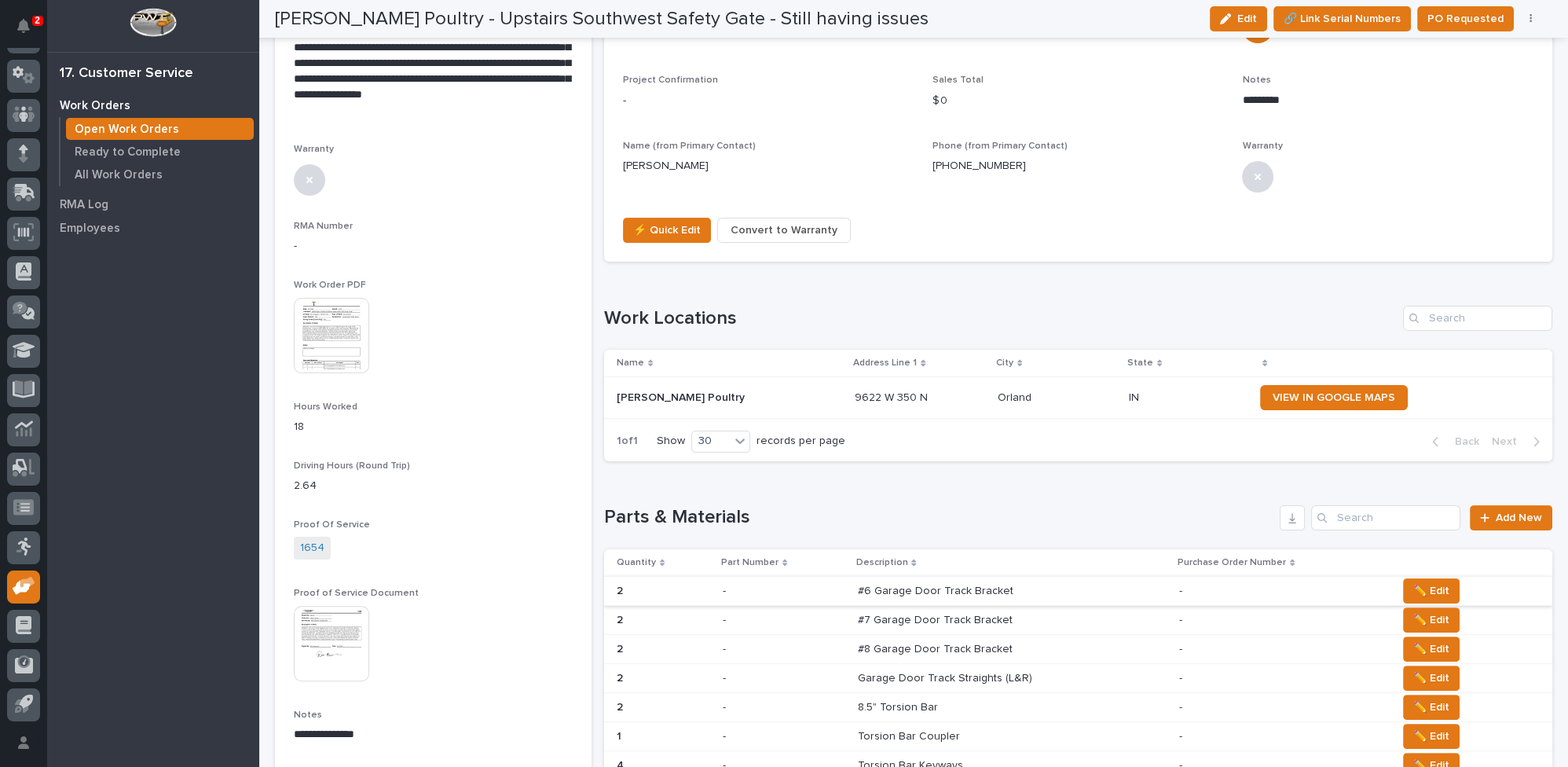
scroll to position [737, 0]
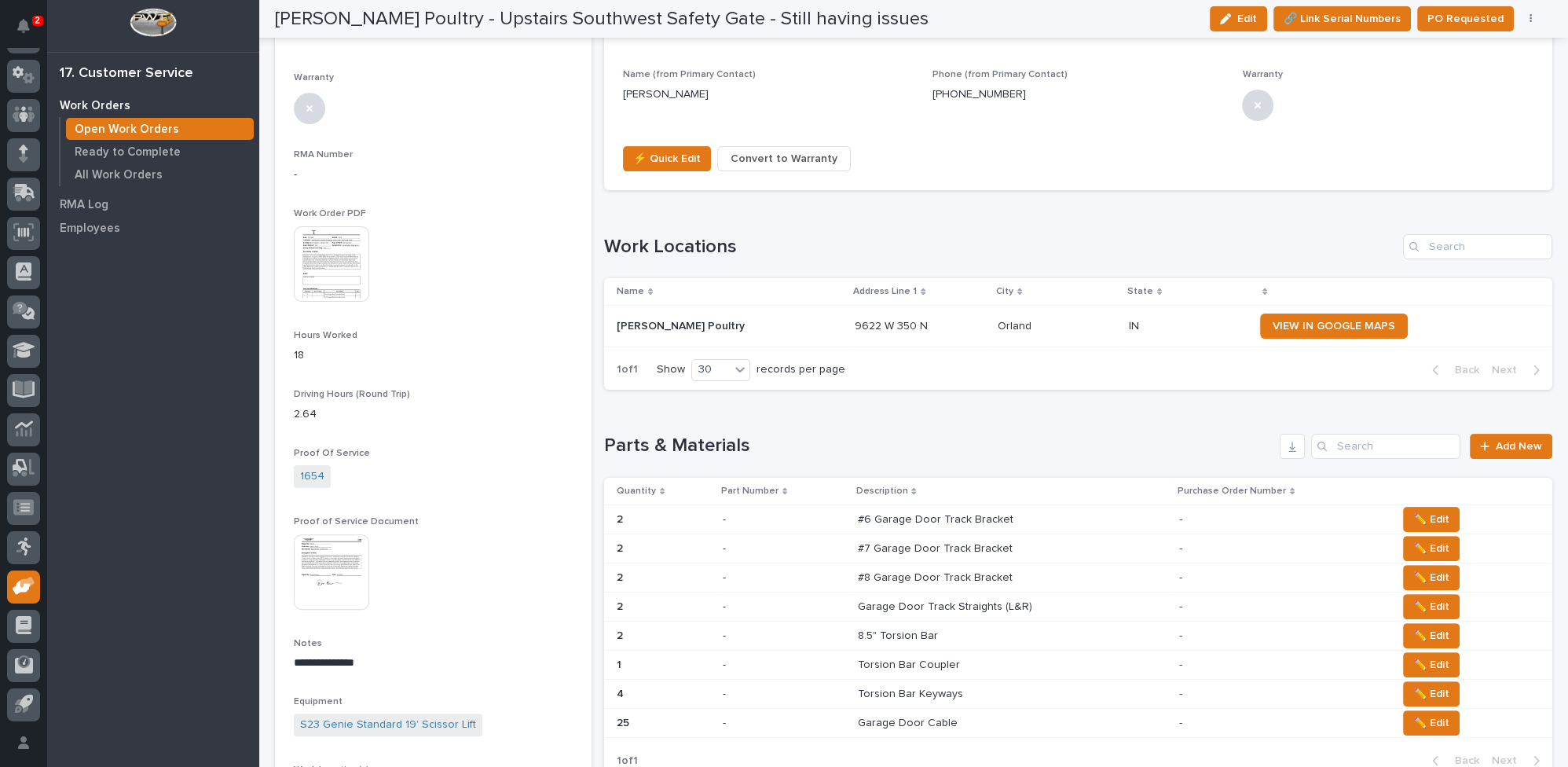
click at [928, 515] on p "#6 Garage Door Track Bracket" at bounding box center [937, 518] width 159 height 16
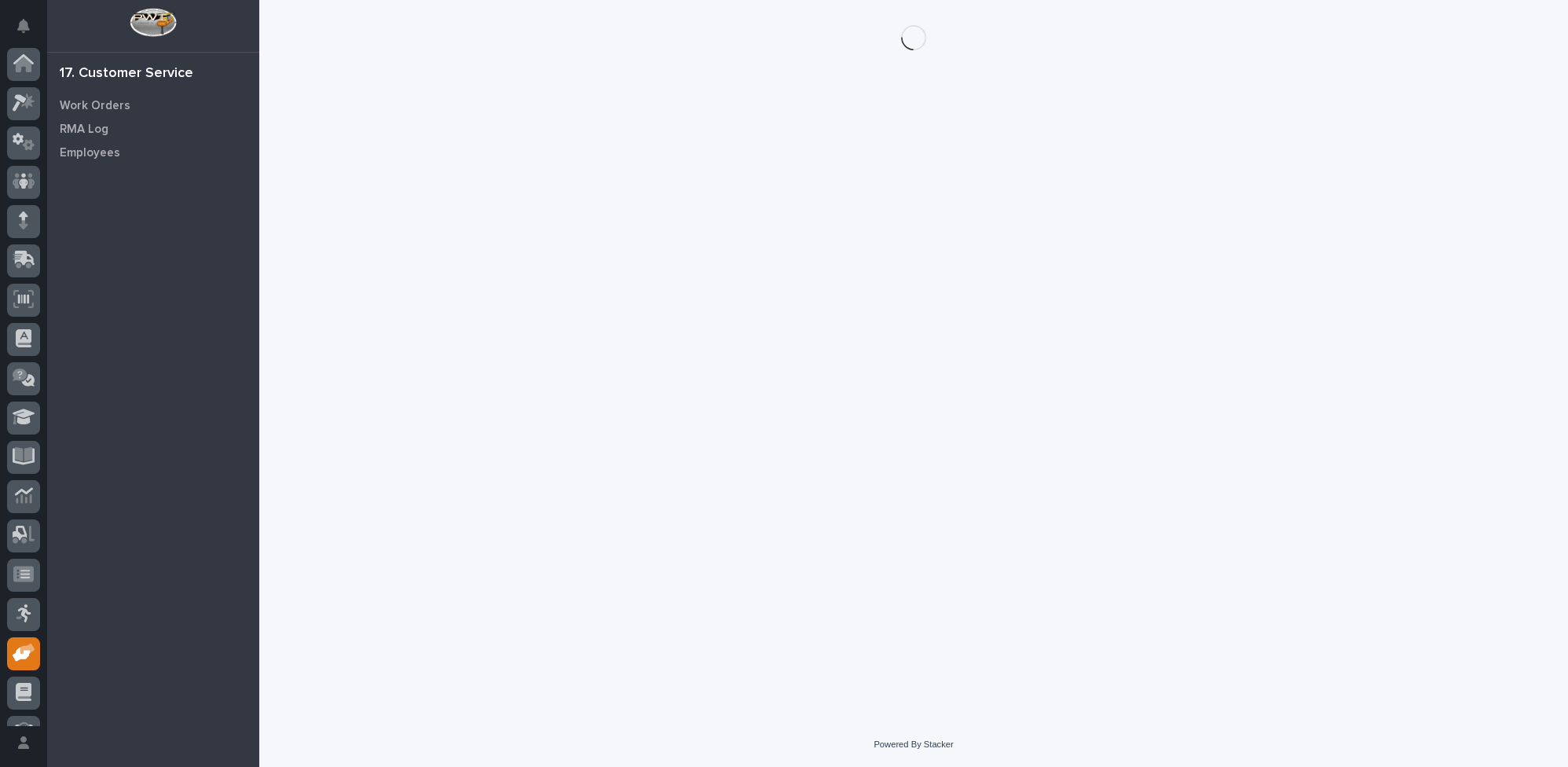
scroll to position [67, 0]
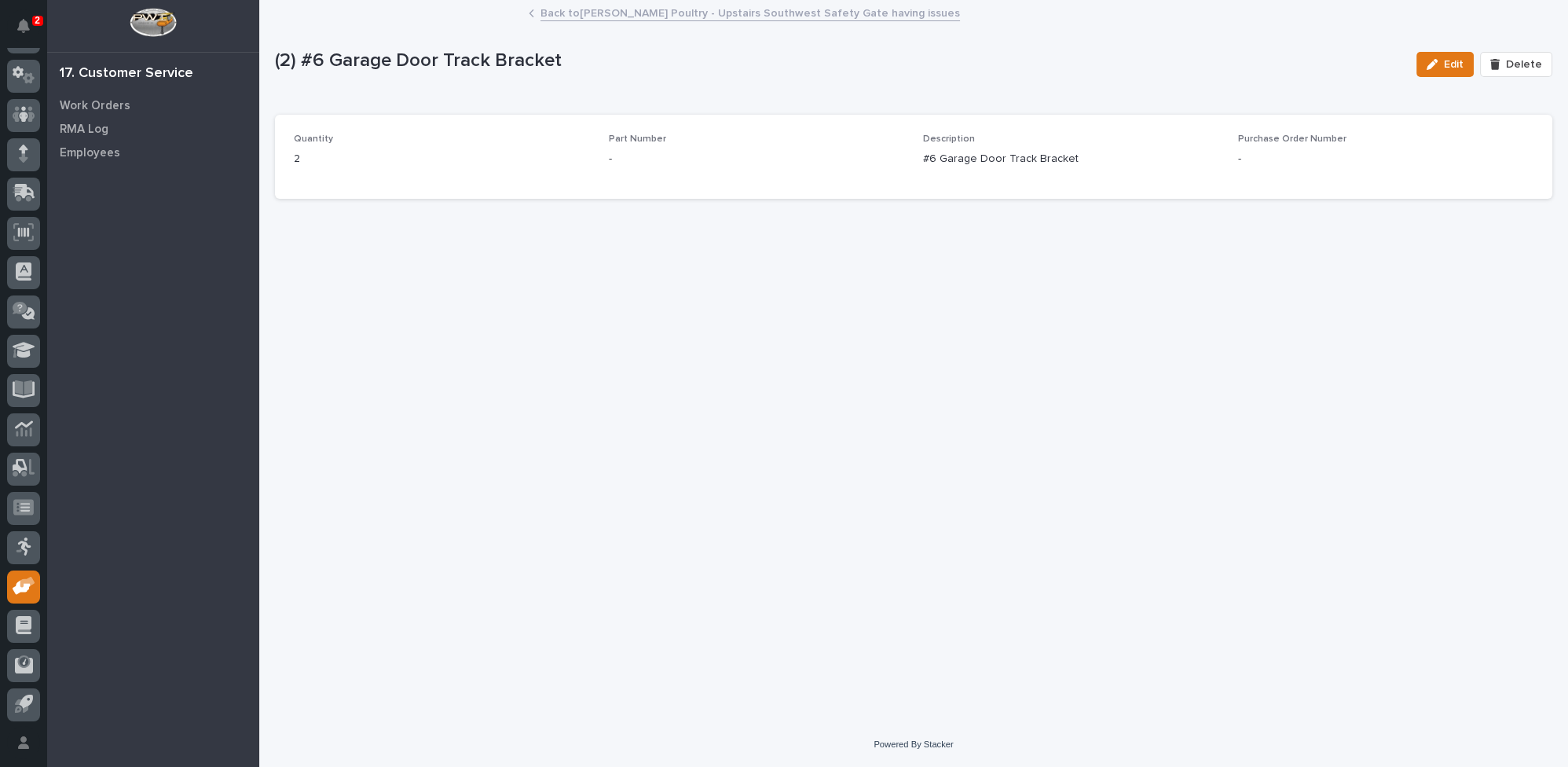
click at [667, 152] on p "-" at bounding box center [757, 159] width 296 height 16
click at [1463, 61] on span "Edit" at bounding box center [1454, 65] width 20 height 15
click at [799, 177] on input at bounding box center [757, 166] width 296 height 32
type input "SS1006"
click at [1498, 65] on button "Save" at bounding box center [1520, 65] width 67 height 25
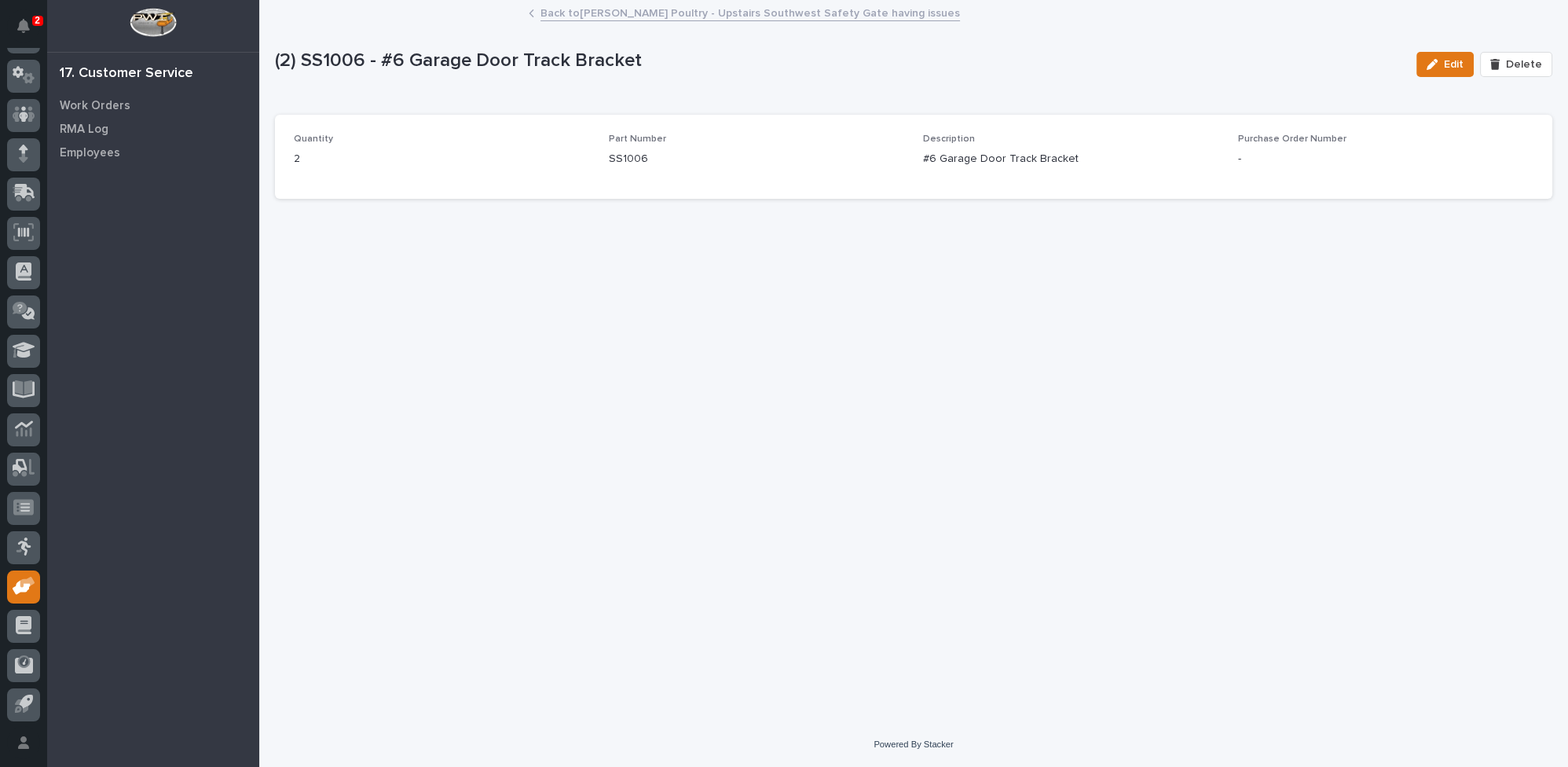
click at [695, 15] on link "Back to [PERSON_NAME] Poultry - Upstairs Southwest Safety Gate having issues" at bounding box center [750, 12] width 420 height 18
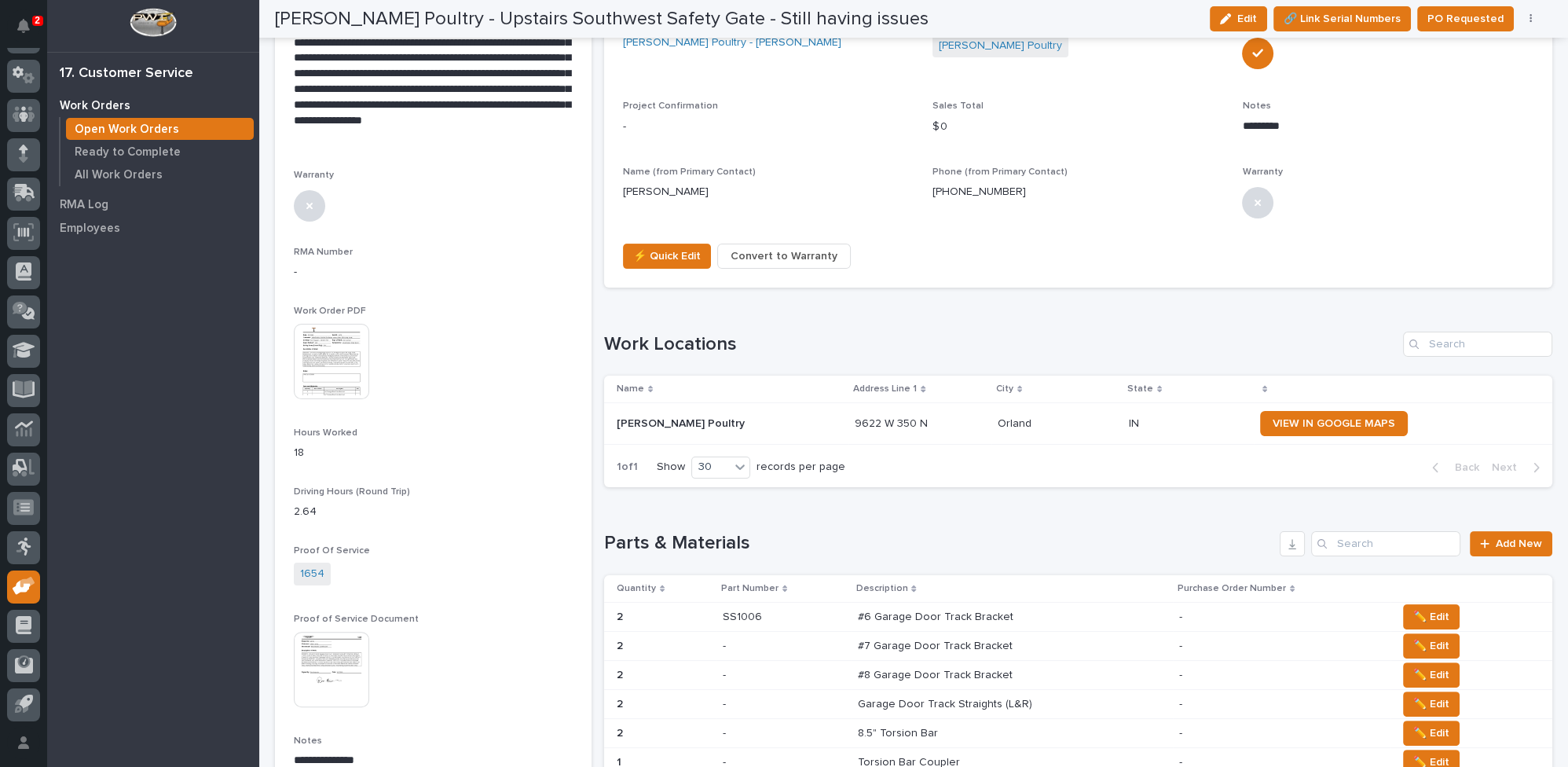
scroll to position [643, 0]
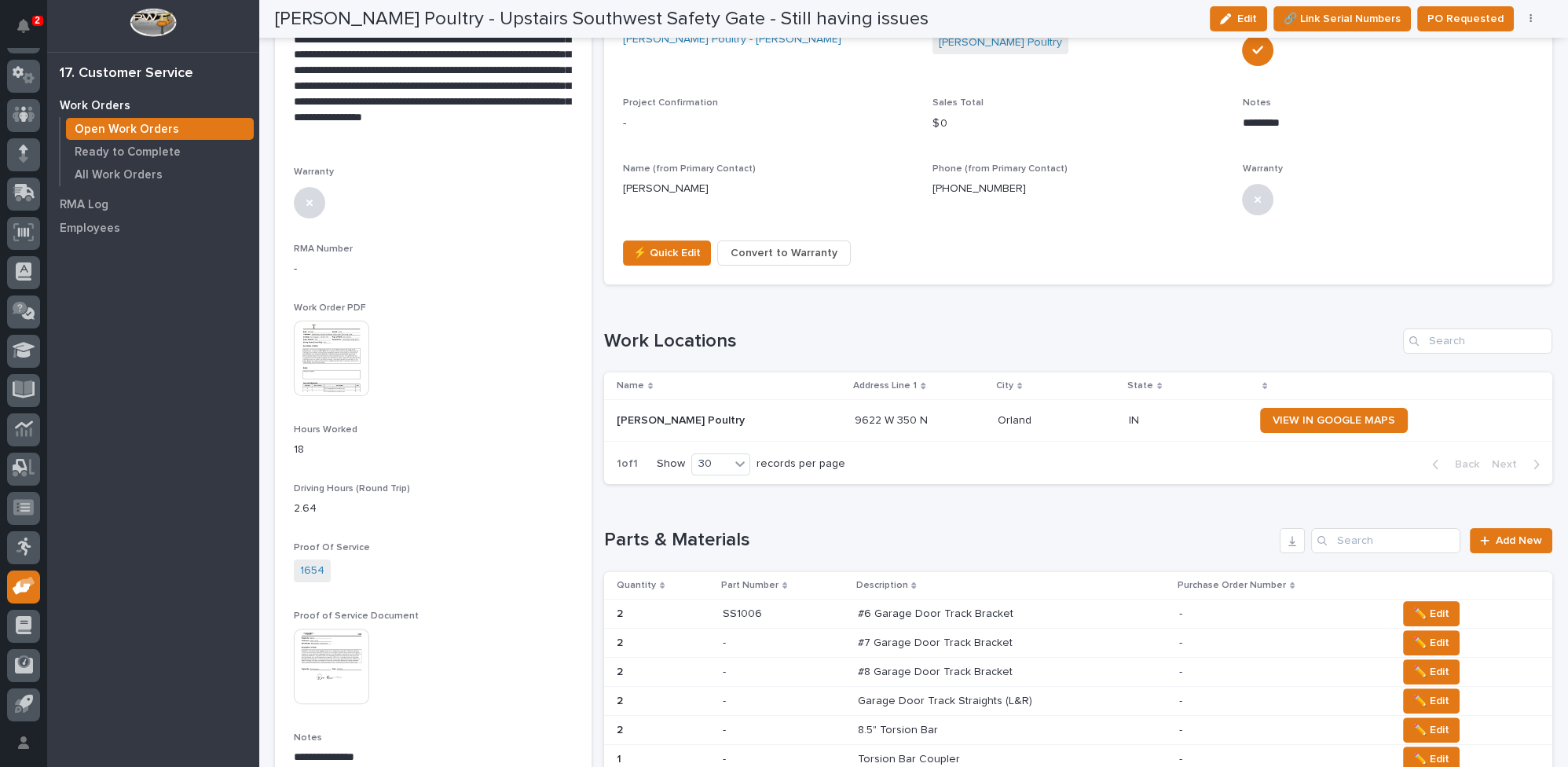
click at [874, 641] on p "#7 Garage Door Track Bracket" at bounding box center [937, 642] width 158 height 16
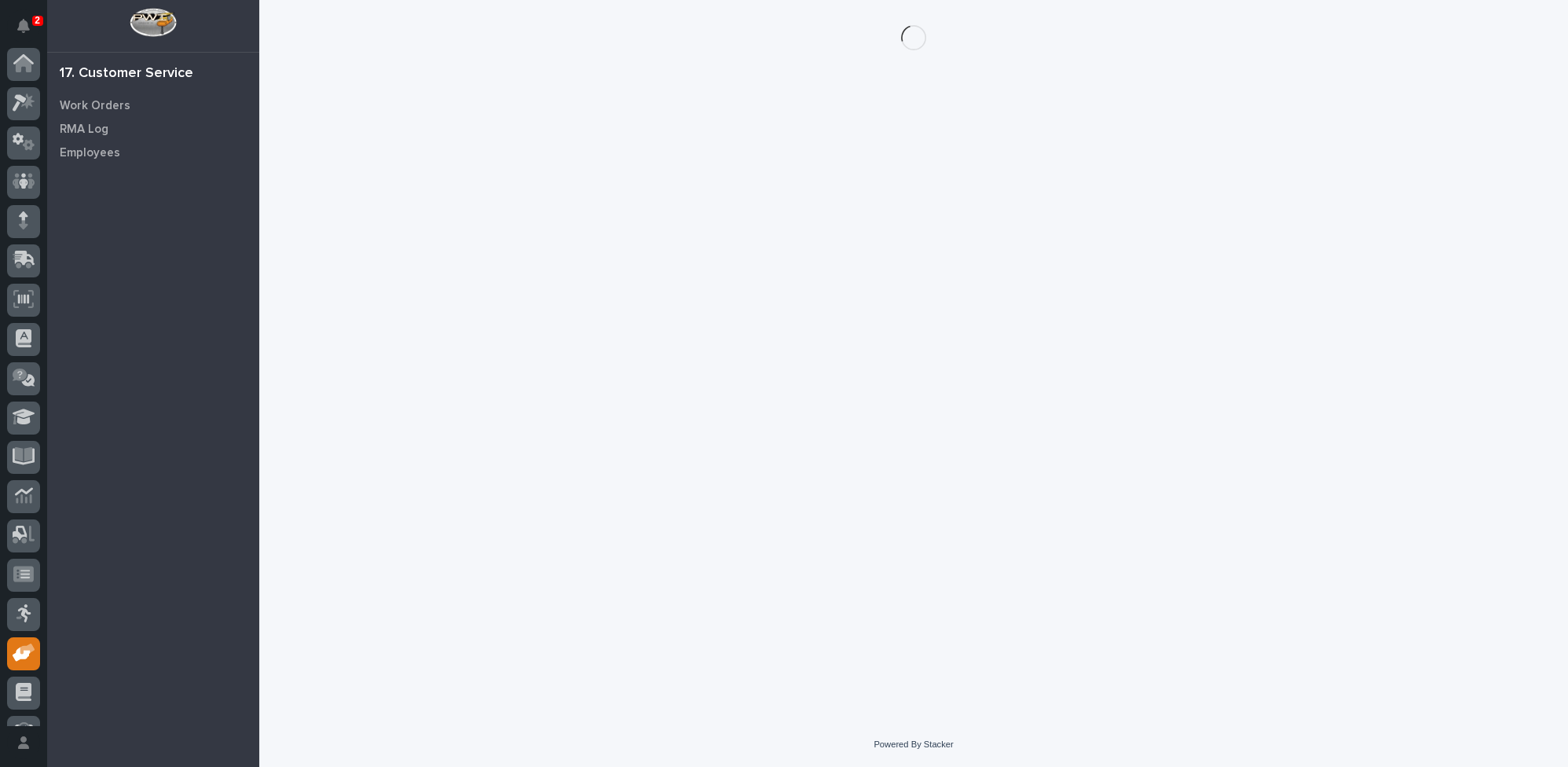
scroll to position [67, 0]
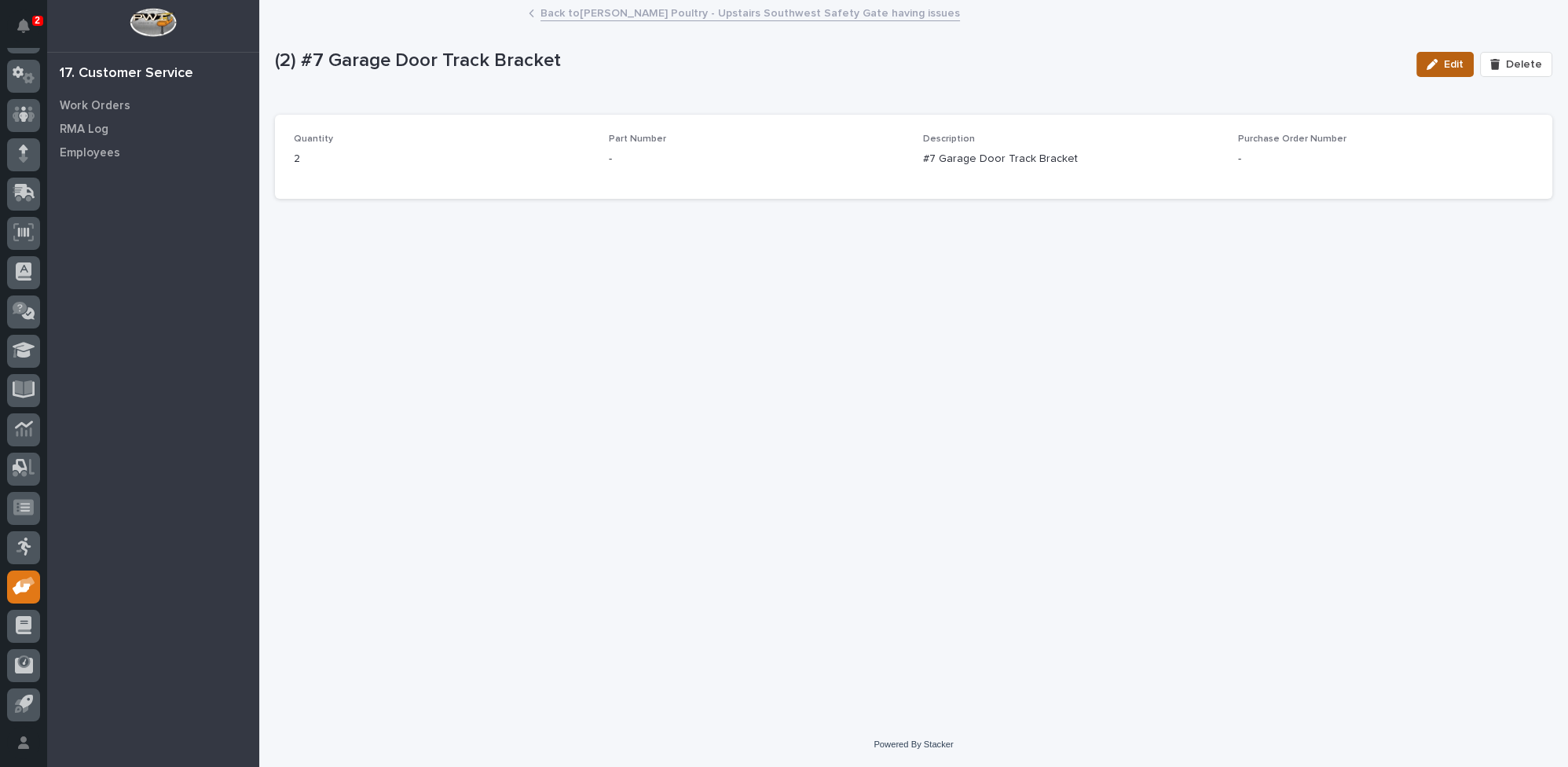
click at [1444, 65] on div "button" at bounding box center [1435, 65] width 17 height 11
click at [801, 177] on input at bounding box center [757, 166] width 296 height 32
type input "SS1007"
click at [1501, 65] on icon "button" at bounding box center [1503, 65] width 9 height 11
click at [674, 13] on link "Back to [PERSON_NAME] Poultry - Upstairs Southwest Safety Gate having issues" at bounding box center [750, 12] width 420 height 18
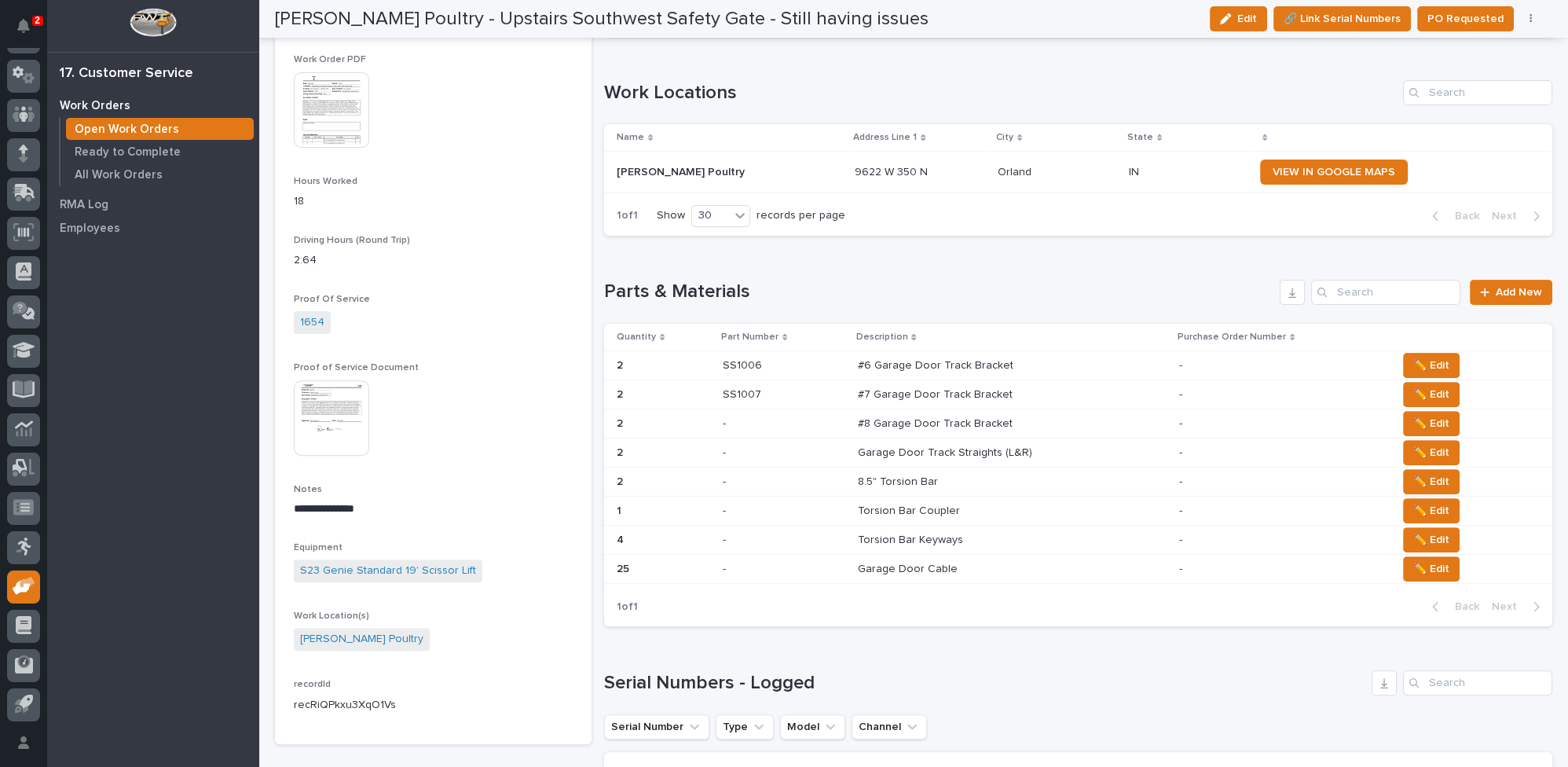
scroll to position [928, 0]
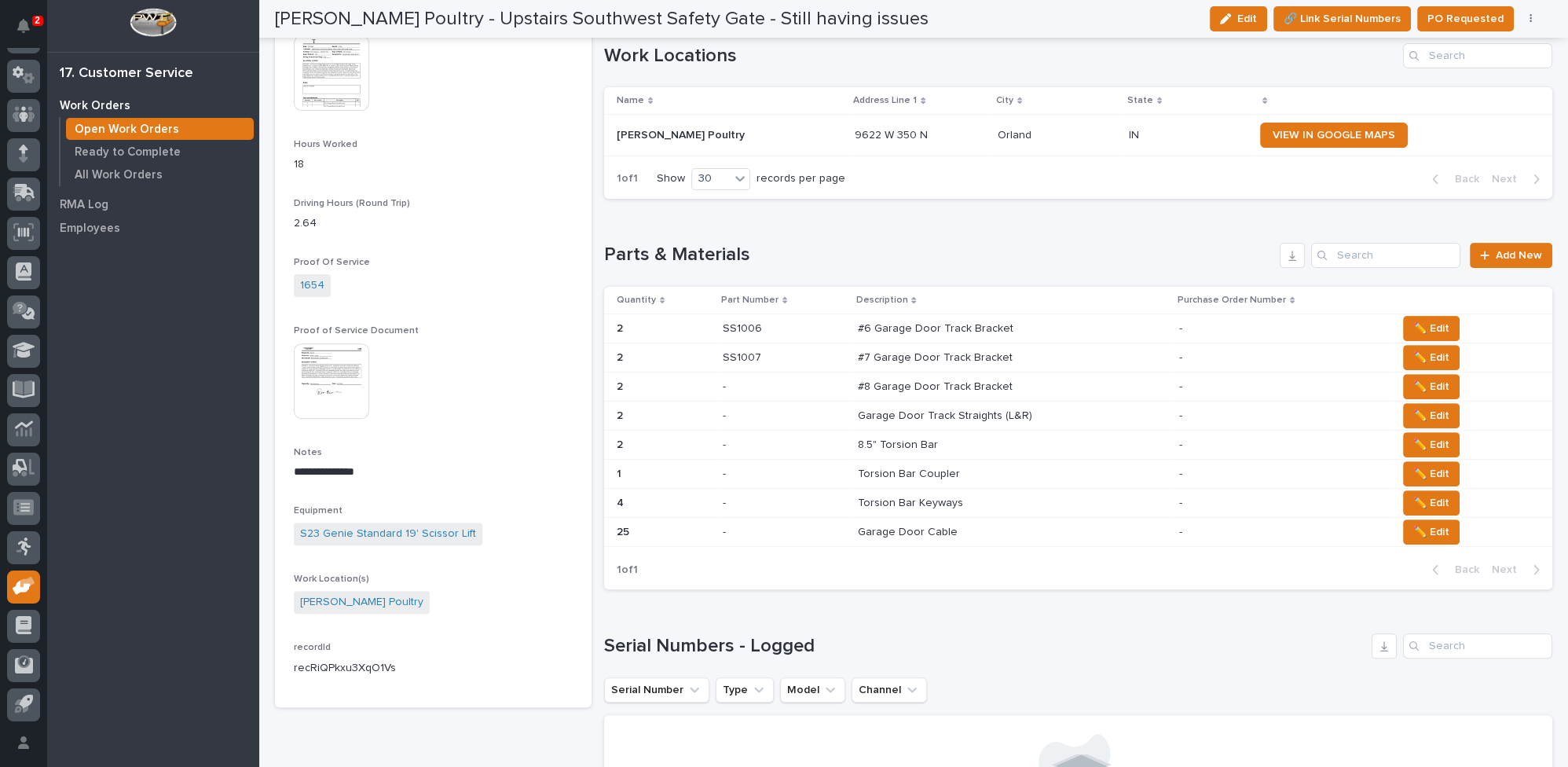
click at [879, 380] on p "#8 Garage Door Track Bracket" at bounding box center [937, 385] width 158 height 16
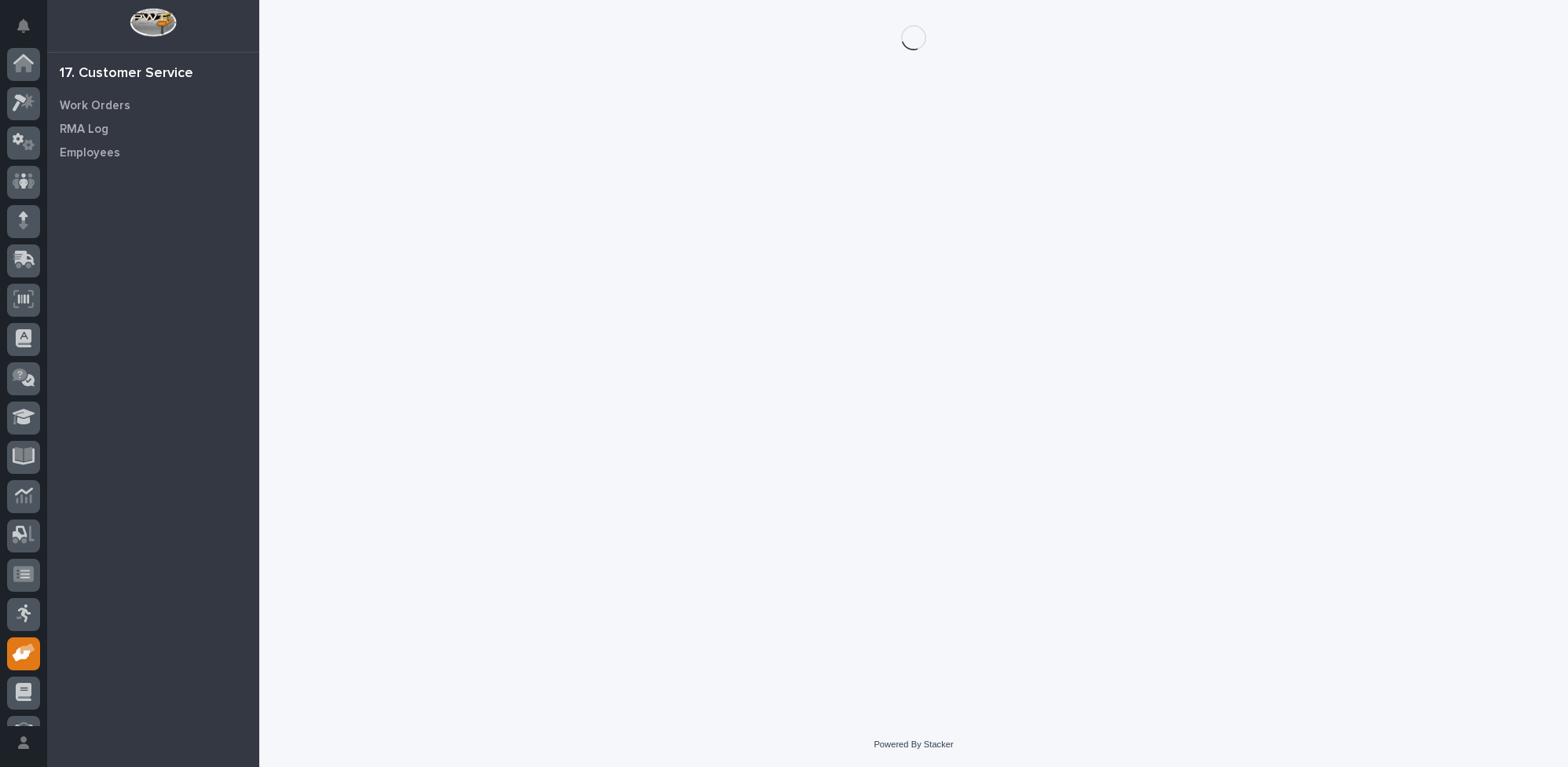
scroll to position [67, 0]
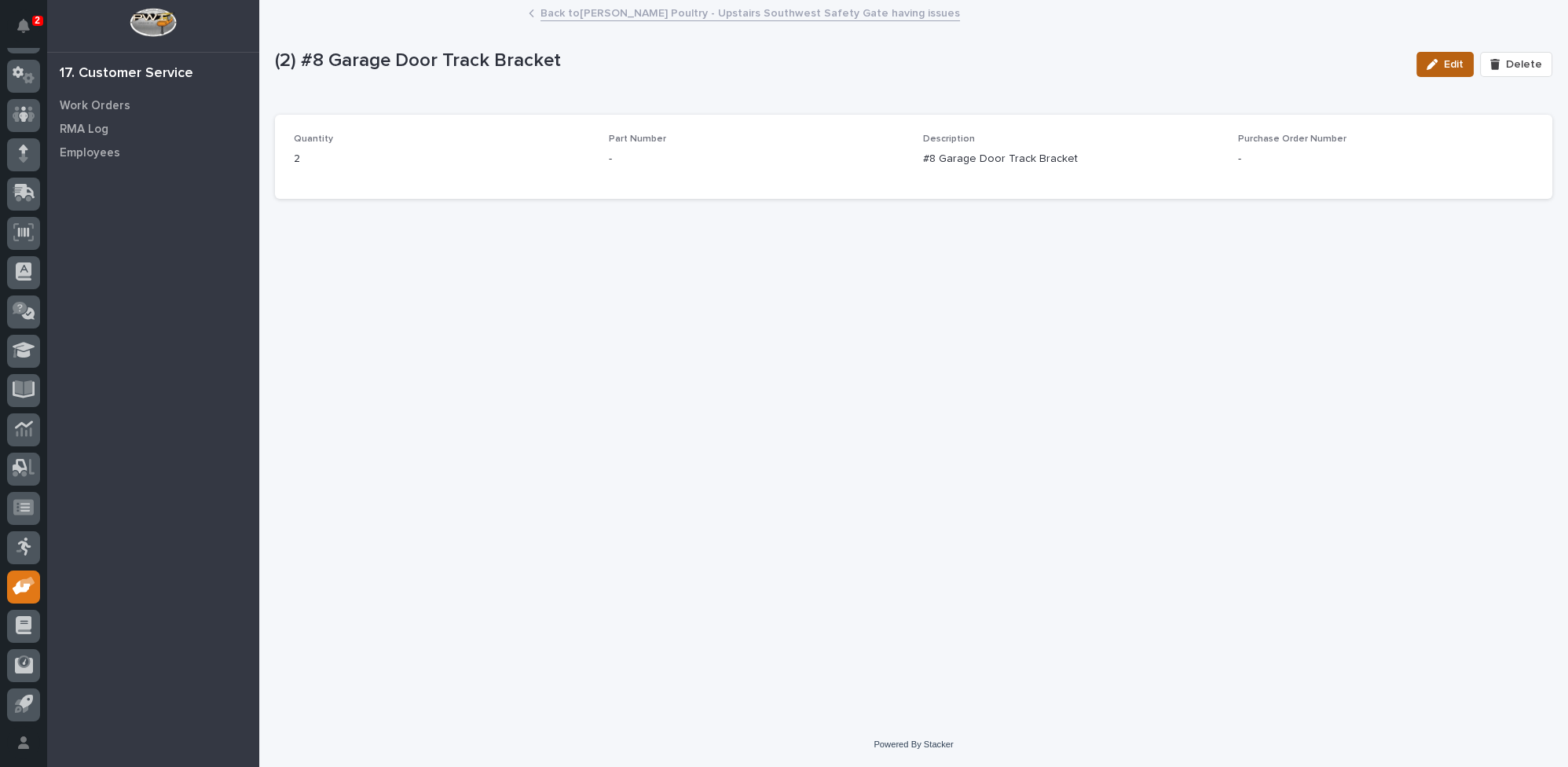
click at [1438, 65] on icon "button" at bounding box center [1433, 65] width 11 height 11
click at [681, 163] on input at bounding box center [757, 166] width 296 height 32
type input "SS1008"
click at [1501, 62] on button "Save" at bounding box center [1520, 65] width 67 height 25
click at [579, 12] on link "Back to [PERSON_NAME] Poultry - Upstairs Southwest Safety Gate having issues" at bounding box center [750, 12] width 420 height 18
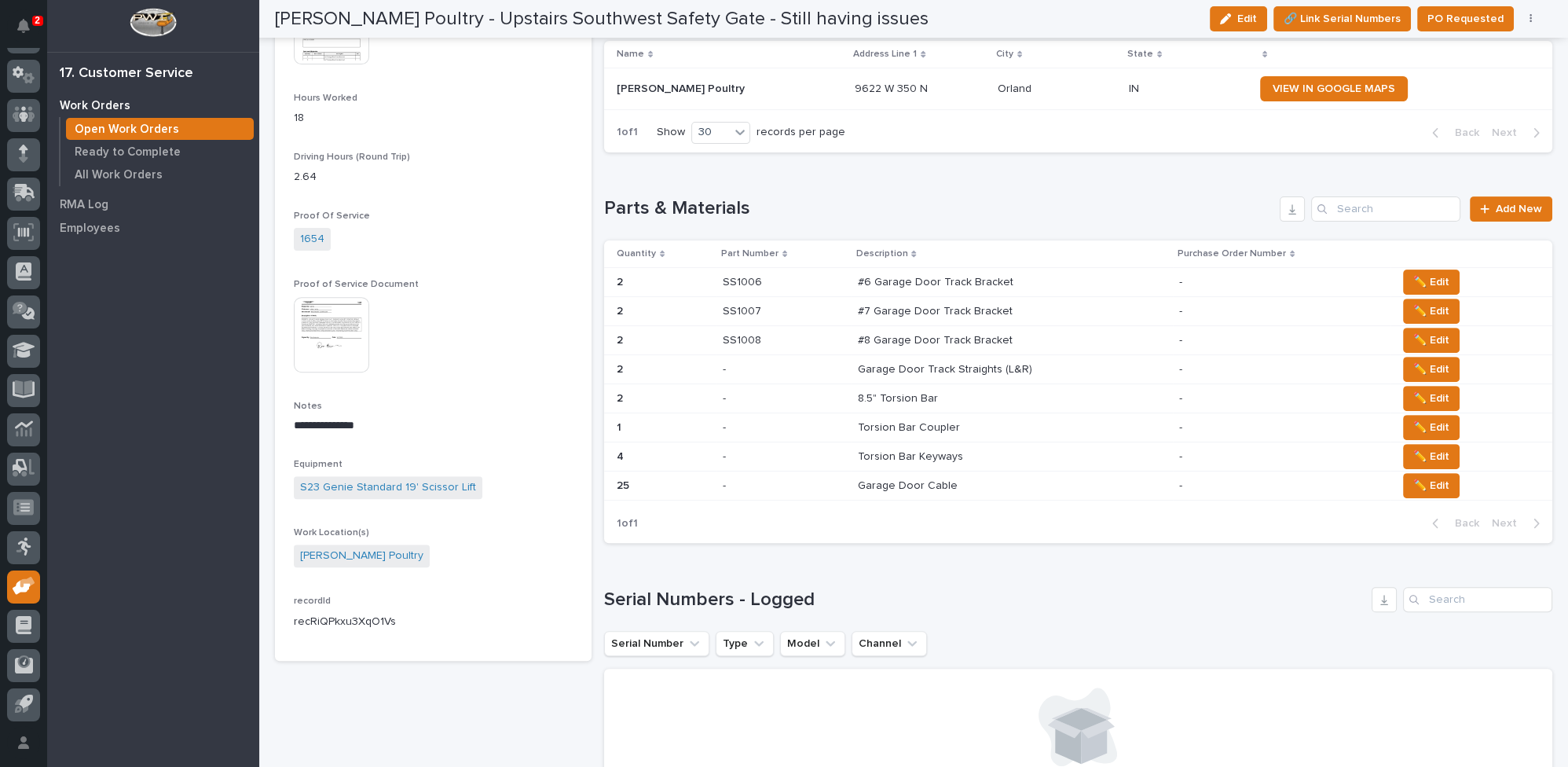
scroll to position [1000, 0]
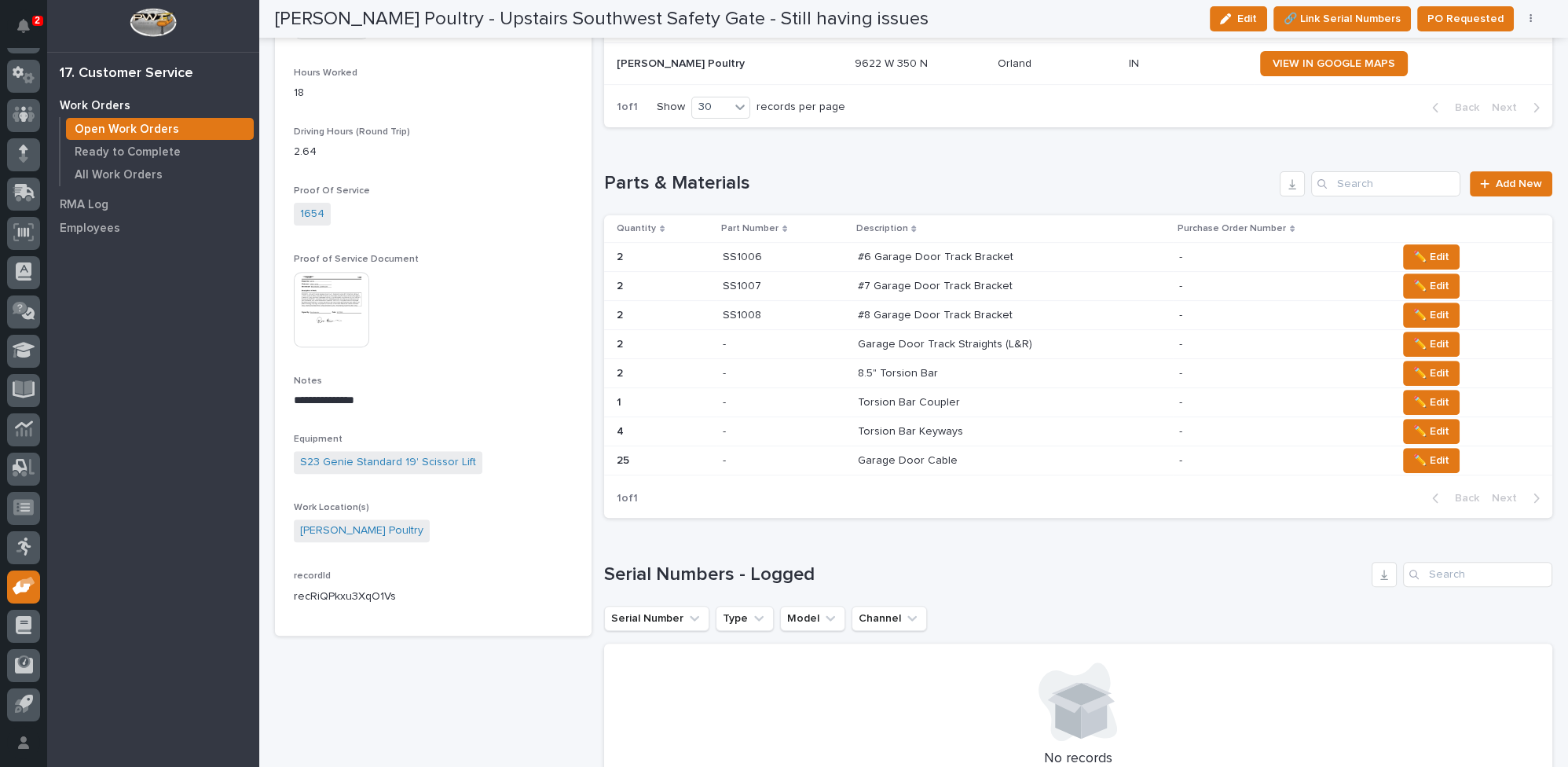
click at [886, 340] on p "Garage Door Track Straights (L&R)" at bounding box center [946, 343] width 177 height 16
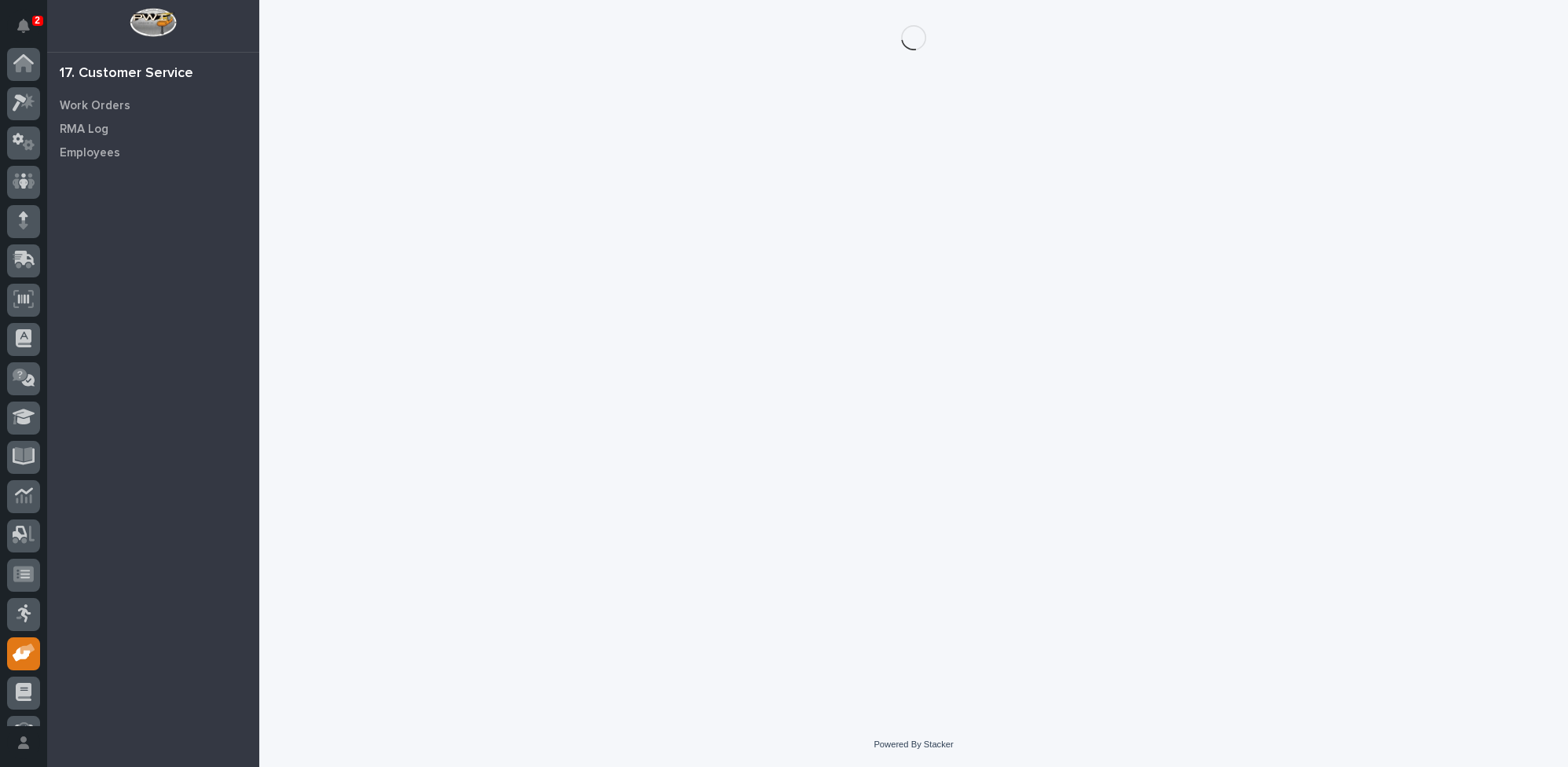
scroll to position [67, 0]
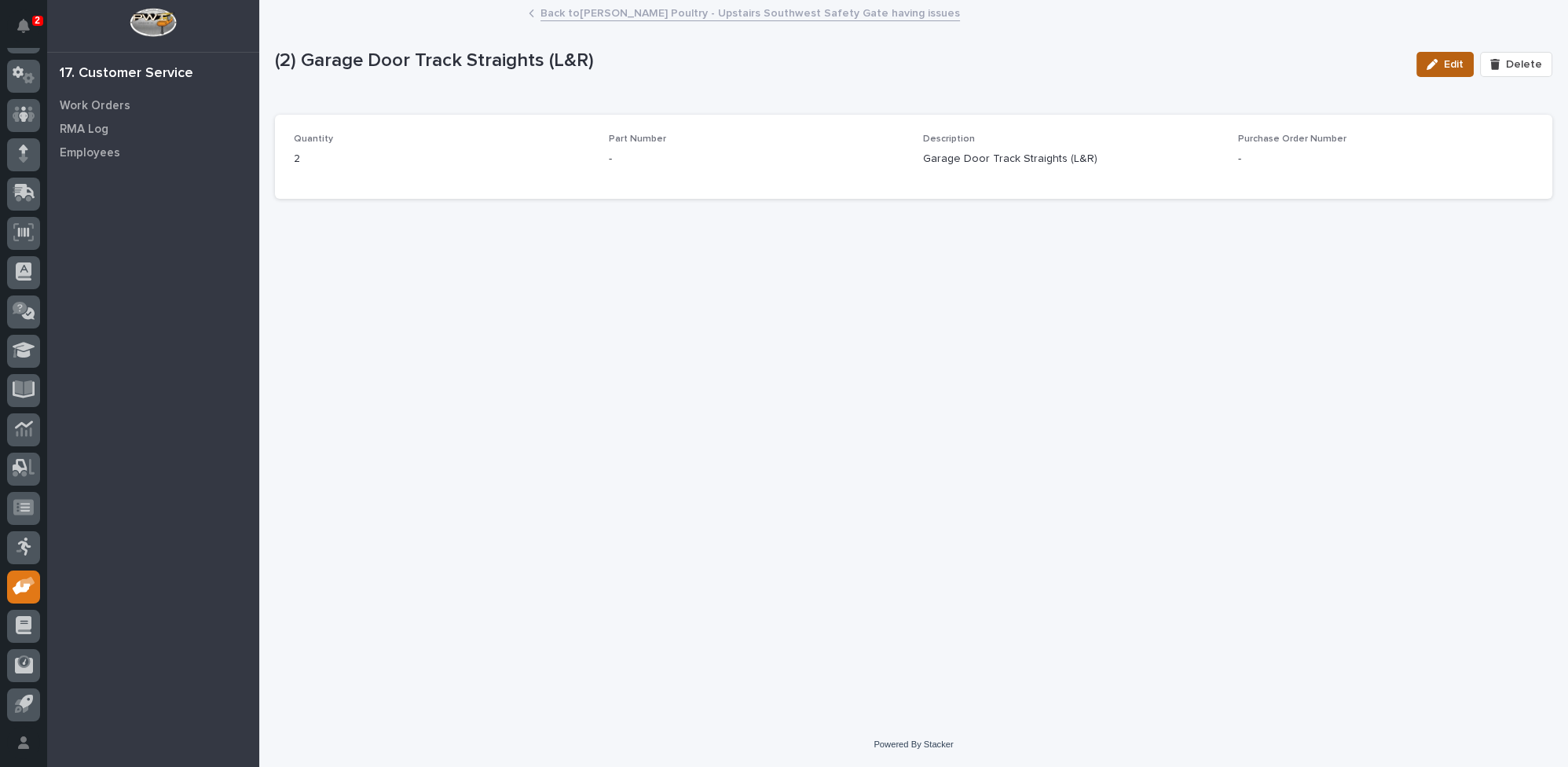
click at [1466, 63] on button "Edit" at bounding box center [1444, 65] width 57 height 25
click at [707, 169] on input at bounding box center [757, 166] width 296 height 32
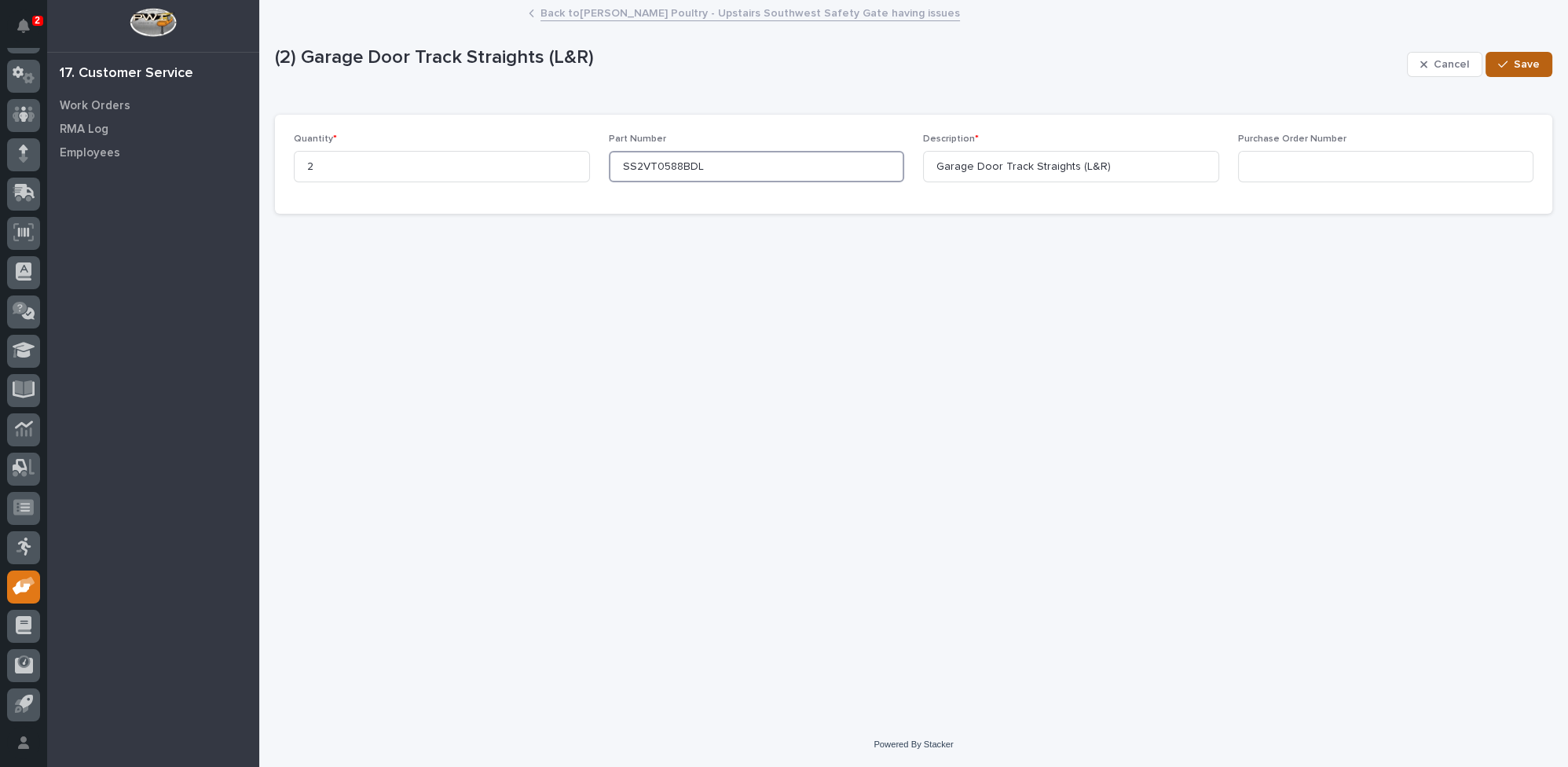
type input "SS2VT0588BDL"
click at [1510, 66] on div "button" at bounding box center [1505, 65] width 15 height 11
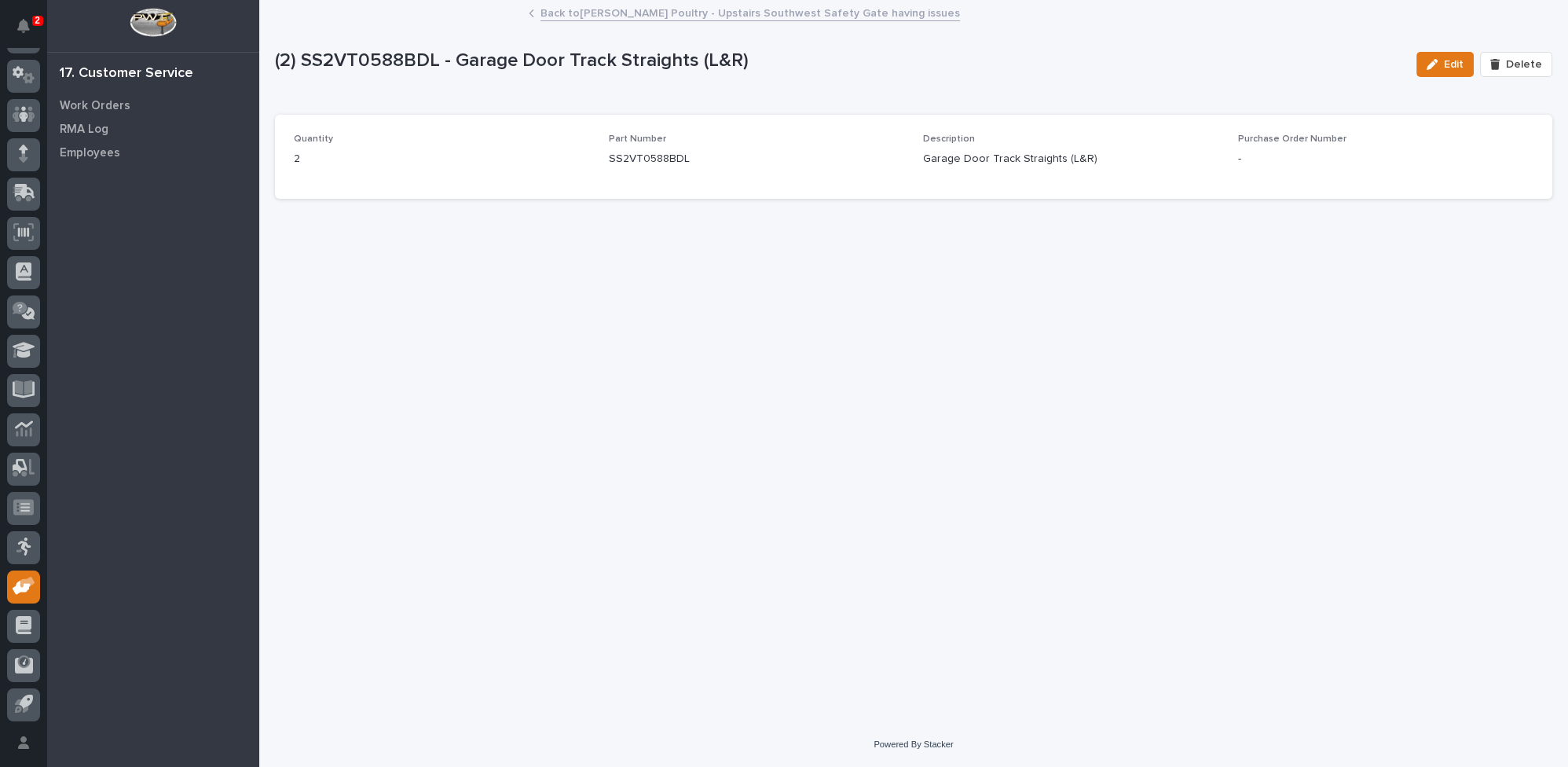
click at [660, 9] on link "Back to [PERSON_NAME] Poultry - Upstairs Southwest Safety Gate having issues" at bounding box center [750, 12] width 420 height 18
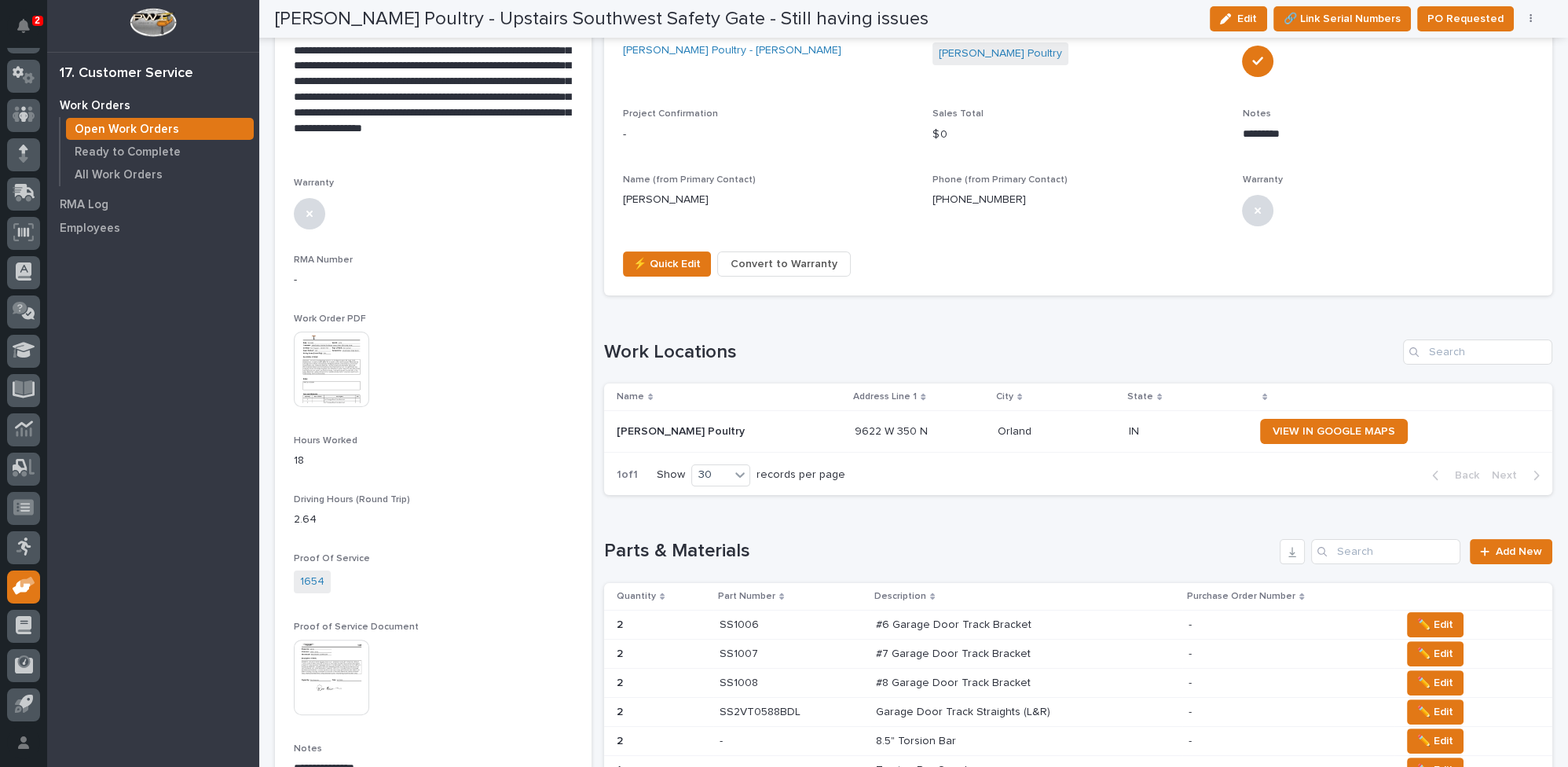
scroll to position [785, 0]
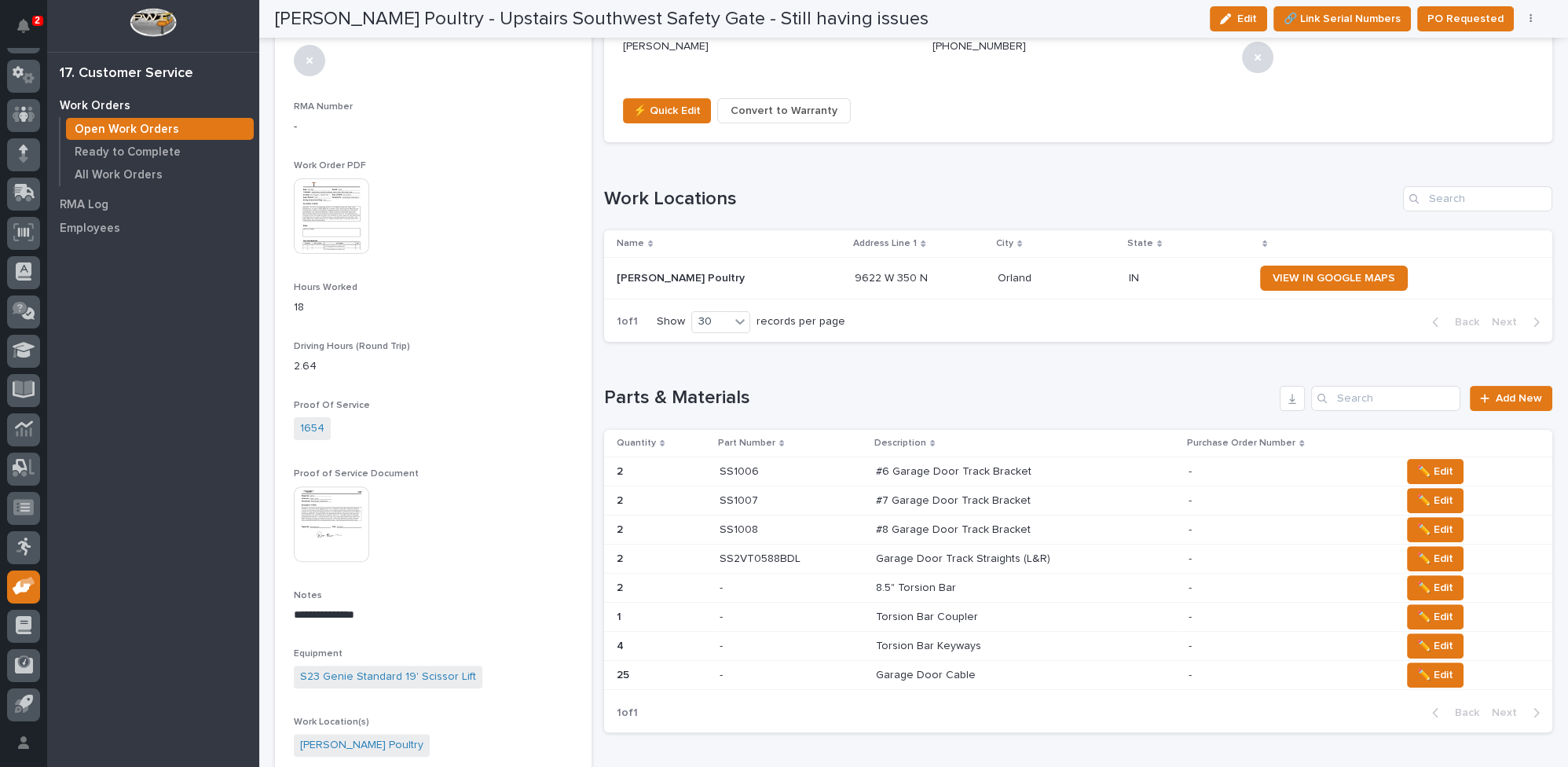
click at [893, 579] on p "8.5" Torsion Bar" at bounding box center [918, 587] width 84 height 16
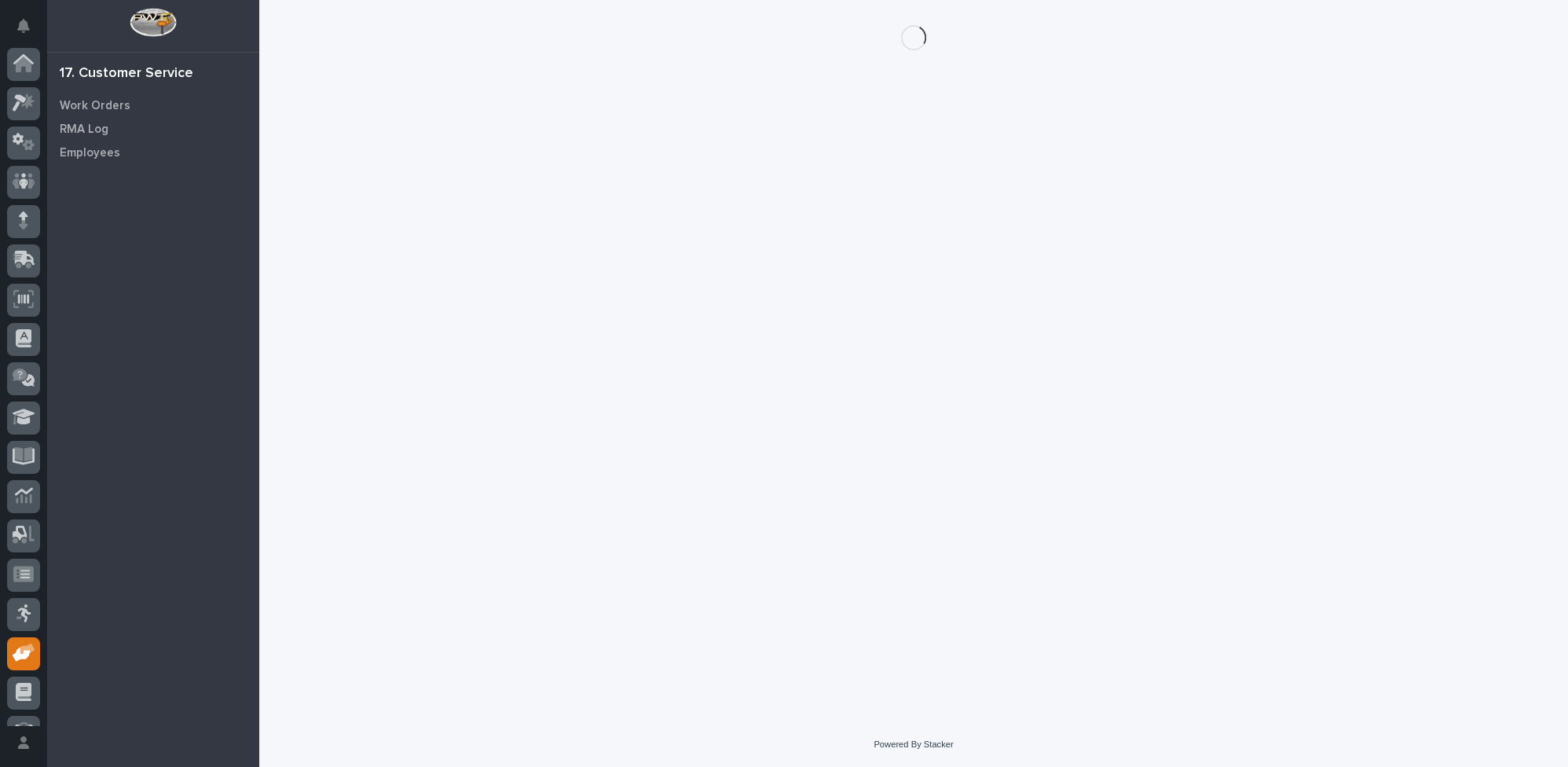
scroll to position [67, 0]
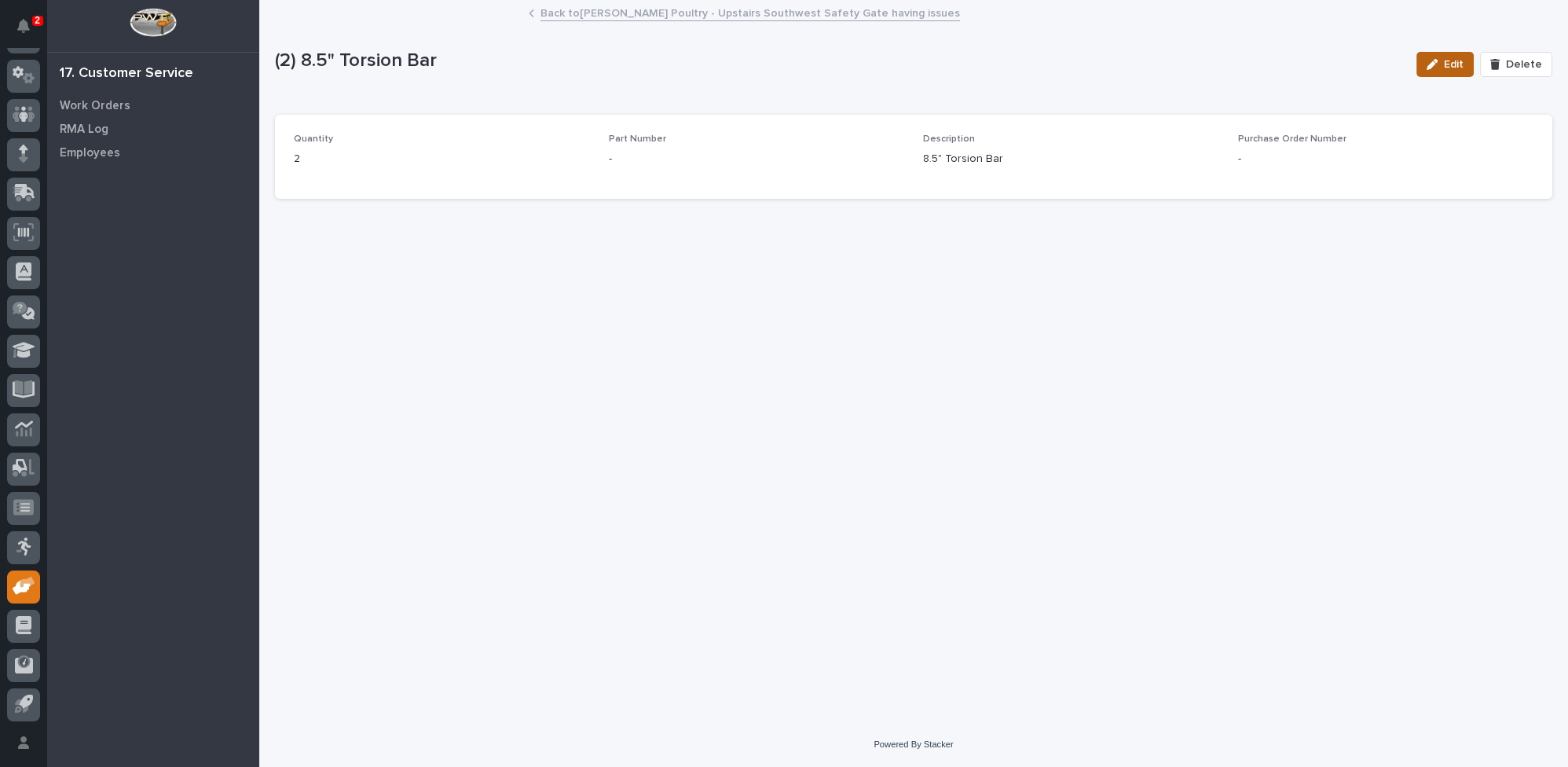
click at [1430, 64] on button "Edit" at bounding box center [1444, 65] width 57 height 25
click at [644, 172] on input at bounding box center [757, 166] width 296 height 32
type input "SS379"
click at [1518, 60] on span "Save" at bounding box center [1527, 65] width 26 height 15
click at [608, 10] on link "Back to [PERSON_NAME] Poultry - Upstairs Southwest Safety Gate having issues" at bounding box center [750, 12] width 420 height 18
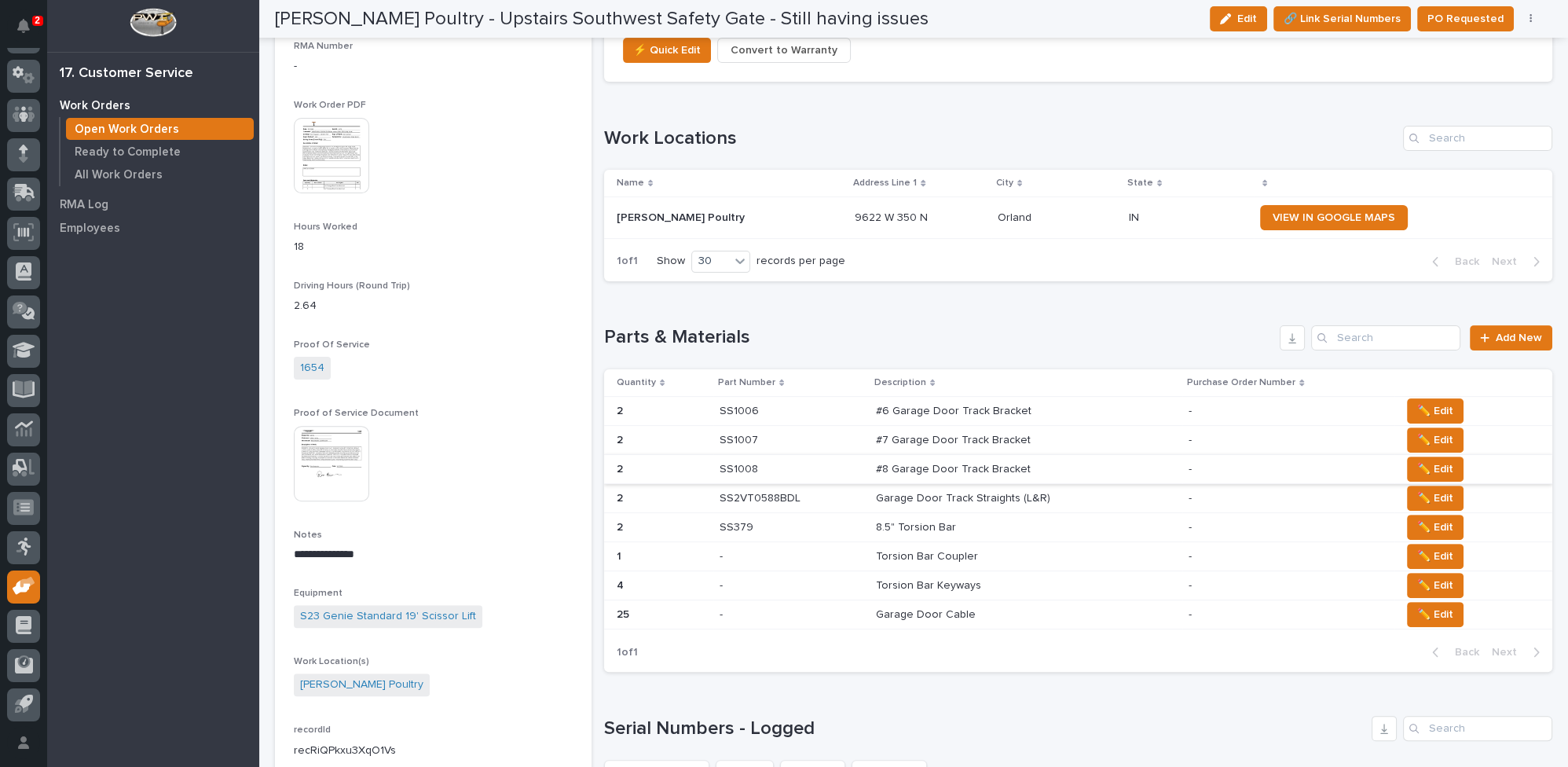
scroll to position [857, 0]
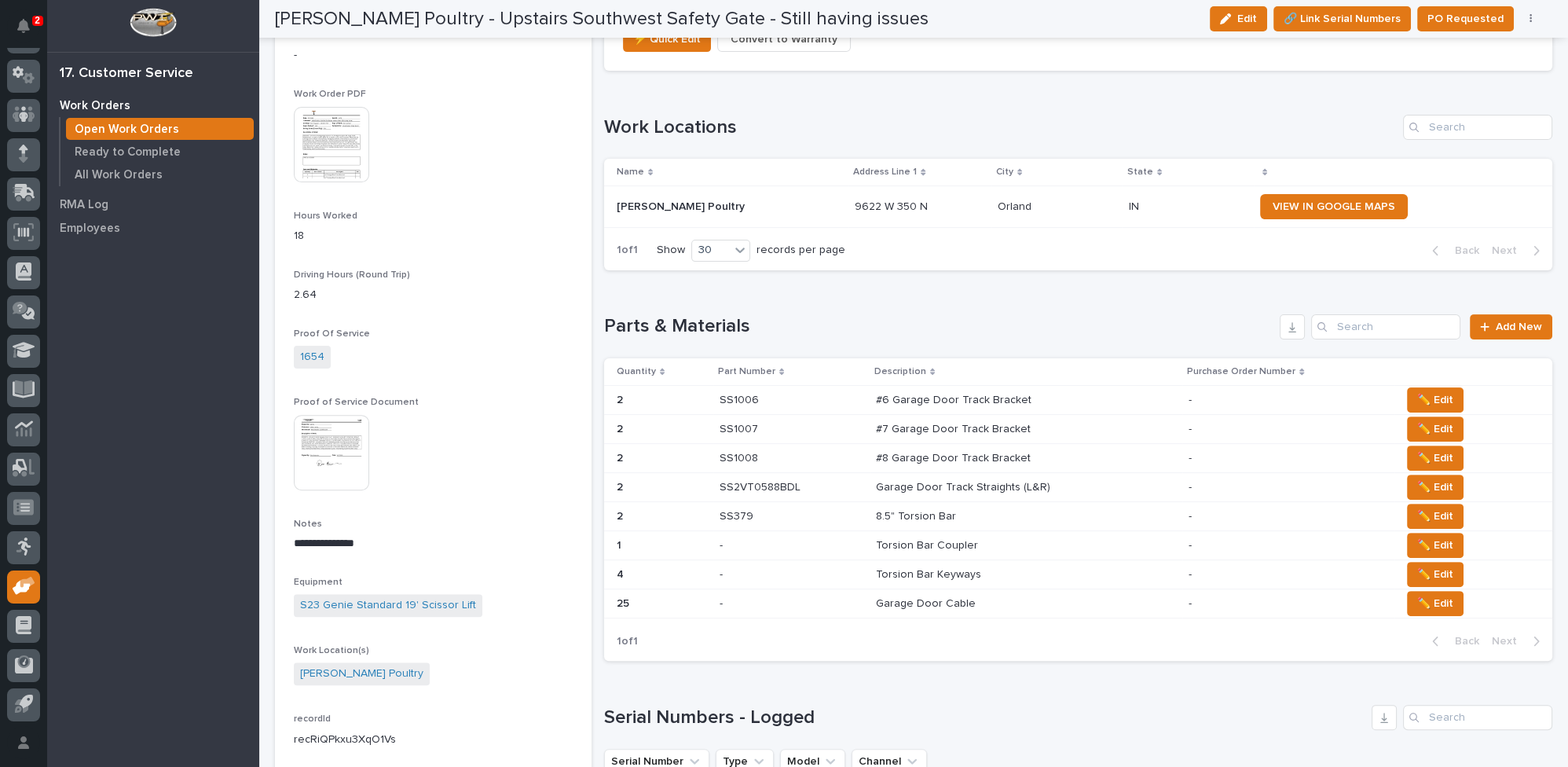
click at [916, 543] on p "Torsion Bar Coupler" at bounding box center [928, 544] width 105 height 16
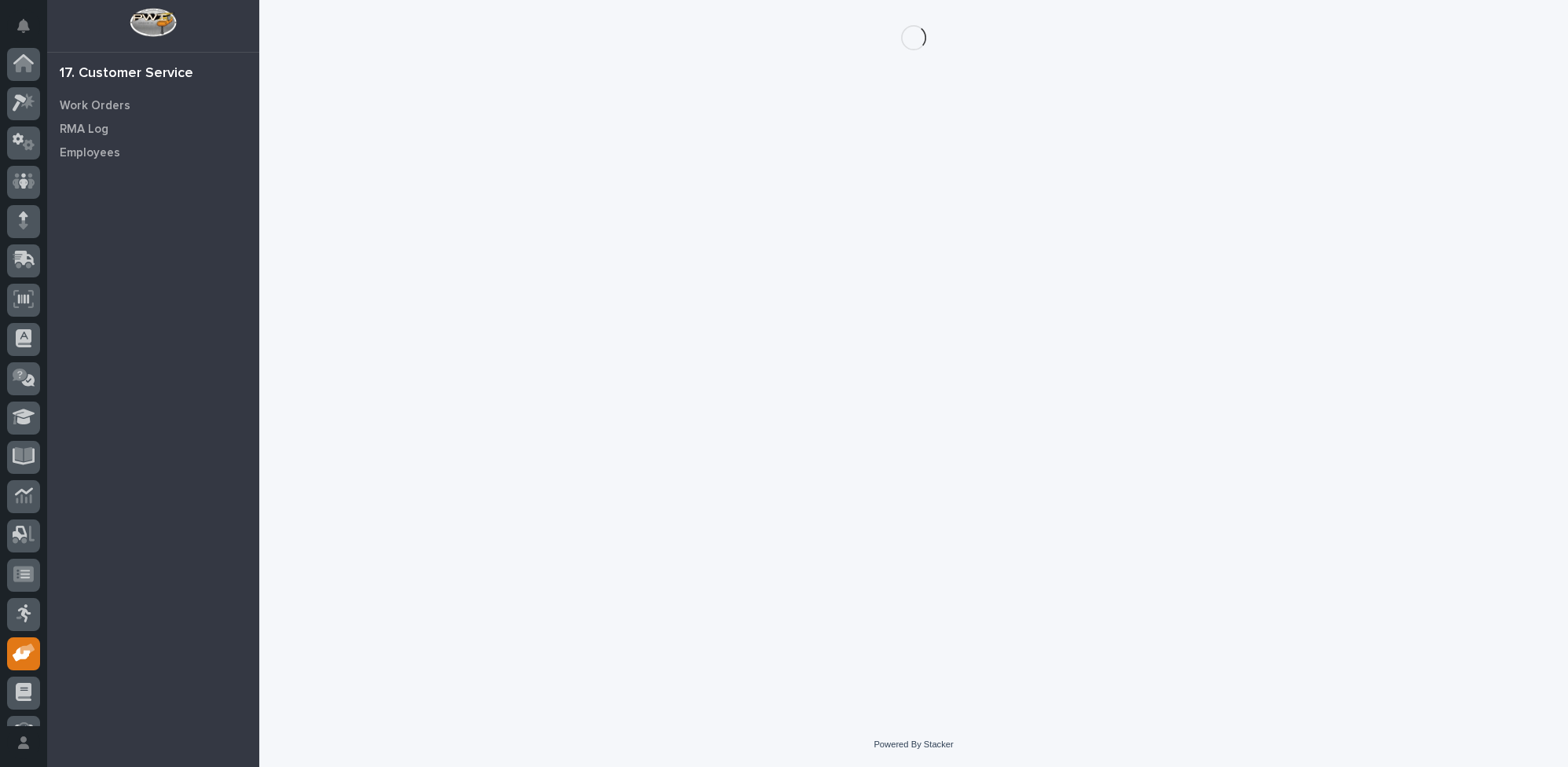
scroll to position [67, 0]
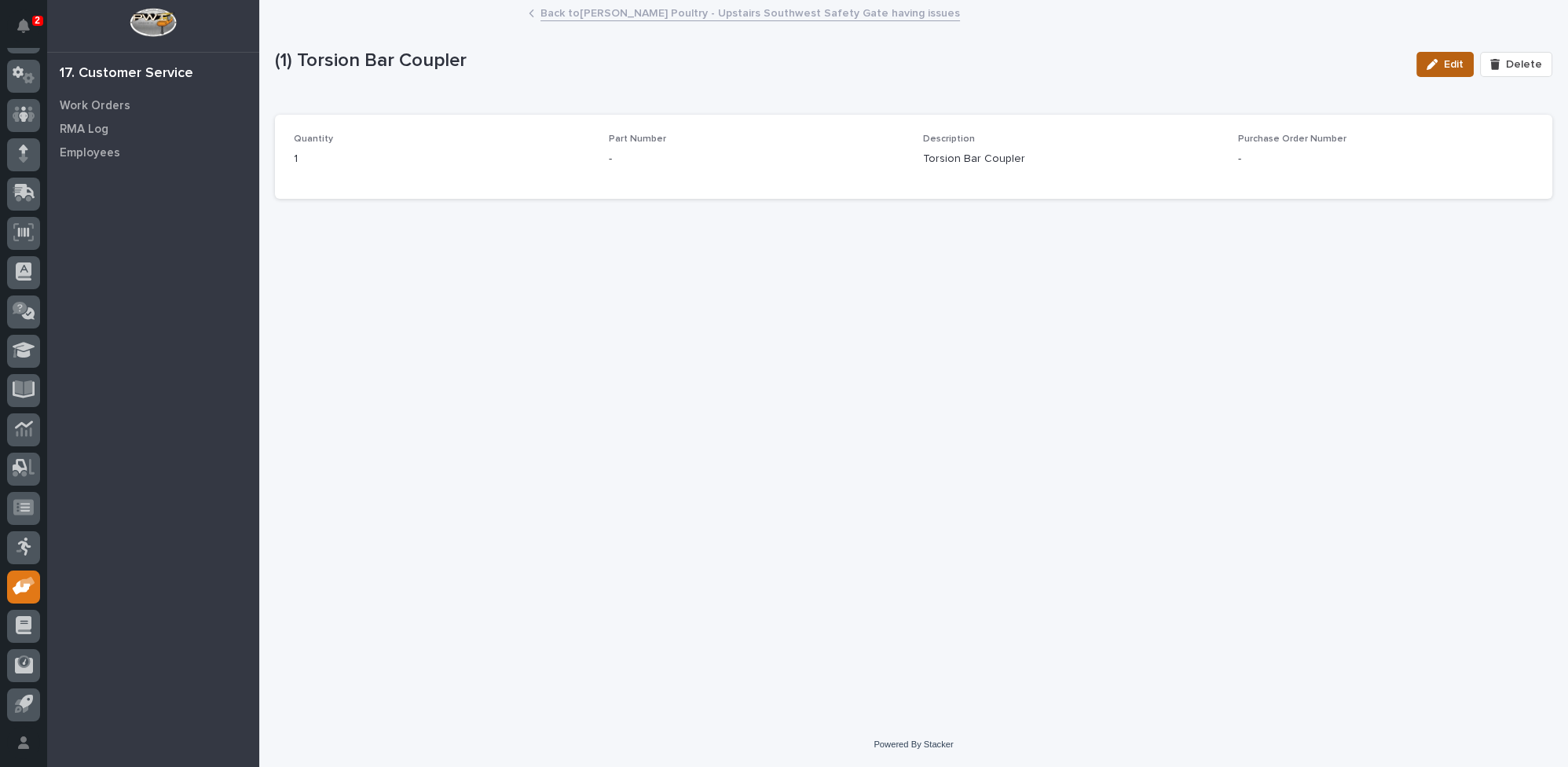
click at [1451, 68] on span "Edit" at bounding box center [1454, 65] width 20 height 15
click at [654, 151] on input at bounding box center [757, 166] width 296 height 32
type input "SS280"
click at [1503, 59] on icon "button" at bounding box center [1503, 65] width 9 height 11
click at [571, 9] on link "Back to [PERSON_NAME] Poultry - Upstairs Southwest Safety Gate having issues" at bounding box center [750, 12] width 420 height 18
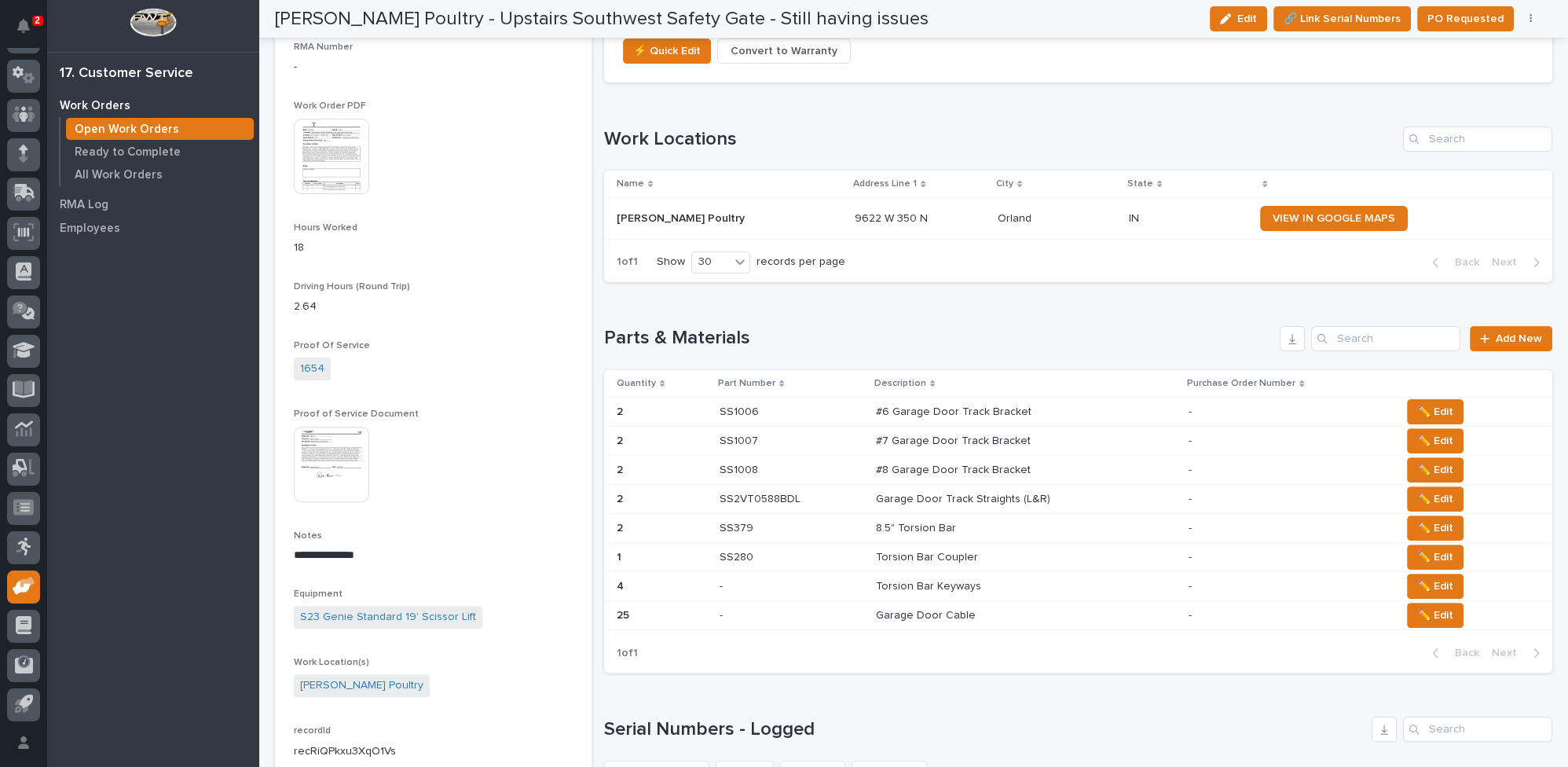
scroll to position [857, 0]
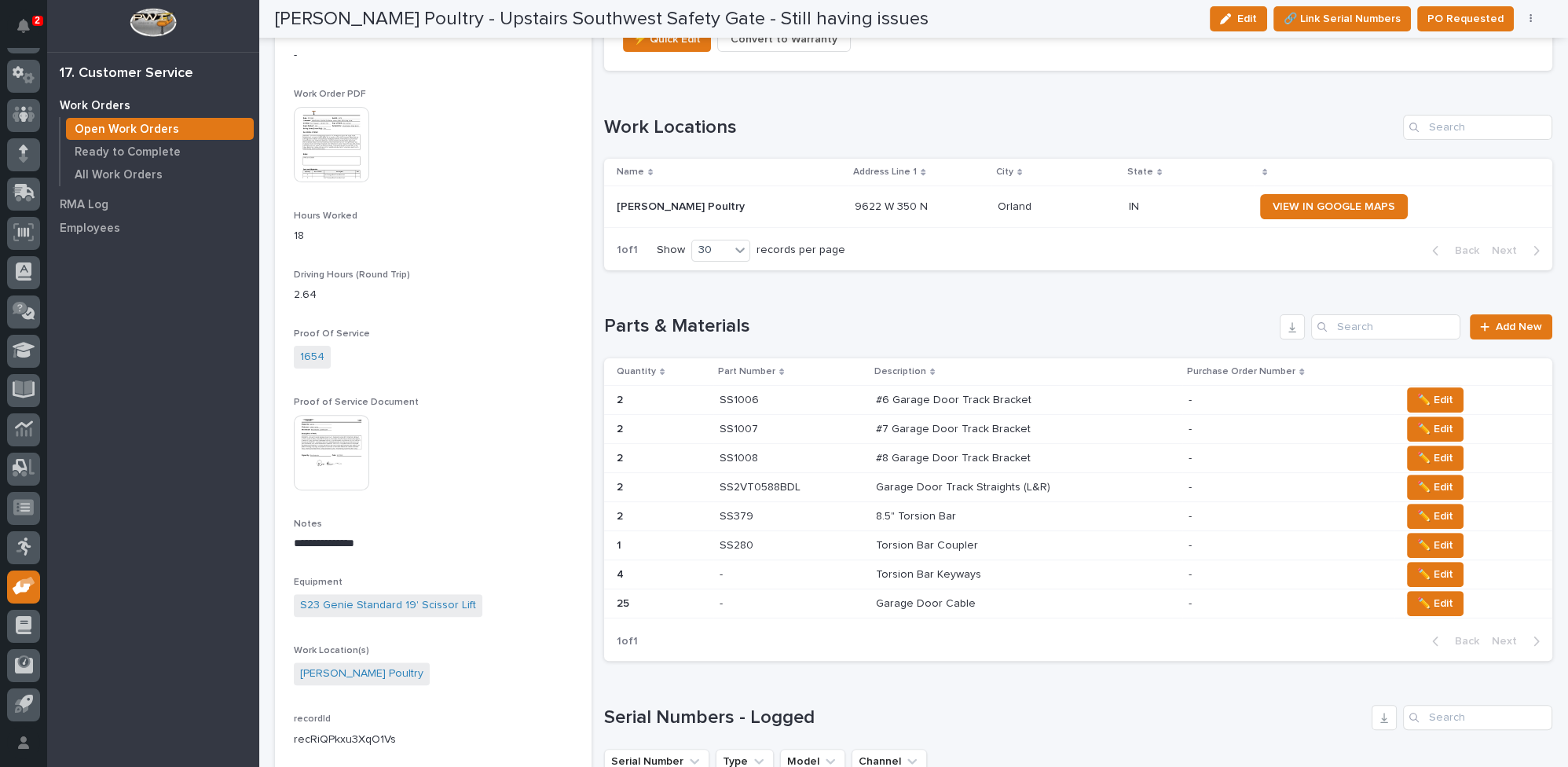
click at [898, 568] on p "Torsion Bar Keyways" at bounding box center [929, 573] width 108 height 16
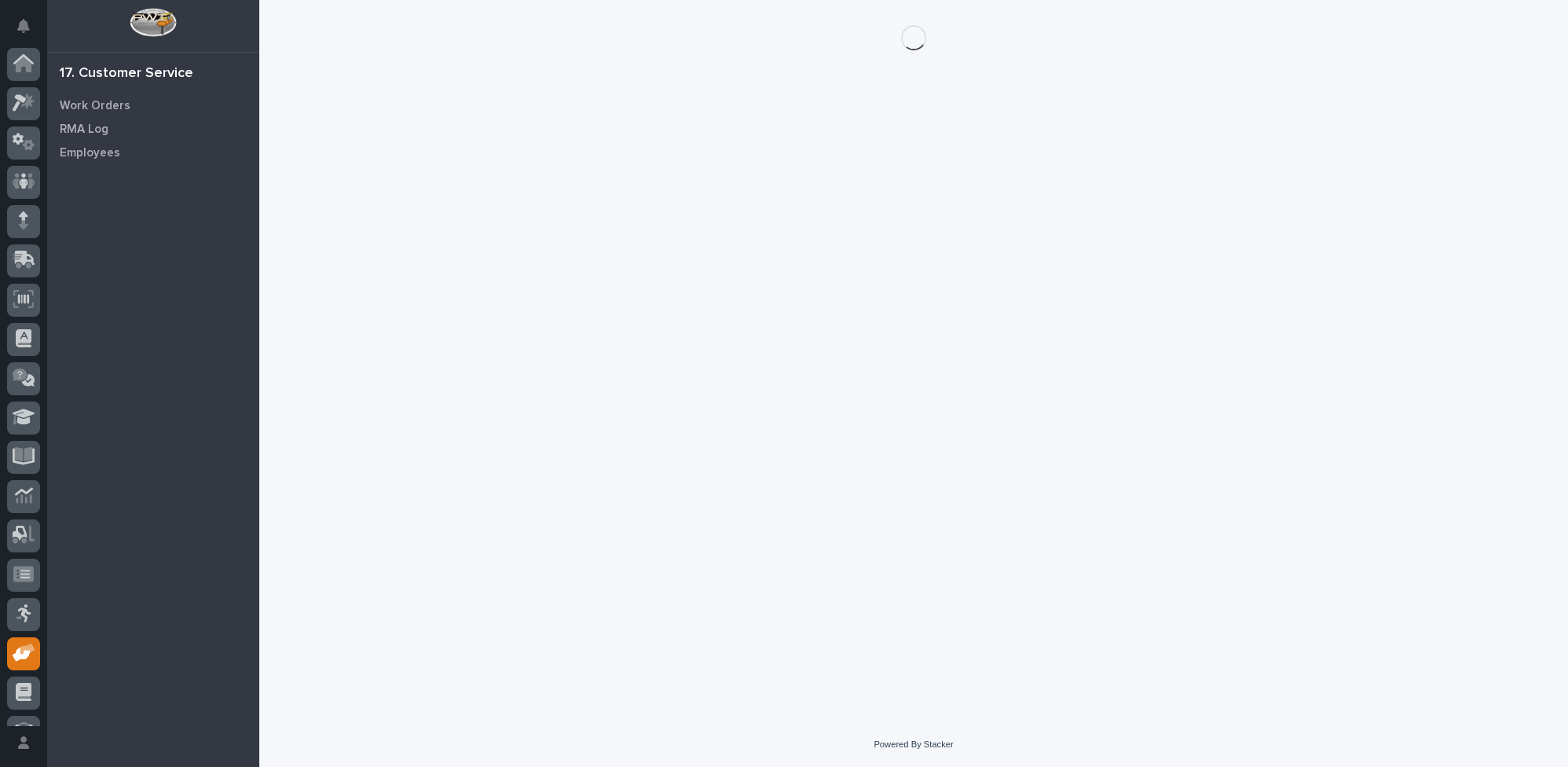
scroll to position [67, 0]
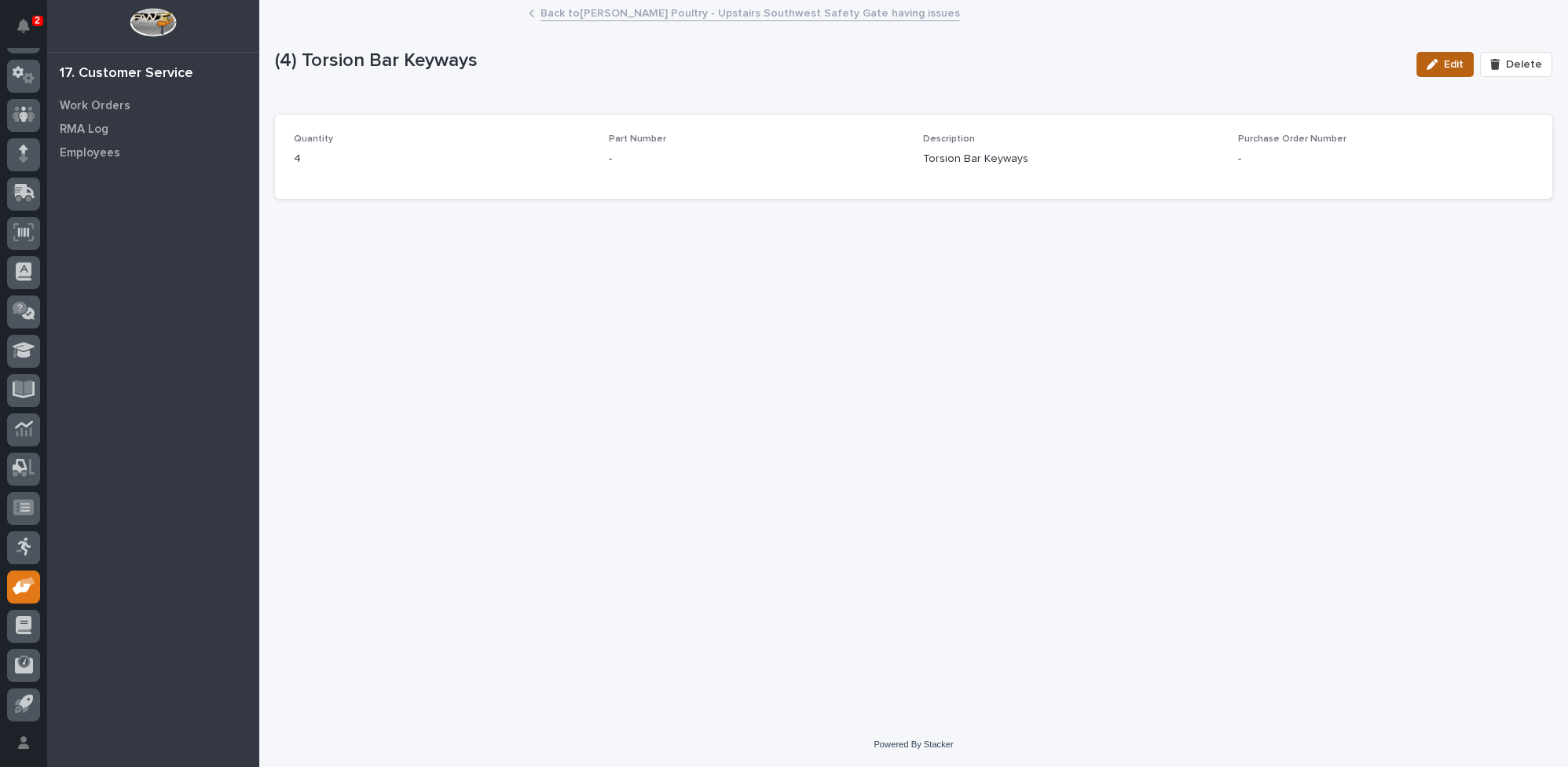
click at [1438, 64] on icon "button" at bounding box center [1433, 65] width 11 height 11
click at [679, 177] on input at bounding box center [757, 166] width 296 height 32
type input "SS340"
click at [1531, 62] on span "Save" at bounding box center [1527, 65] width 26 height 15
click at [666, 10] on link "Back to [PERSON_NAME] Poultry - Upstairs Southwest Safety Gate having issues" at bounding box center [750, 12] width 420 height 18
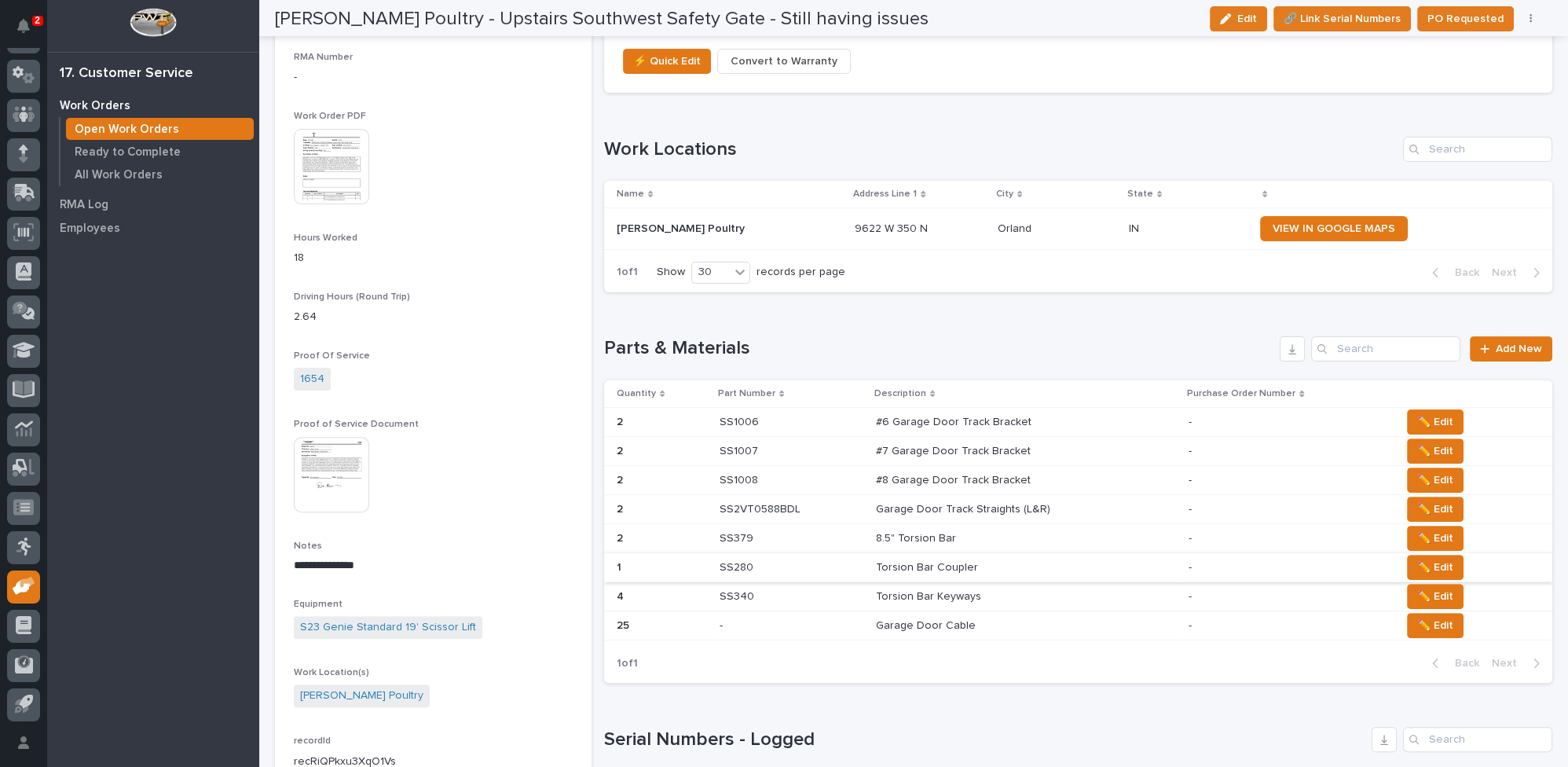
scroll to position [857, 0]
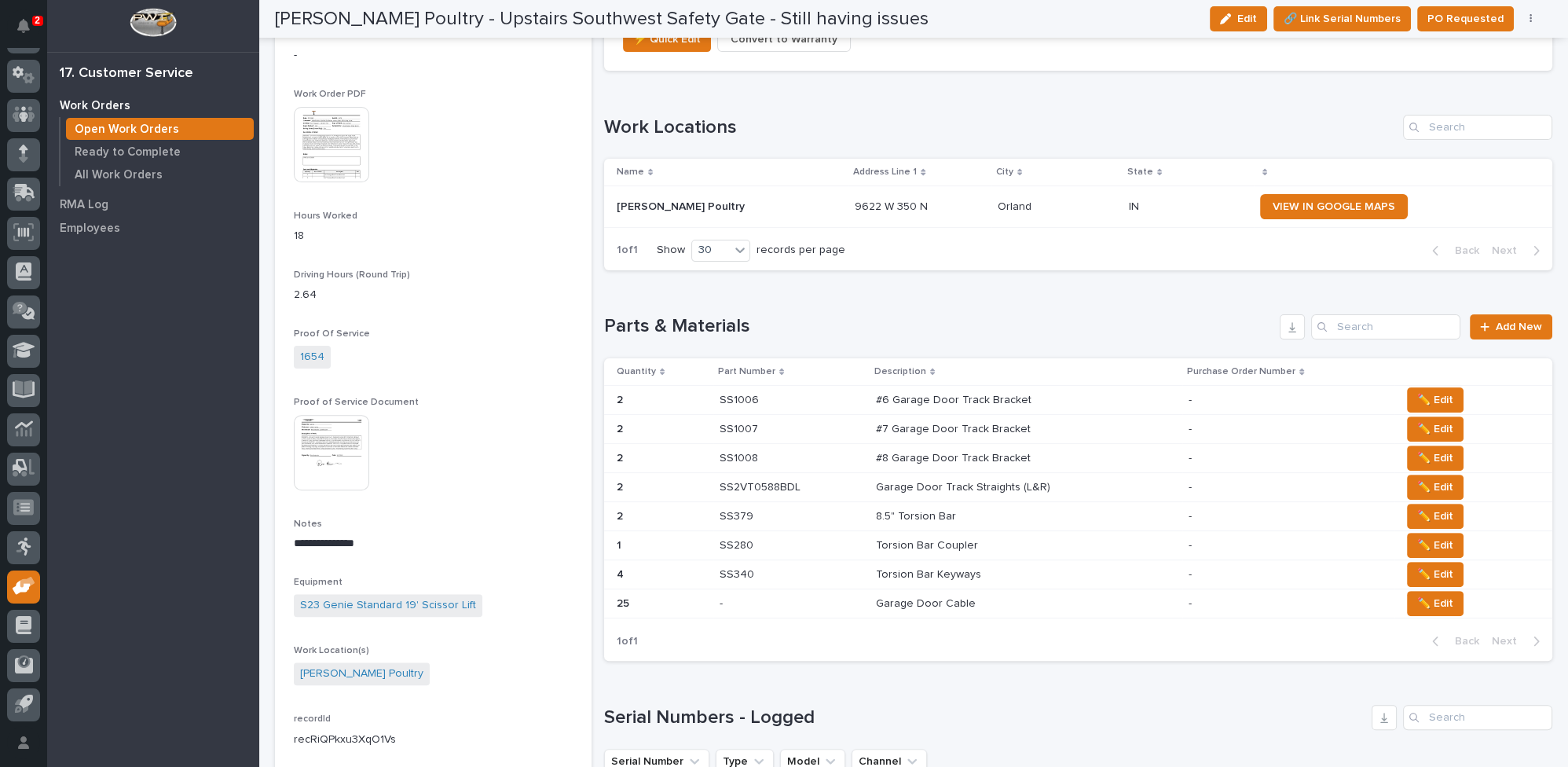
click at [934, 595] on p "Garage Door Cable" at bounding box center [927, 603] width 103 height 16
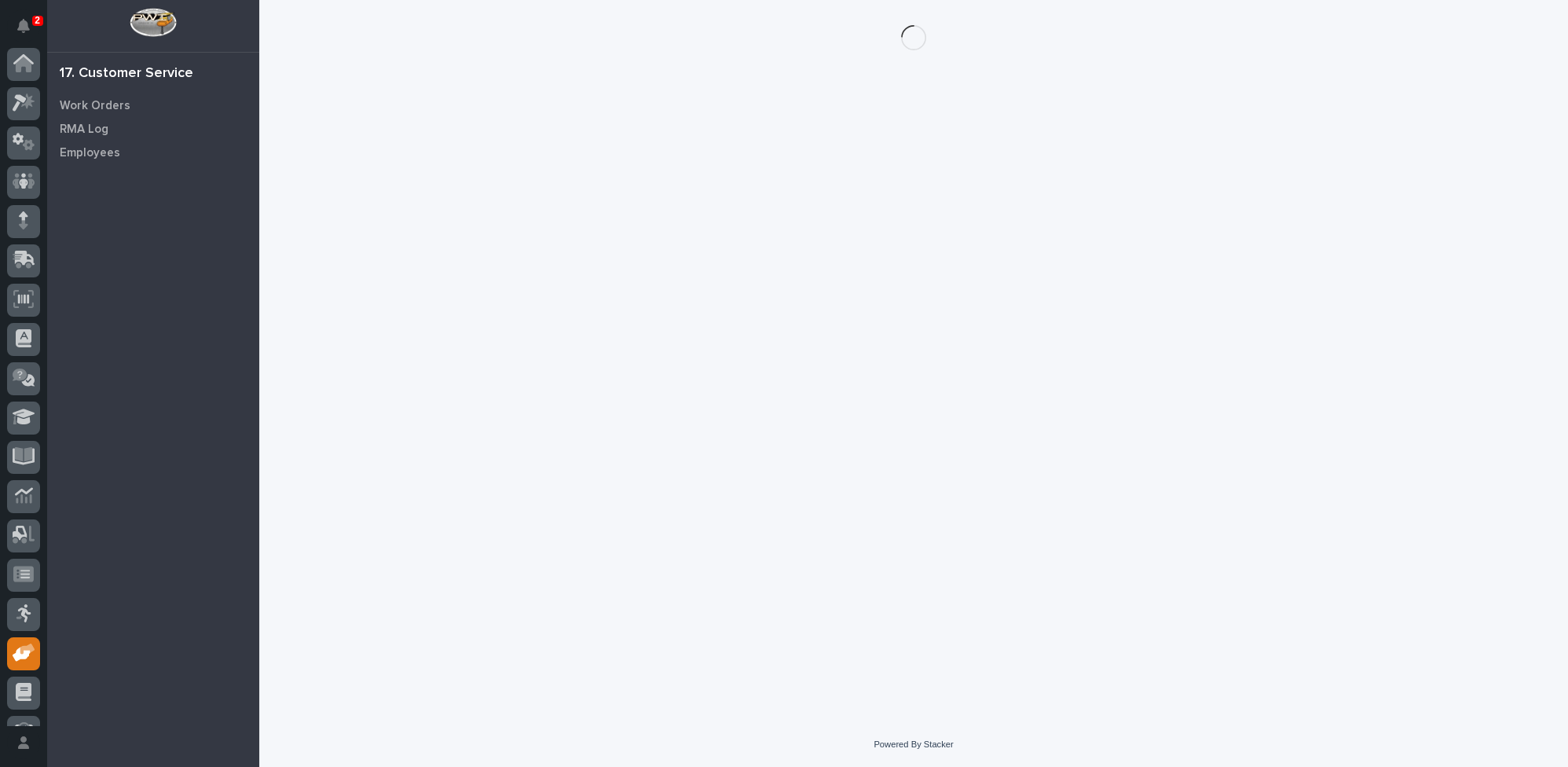
scroll to position [67, 0]
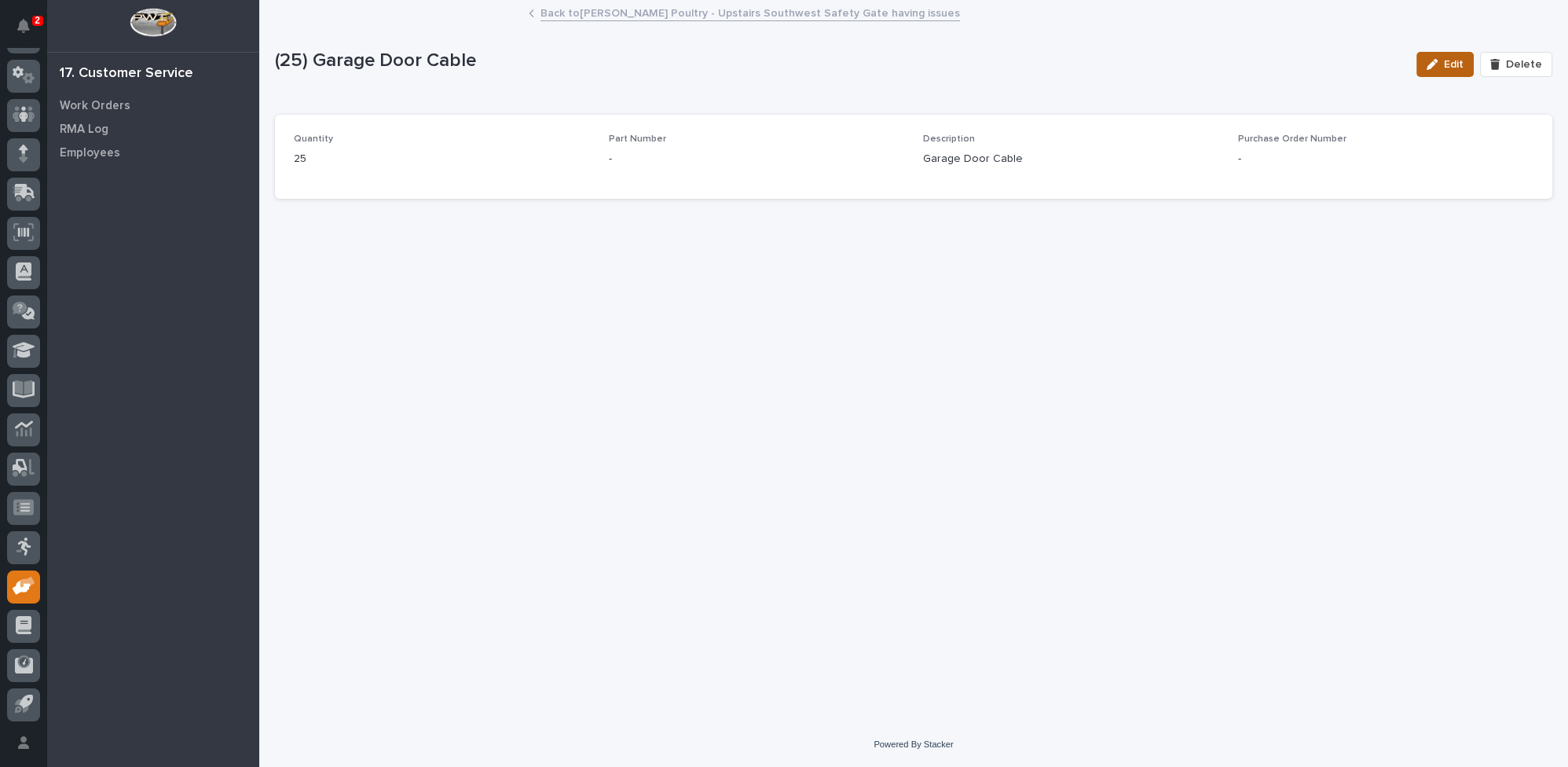
click at [1444, 61] on div "button" at bounding box center [1435, 65] width 17 height 11
click at [732, 172] on input at bounding box center [757, 166] width 296 height 32
type input "E21005050"
click at [1516, 68] on span "Save" at bounding box center [1527, 65] width 26 height 15
click at [660, 15] on link "Back to [PERSON_NAME] Poultry - Upstairs Southwest Safety Gate having issues" at bounding box center [750, 12] width 420 height 18
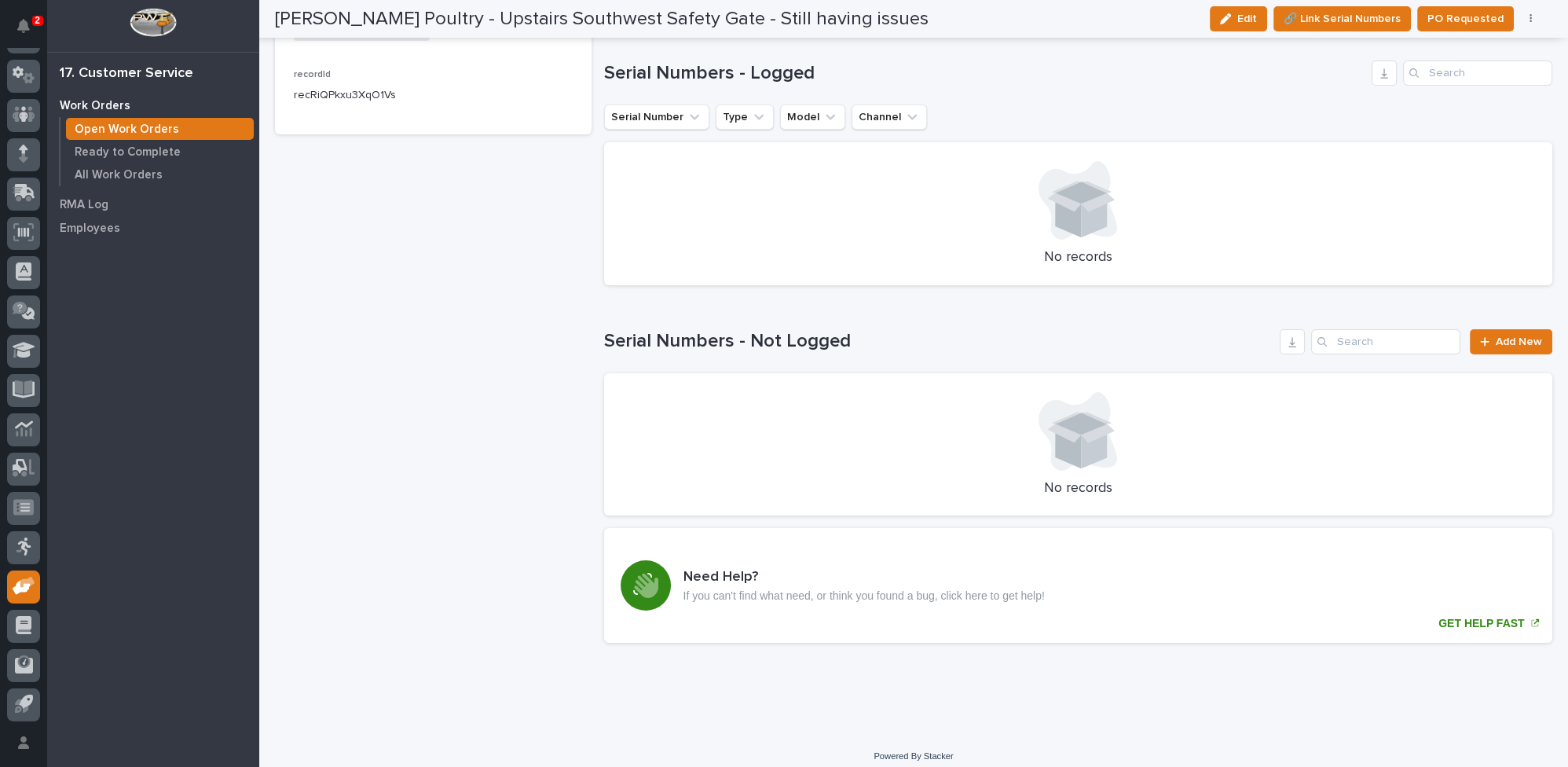
scroll to position [1505, 0]
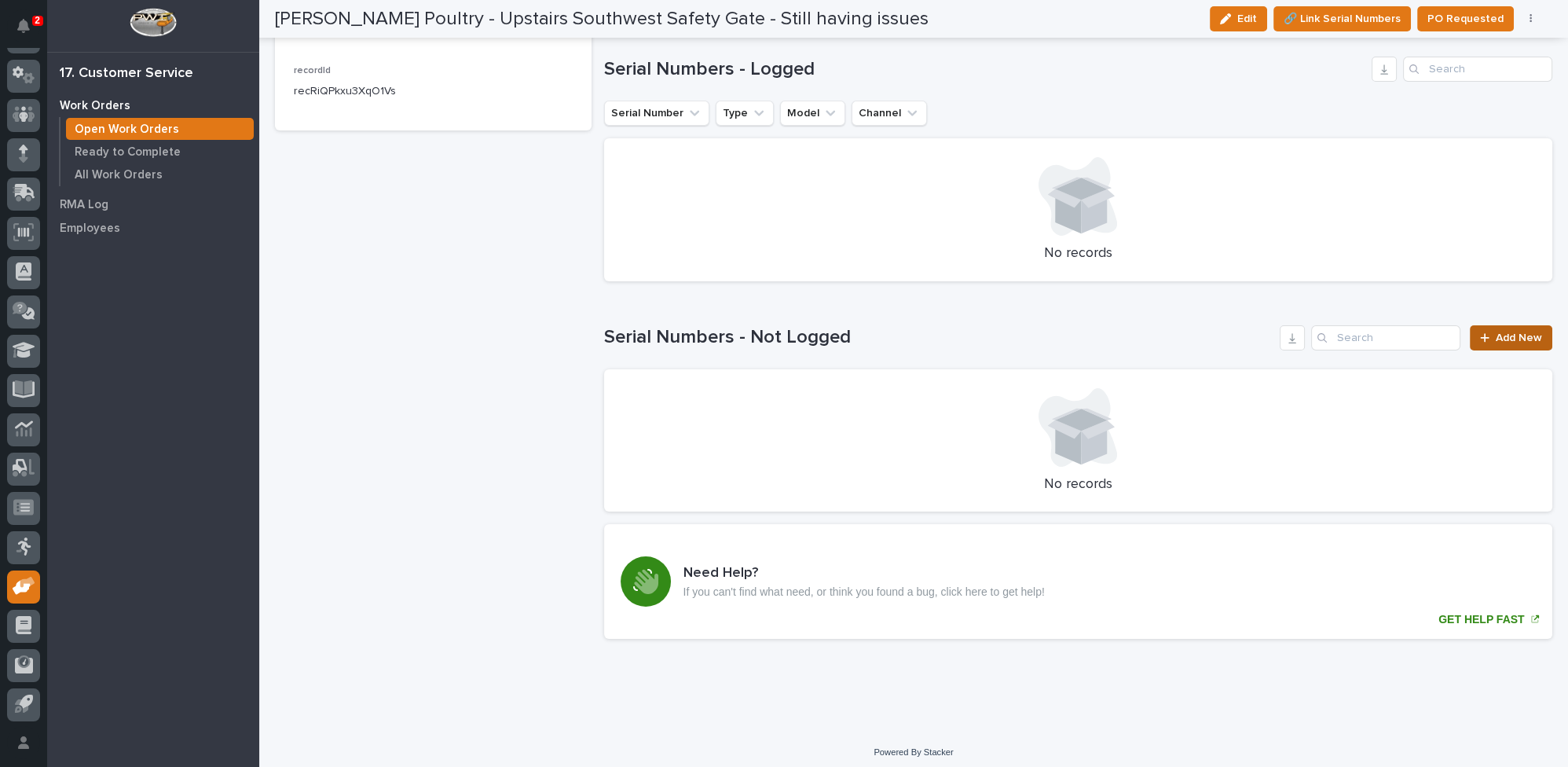
click at [1510, 333] on span "Add New" at bounding box center [1519, 338] width 46 height 11
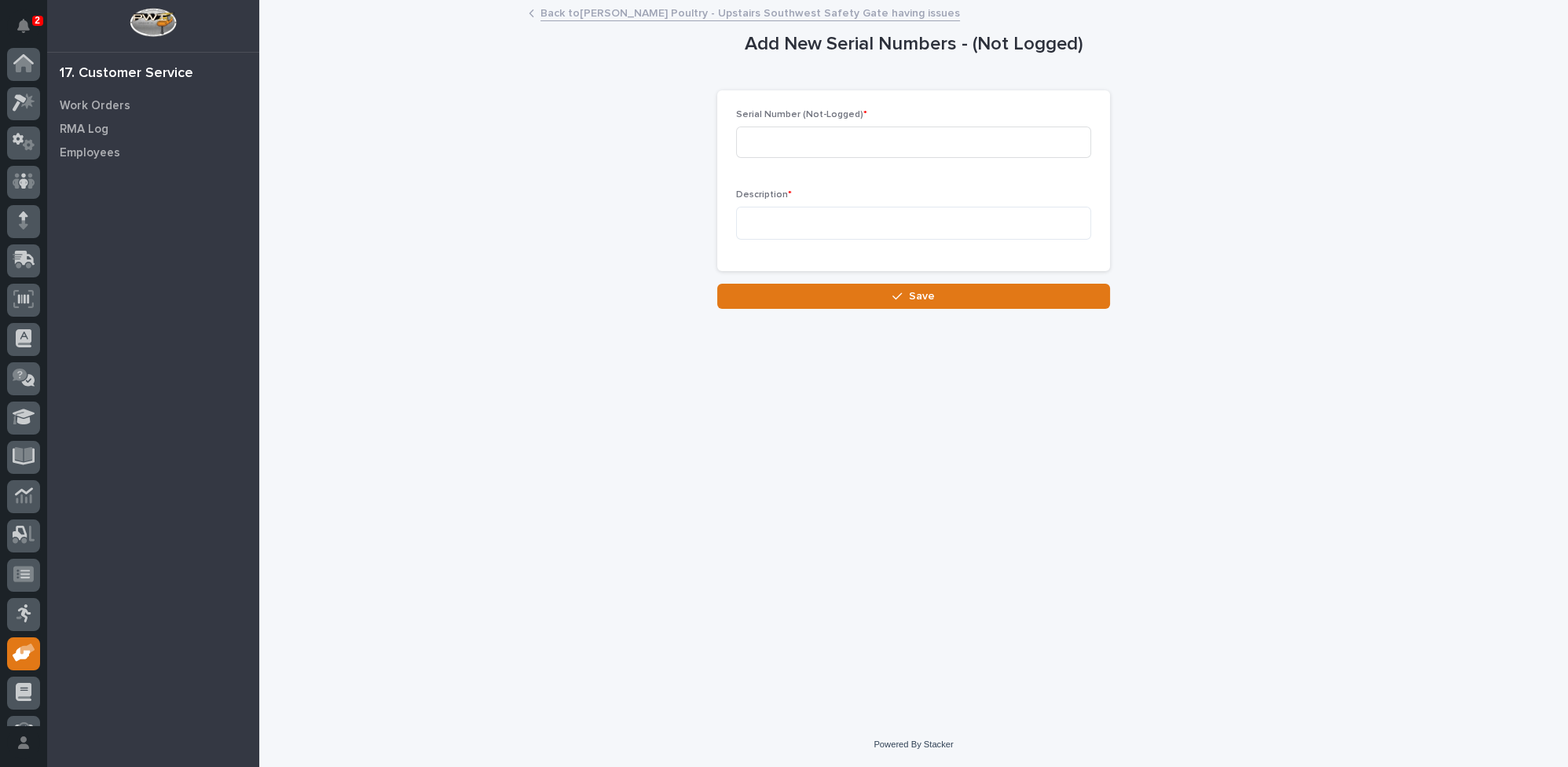
scroll to position [67, 0]
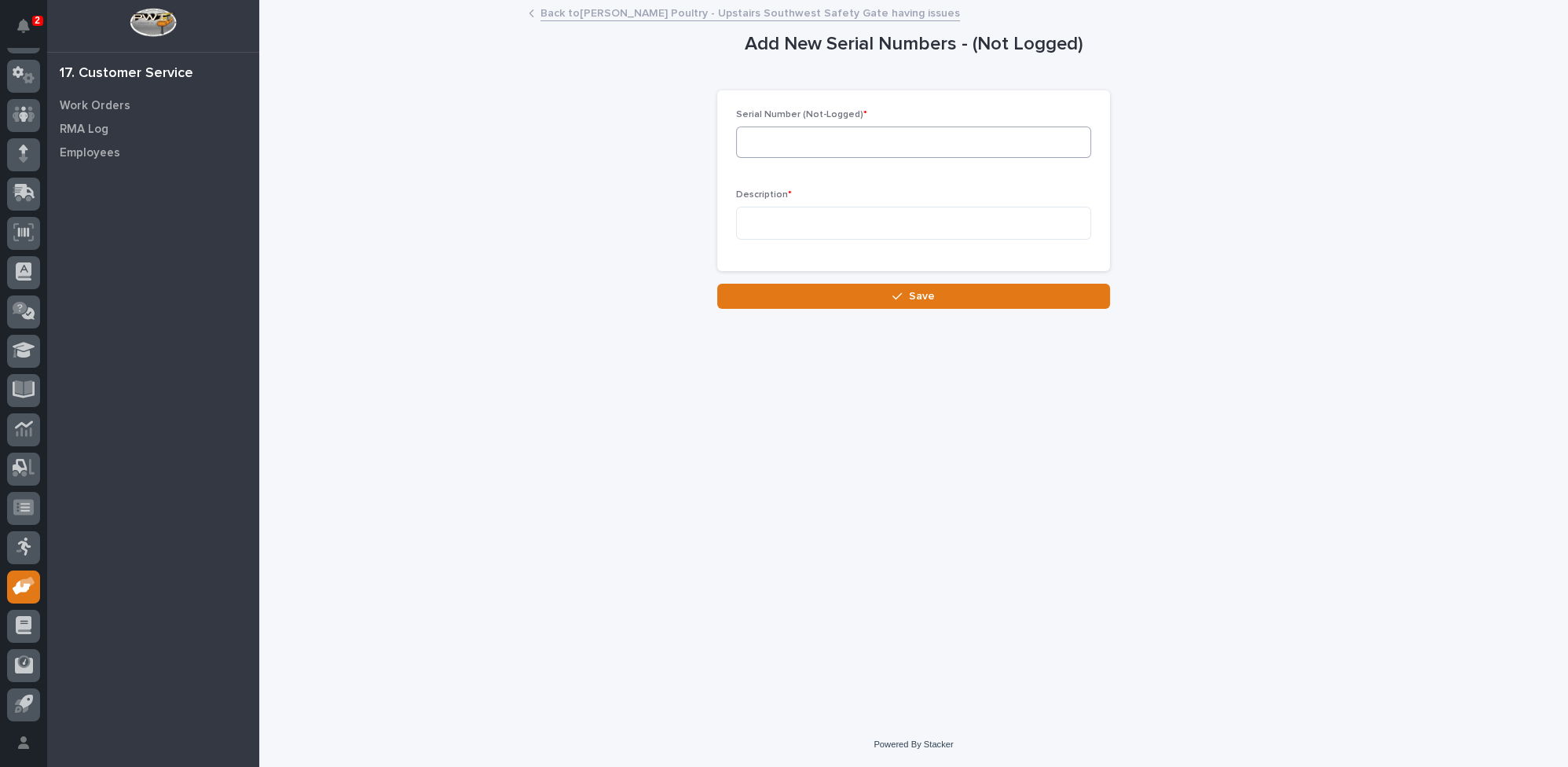
drag, startPoint x: 888, startPoint y: 158, endPoint x: 887, endPoint y: 148, distance: 10.0
click at [887, 148] on div "Serial Number (Not-Logged) *" at bounding box center [913, 139] width 355 height 61
click at [887, 148] on input at bounding box center [913, 142] width 355 height 32
type input "501239`"
type textarea "******"
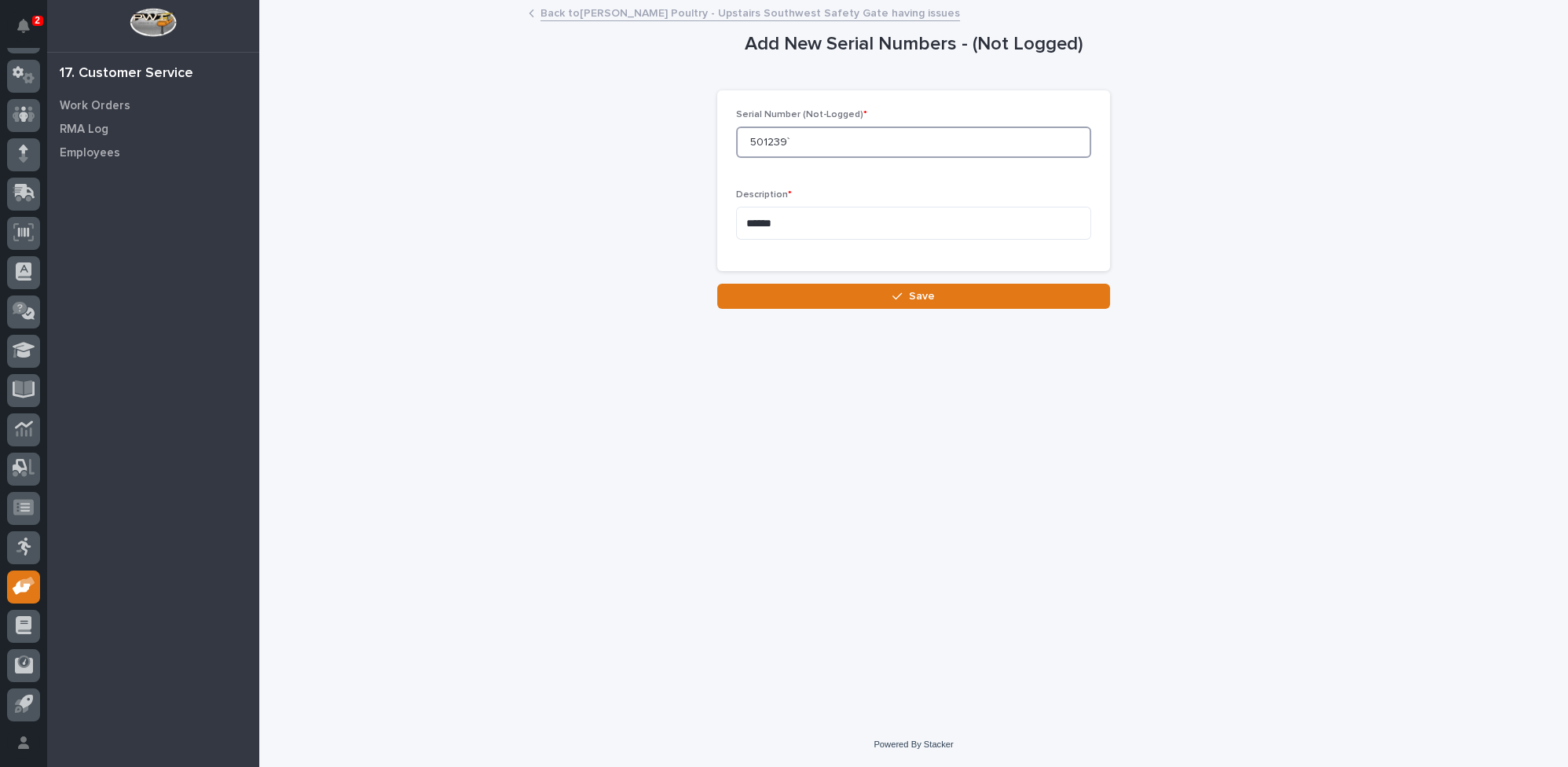
click at [799, 144] on input "501239`" at bounding box center [913, 142] width 355 height 32
type input "501239"
click at [846, 294] on button "Save" at bounding box center [914, 296] width 392 height 25
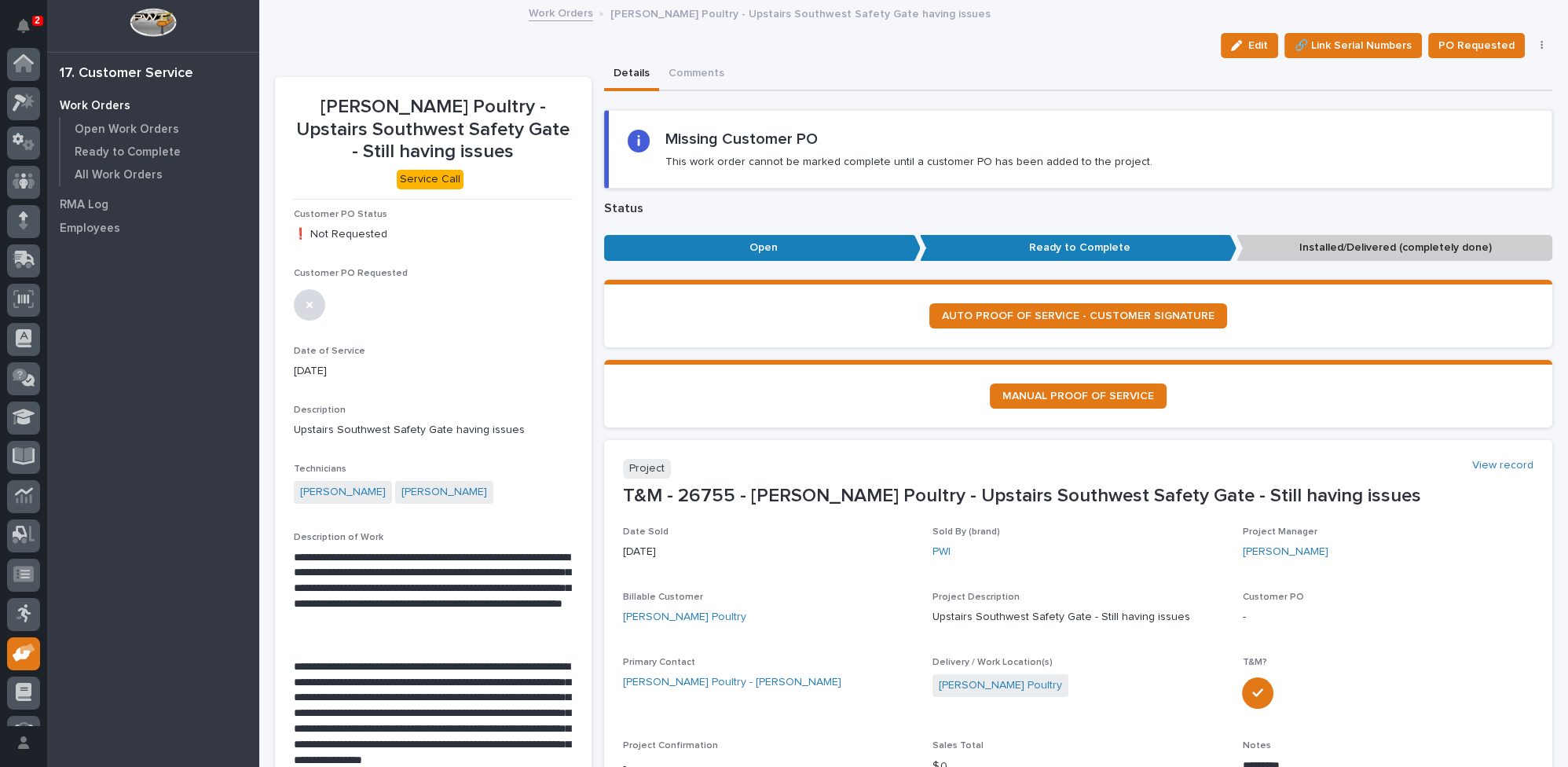
scroll to position [67, 0]
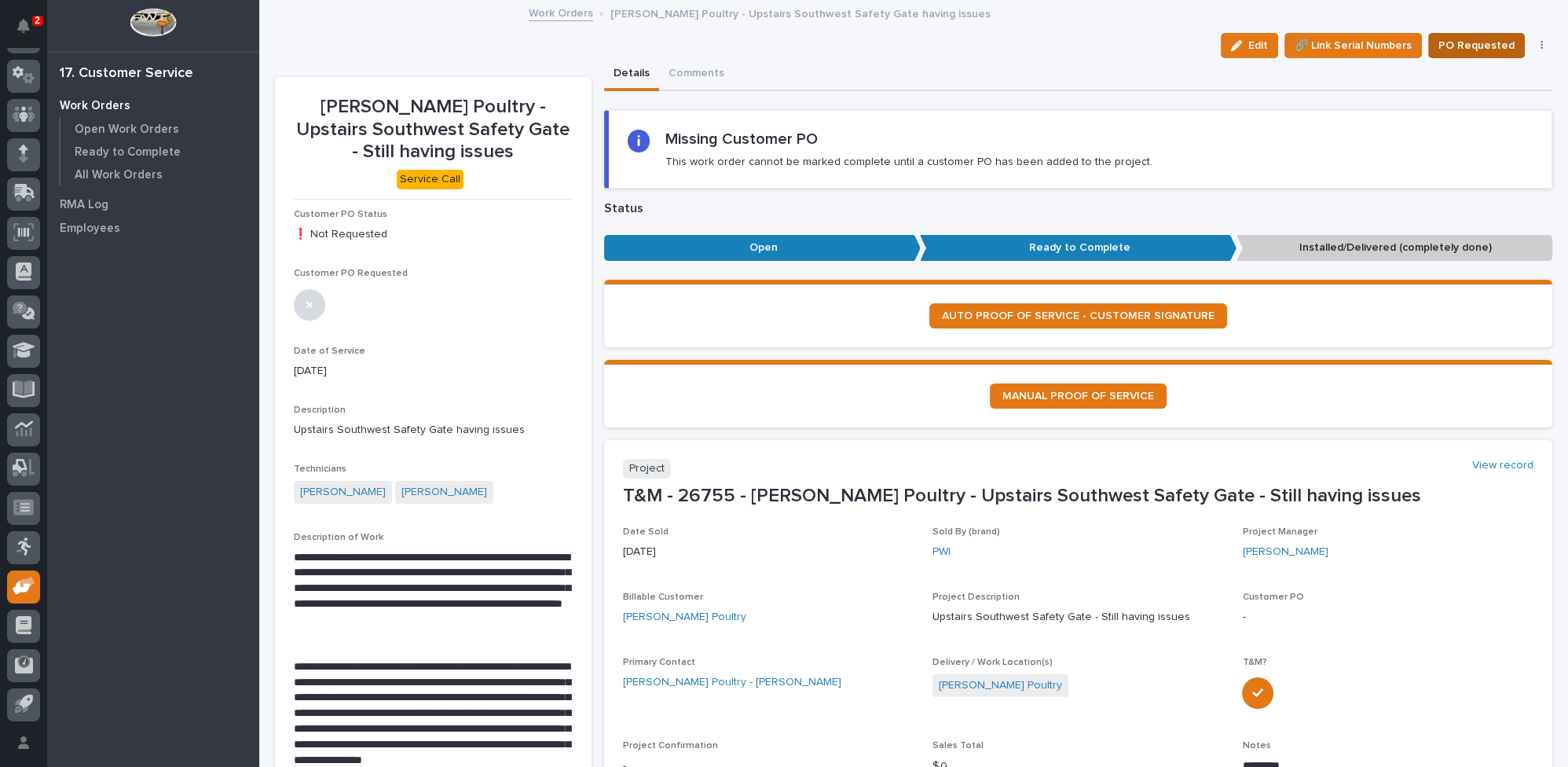
click at [1479, 45] on span "PO Requested" at bounding box center [1477, 45] width 76 height 19
click at [551, 15] on link "Work Orders" at bounding box center [561, 12] width 65 height 18
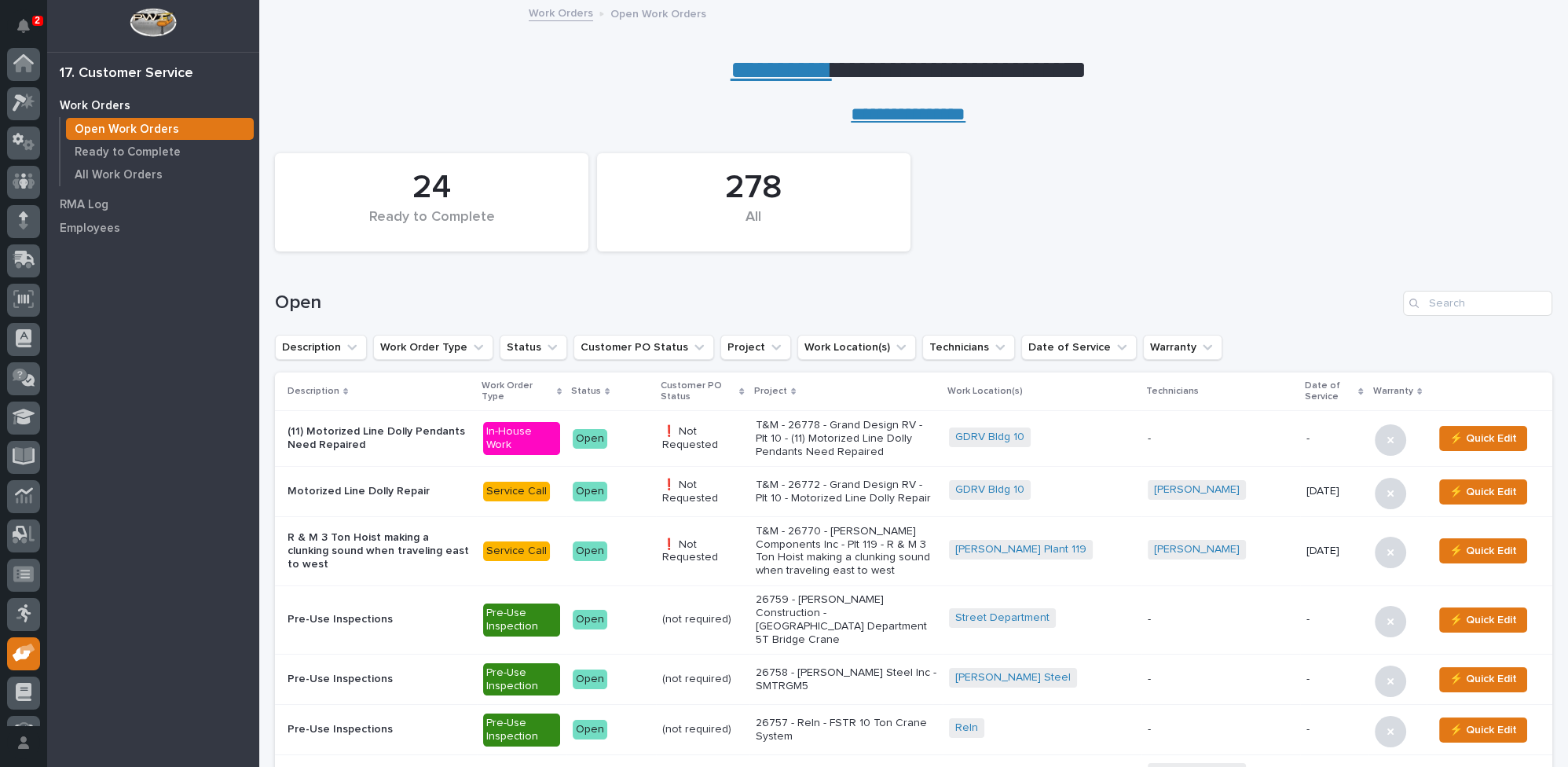
scroll to position [67, 0]
